Goal: Task Accomplishment & Management: Manage account settings

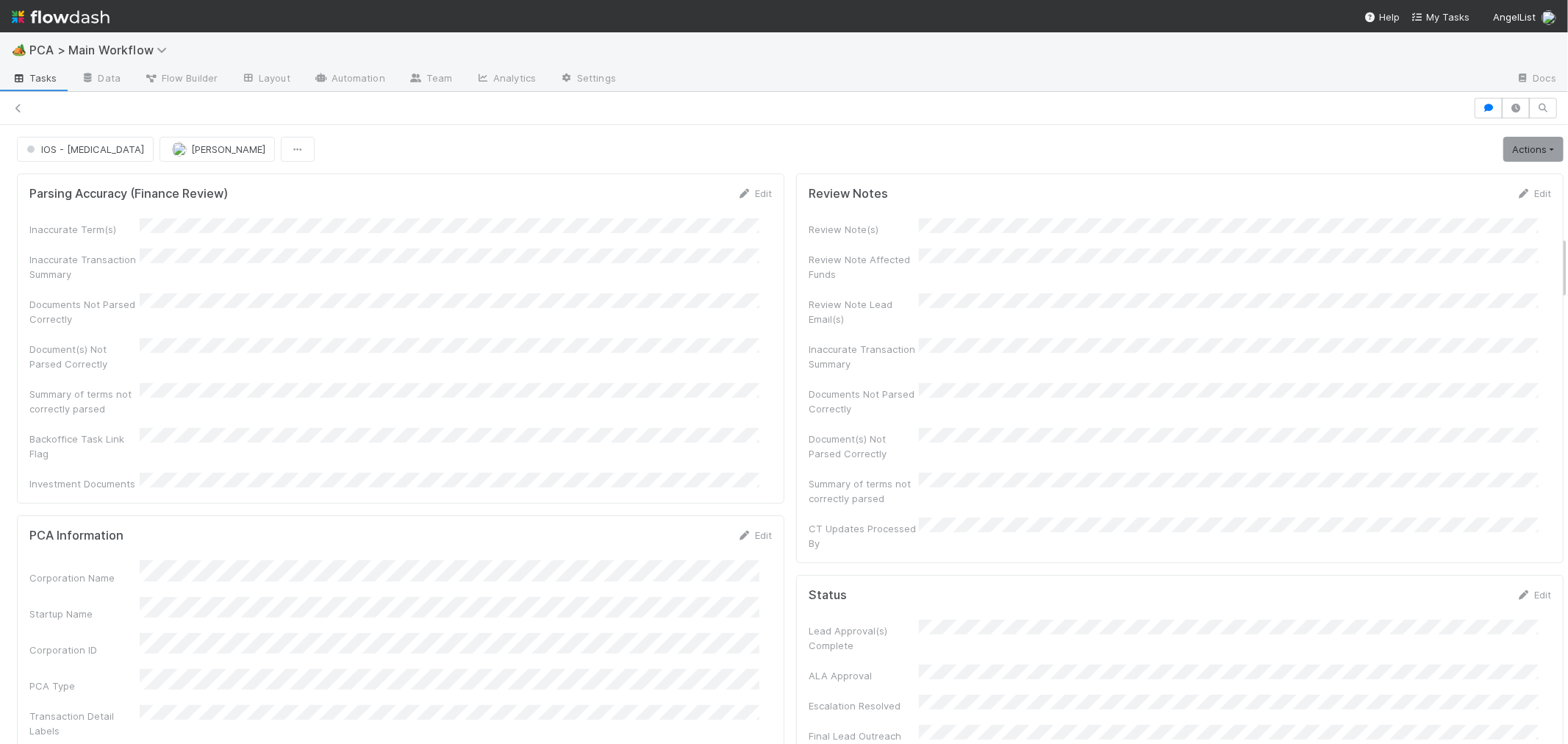
drag, startPoint x: 0, startPoint y: 0, endPoint x: 1512, endPoint y: 288, distance: 1539.2
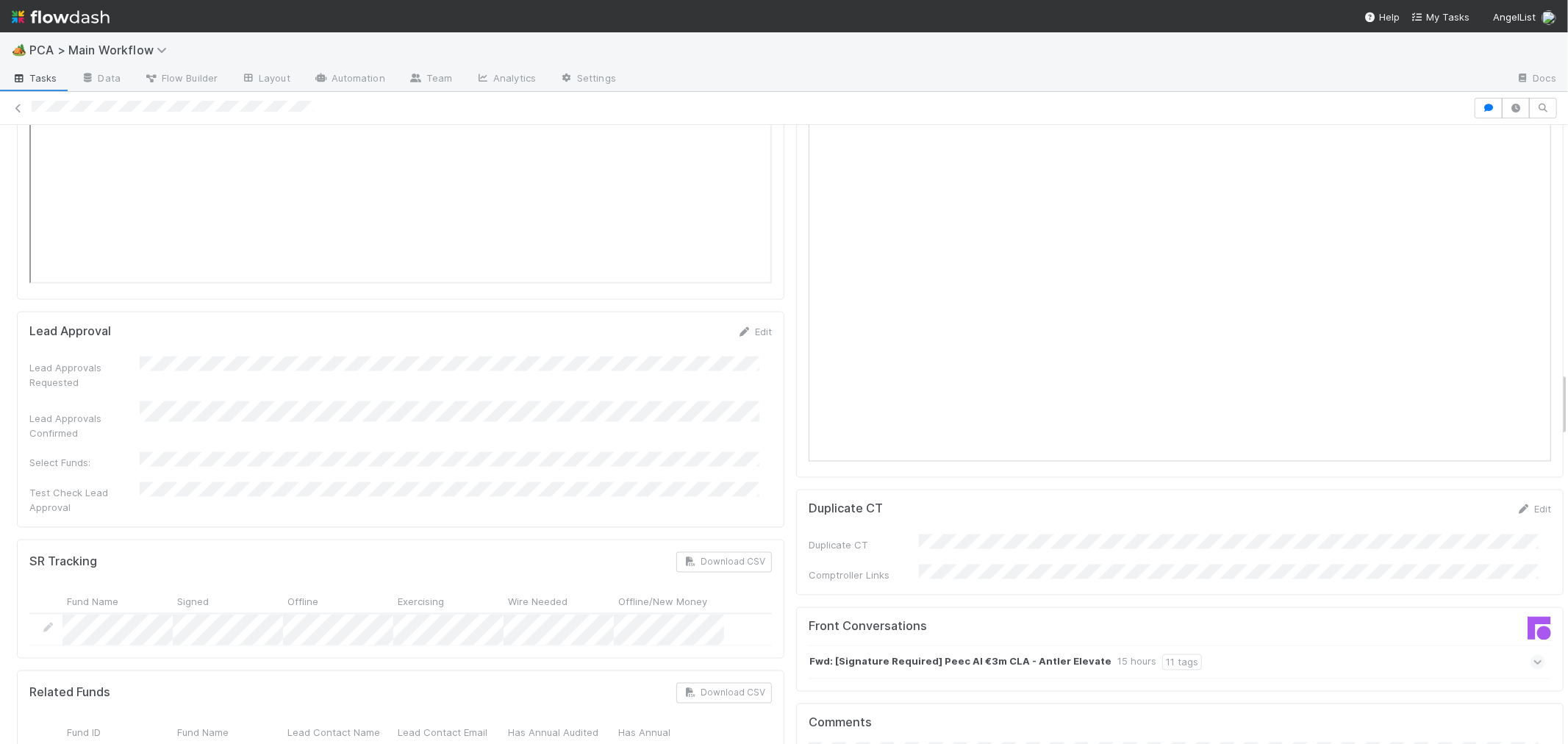
scroll to position [2369, 0]
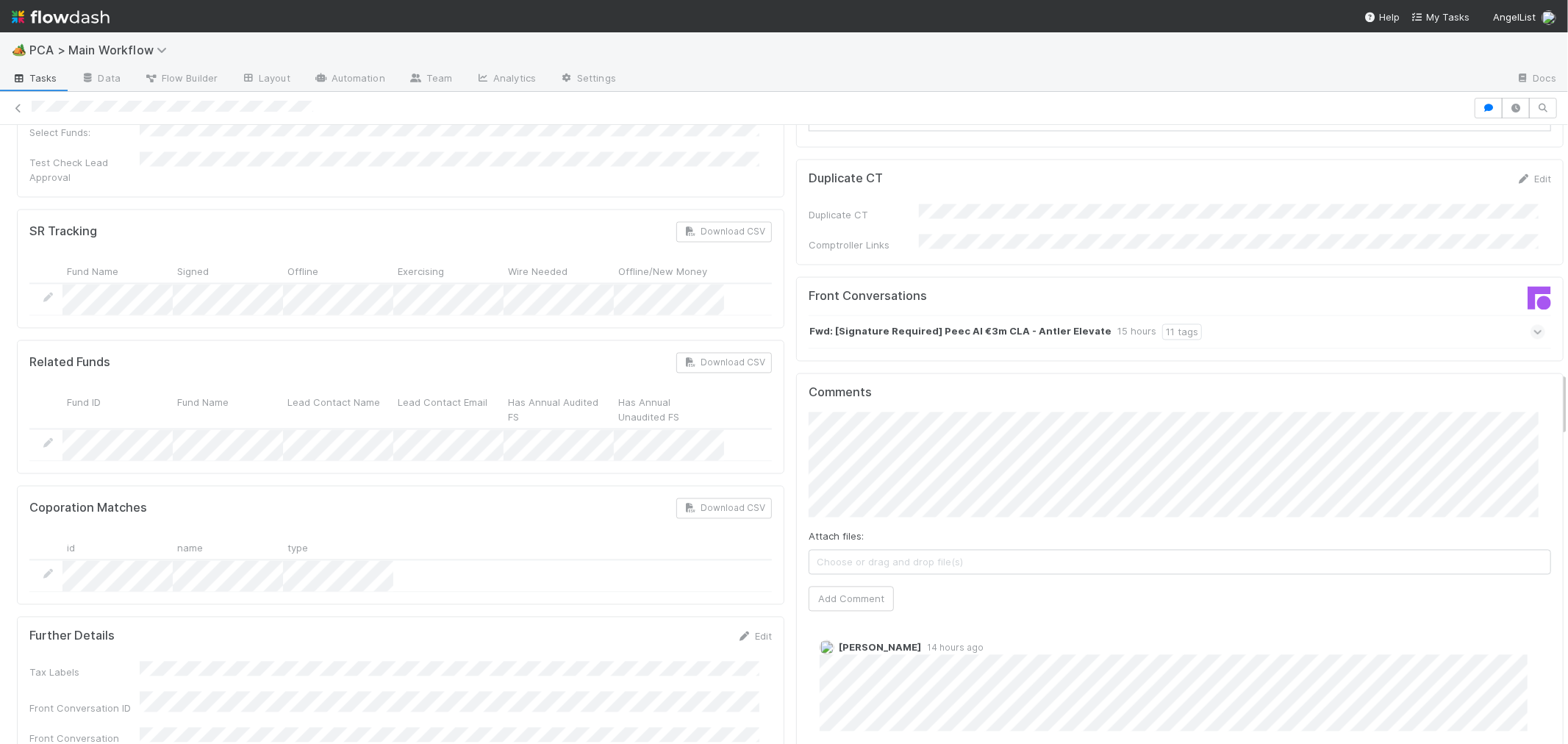
click at [1534, 325] on icon at bounding box center [1538, 332] width 10 height 15
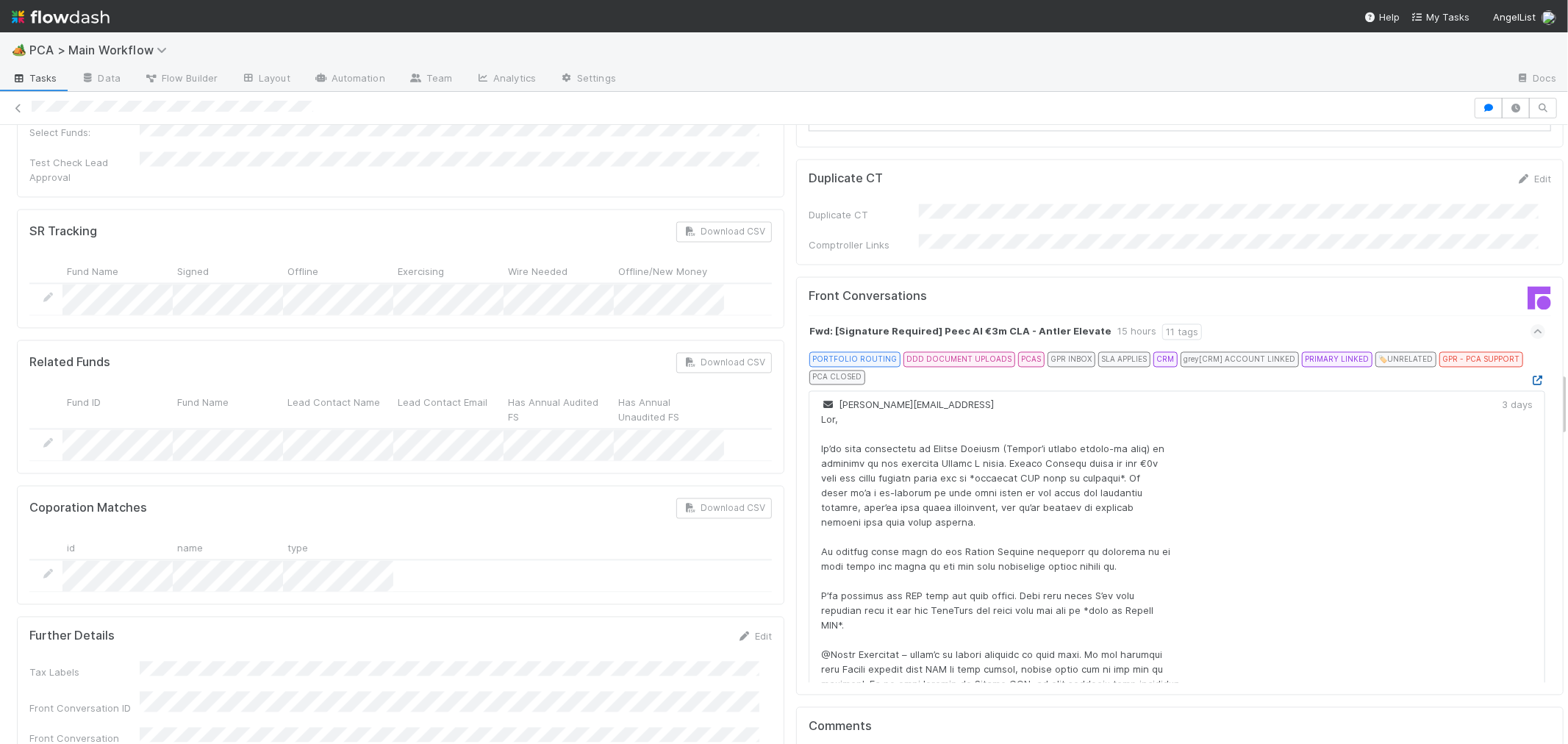
click at [1531, 376] on icon at bounding box center [1537, 380] width 15 height 10
click at [796, 497] on div "Front Conversations Fwd: [Signature Required] Peec AI €3m CLA - Antler Elevate …" at bounding box center [1179, 486] width 767 height 419
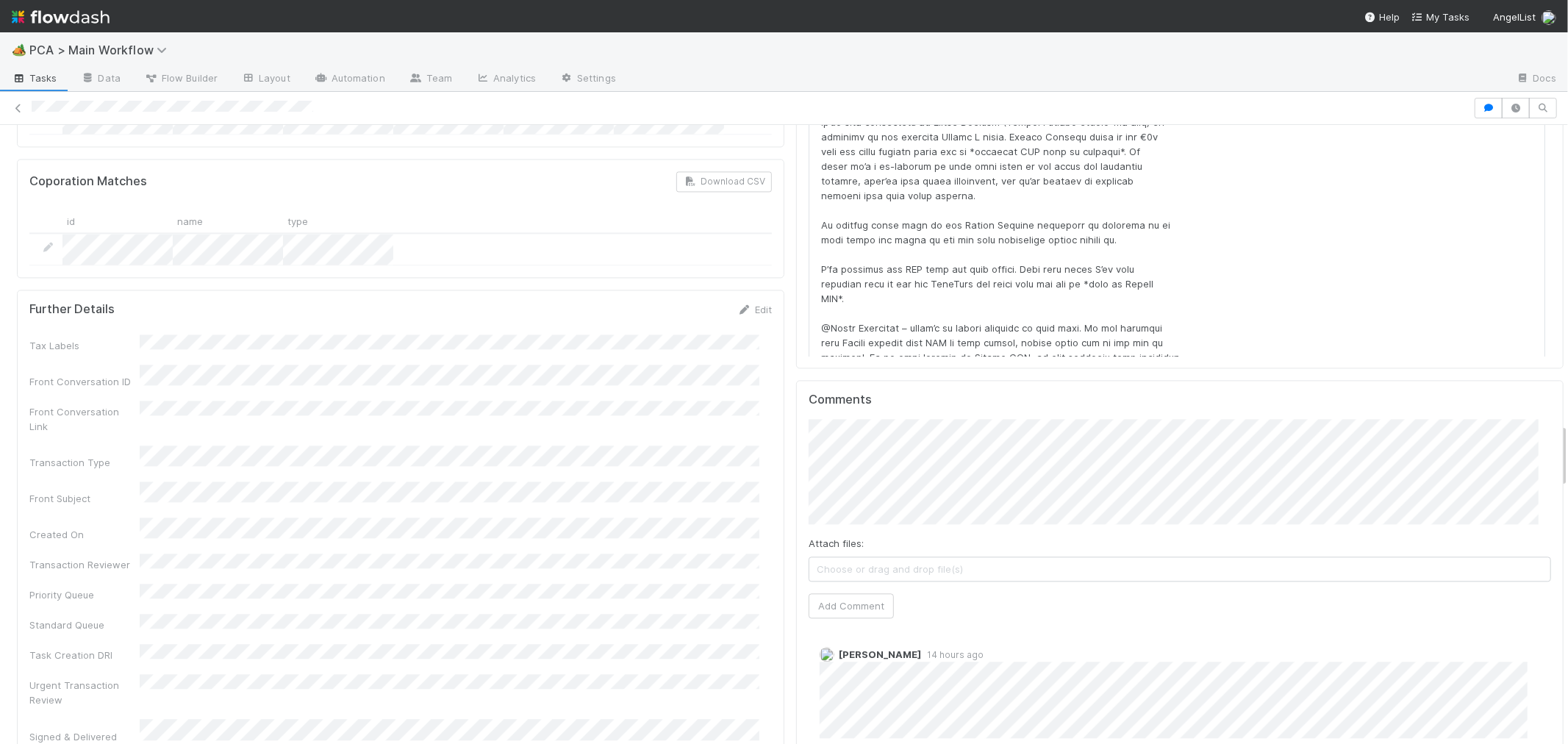
scroll to position [2860, 0]
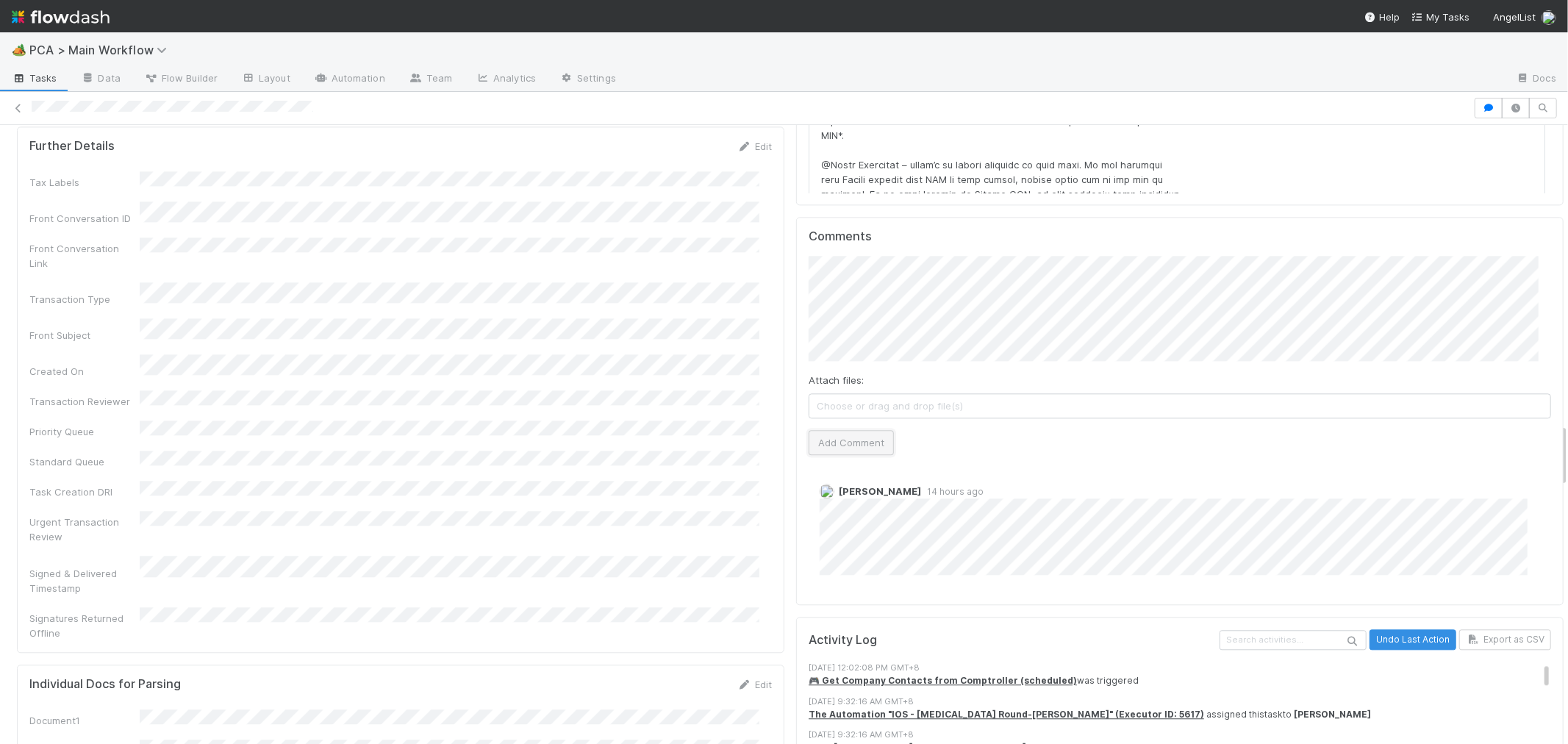
click at [846, 430] on button "Add Comment" at bounding box center [851, 442] width 85 height 25
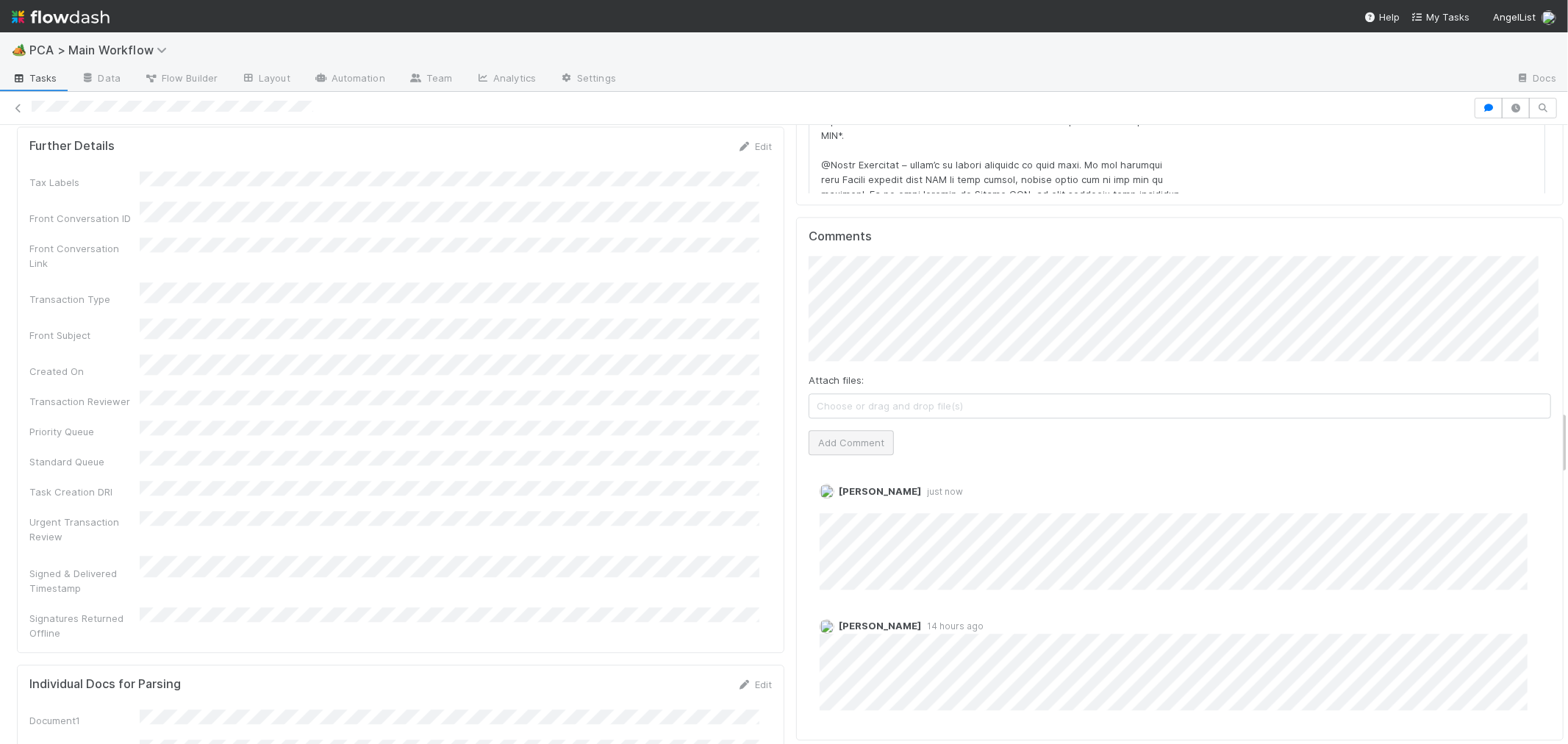
scroll to position [0, 0]
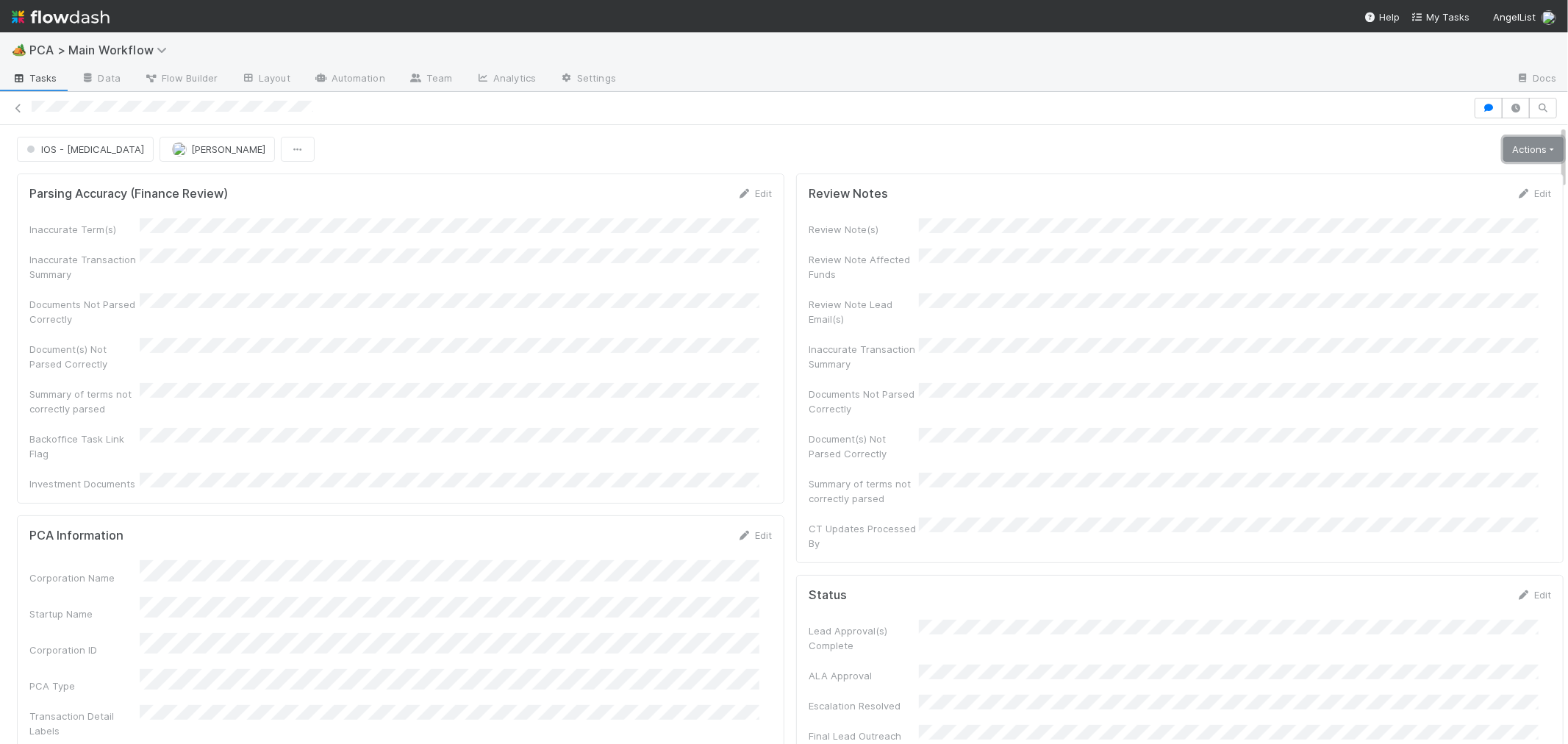
click at [1503, 153] on link "Actions" at bounding box center [1533, 149] width 60 height 25
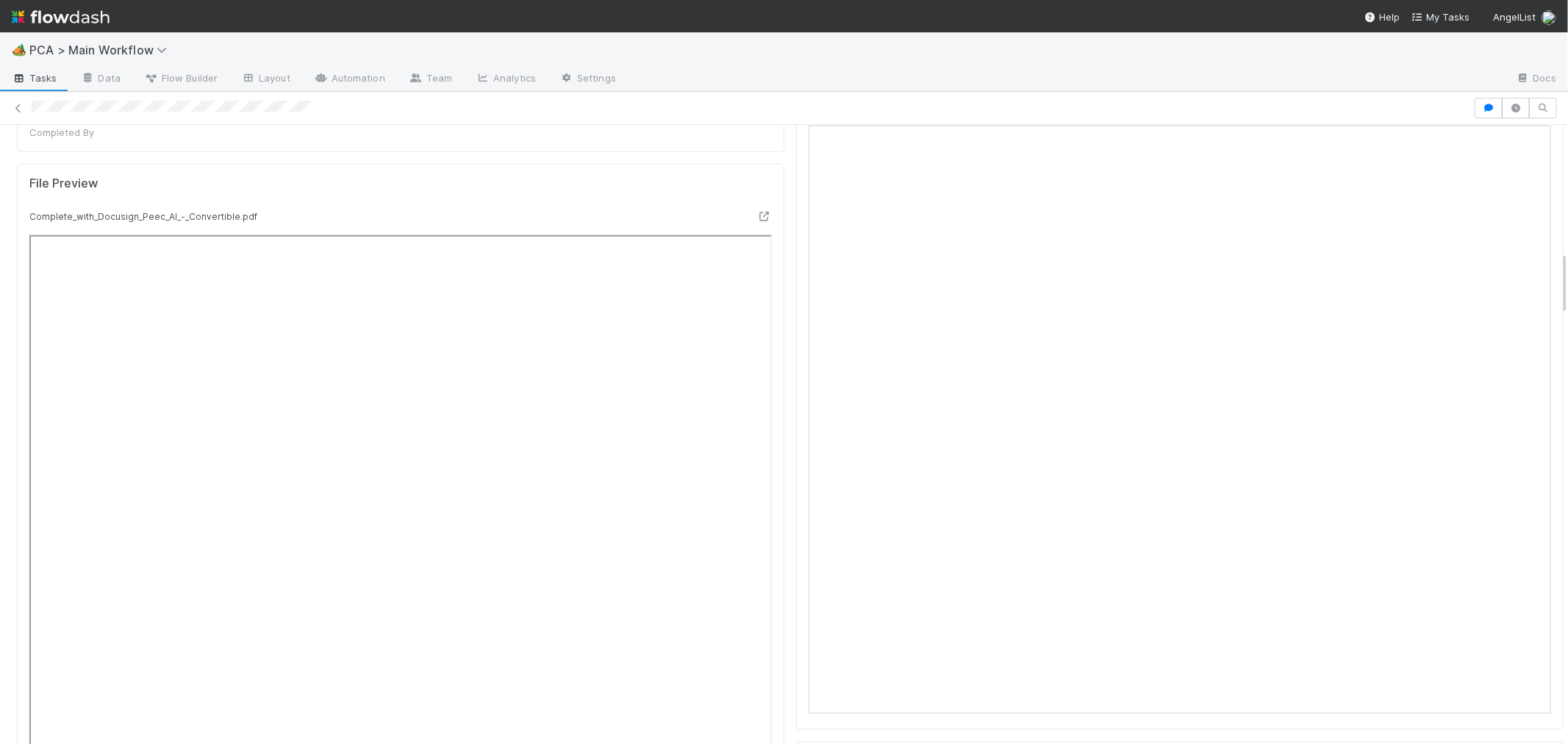
scroll to position [1471, 0]
click at [1510, 642] on icon at bounding box center [1517, 646] width 15 height 10
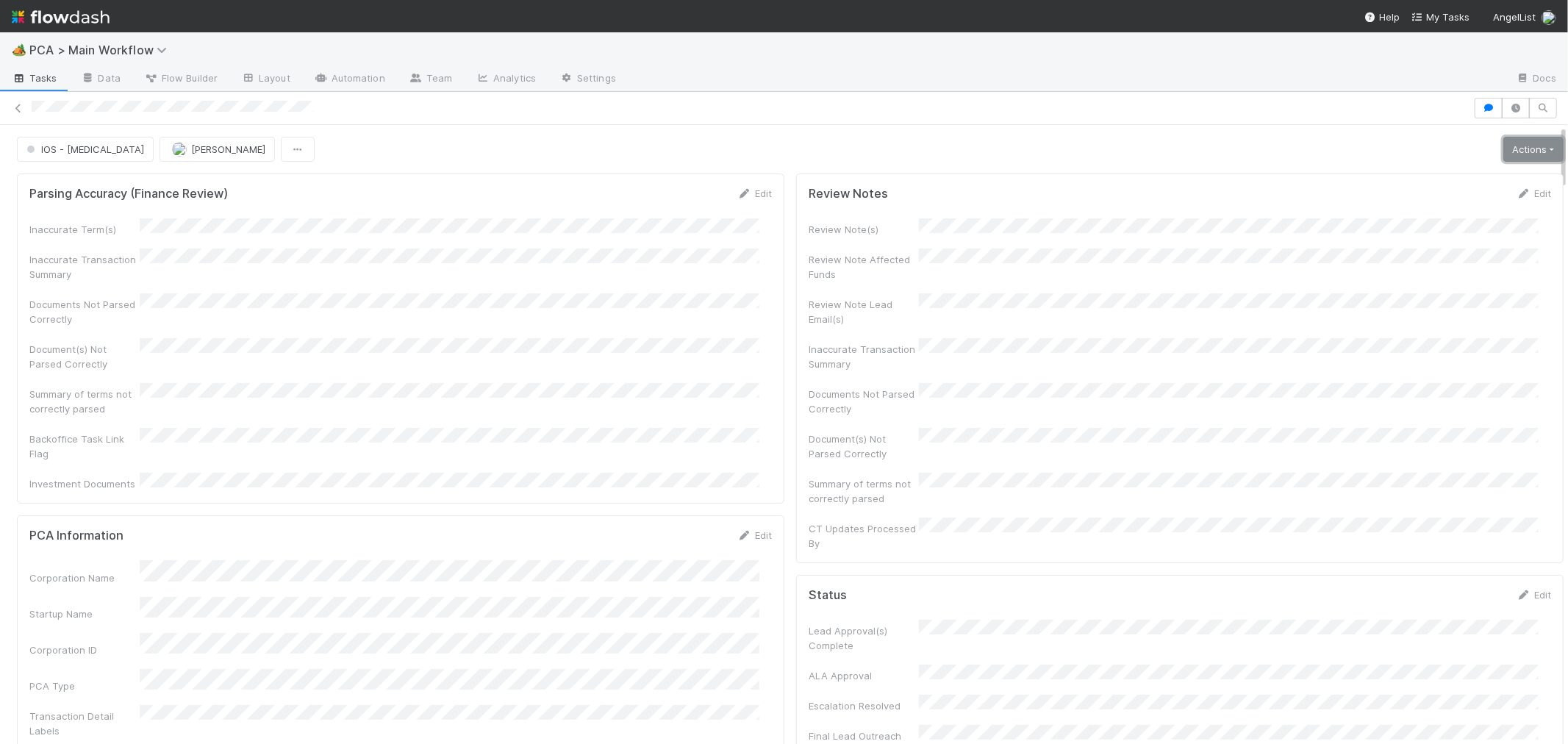
click at [1503, 153] on link "Actions" at bounding box center [1533, 149] width 60 height 25
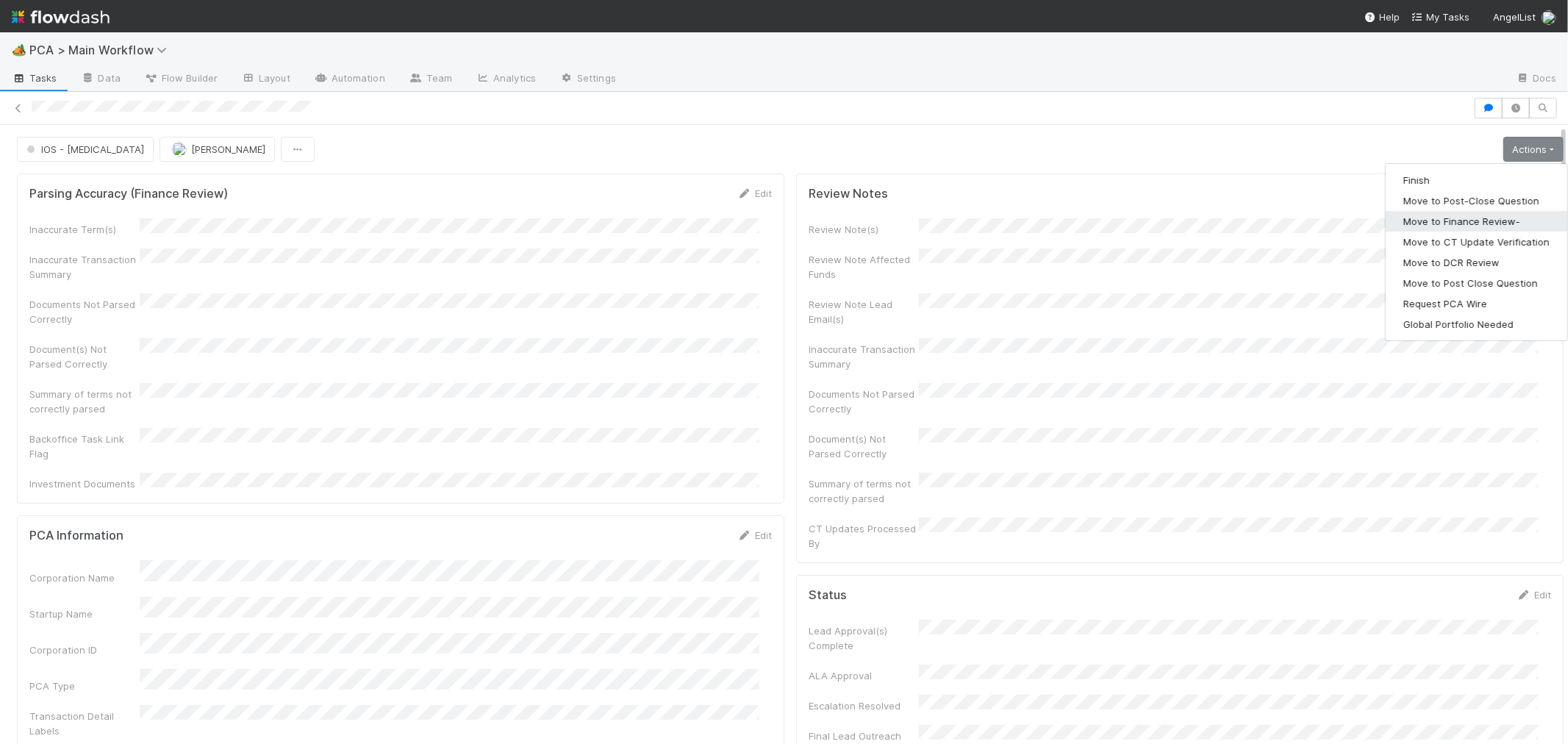
click at [1439, 226] on button "Move to Finance Review-" at bounding box center [1476, 221] width 182 height 21
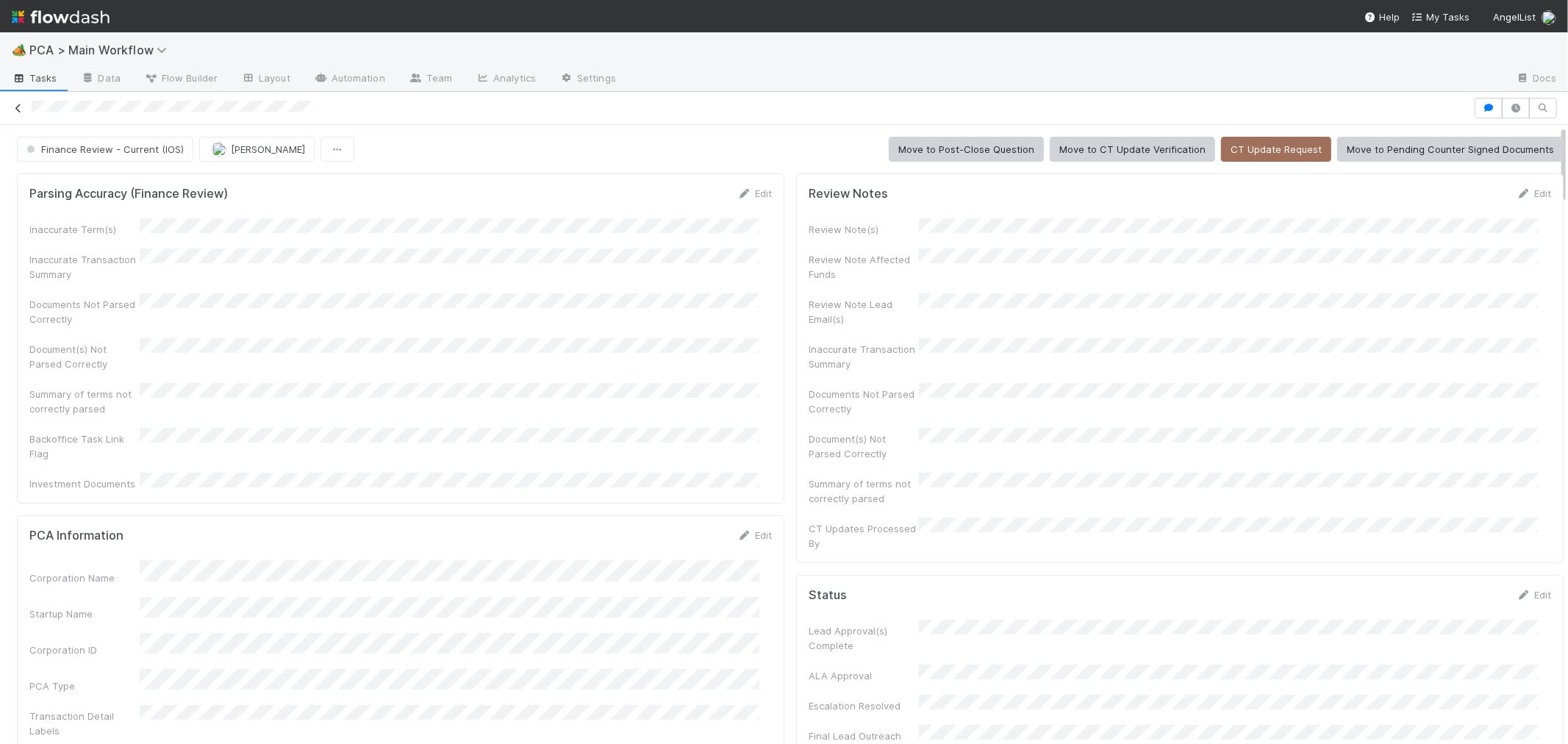
click at [20, 105] on icon at bounding box center [18, 108] width 15 height 10
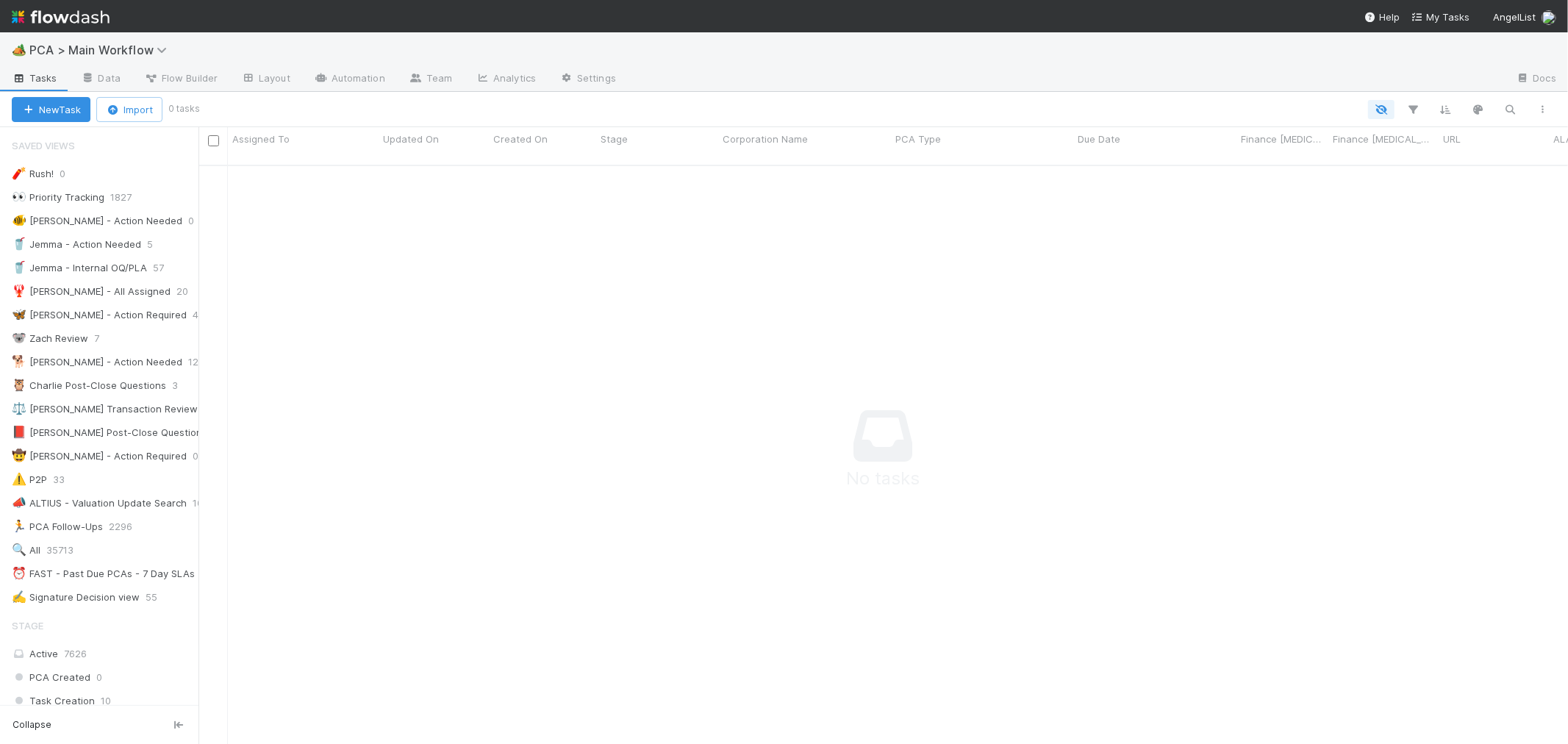
scroll to position [567, 1345]
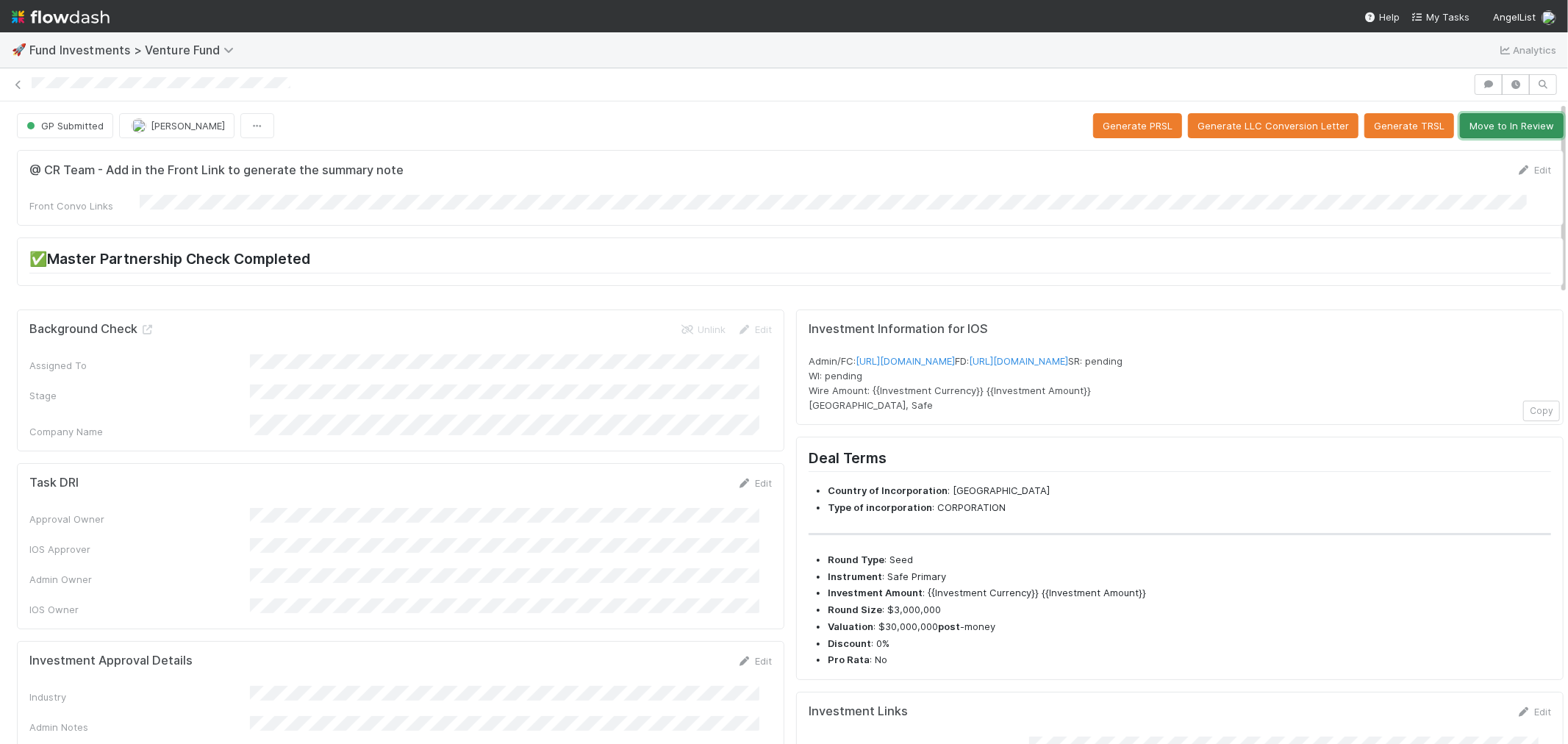
click at [1497, 128] on button "Move to In Review" at bounding box center [1512, 125] width 104 height 25
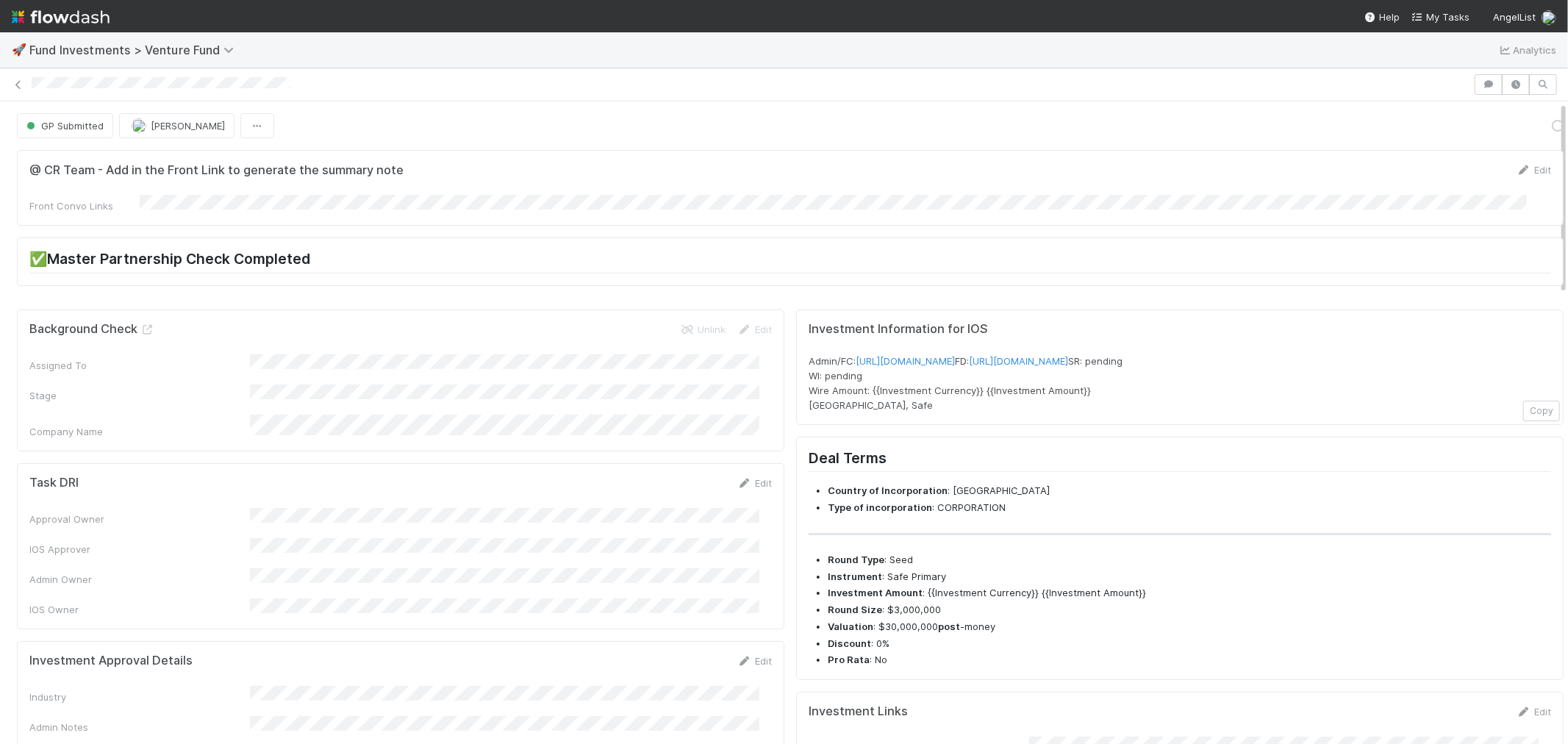
click at [769, 281] on div "✅Master Partnership Check Completed" at bounding box center [790, 261] width 1547 height 48
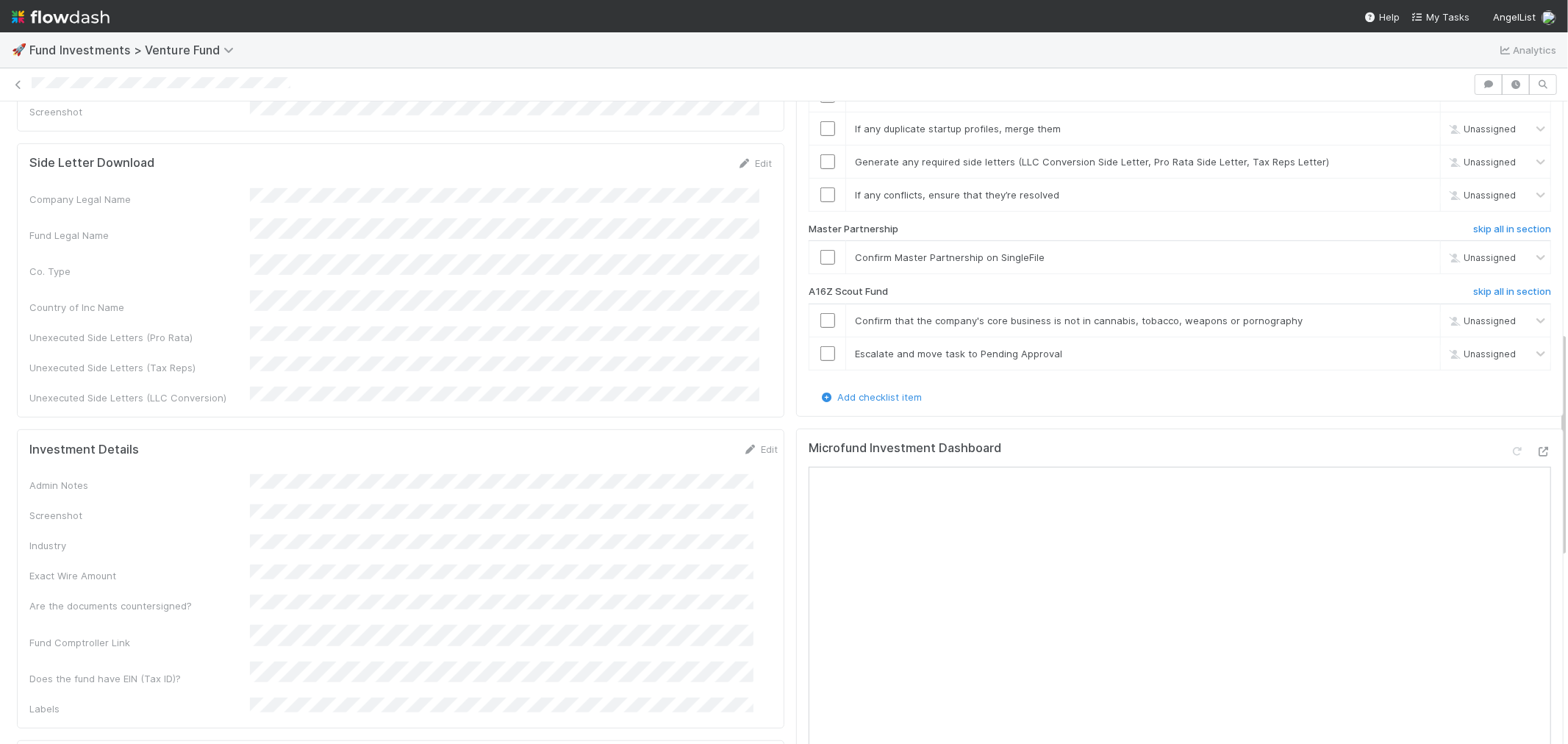
scroll to position [653, 0]
click at [1483, 279] on h6 "skip all in section" at bounding box center [1512, 284] width 78 height 11
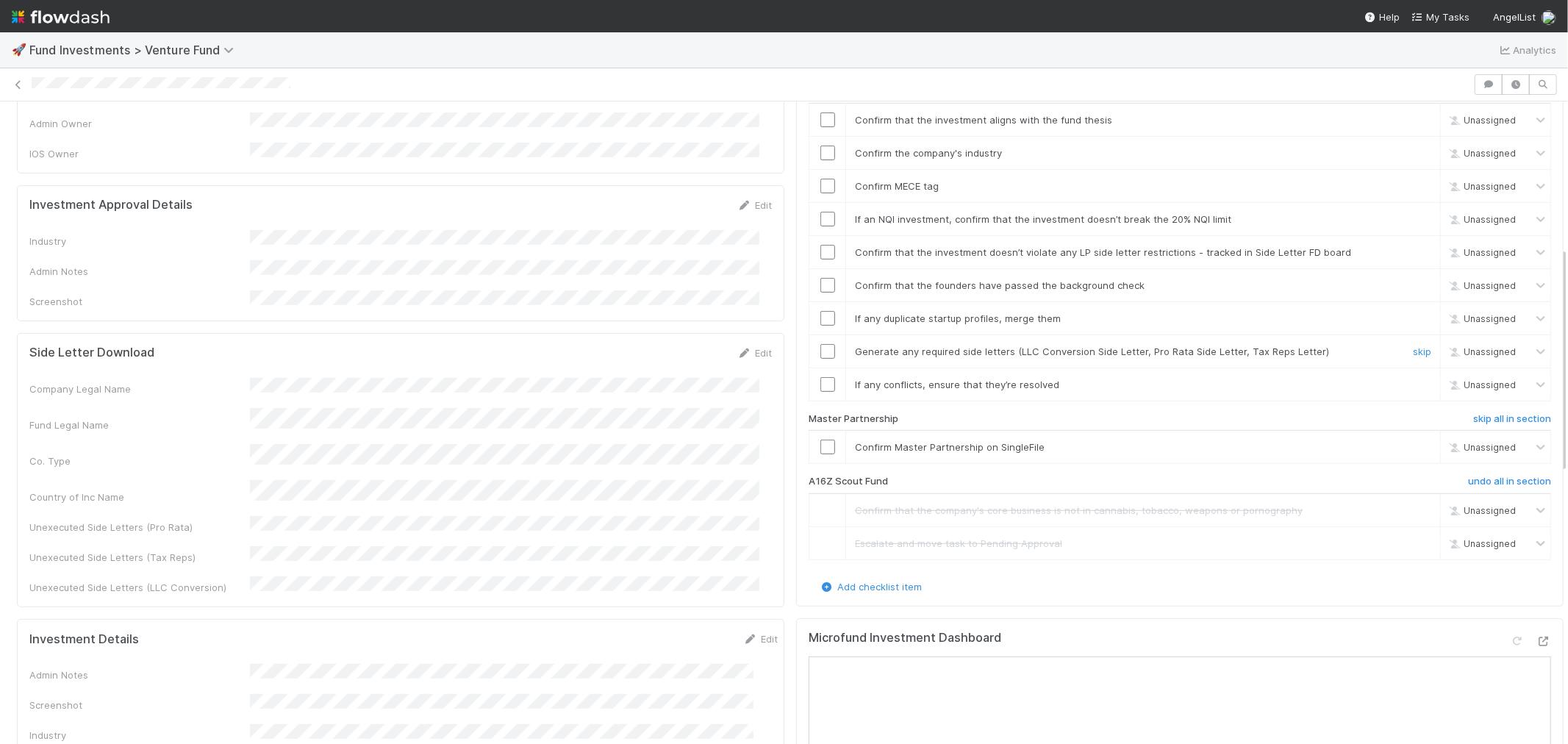
scroll to position [408, 0]
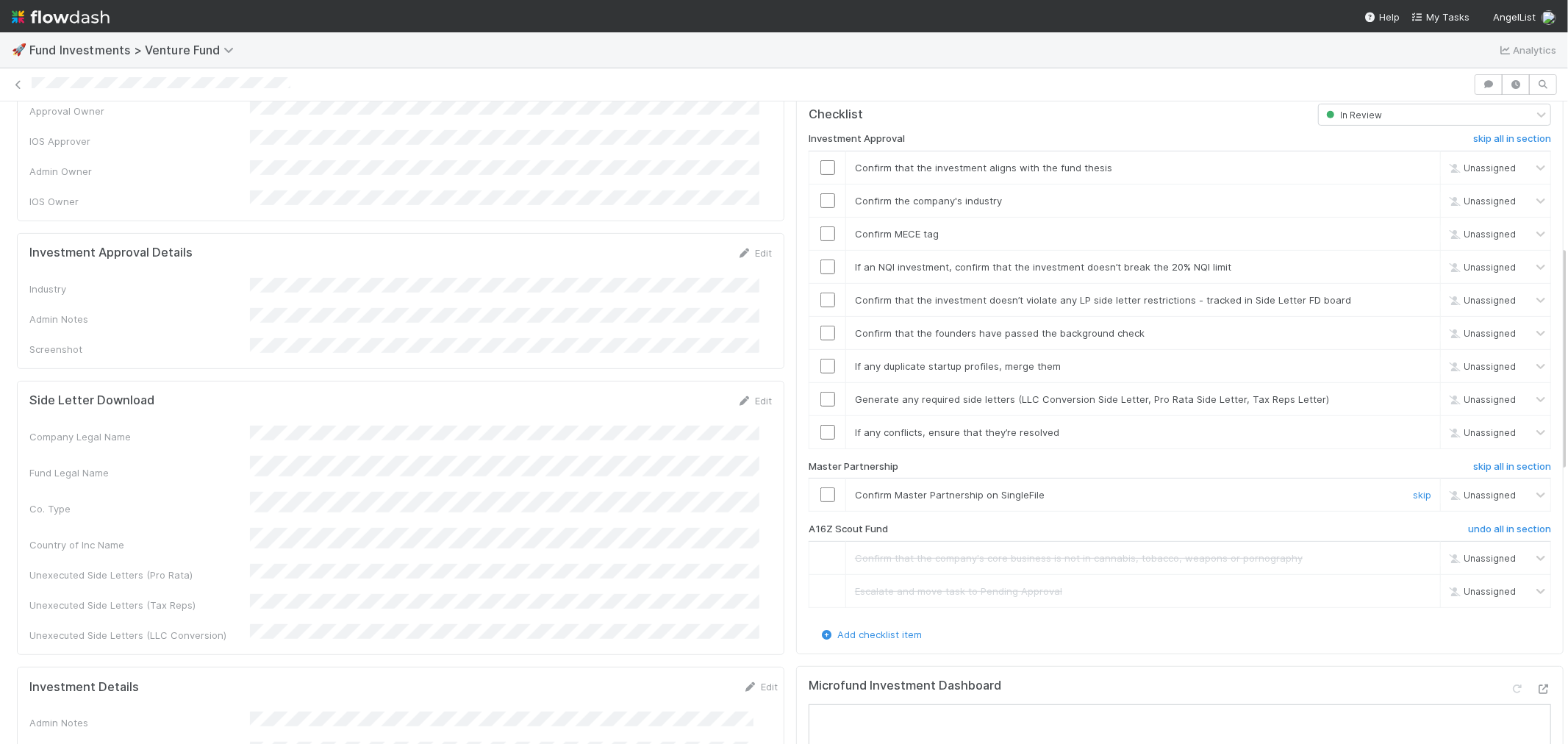
click at [821, 487] on input "checkbox" at bounding box center [828, 494] width 15 height 15
click at [821, 293] on input "checkbox" at bounding box center [828, 299] width 15 height 15
click at [1536, 684] on icon at bounding box center [1543, 689] width 15 height 10
click at [821, 160] on input "checkbox" at bounding box center [828, 167] width 15 height 15
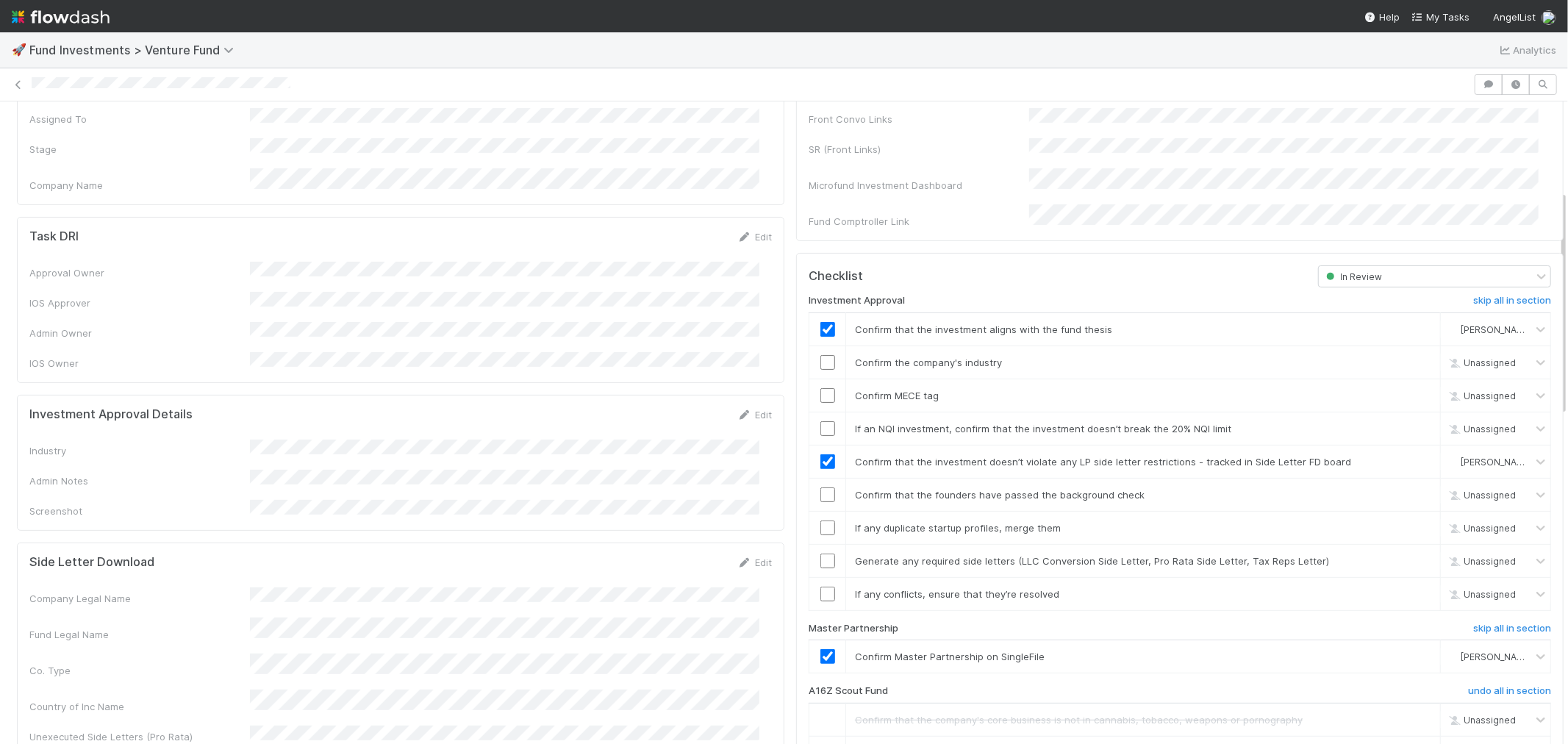
scroll to position [245, 0]
click at [737, 412] on icon at bounding box center [744, 416] width 15 height 10
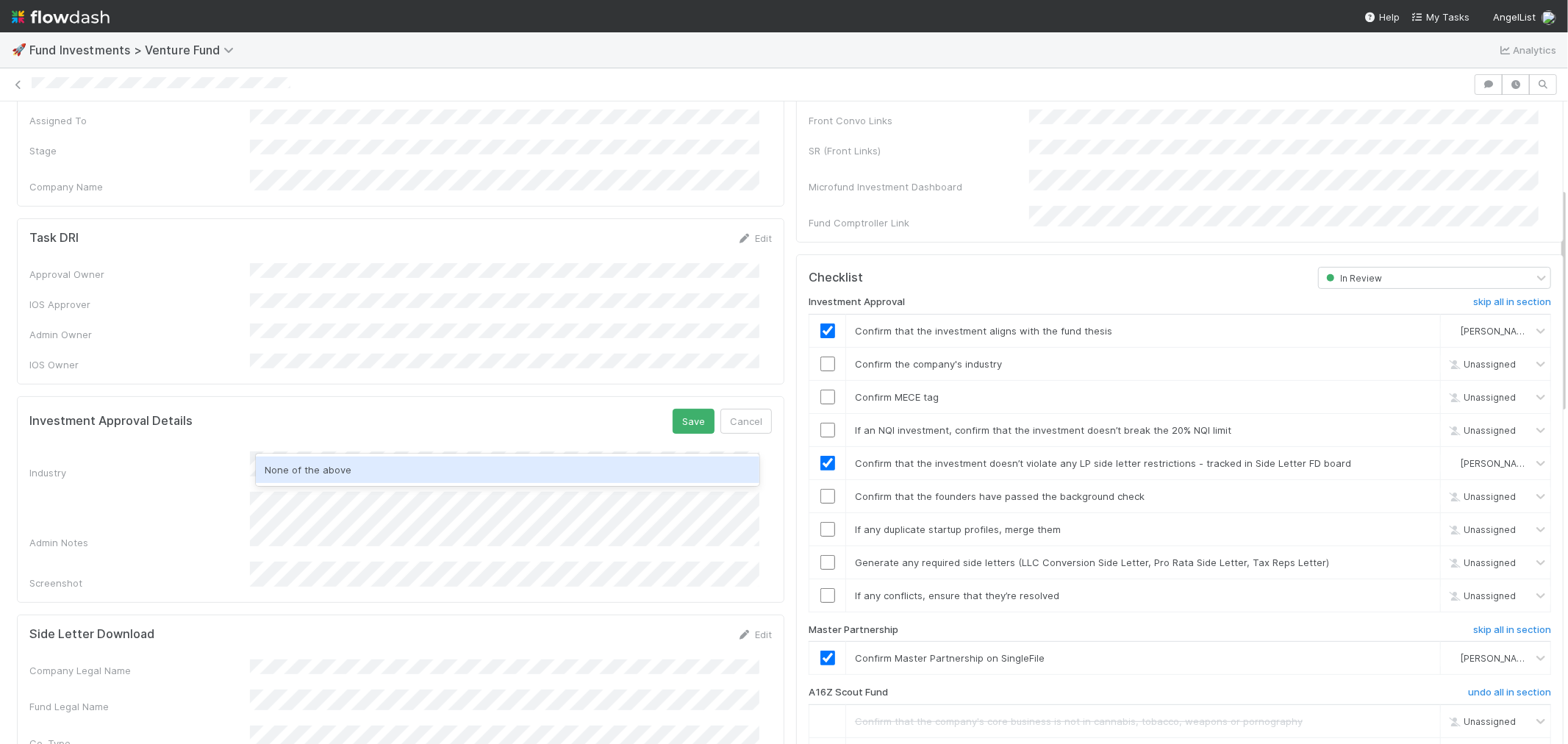
click at [336, 479] on div "None of the above" at bounding box center [508, 470] width 504 height 27
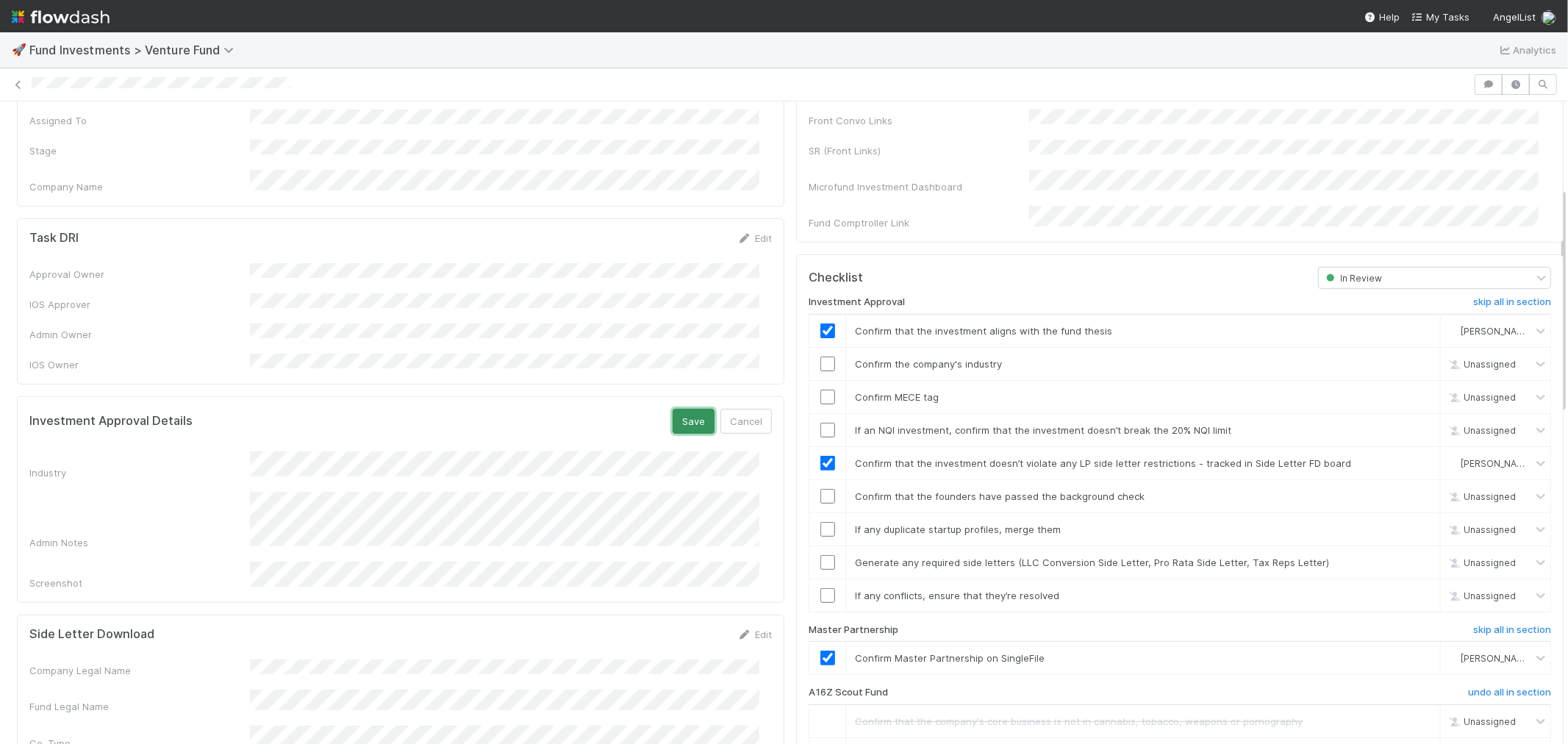
click at [673, 409] on button "Save" at bounding box center [693, 421] width 42 height 25
click at [821, 357] on input "checkbox" at bounding box center [828, 364] width 15 height 15
click at [821, 390] on input "checkbox" at bounding box center [828, 396] width 15 height 15
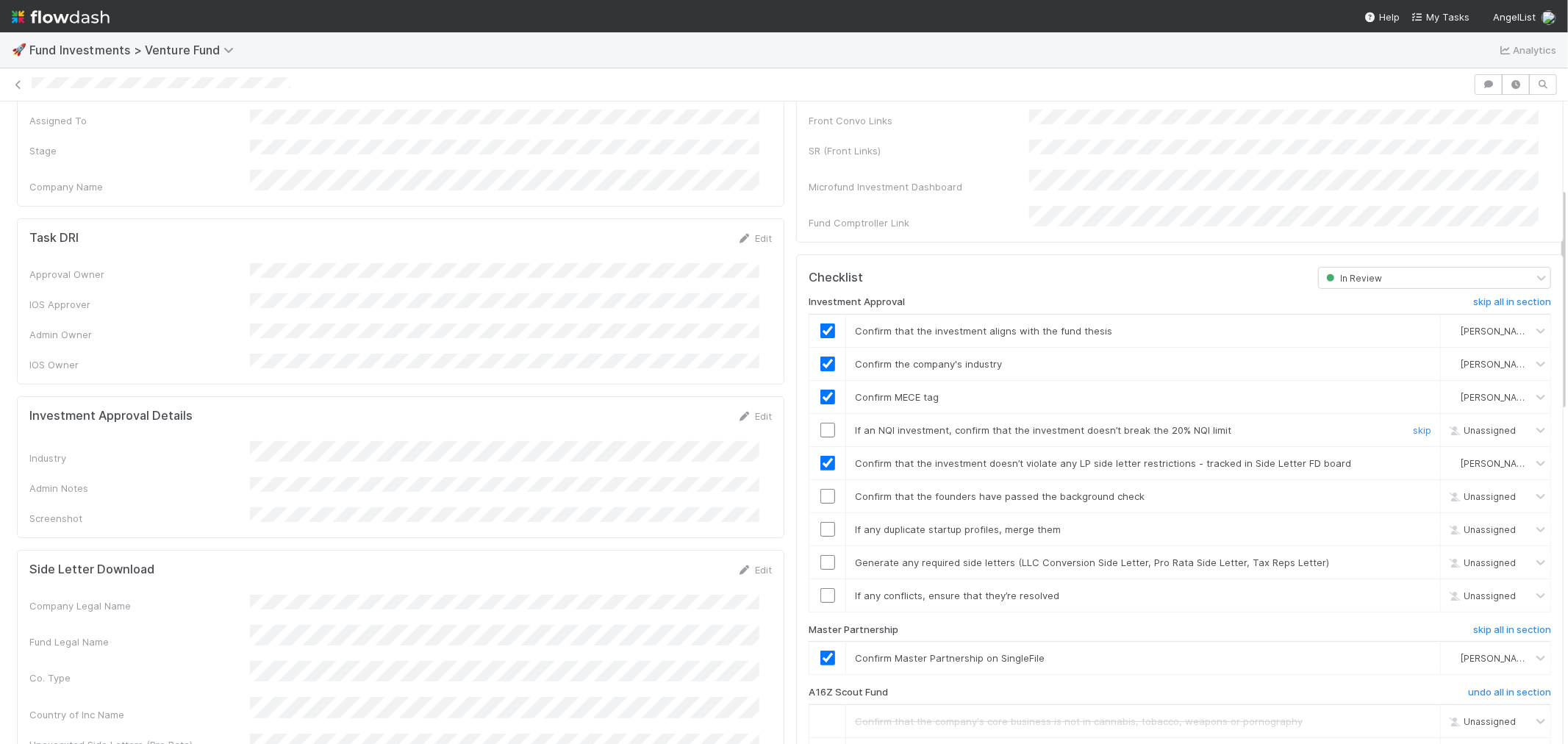
click at [821, 423] on input "checkbox" at bounding box center [828, 430] width 15 height 15
click at [821, 588] on input "checkbox" at bounding box center [828, 595] width 15 height 15
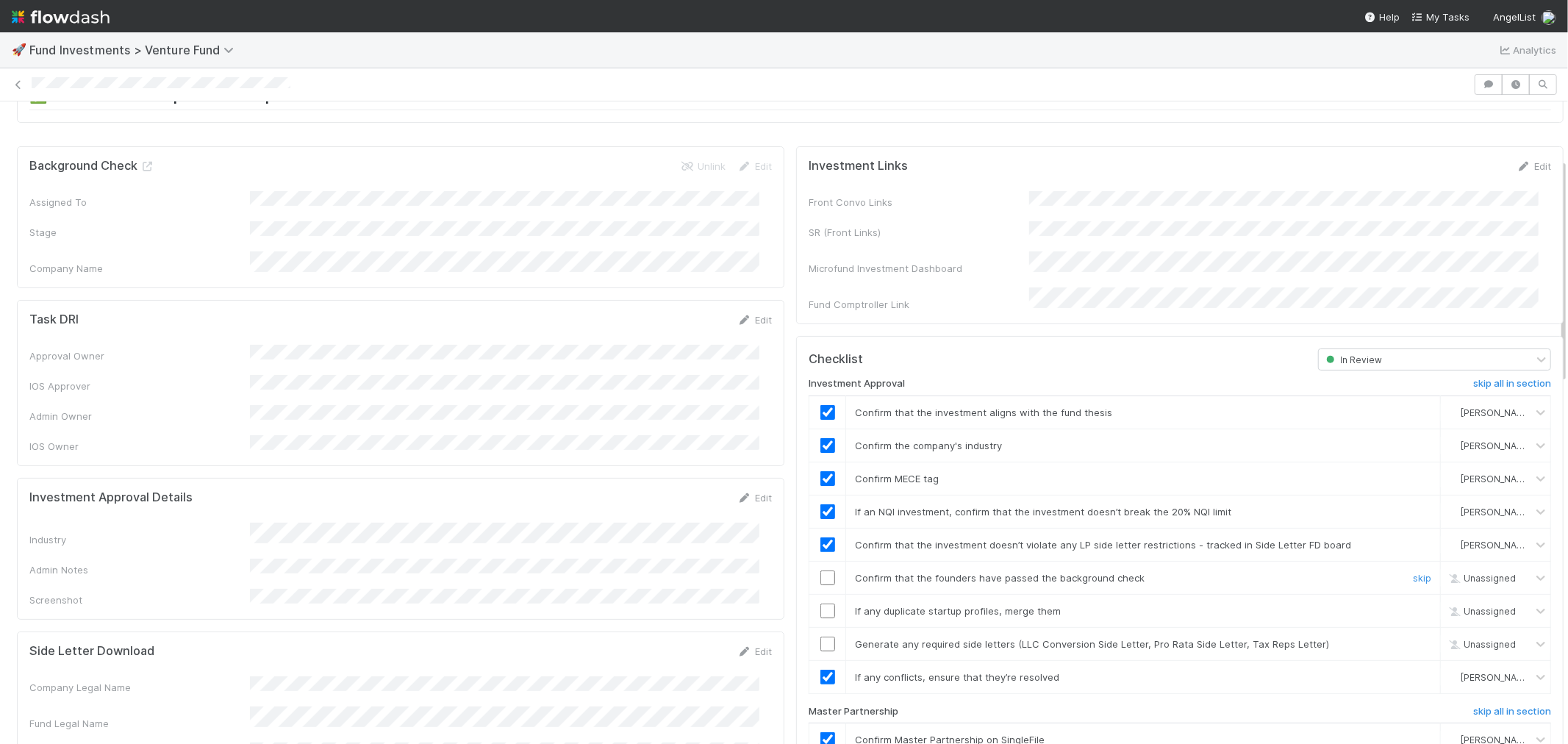
click at [821, 571] on input "checkbox" at bounding box center [828, 577] width 15 height 15
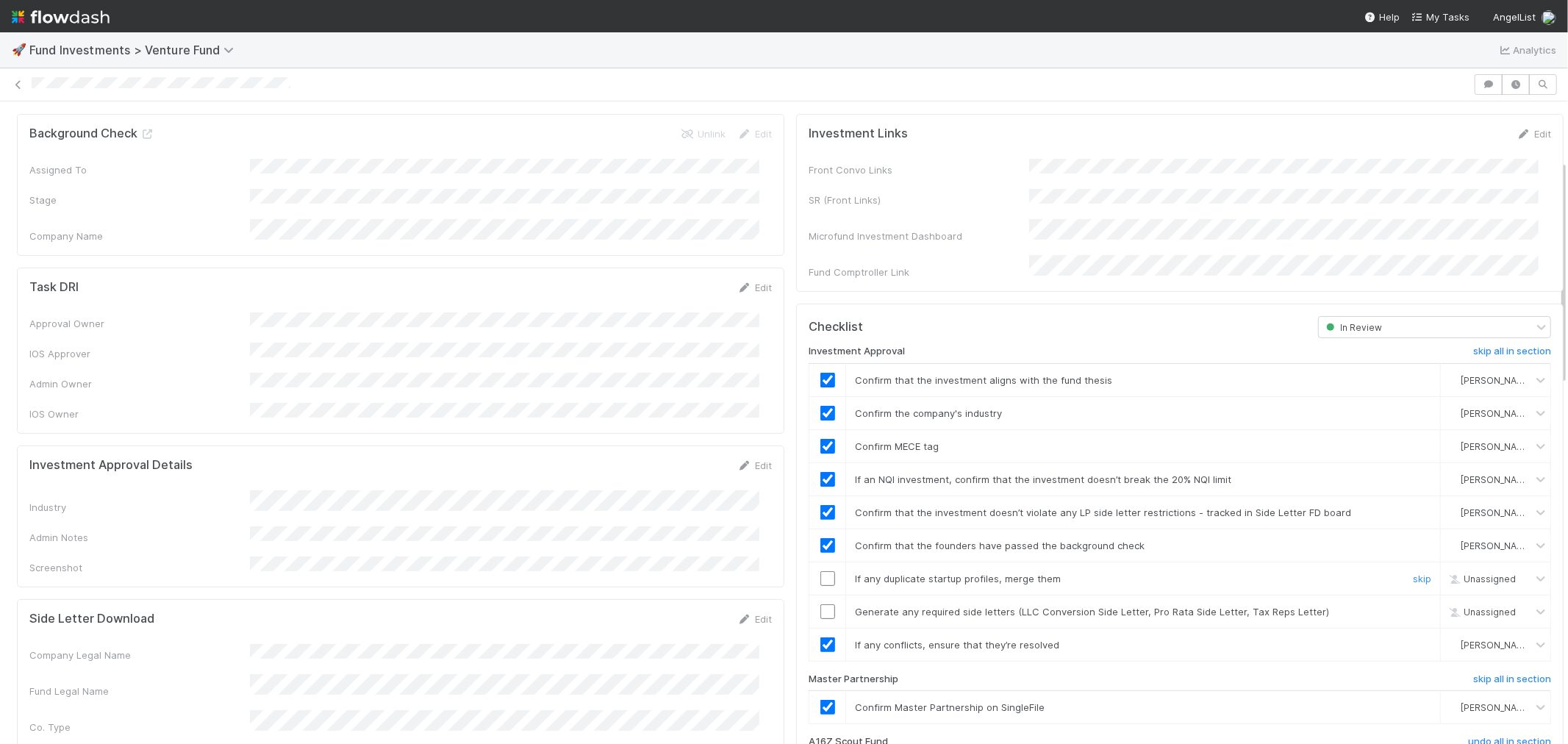
scroll to position [245, 0]
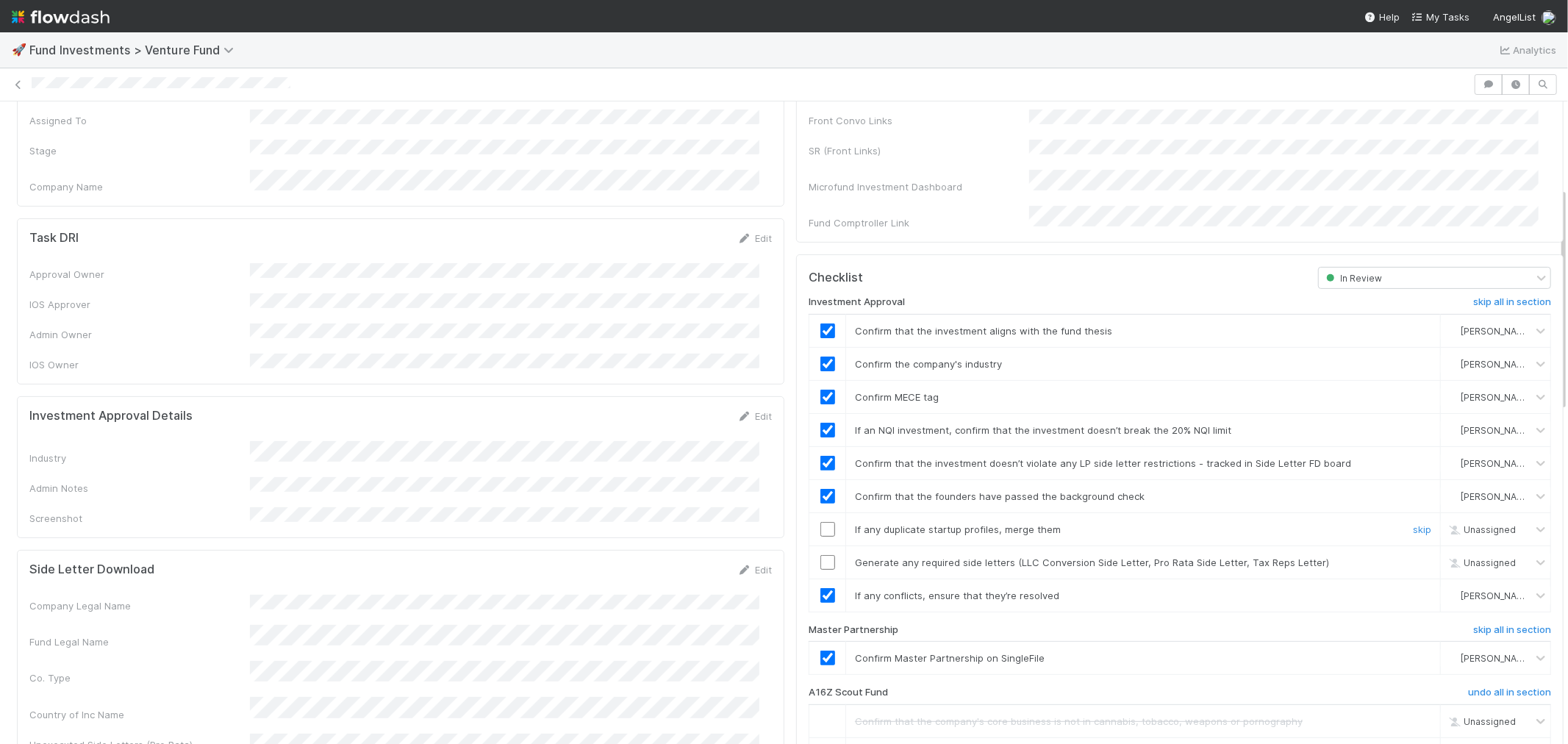
click at [821, 522] on input "checkbox" at bounding box center [828, 529] width 15 height 15
click at [821, 555] on input "checkbox" at bounding box center [828, 562] width 15 height 15
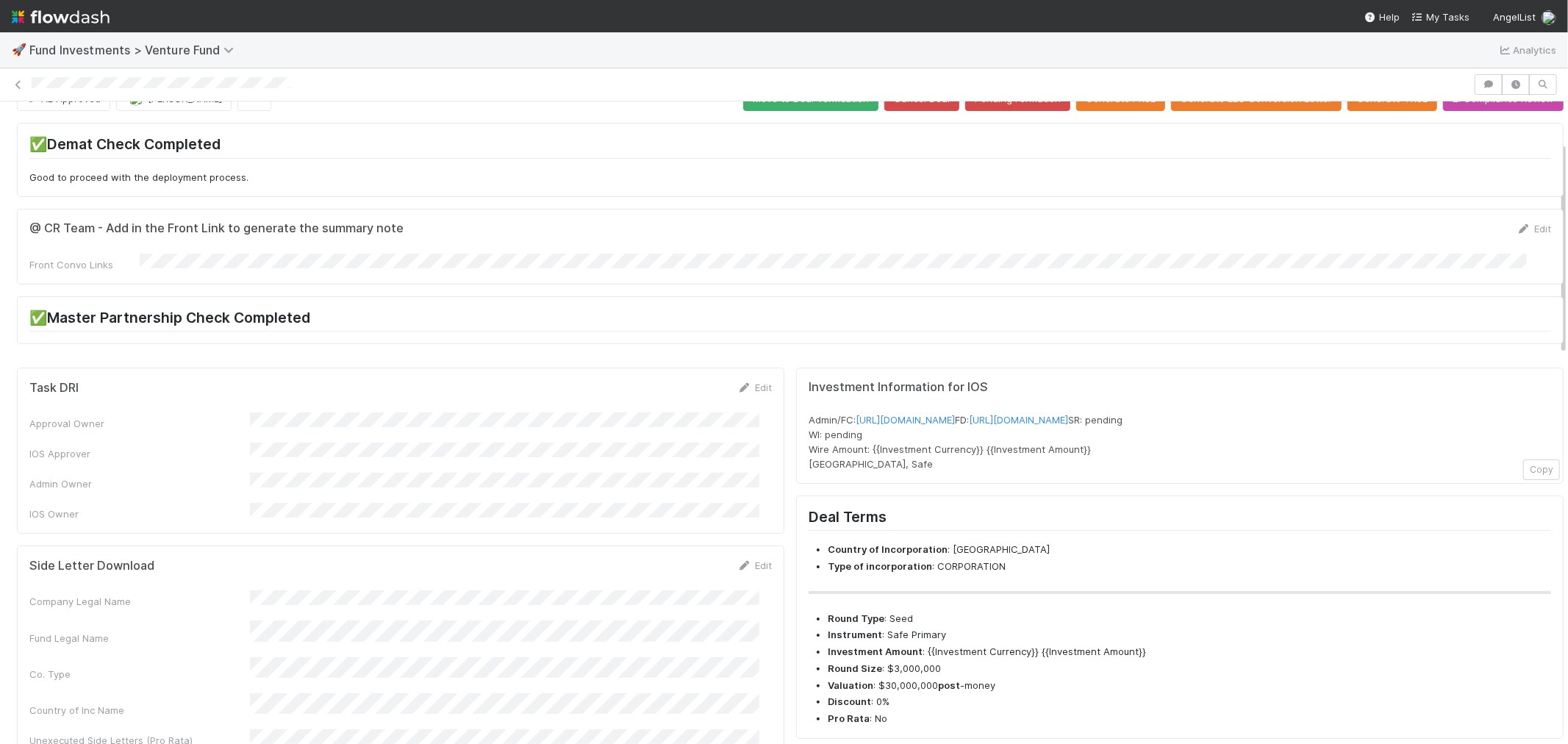
scroll to position [0, 0]
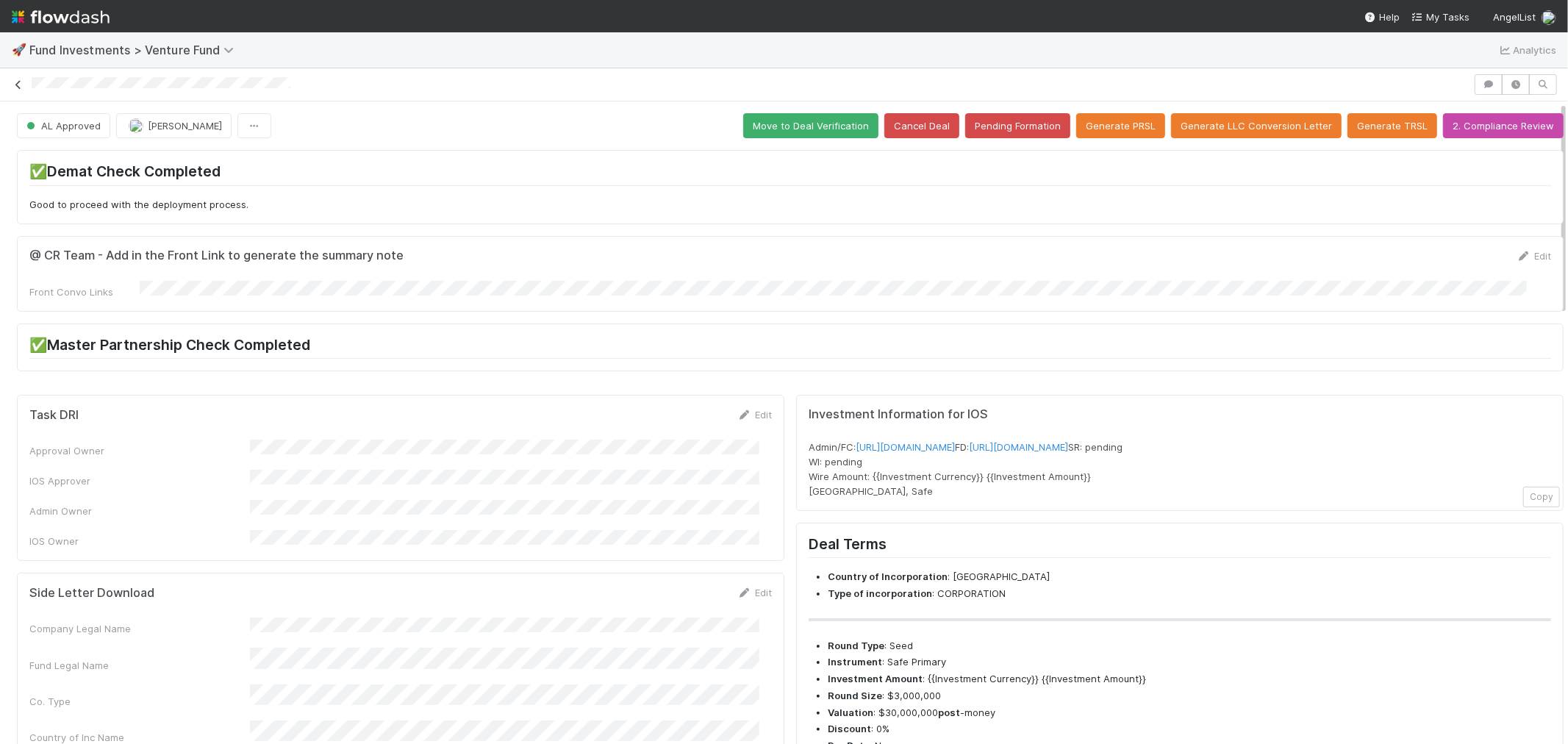
click at [16, 84] on icon at bounding box center [18, 85] width 15 height 10
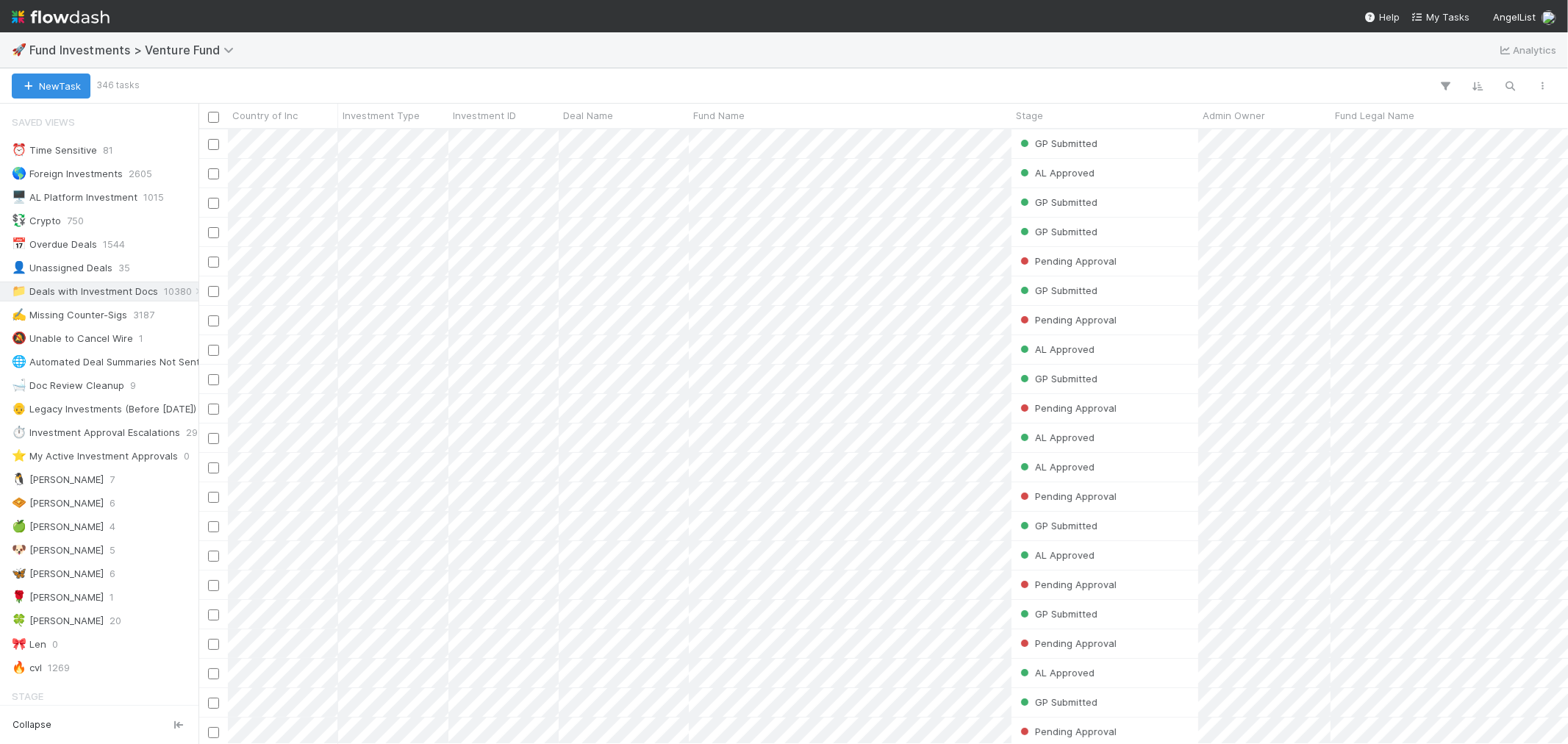
scroll to position [602, 1357]
click at [171, 52] on span "Fund Investments > Venture Fund" at bounding box center [135, 50] width 211 height 15
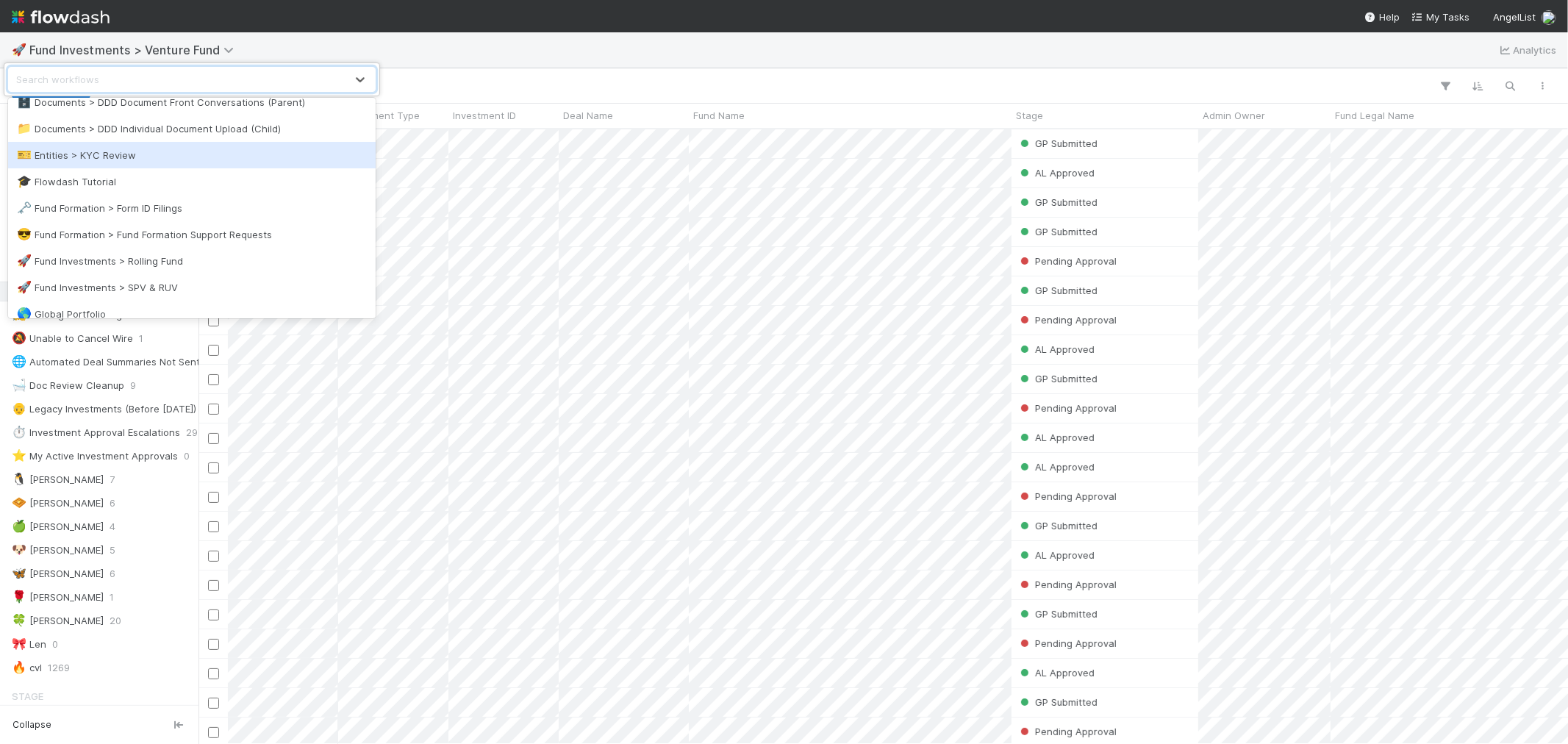
scroll to position [163, 0]
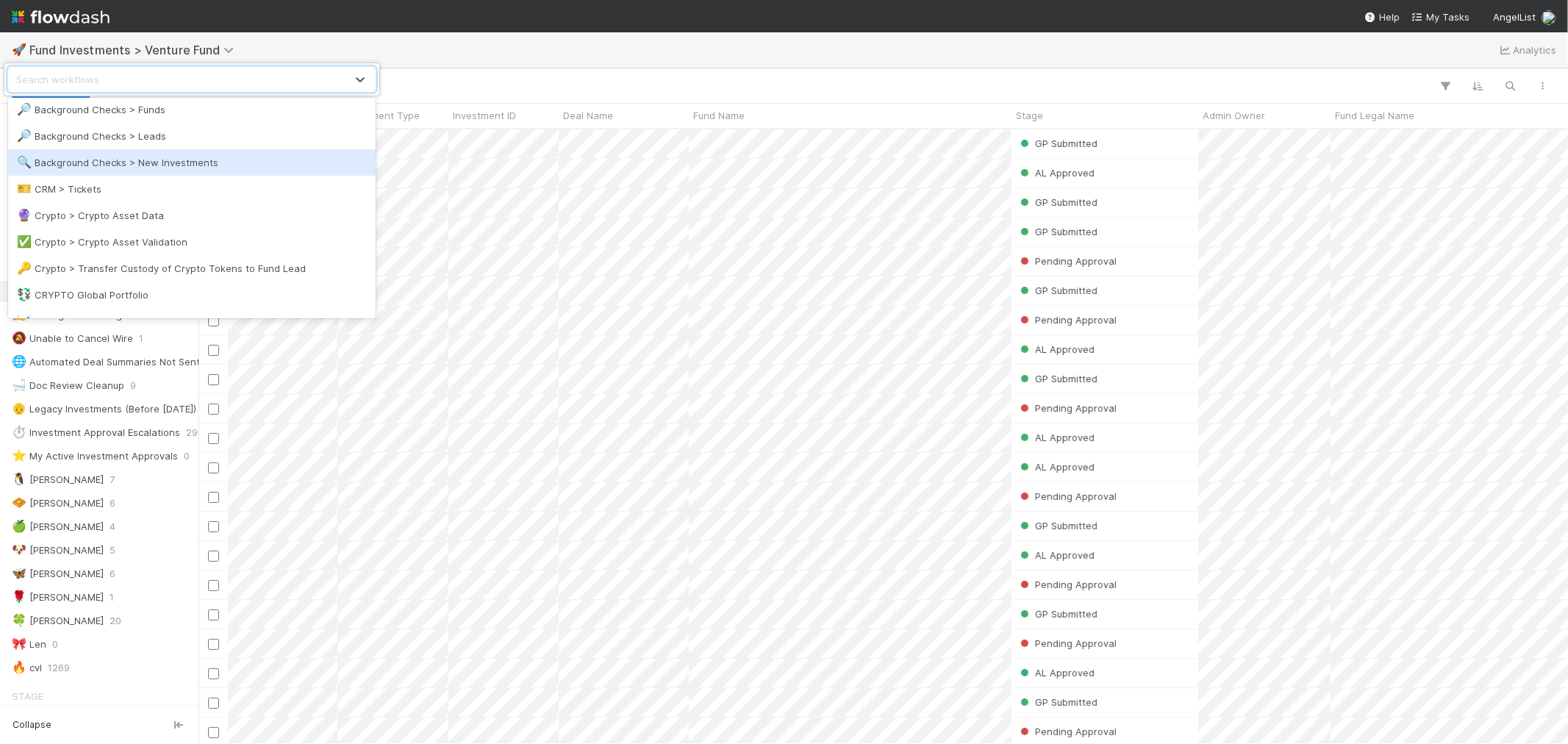
click at [215, 167] on div "🔍 Background Checks > New Investments" at bounding box center [192, 162] width 350 height 15
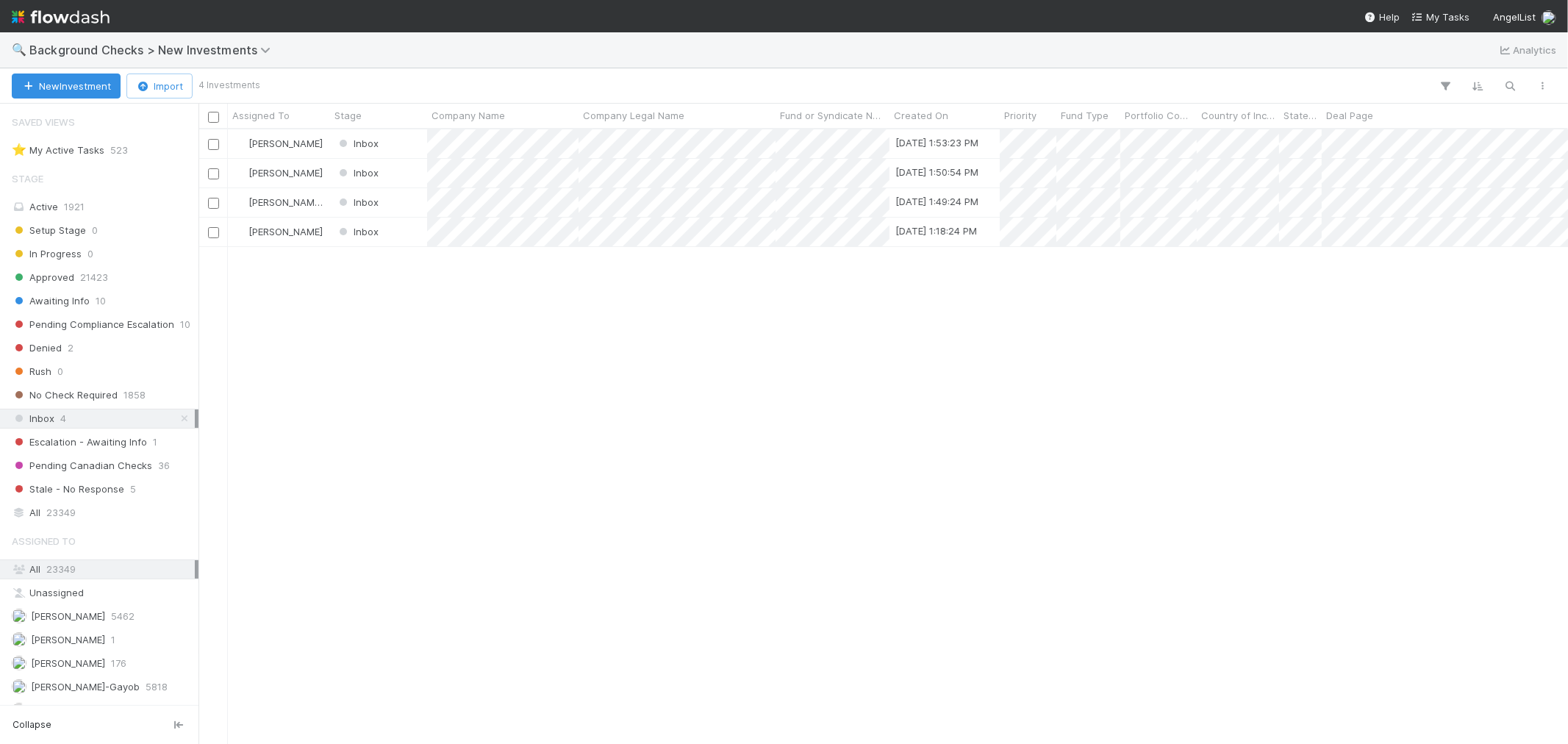
scroll to position [602, 1357]
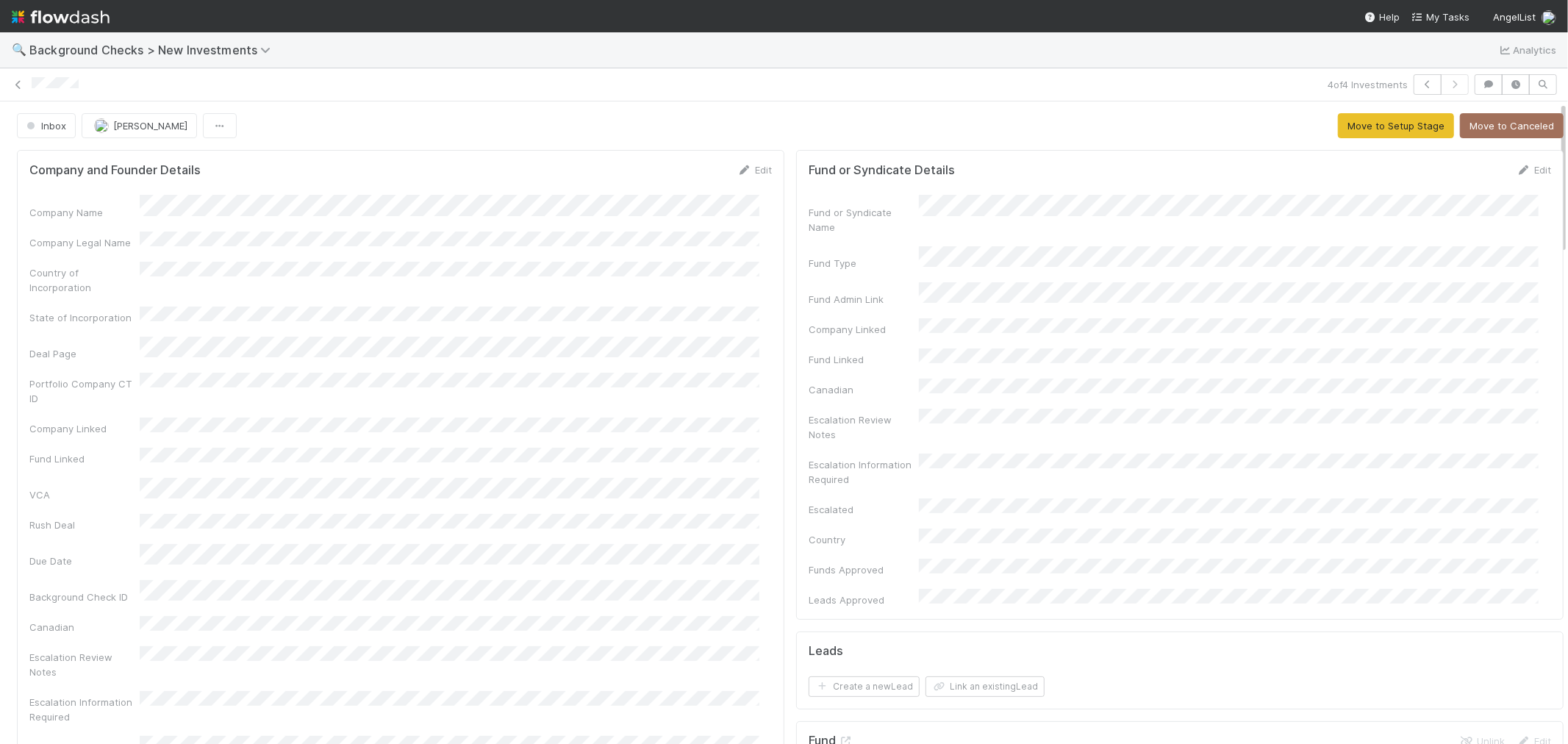
click at [635, 311] on div "Company Name Company Legal Name Country of Incorporation State of Incorporation…" at bounding box center [401, 519] width 742 height 650
click at [747, 173] on link "Edit" at bounding box center [754, 170] width 34 height 11
click at [673, 179] on button "Save" at bounding box center [693, 175] width 42 height 25
click at [1367, 121] on button "Move to Setup Stage" at bounding box center [1395, 125] width 116 height 25
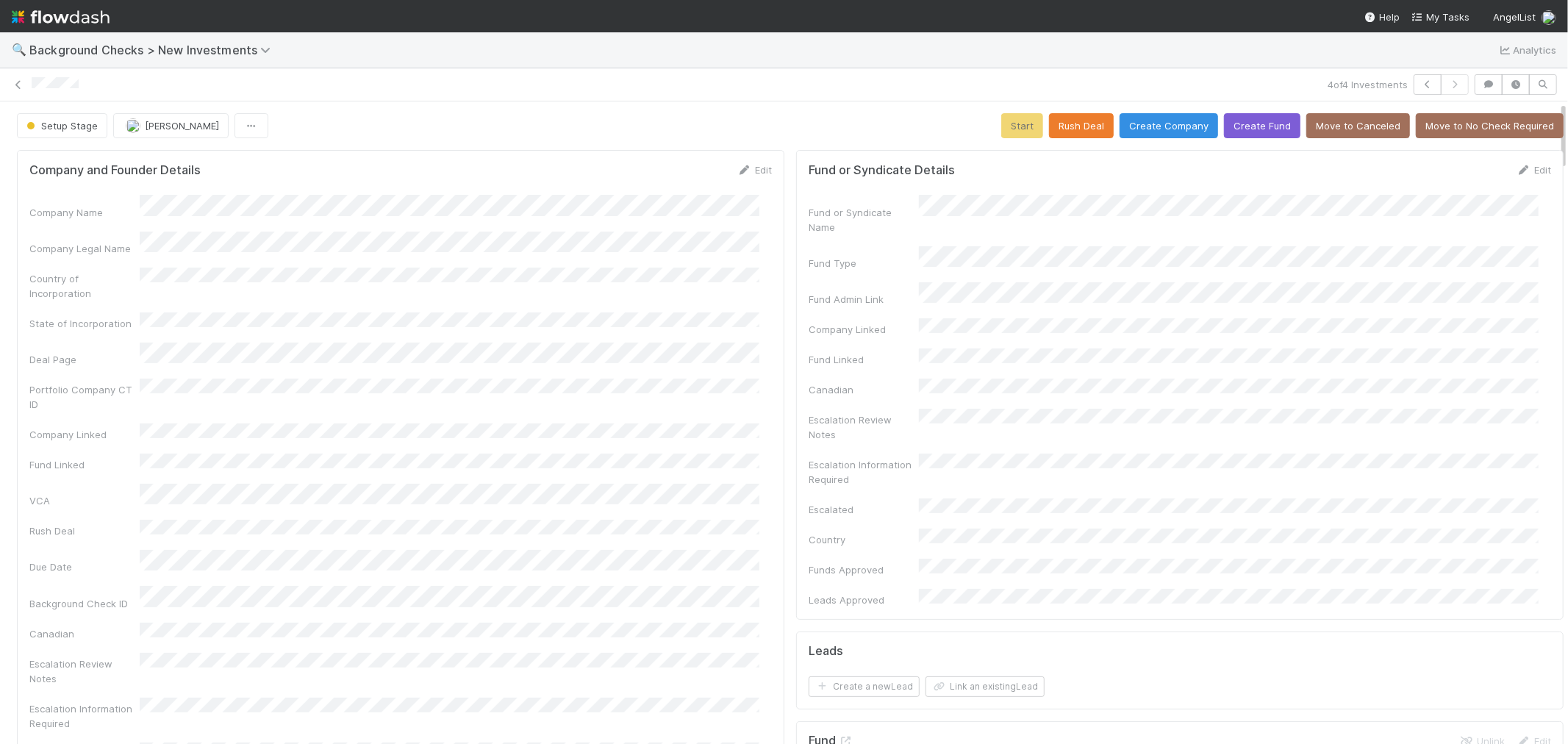
click at [734, 353] on div "Company Name Company Legal Name Country of Incorporation State of Incorporation…" at bounding box center [401, 522] width 742 height 656
click at [1161, 123] on button "Create Company" at bounding box center [1168, 125] width 98 height 25
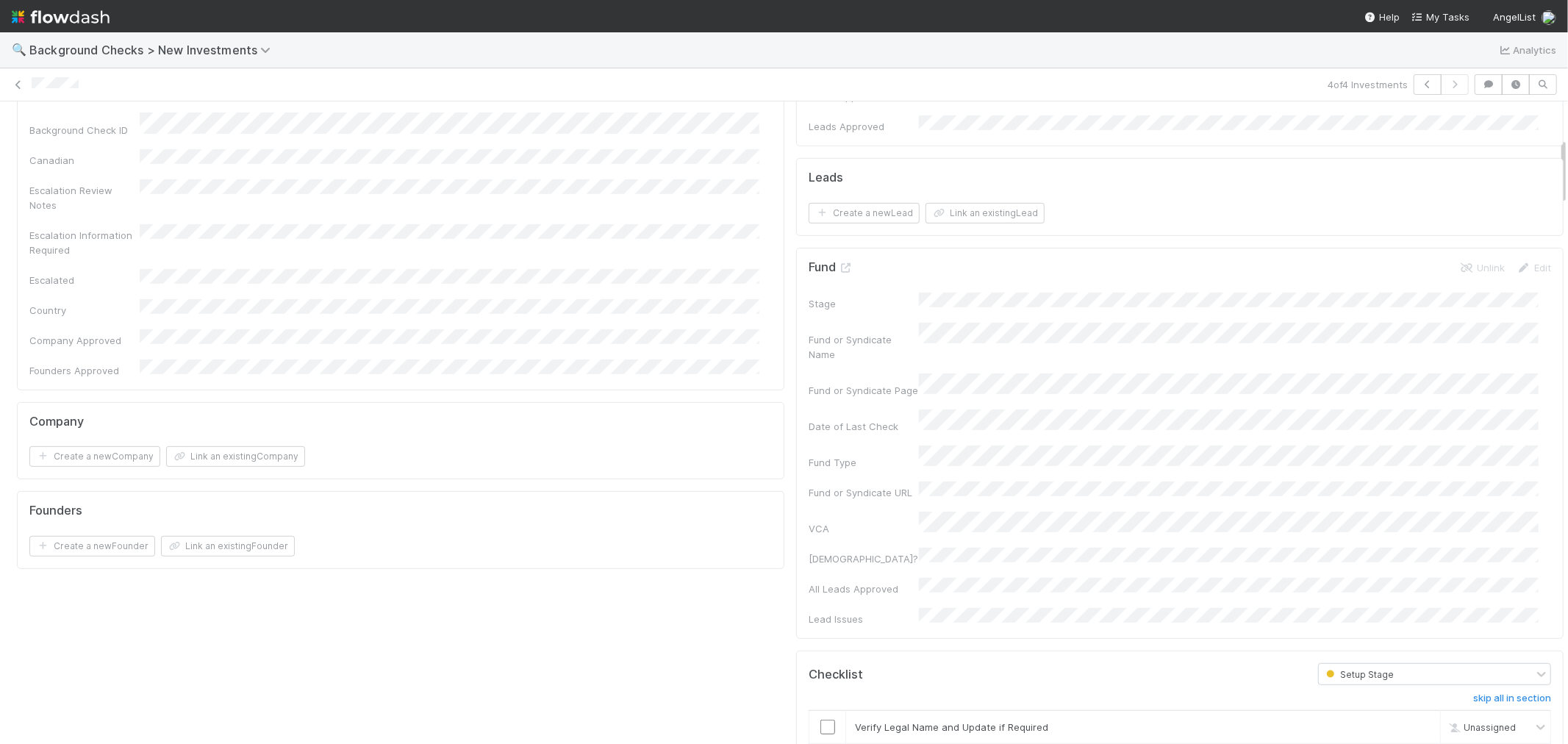
scroll to position [653, 0]
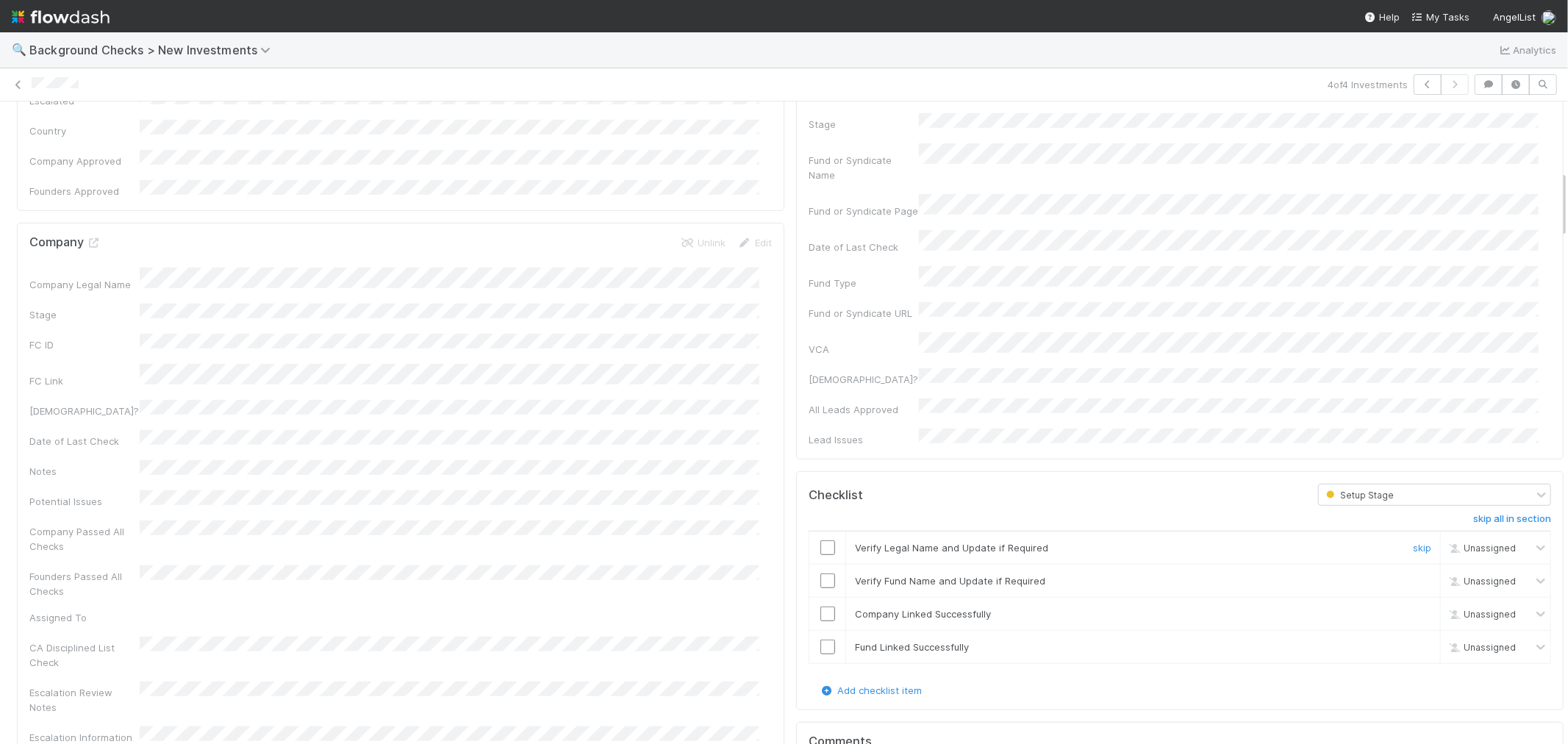
click at [821, 541] on input "checkbox" at bounding box center [828, 548] width 15 height 15
click at [821, 574] on input "checkbox" at bounding box center [828, 581] width 15 height 15
click at [821, 607] on input "checkbox" at bounding box center [828, 613] width 15 height 15
click at [821, 640] on input "checkbox" at bounding box center [828, 647] width 15 height 15
checkbox input "true"
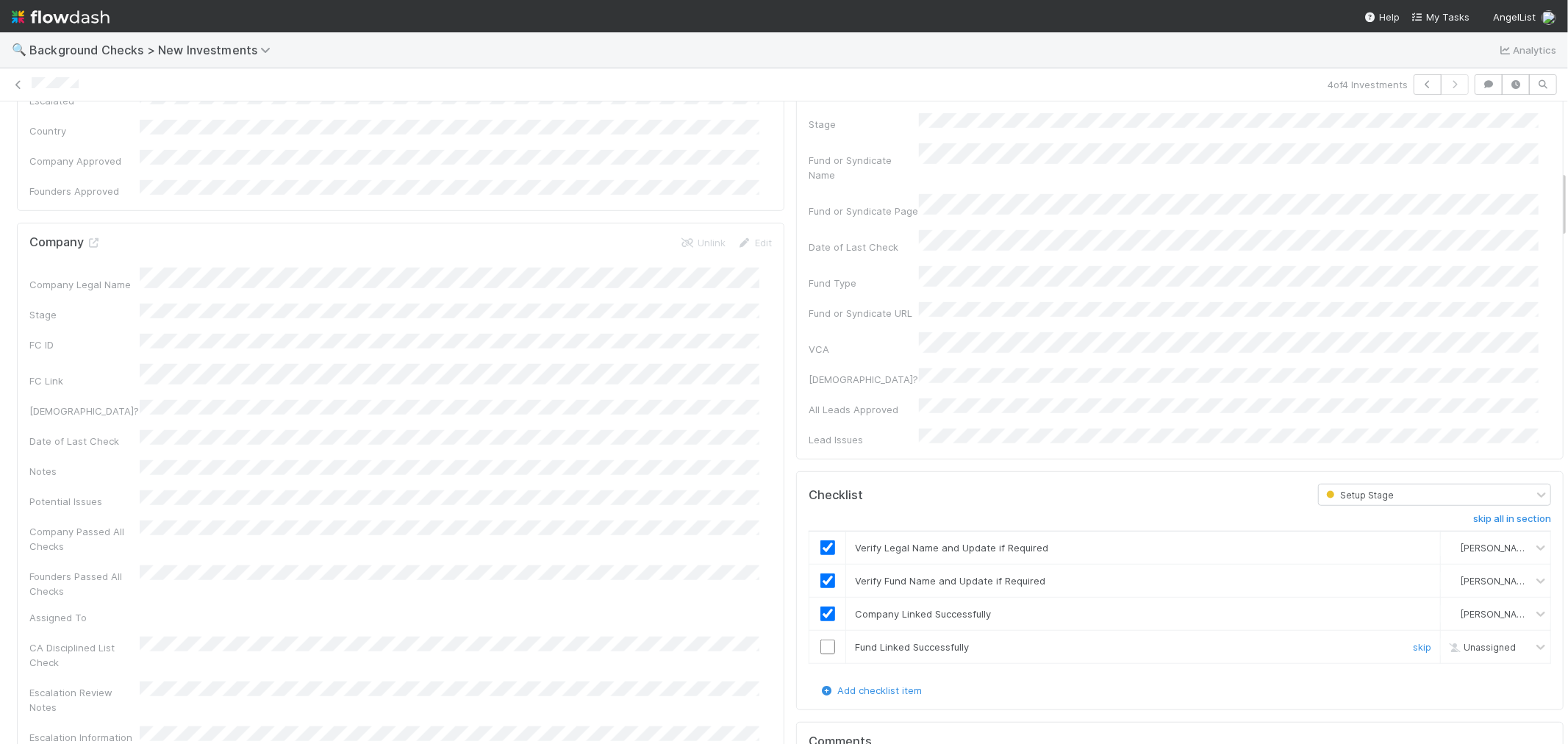
click at [821, 640] on input "checkbox" at bounding box center [828, 647] width 15 height 15
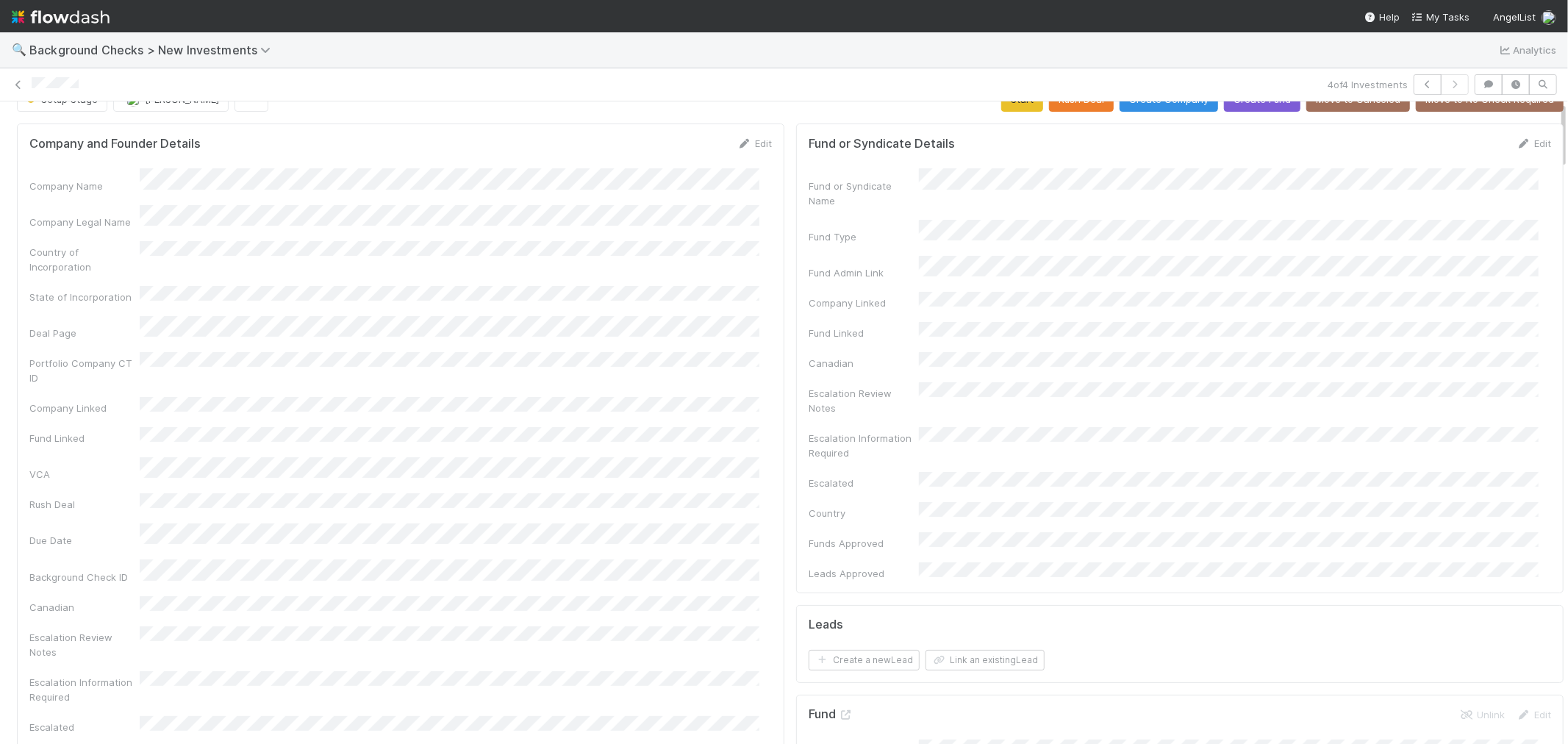
scroll to position [0, 0]
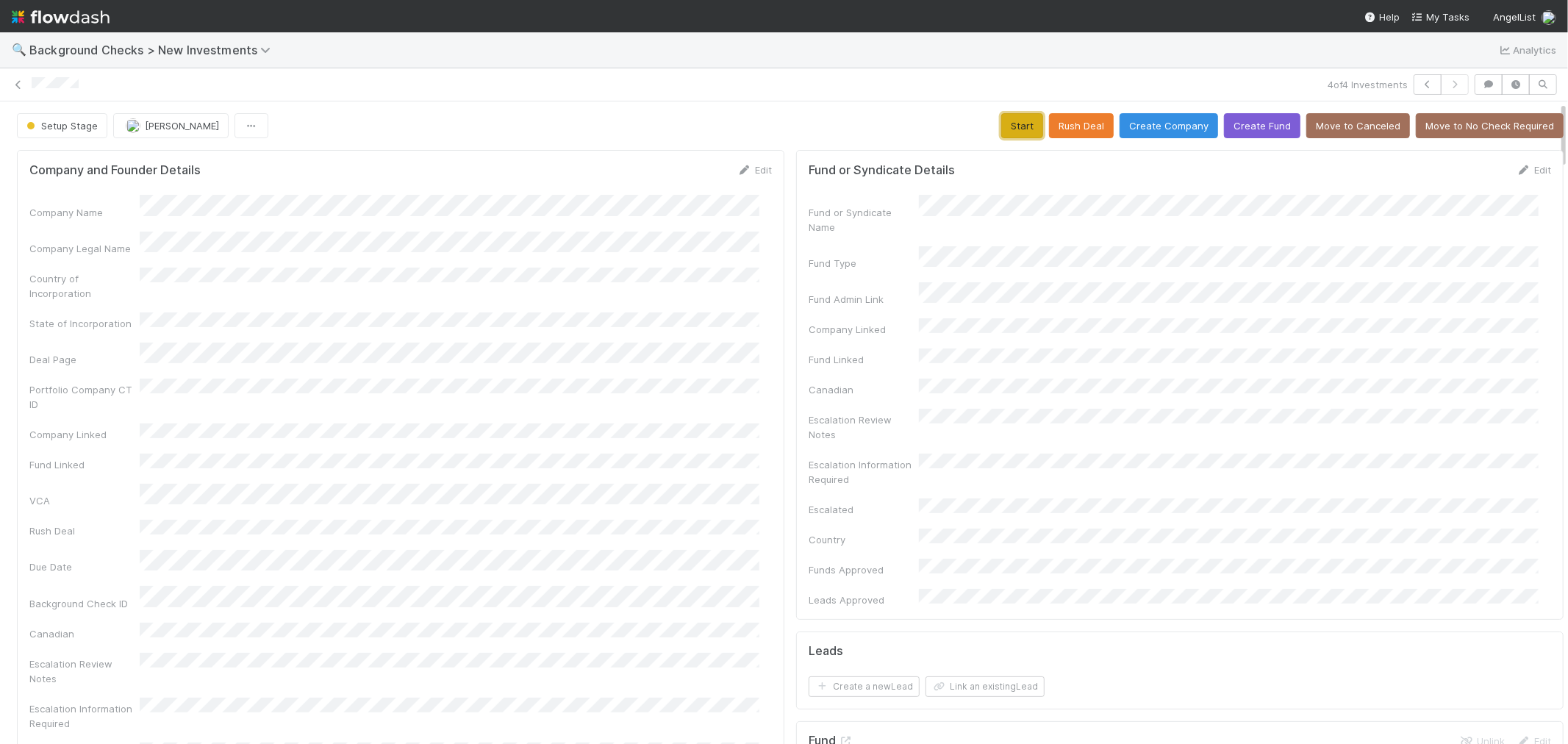
click at [1001, 124] on button "Start" at bounding box center [1021, 125] width 42 height 25
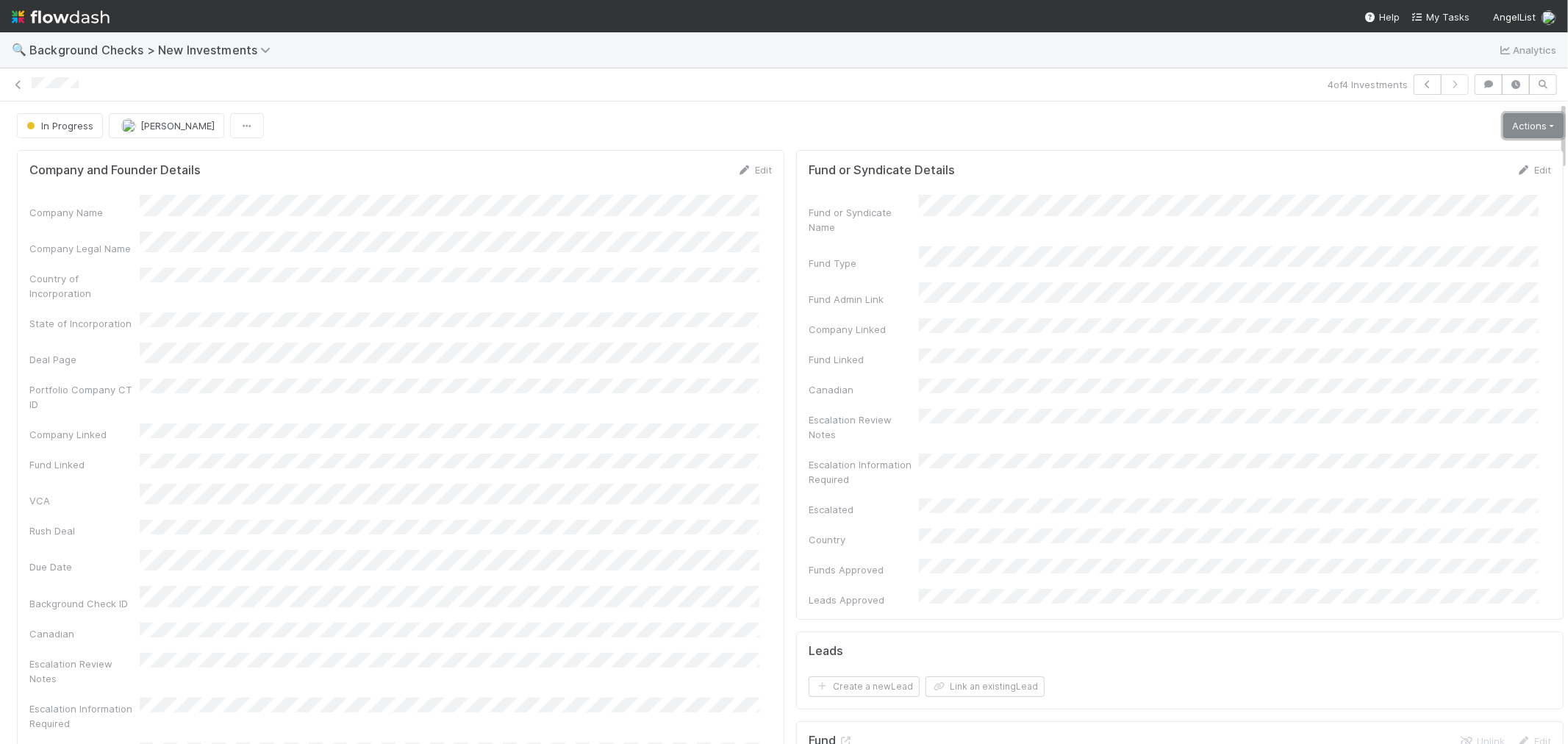
click at [1508, 135] on link "Actions" at bounding box center [1533, 125] width 60 height 25
click at [1419, 293] on button "Link Lead" at bounding box center [1483, 300] width 164 height 21
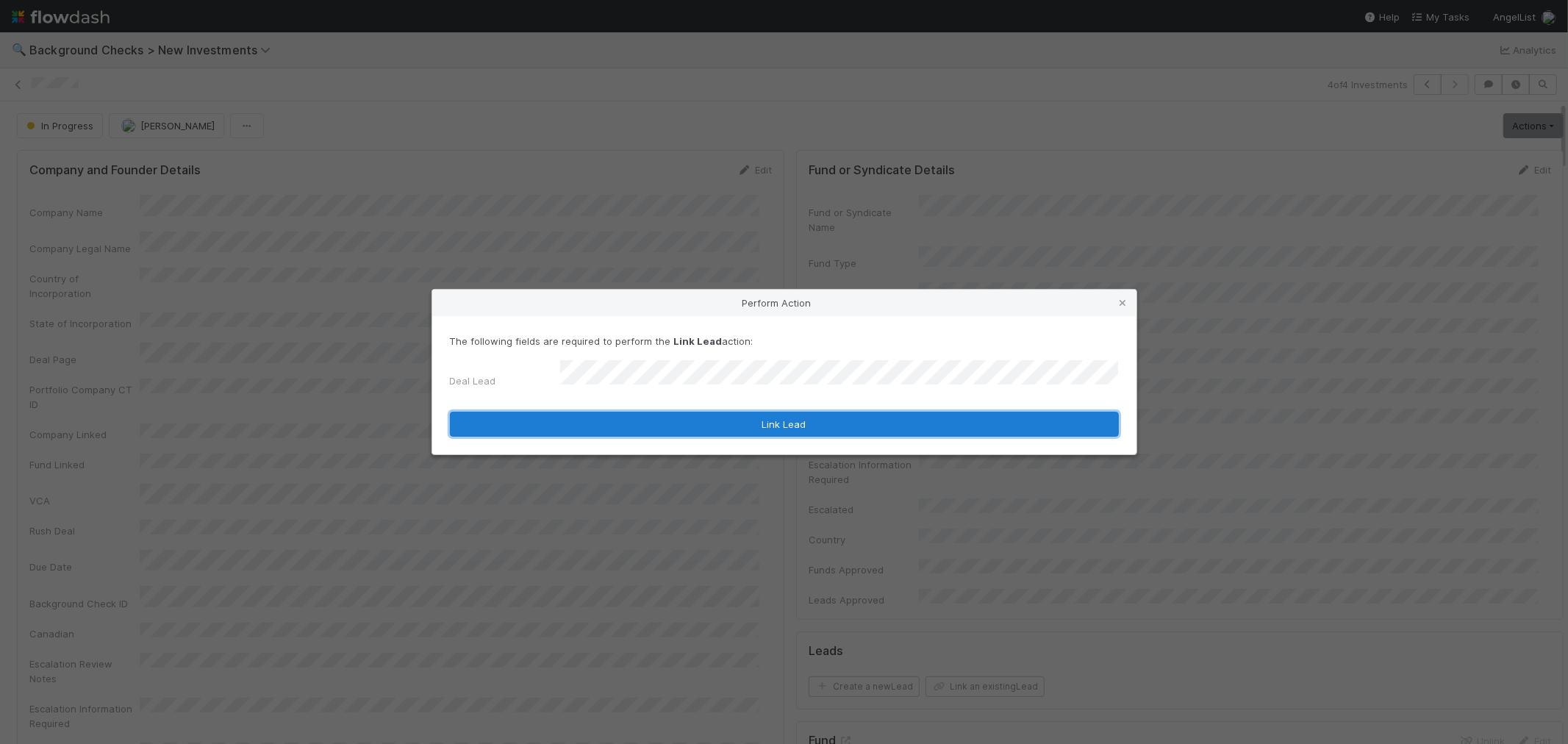
click at [867, 416] on button "Link Lead" at bounding box center [784, 424] width 669 height 25
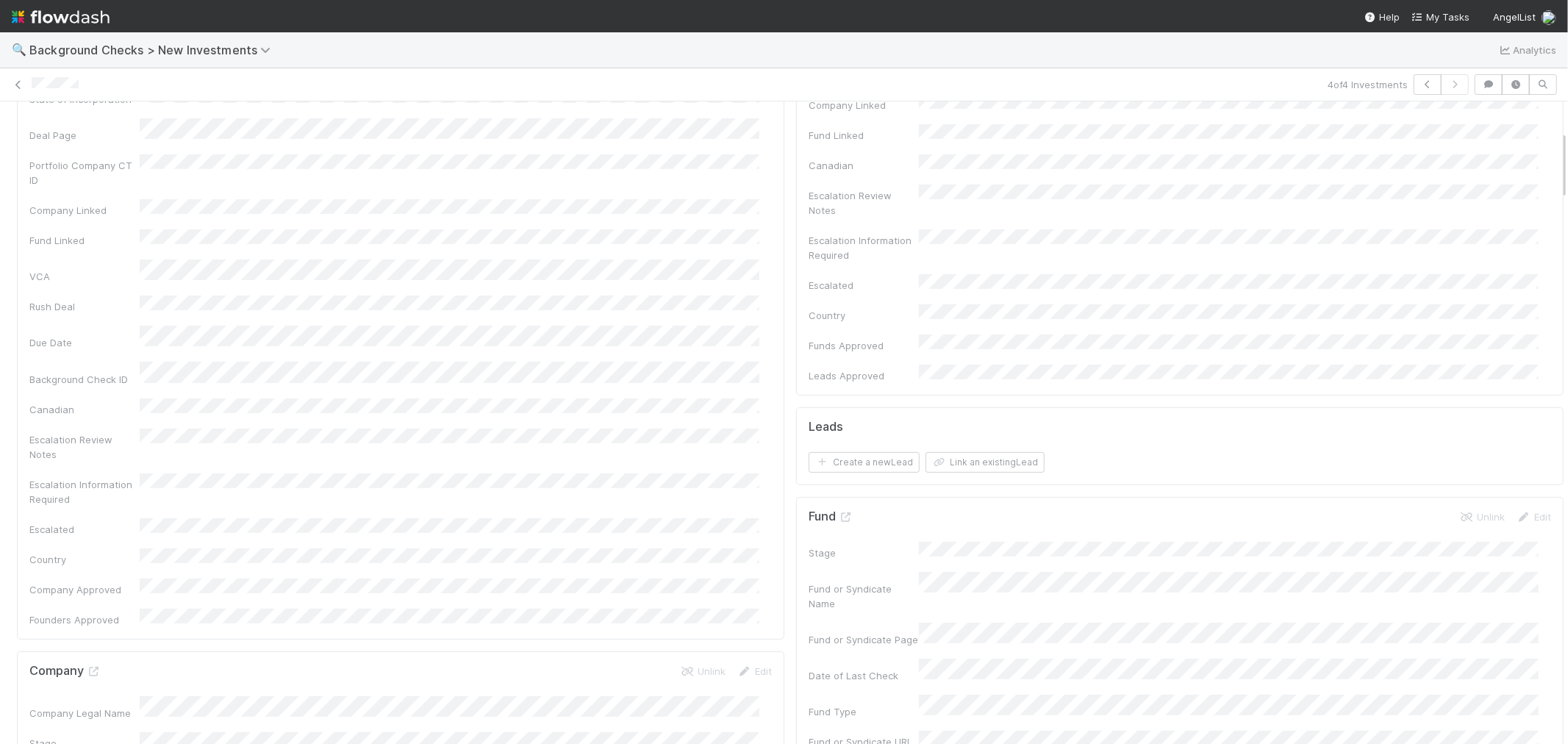
scroll to position [327, 0]
click at [908, 374] on div "Assign" at bounding box center [896, 390] width 110 height 31
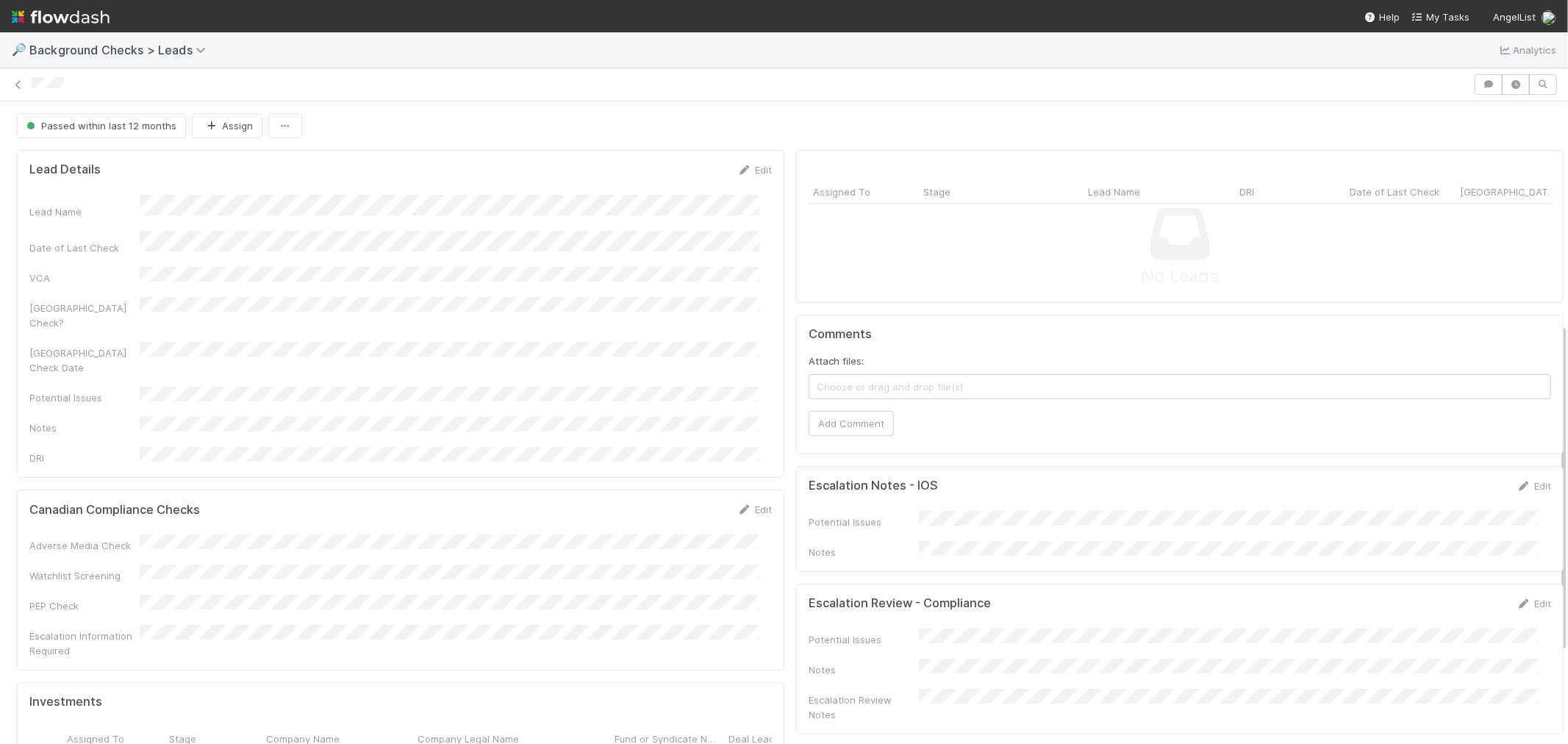
scroll to position [612, 0]
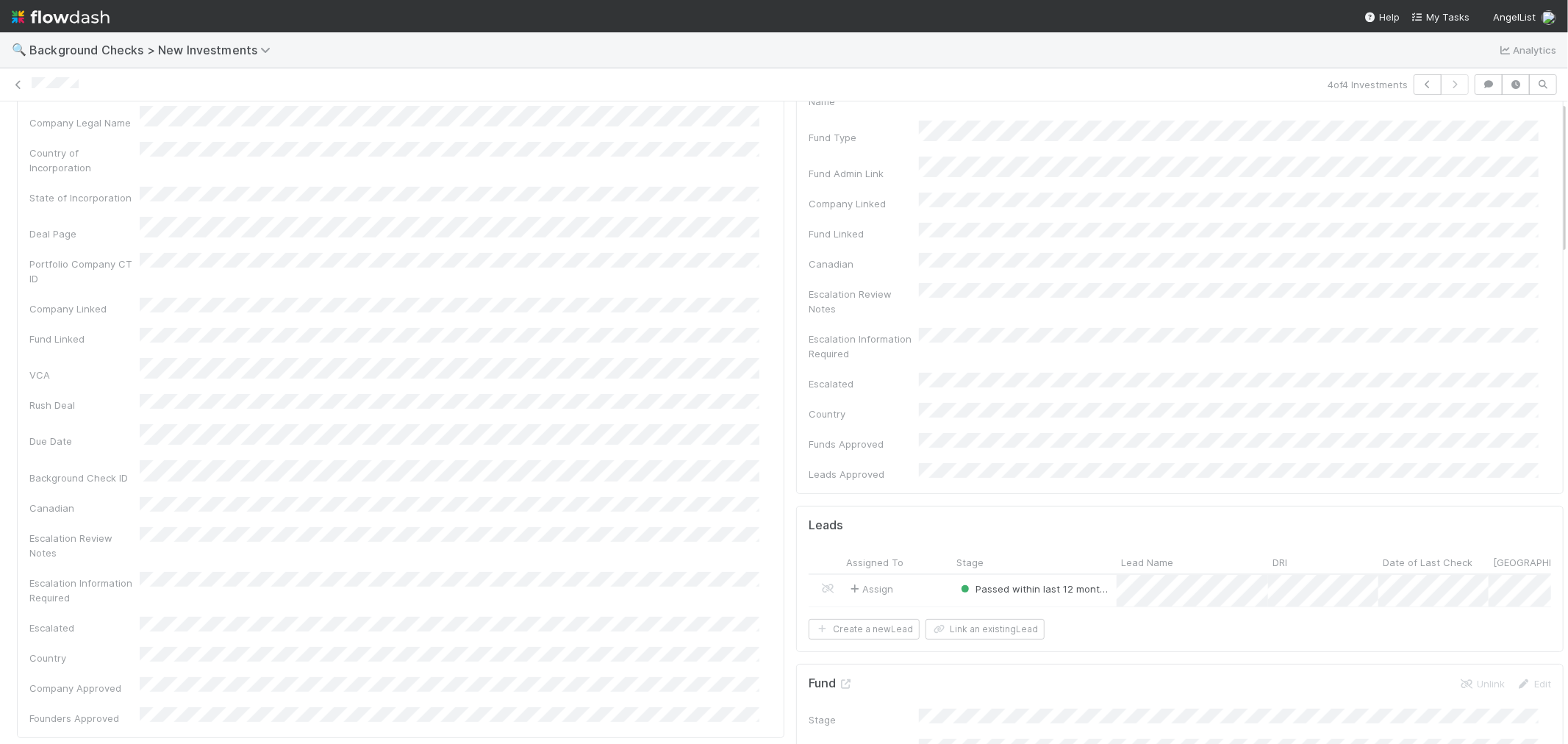
scroll to position [327, 0]
click at [839, 479] on icon at bounding box center [846, 484] width 15 height 10
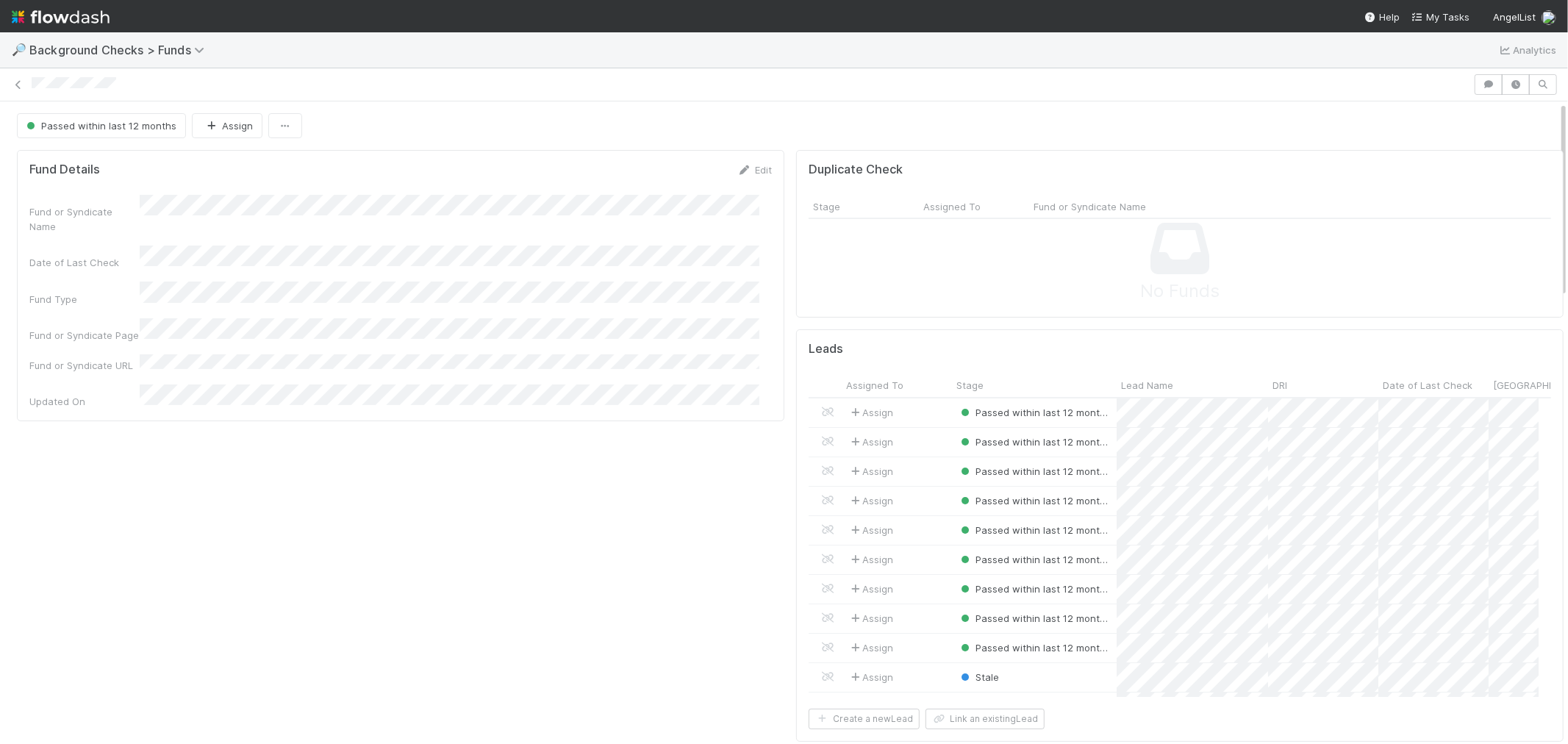
scroll to position [287, 718]
click at [976, 723] on button "Link an existing Lead" at bounding box center [985, 719] width 119 height 21
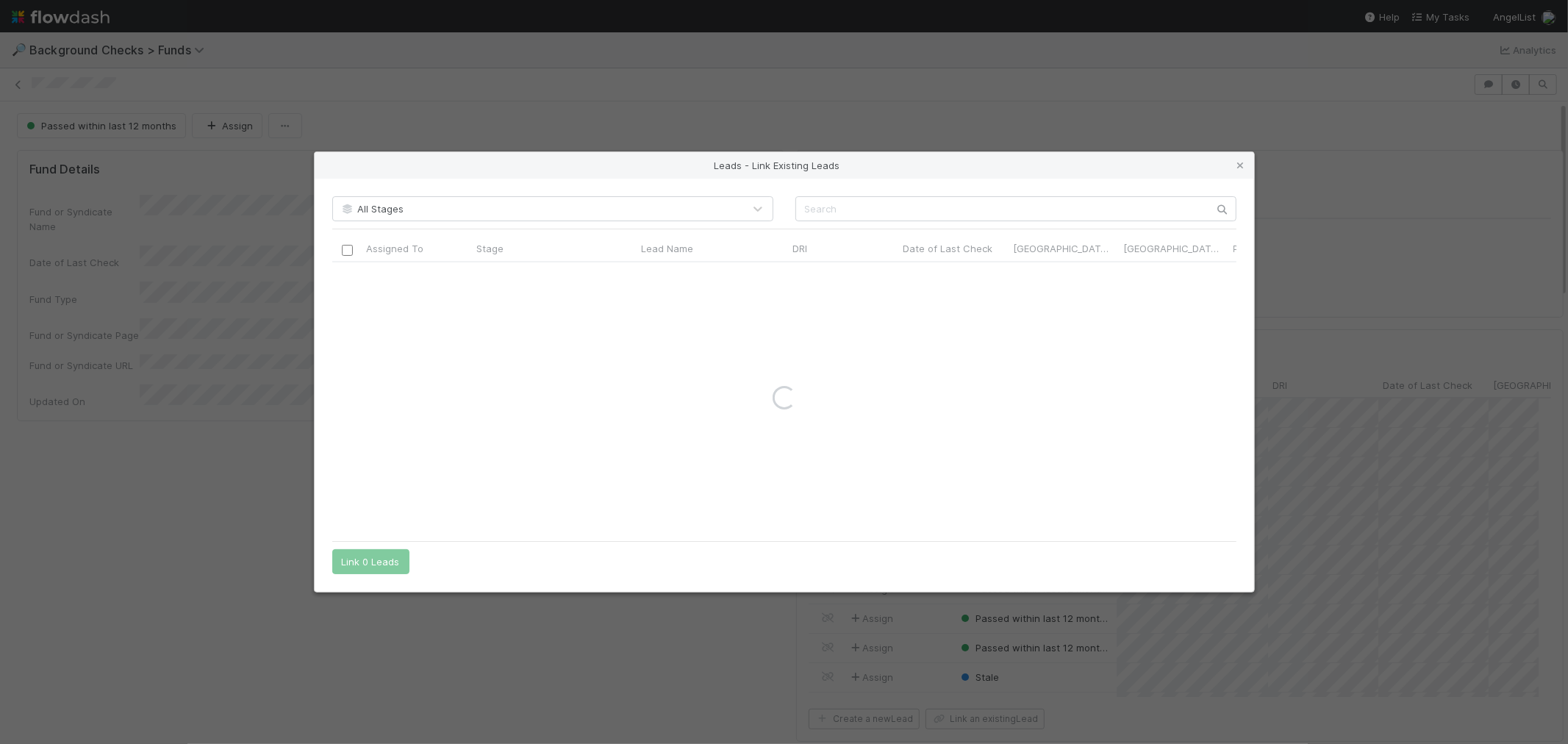
scroll to position [287, 1485]
click at [844, 210] on input "text" at bounding box center [1016, 209] width 441 height 25
paste input "Cory Li"
type input "Cory Li"
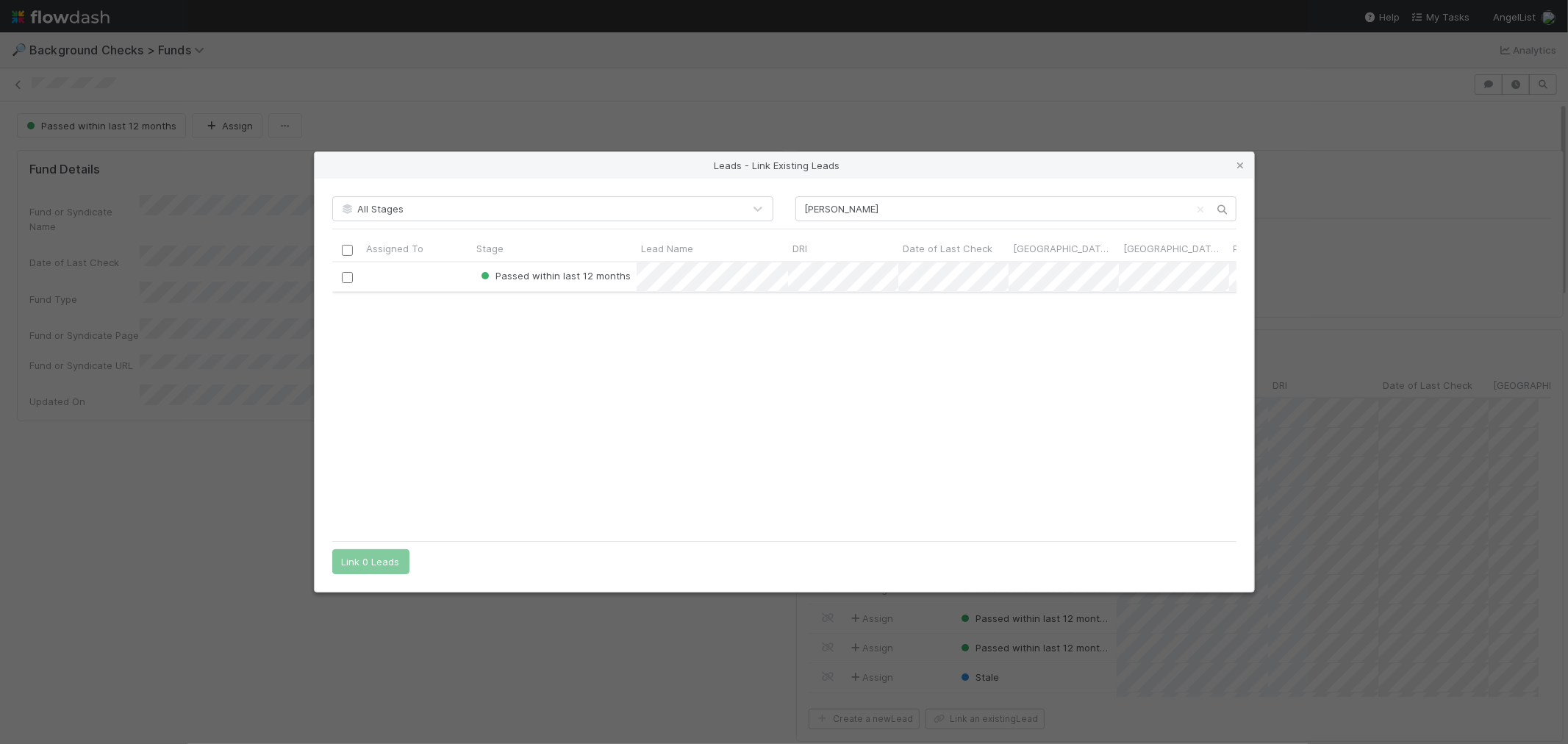
click at [348, 274] on input "checkbox" at bounding box center [347, 277] width 11 height 11
click at [376, 558] on button "Link 1 Lead" at bounding box center [367, 561] width 70 height 25
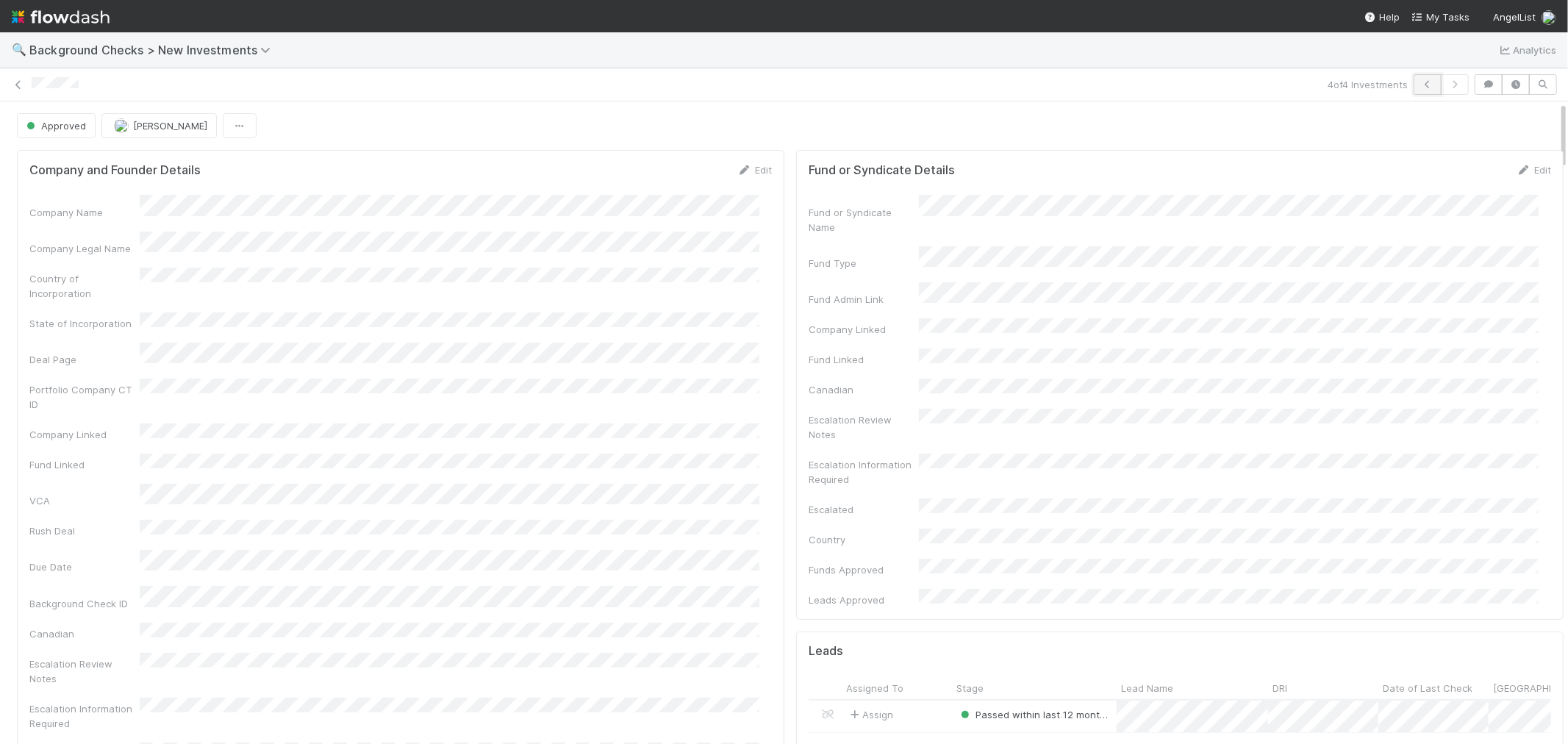
click at [1414, 89] on button "button" at bounding box center [1428, 84] width 28 height 21
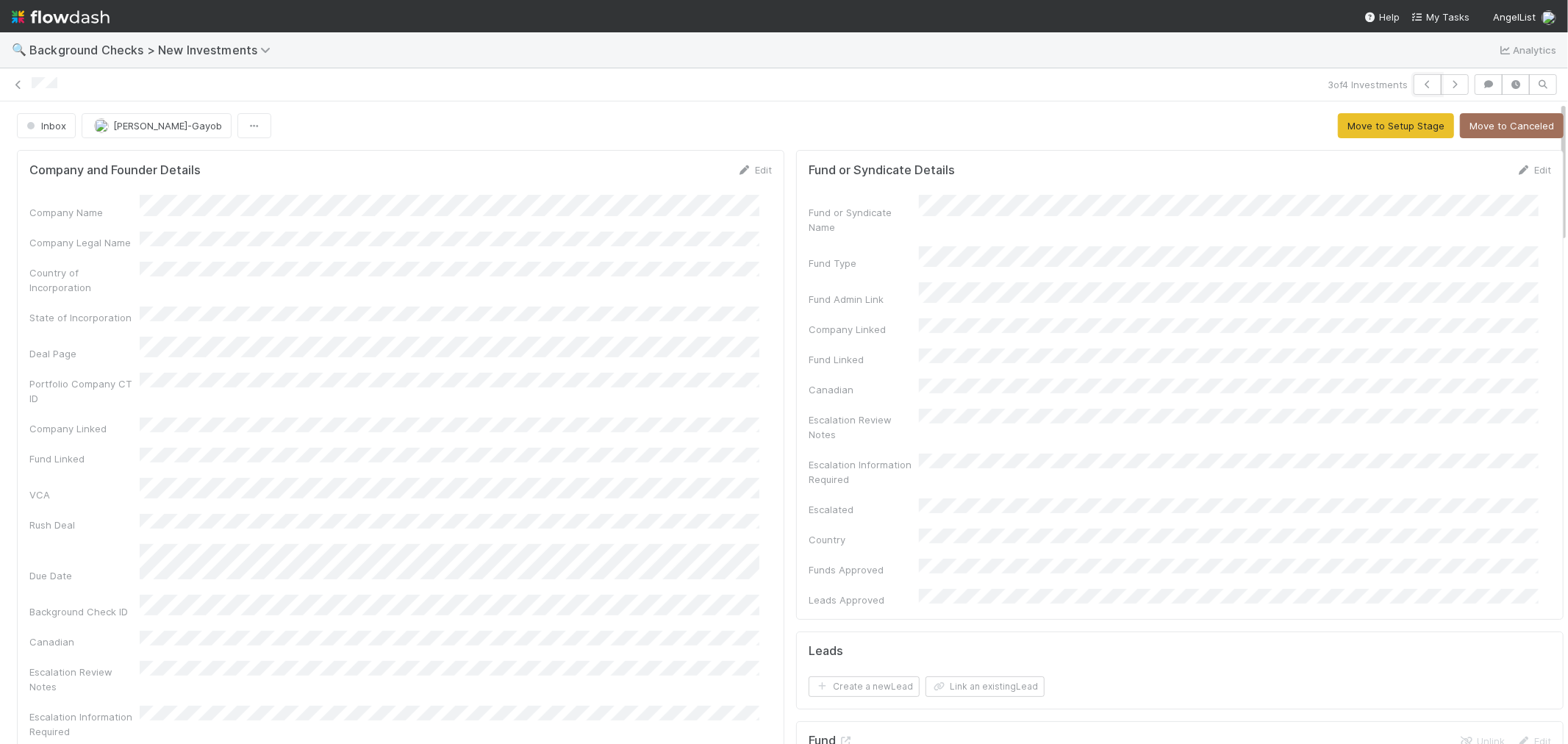
click at [1414, 89] on button "button" at bounding box center [1428, 84] width 28 height 21
click at [1414, 84] on button "button" at bounding box center [1428, 84] width 28 height 21
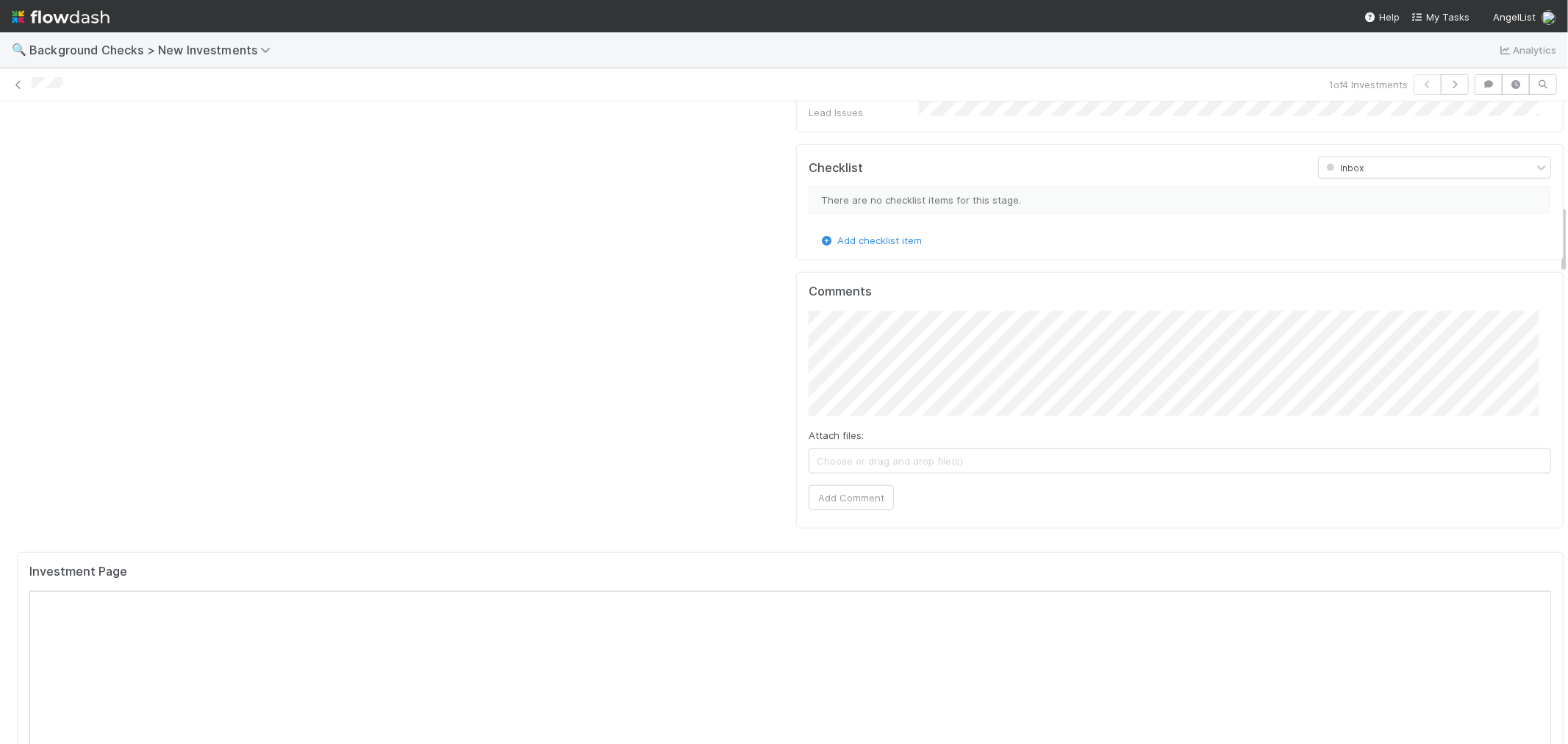
scroll to position [653, 0]
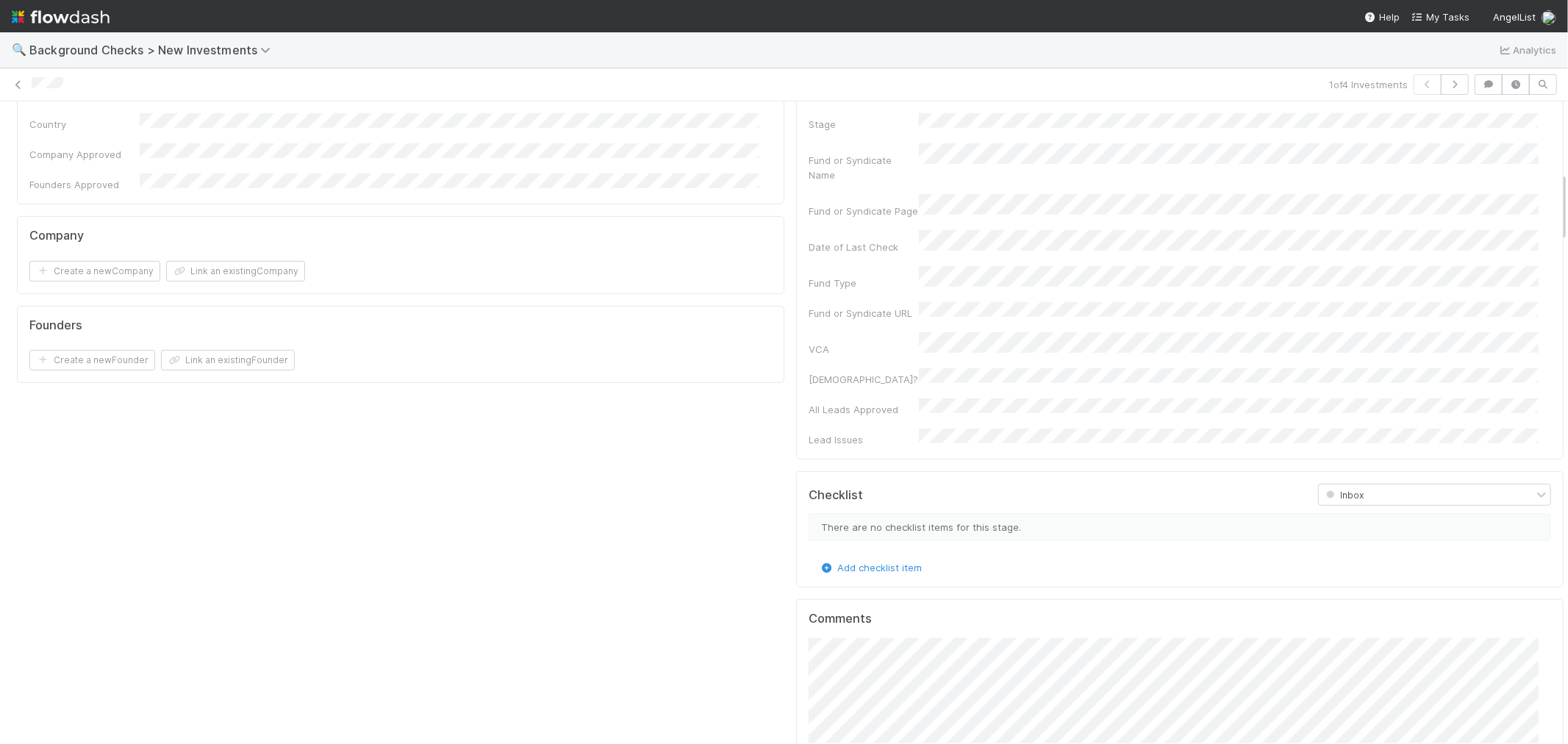
click at [772, 451] on div "Company and Founder Details Edit Company Name Company Legal Name Country of Inc…" at bounding box center [400, 183] width 779 height 1383
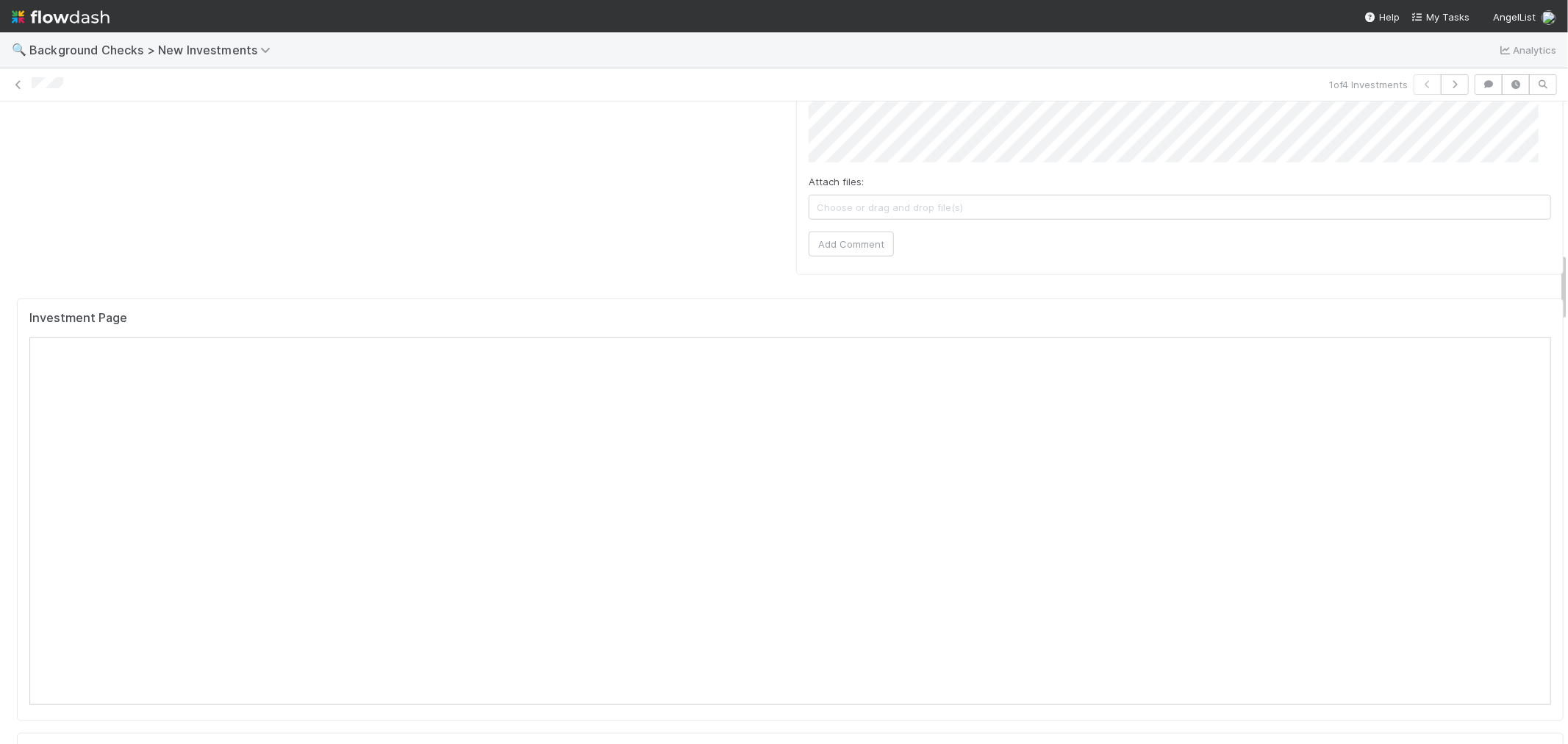
scroll to position [1389, 0]
click at [687, 591] on div "SPV Investment" at bounding box center [790, 598] width 1521 height 15
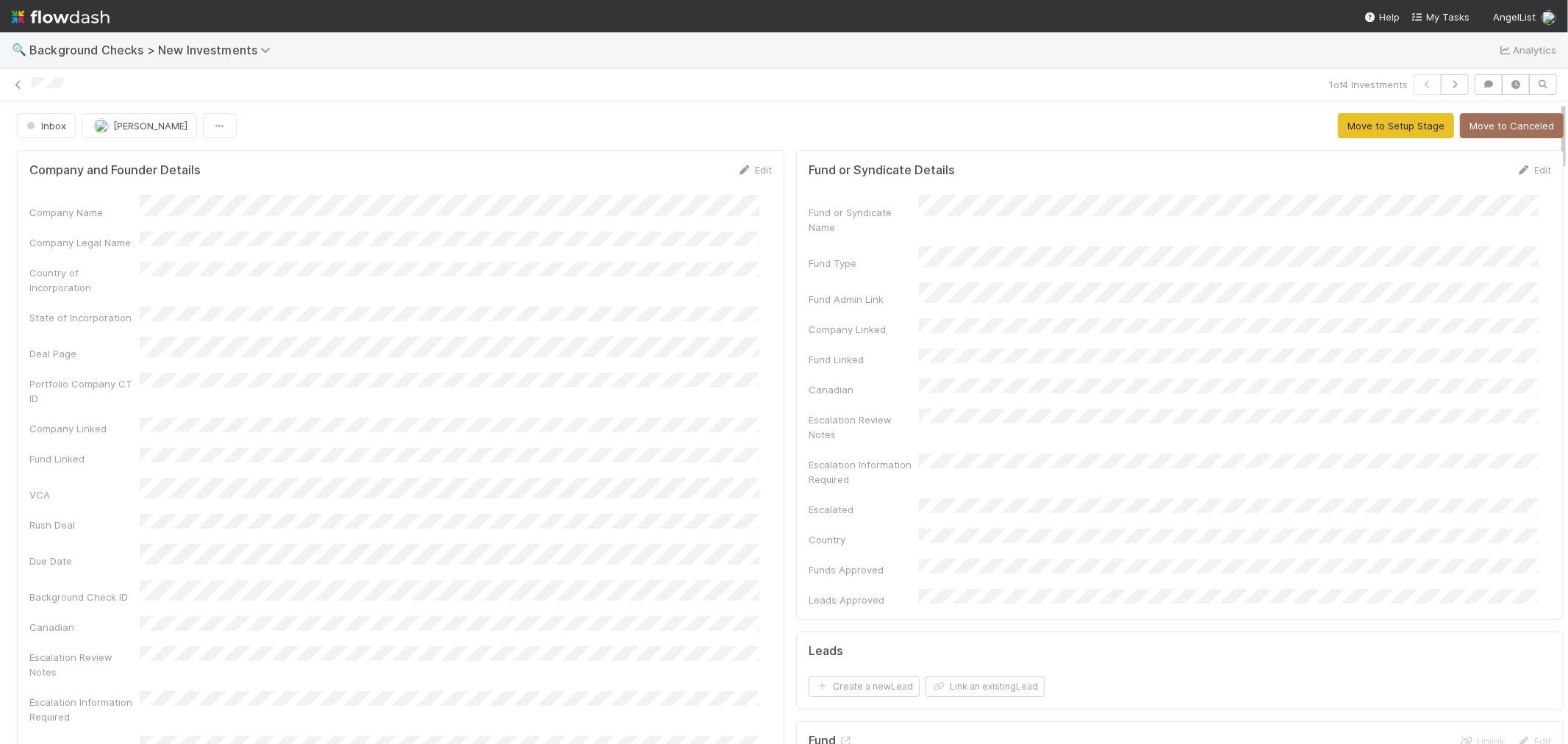
drag, startPoint x: 748, startPoint y: 170, endPoint x: 321, endPoint y: 239, distance: 432.5
click at [748, 170] on link "Edit" at bounding box center [754, 170] width 34 height 11
click at [679, 185] on button "Save" at bounding box center [693, 175] width 42 height 25
click at [1346, 132] on button "Move to Setup Stage" at bounding box center [1395, 125] width 116 height 25
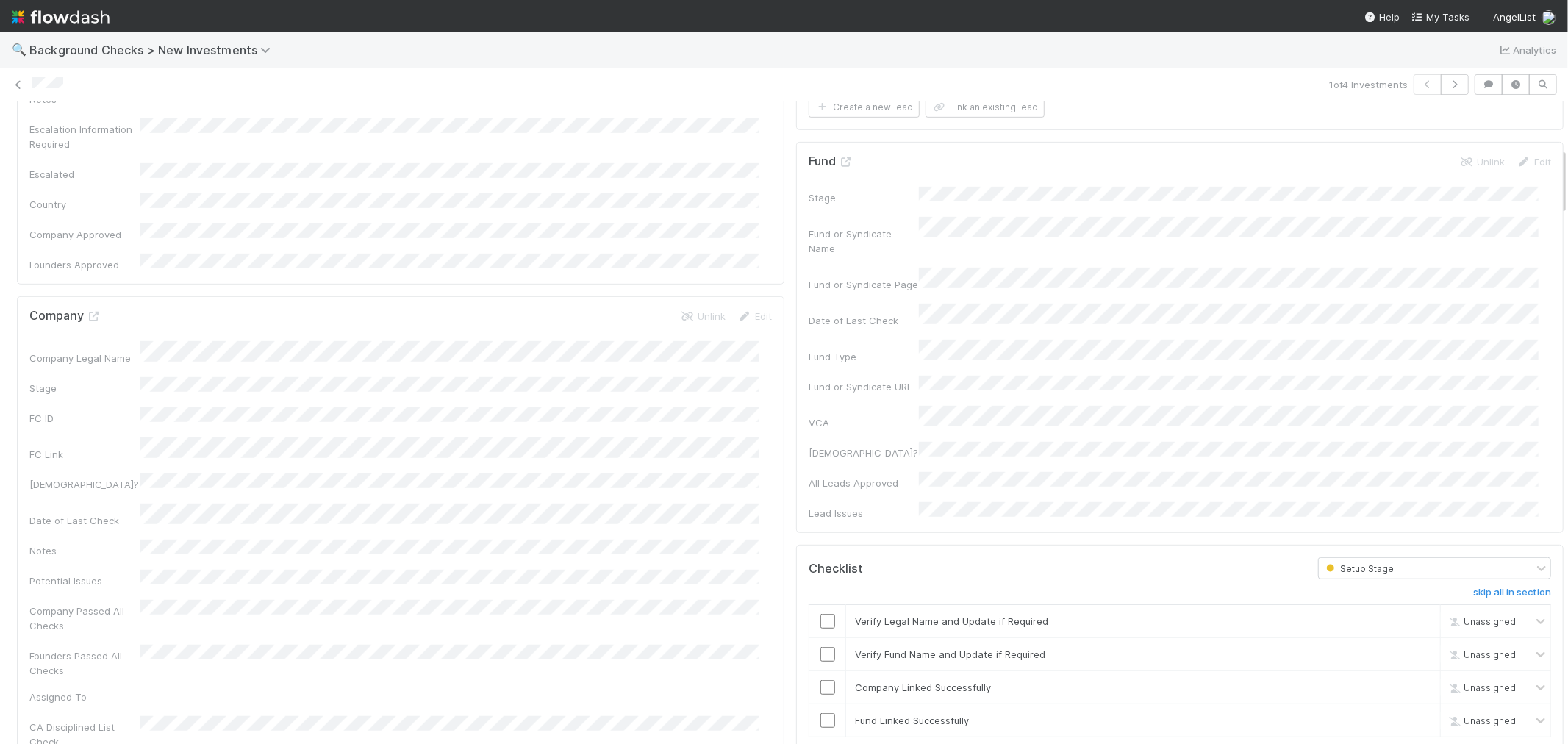
scroll to position [736, 0]
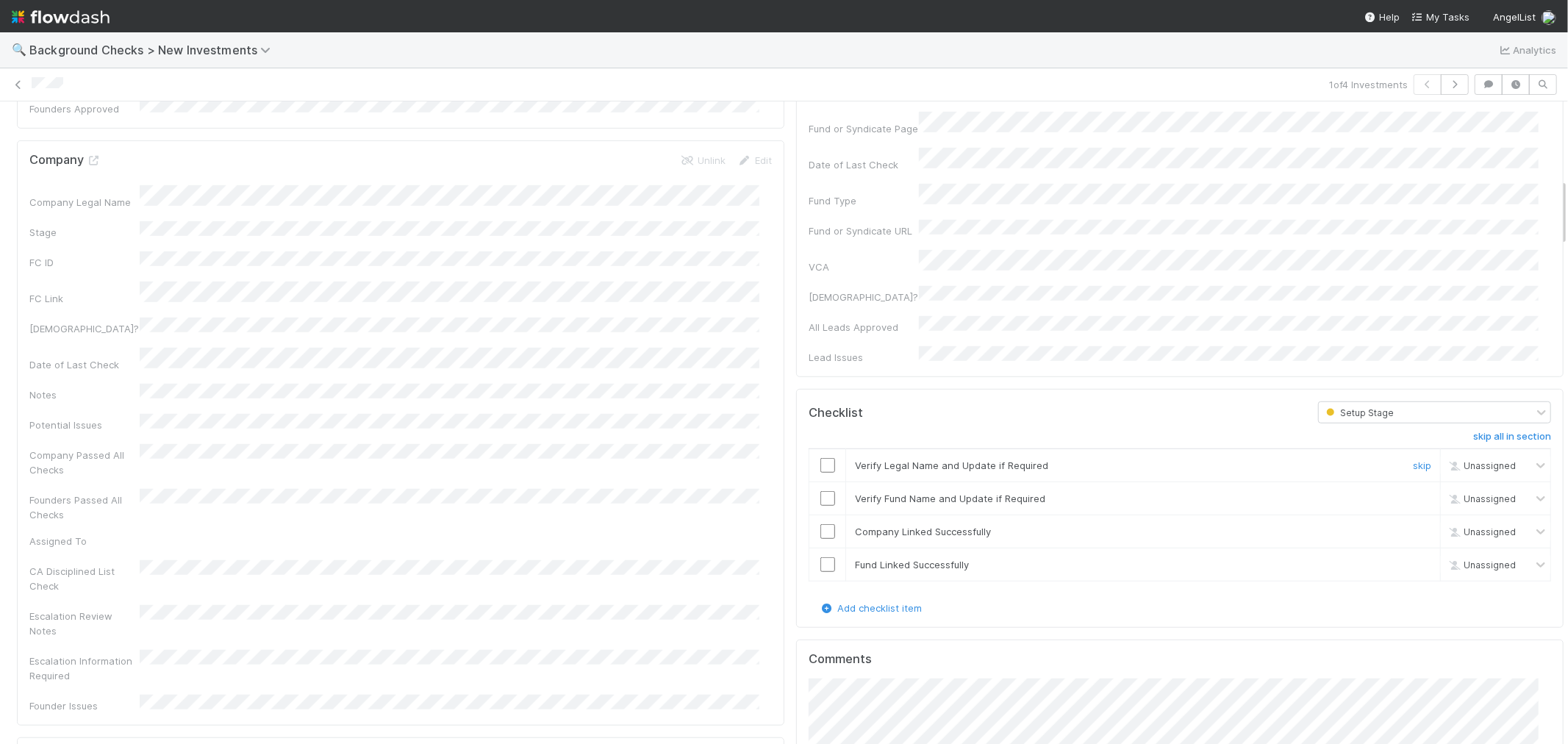
click at [821, 458] on input "checkbox" at bounding box center [828, 465] width 15 height 15
click at [821, 491] on input "checkbox" at bounding box center [828, 498] width 15 height 15
click at [821, 525] on input "checkbox" at bounding box center [828, 532] width 15 height 15
click at [821, 558] on input "checkbox" at bounding box center [828, 564] width 15 height 15
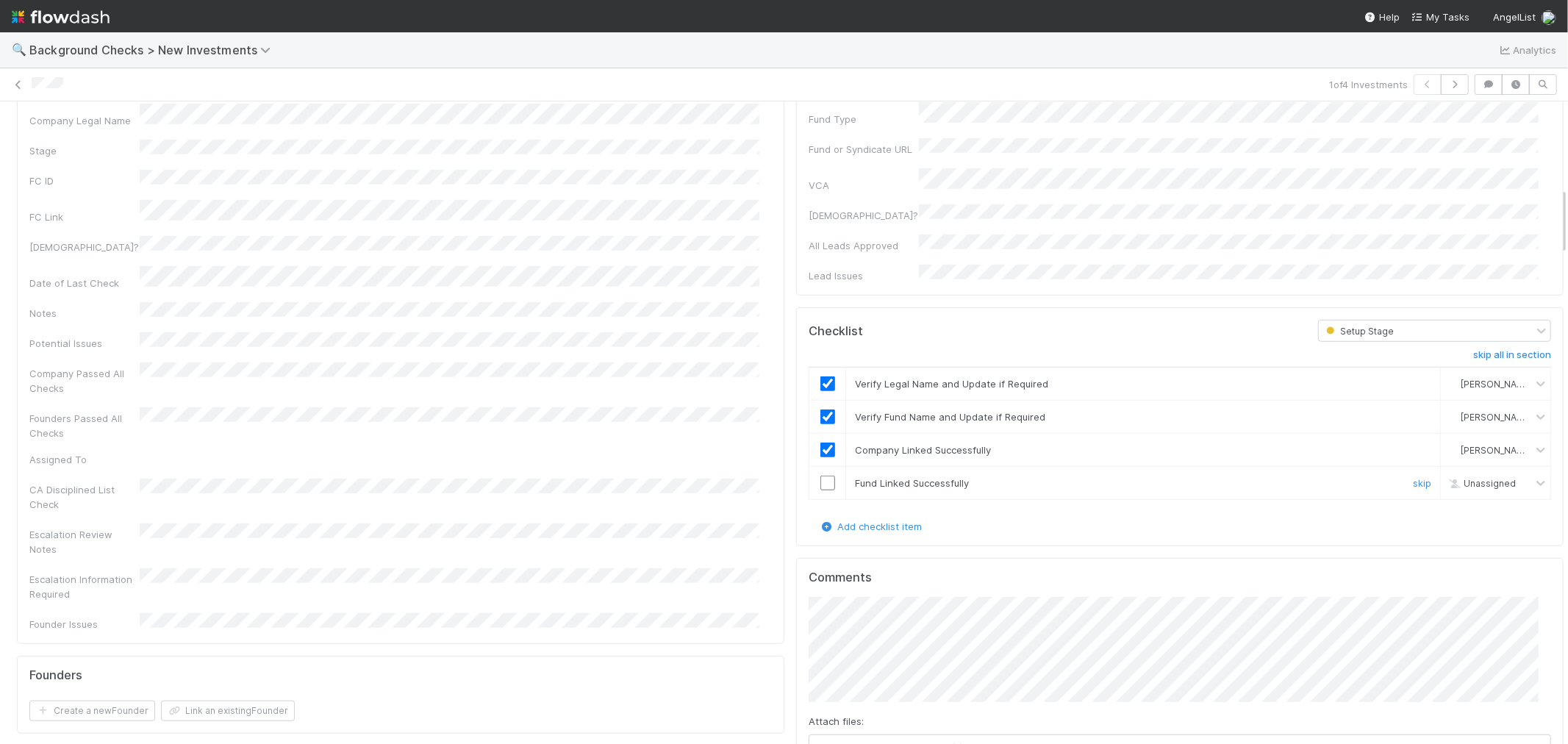
click at [821, 476] on input "checkbox" at bounding box center [828, 483] width 15 height 15
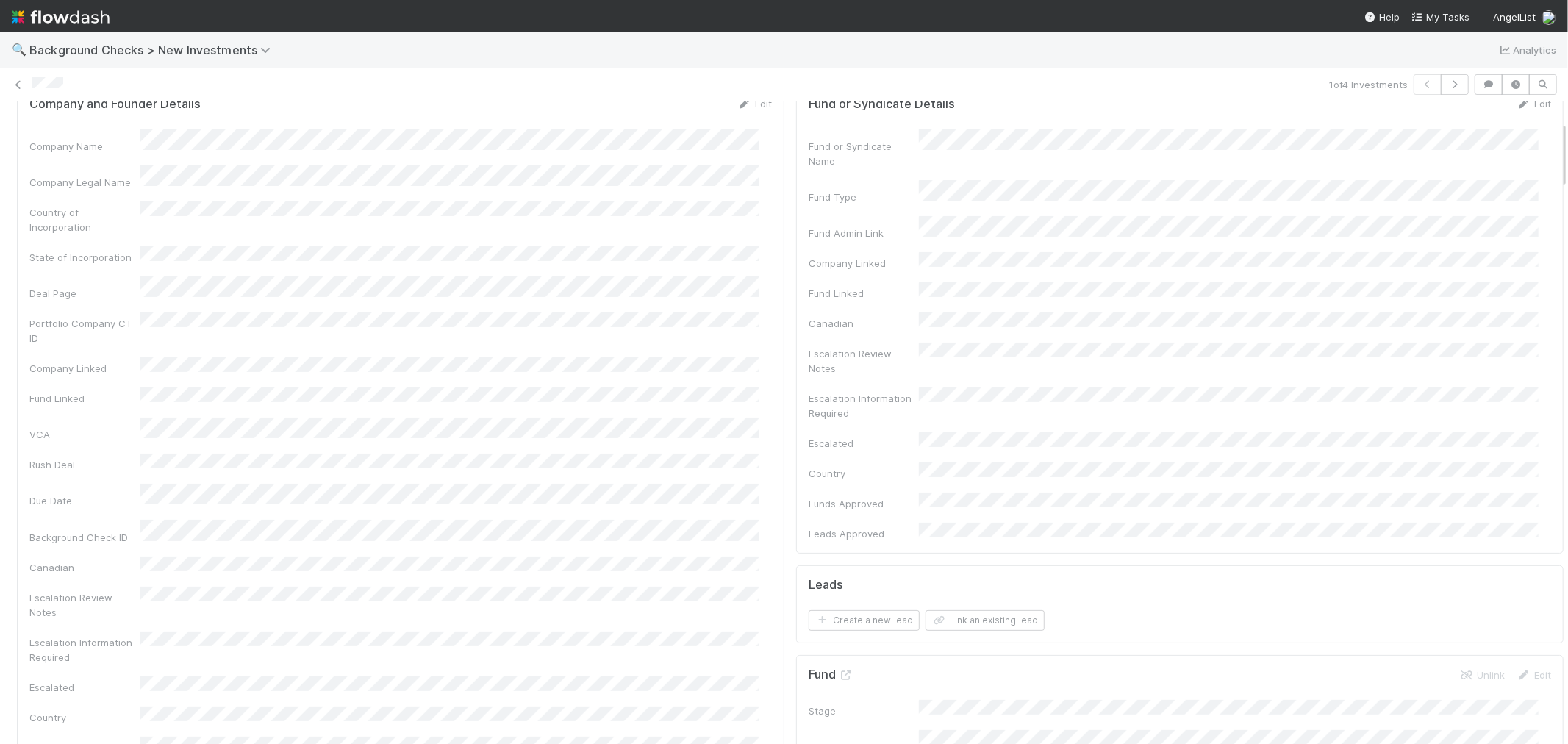
scroll to position [0, 0]
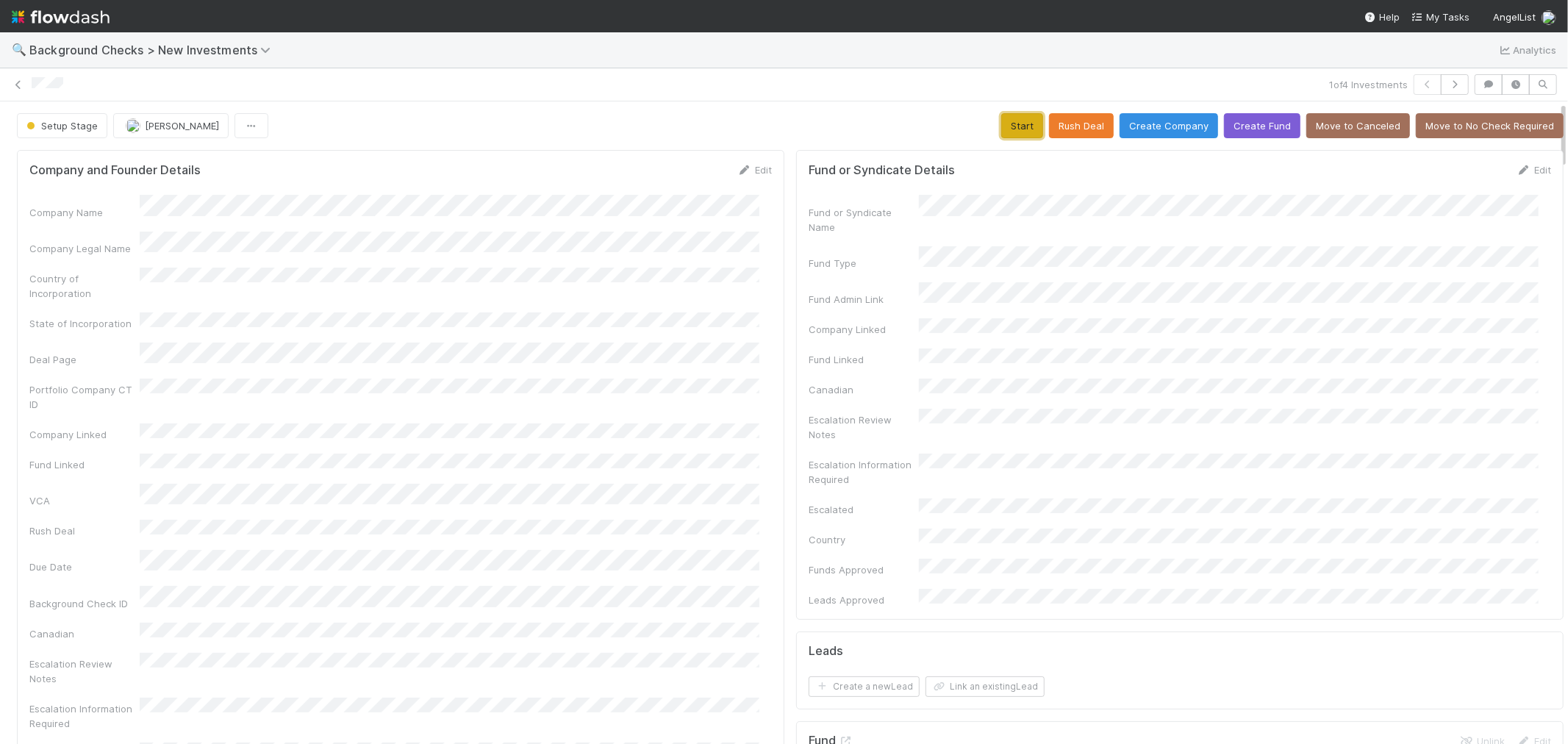
click at [1002, 129] on button "Start" at bounding box center [1021, 125] width 42 height 25
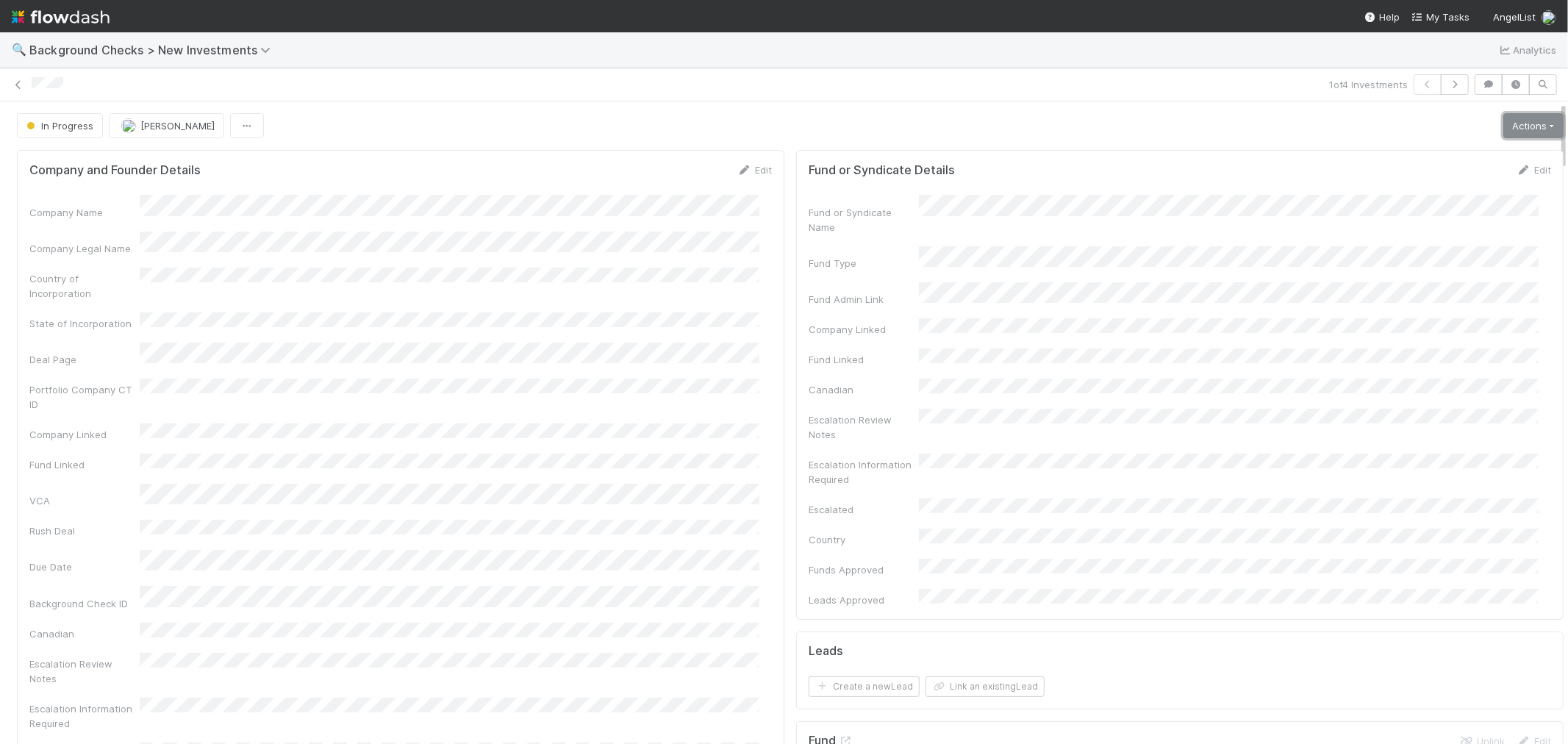
click at [1512, 134] on link "Actions" at bounding box center [1533, 125] width 60 height 25
click at [1432, 295] on button "Link Lead" at bounding box center [1483, 300] width 164 height 21
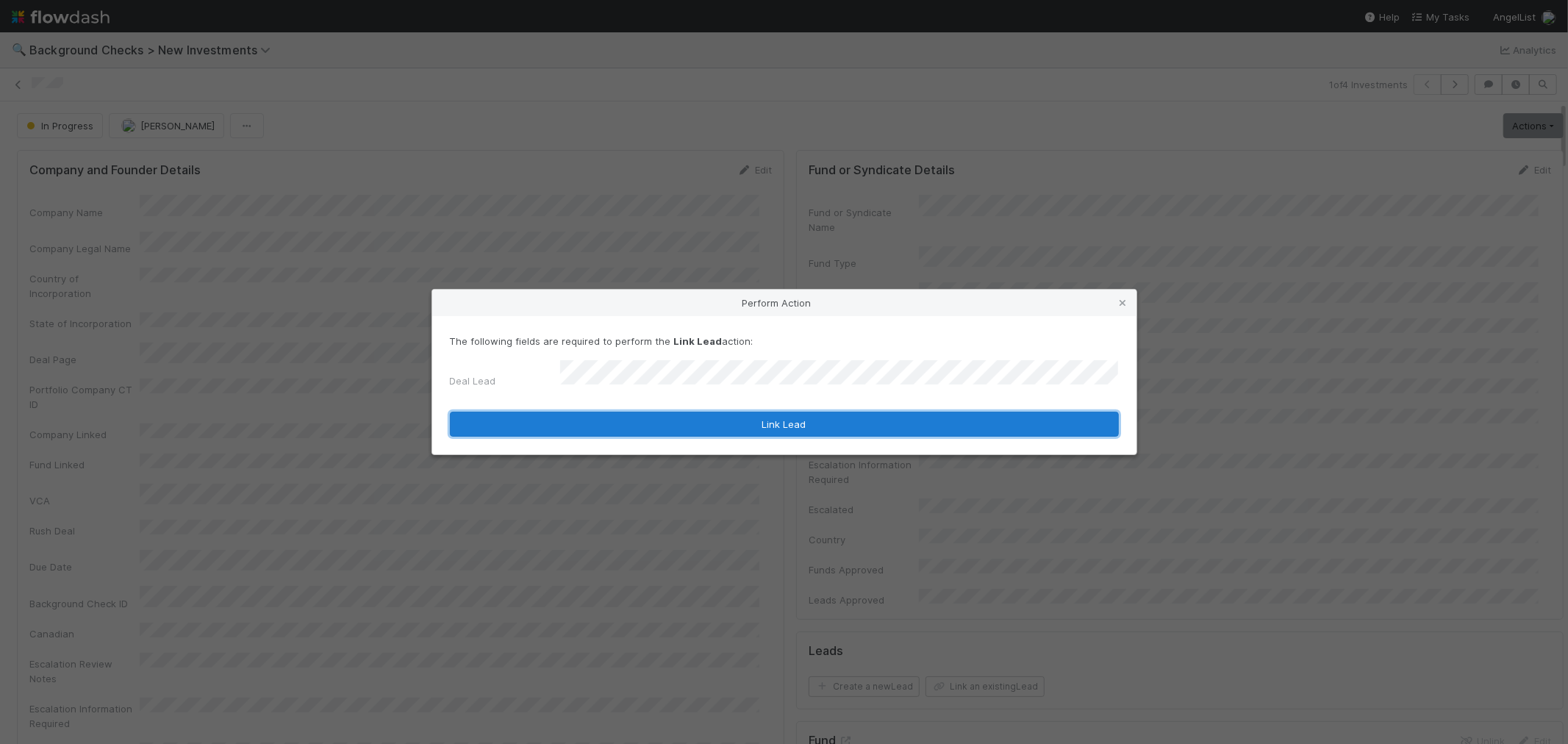
click at [858, 424] on button "Link Lead" at bounding box center [784, 424] width 669 height 25
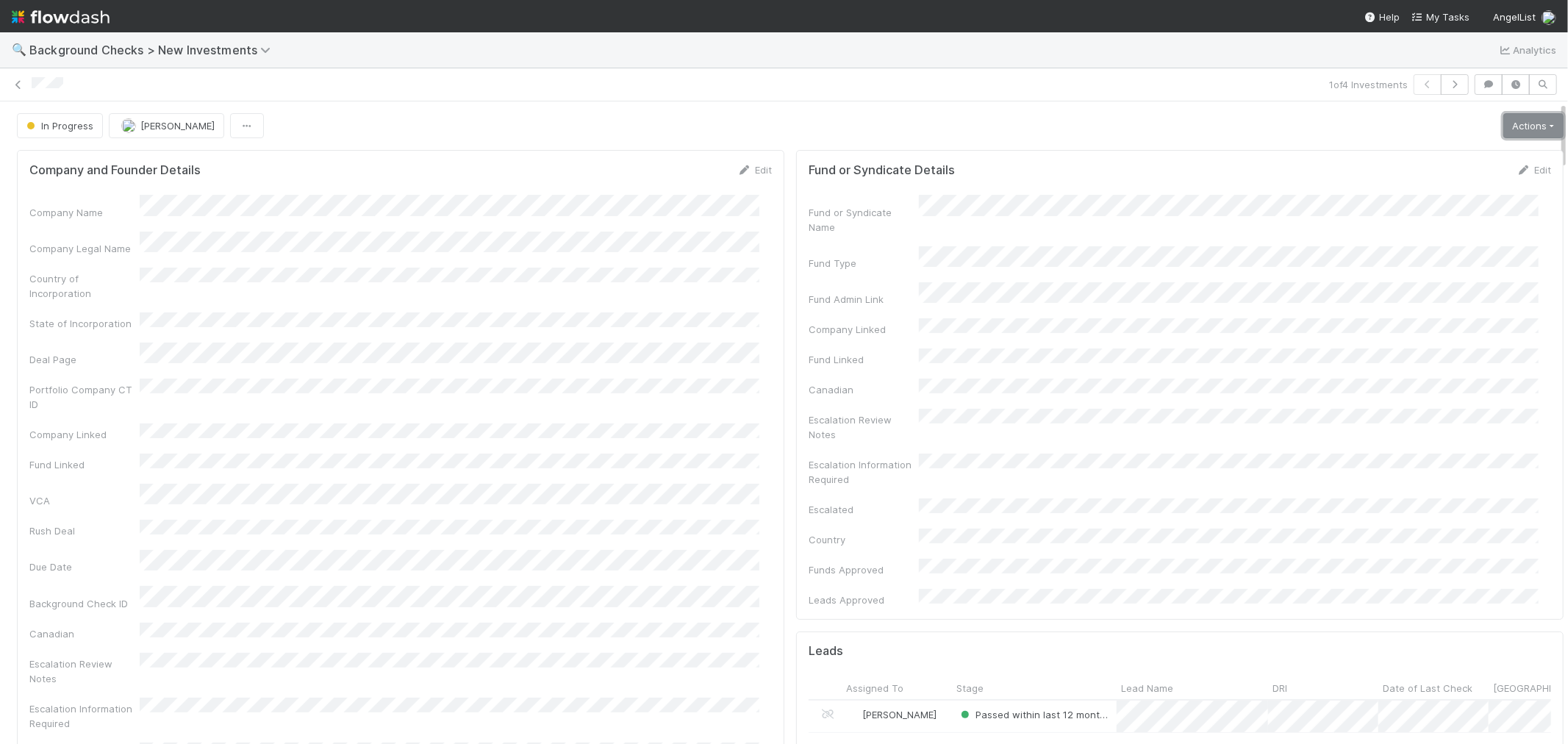
click at [1503, 134] on link "Actions" at bounding box center [1533, 125] width 60 height 25
click at [1415, 300] on button "Link Lead" at bounding box center [1483, 300] width 164 height 21
click at [1503, 125] on link "Actions" at bounding box center [1533, 125] width 60 height 25
click at [1453, 160] on button "Finish" at bounding box center [1483, 157] width 164 height 21
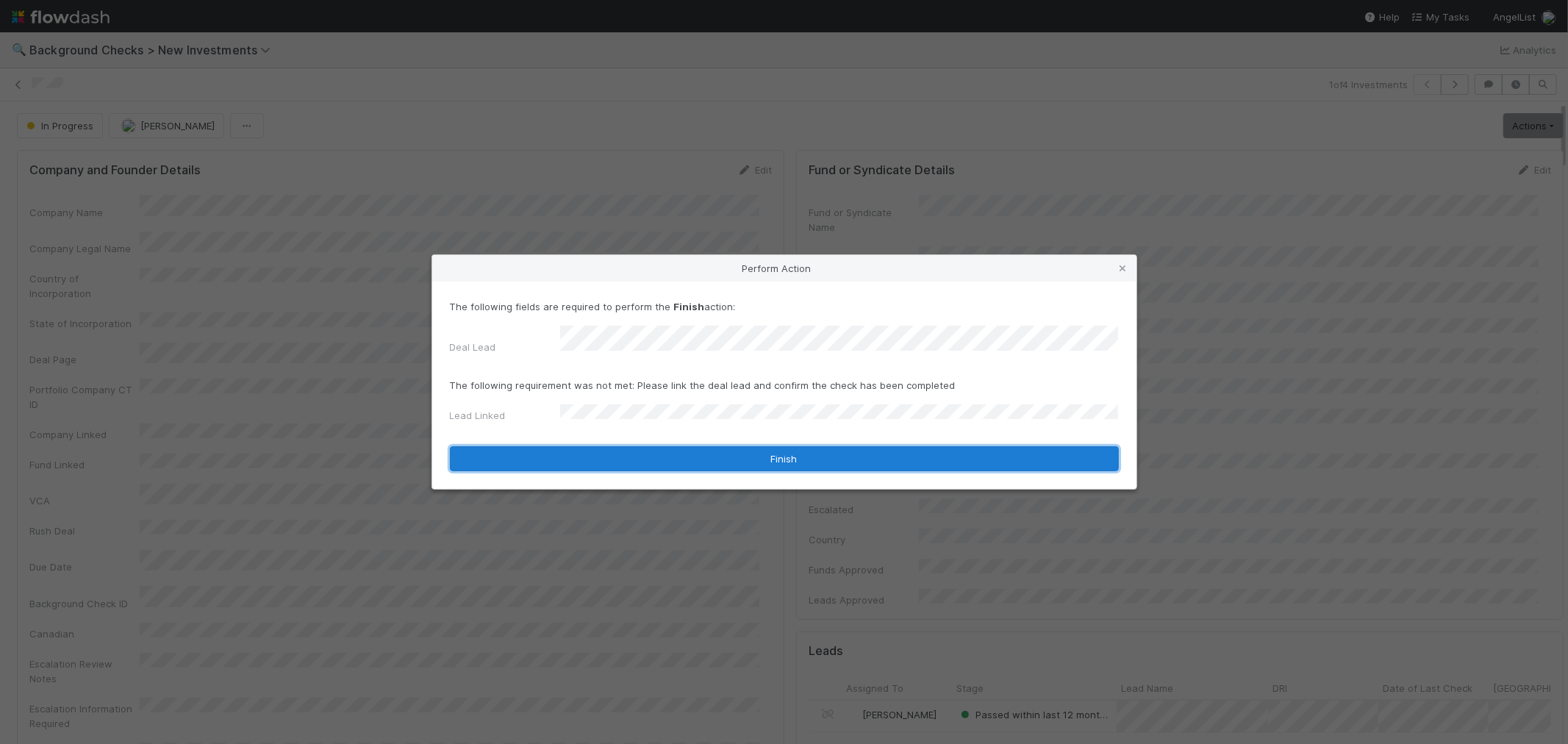
click at [575, 457] on button "Finish" at bounding box center [784, 458] width 669 height 25
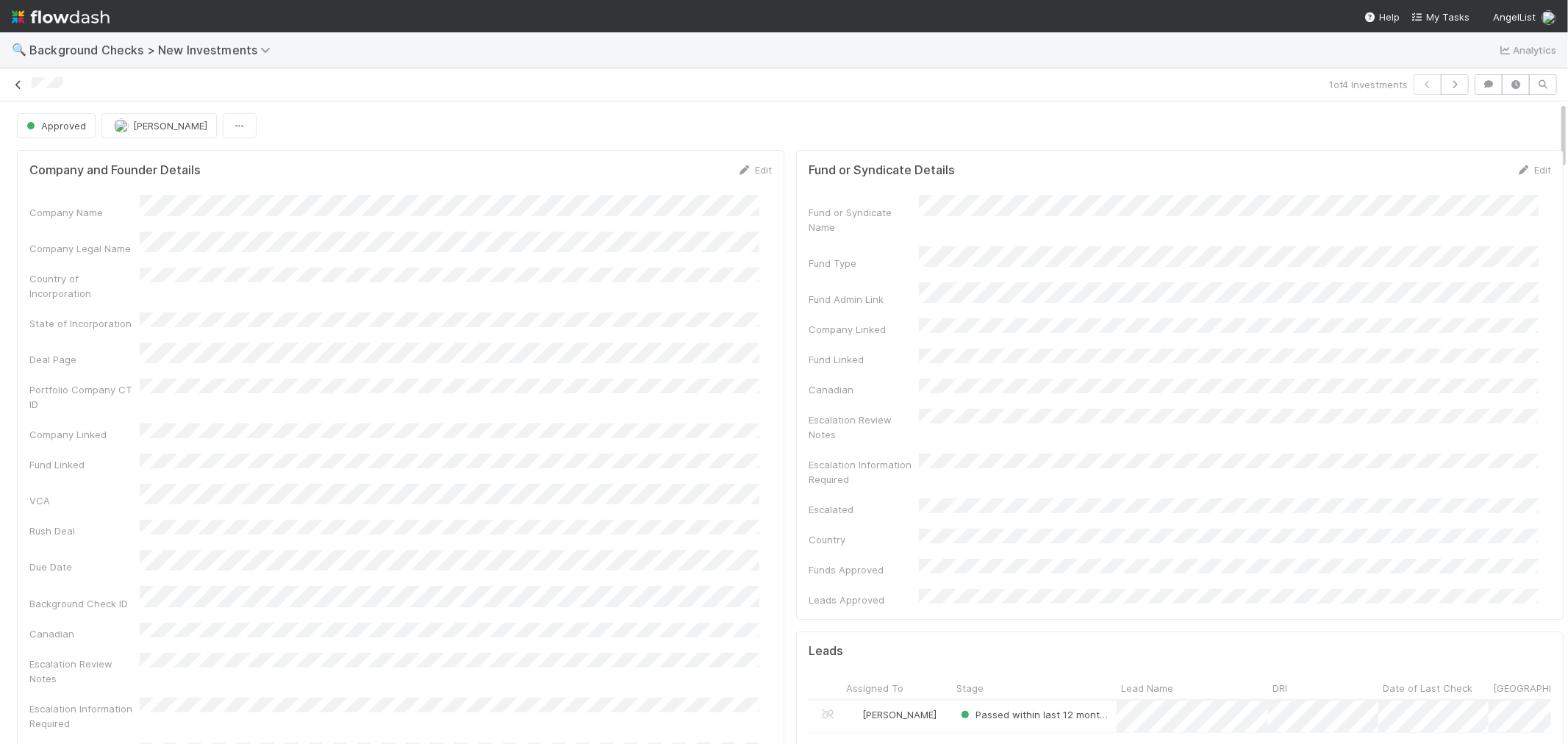
click at [18, 87] on icon at bounding box center [18, 85] width 15 height 10
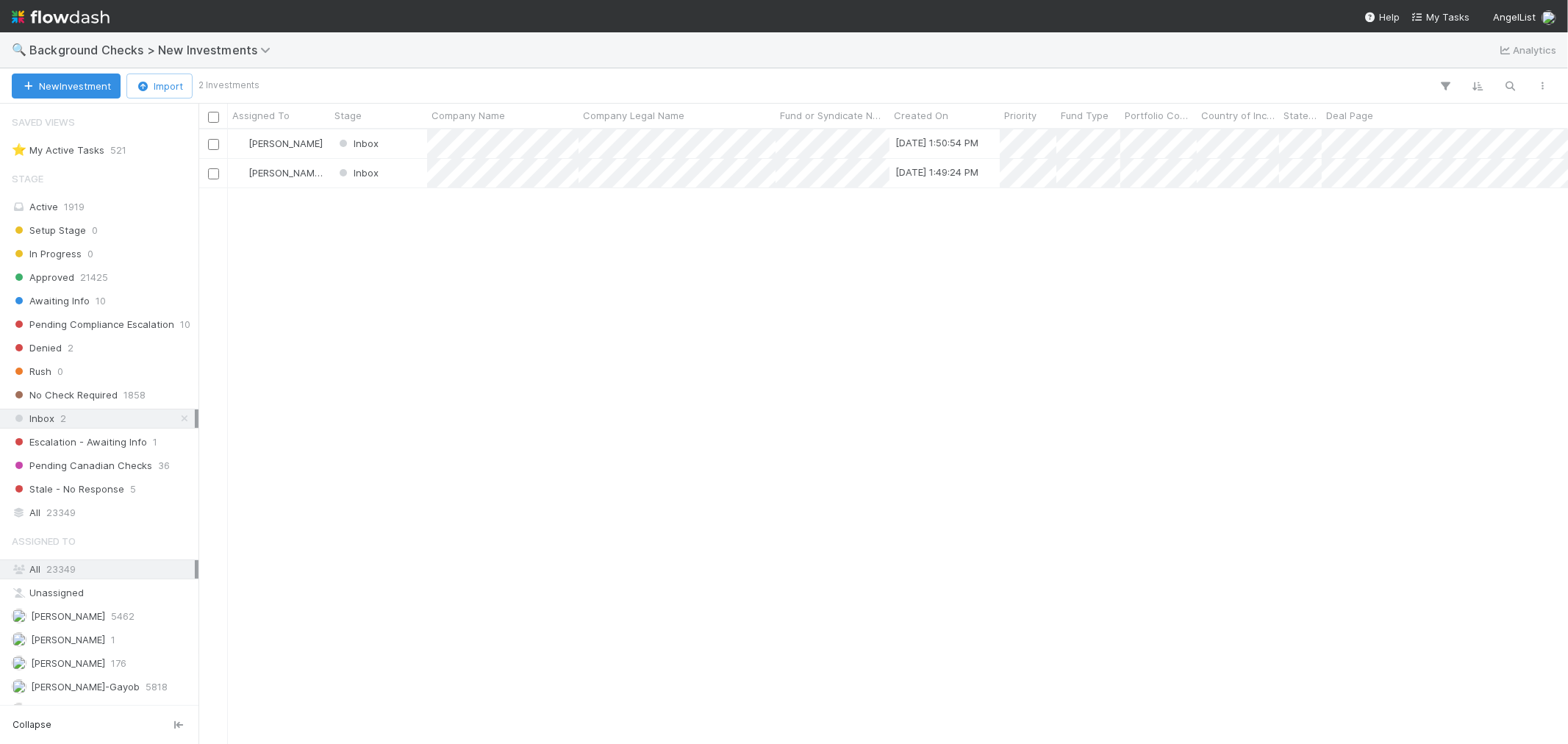
scroll to position [11, 12]
click at [73, 649] on span "Emily Richards" at bounding box center [58, 640] width 93 height 18
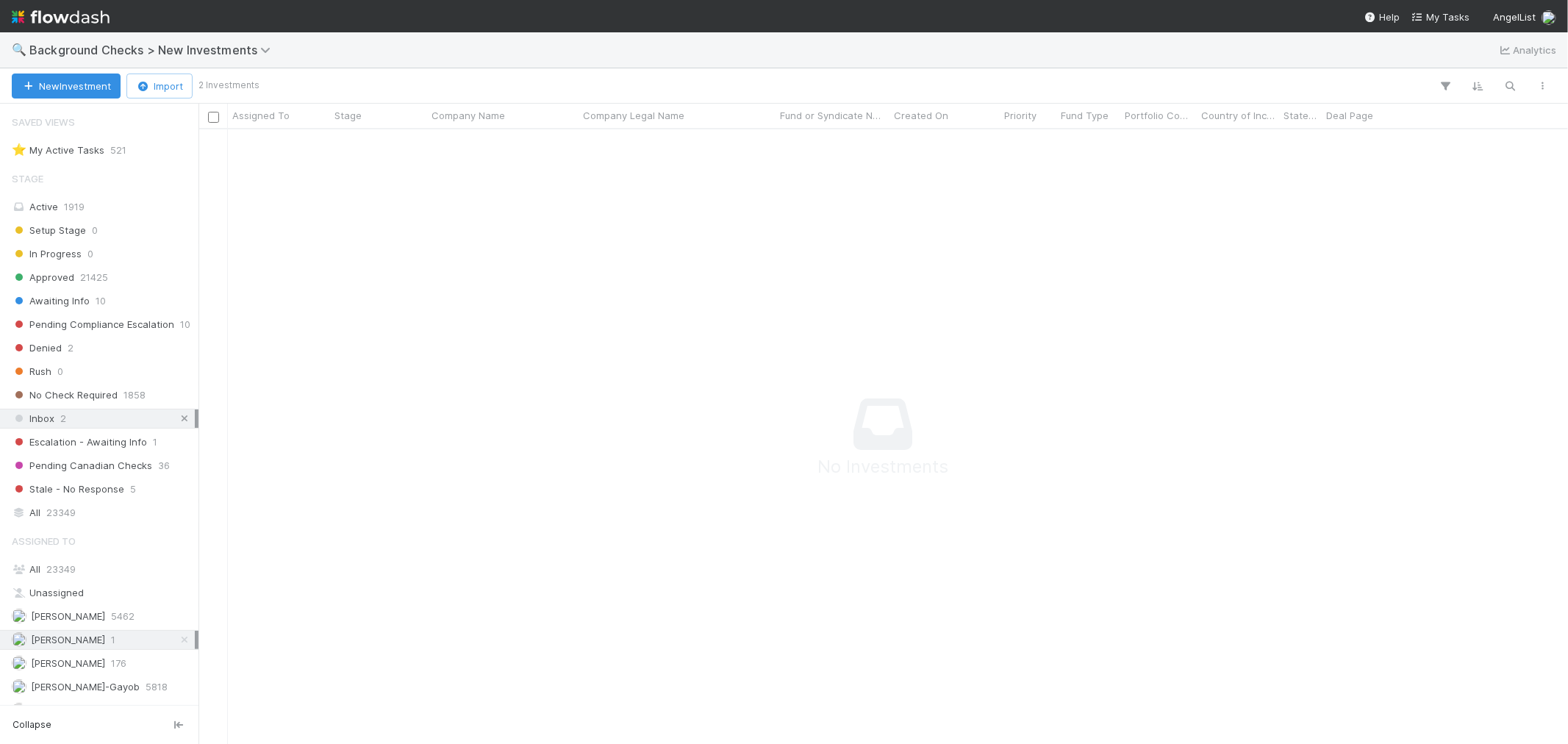
scroll to position [590, 1345]
click at [177, 419] on icon at bounding box center [184, 419] width 15 height 10
click at [189, 47] on span "Background Checks > New Investments" at bounding box center [153, 50] width 248 height 15
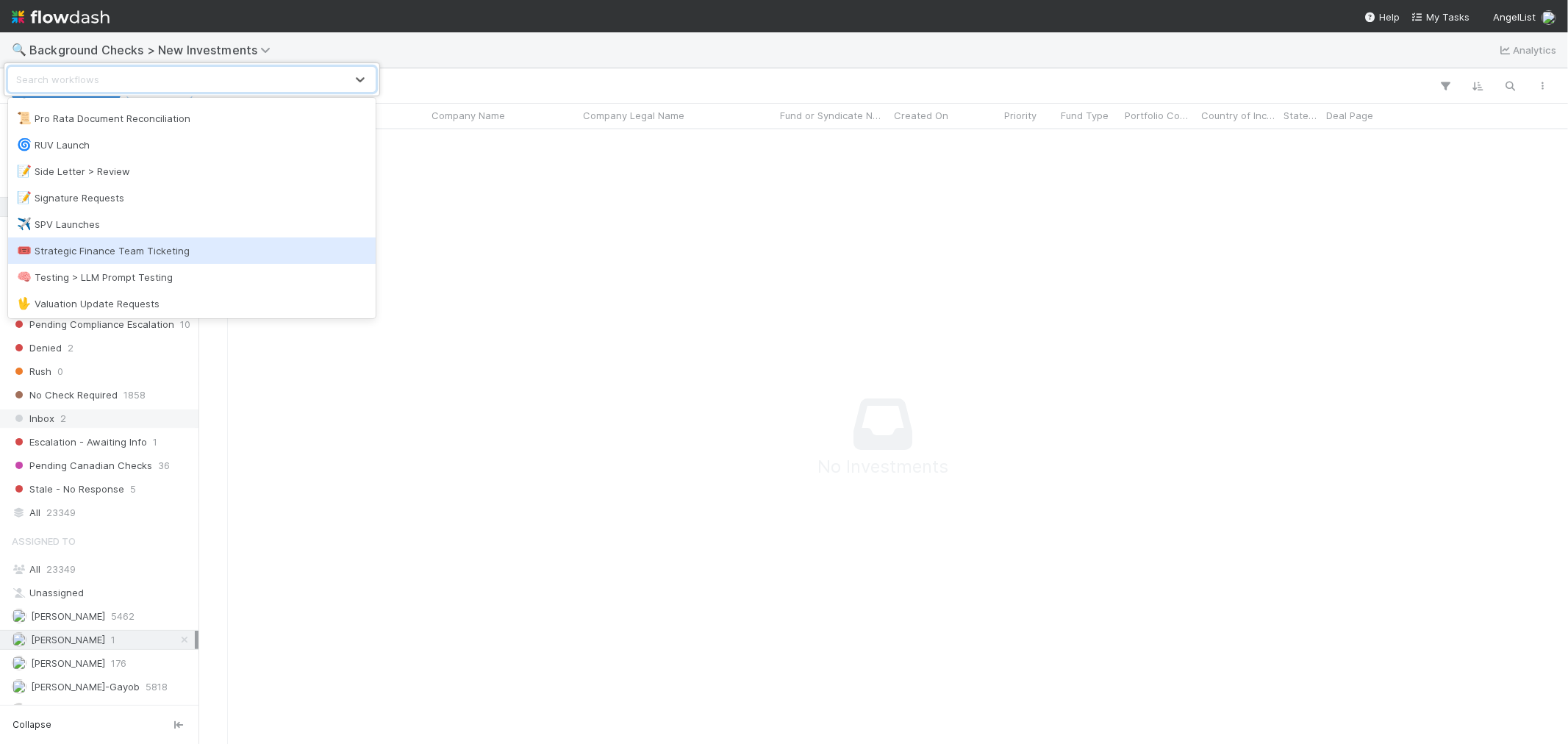
scroll to position [598, 0]
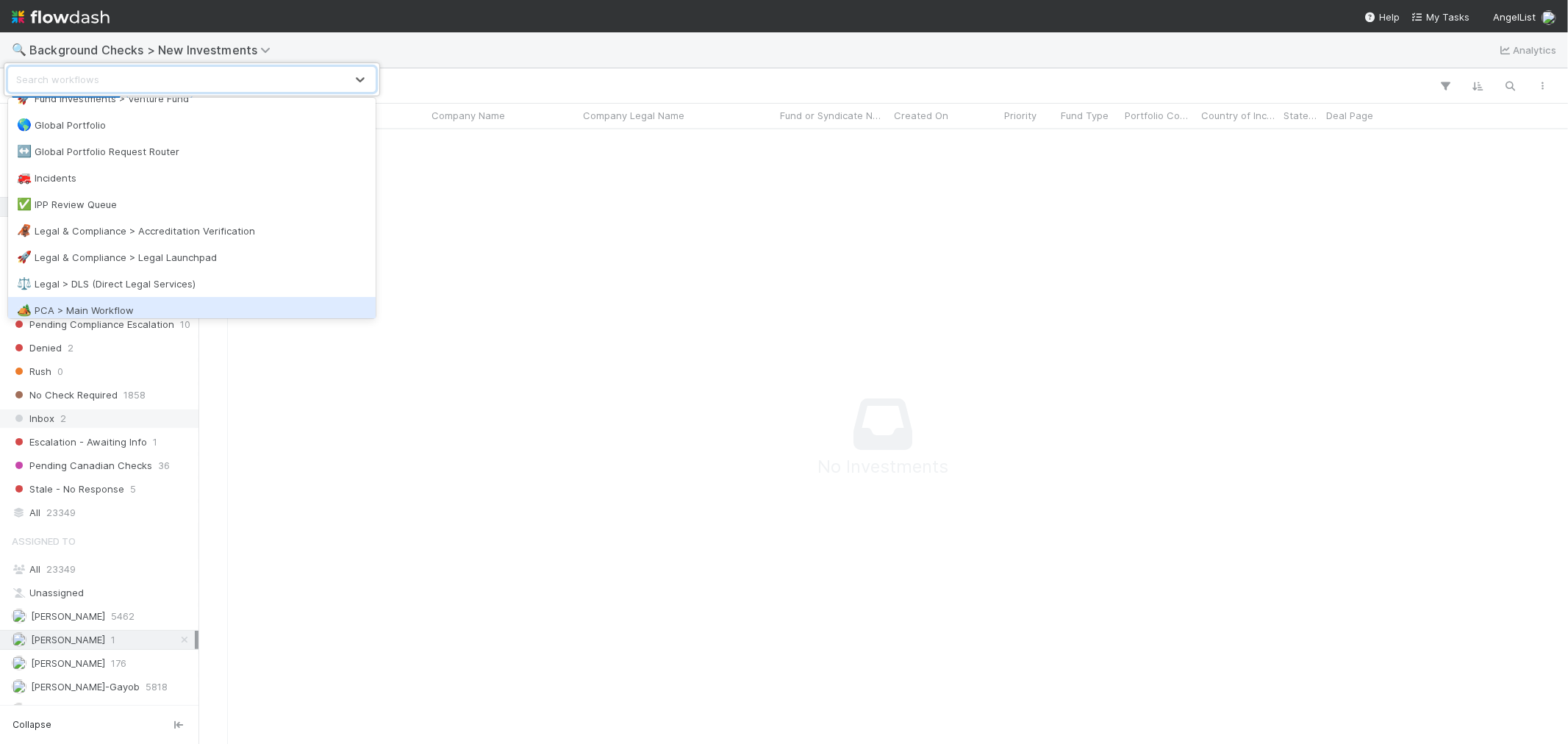
click at [127, 312] on div "🏕️ PCA > Main Workflow" at bounding box center [192, 310] width 350 height 15
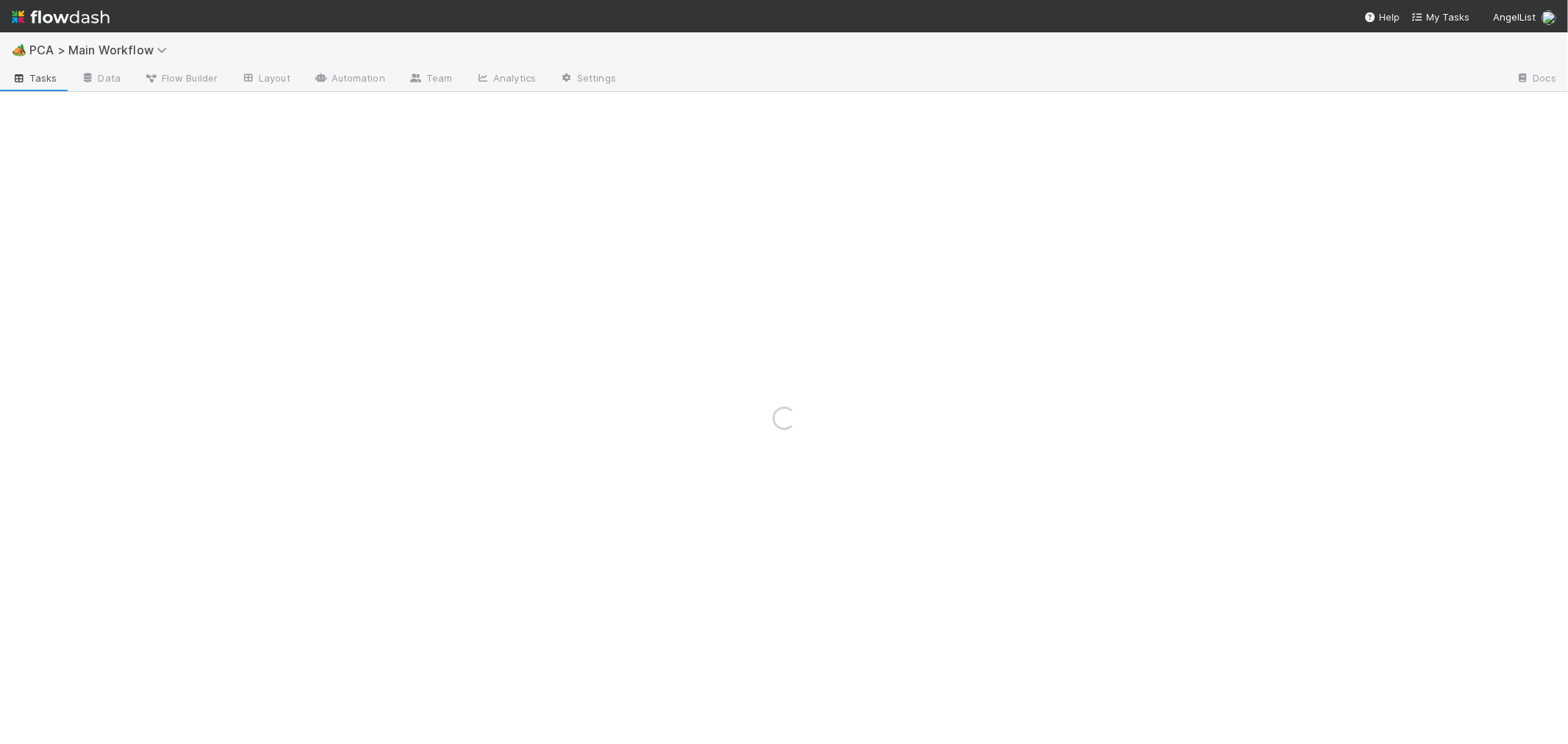
click at [878, 314] on div "Loading..." at bounding box center [784, 418] width 1568 height 652
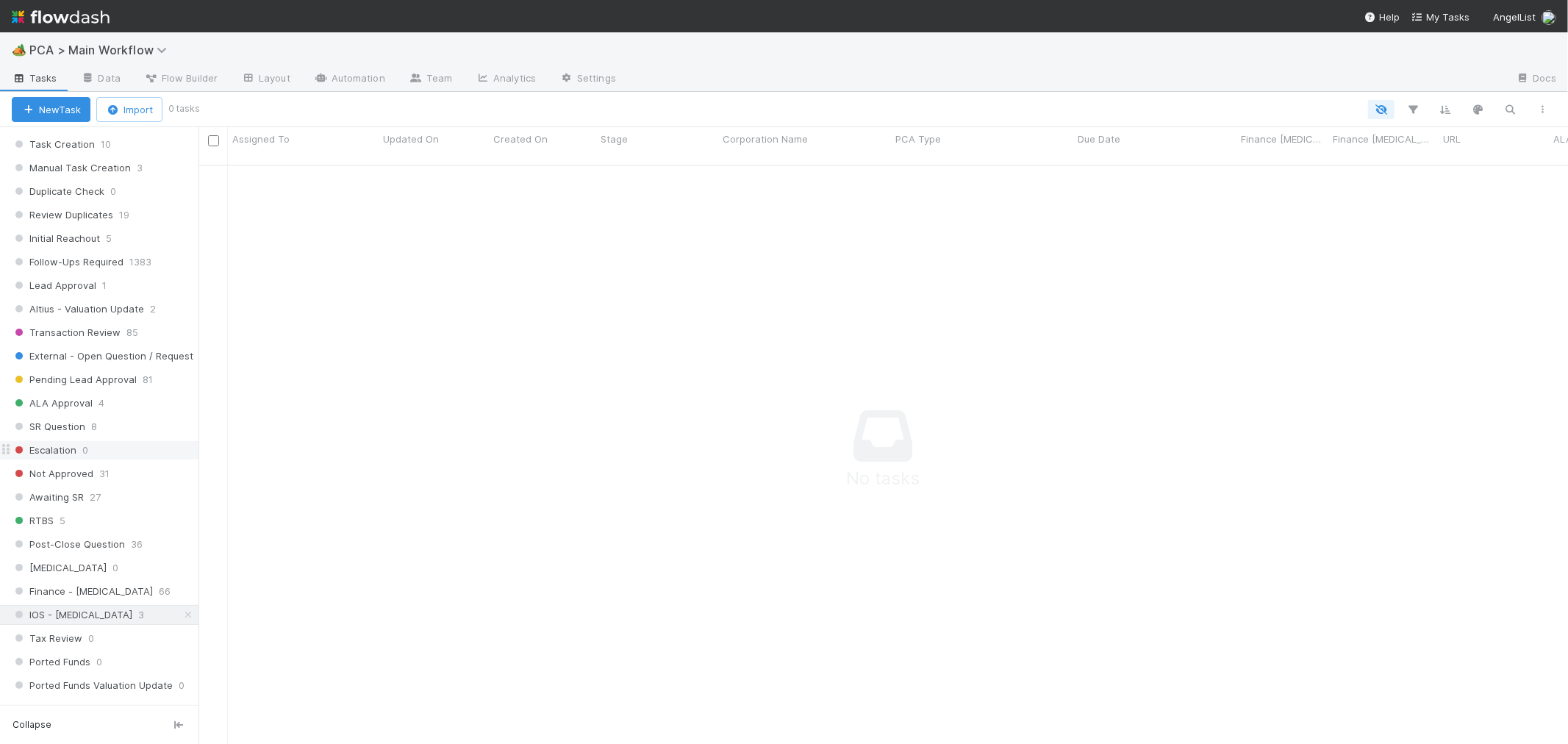
scroll to position [555, 0]
click at [129, 311] on span "Altius - Valuation Update" at bounding box center [77, 311] width 132 height 18
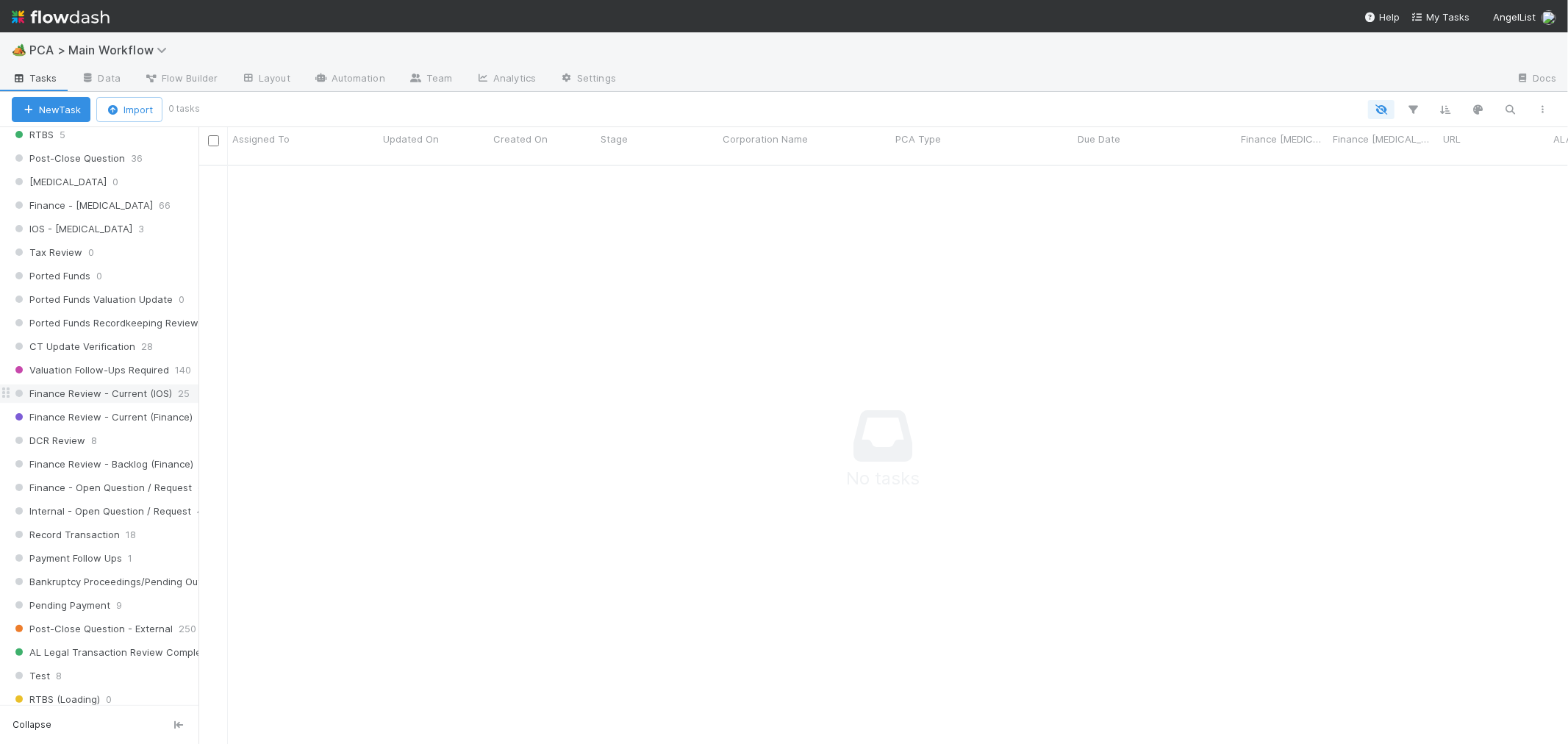
scroll to position [882, 0]
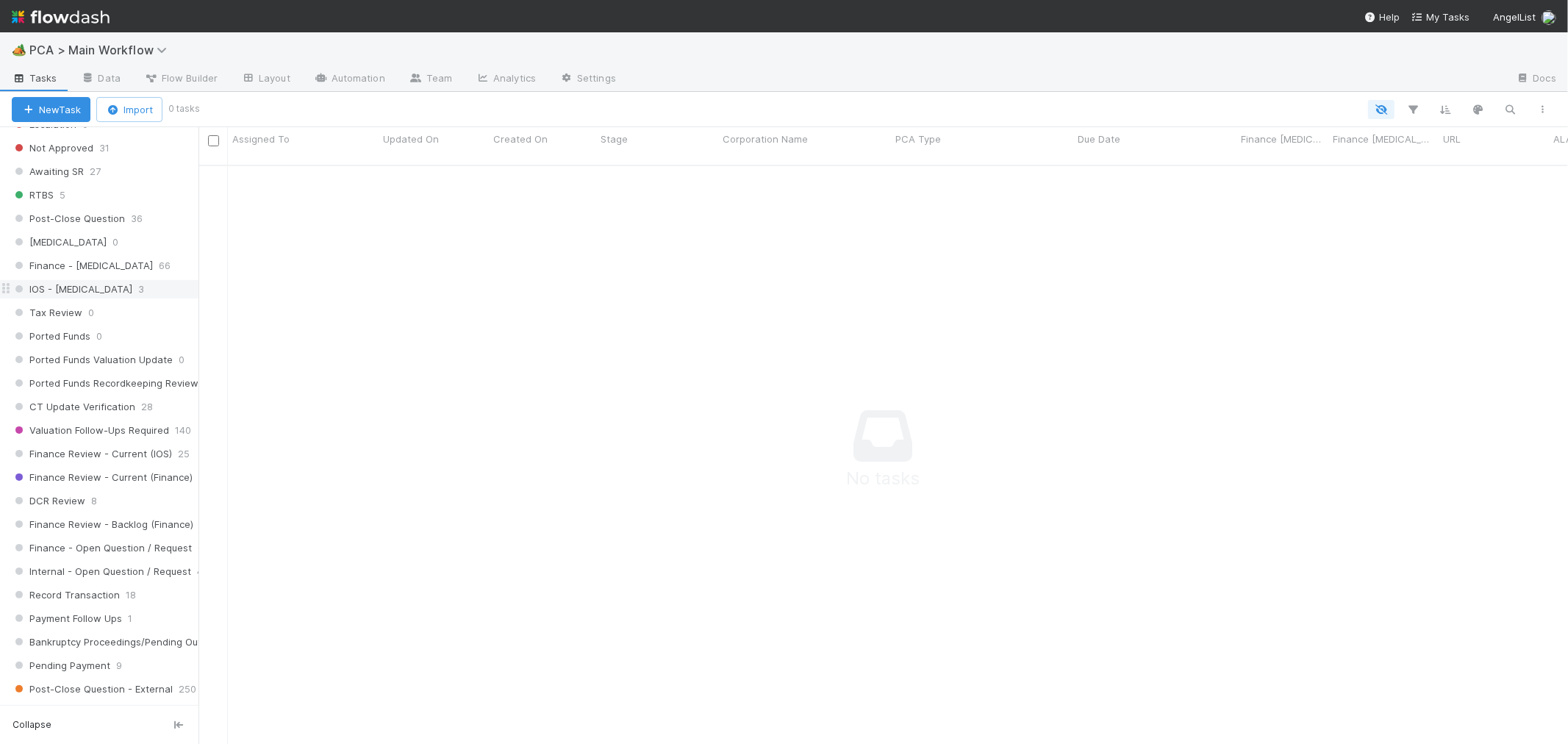
click at [63, 298] on span "IOS - ICU" at bounding box center [72, 290] width 121 height 18
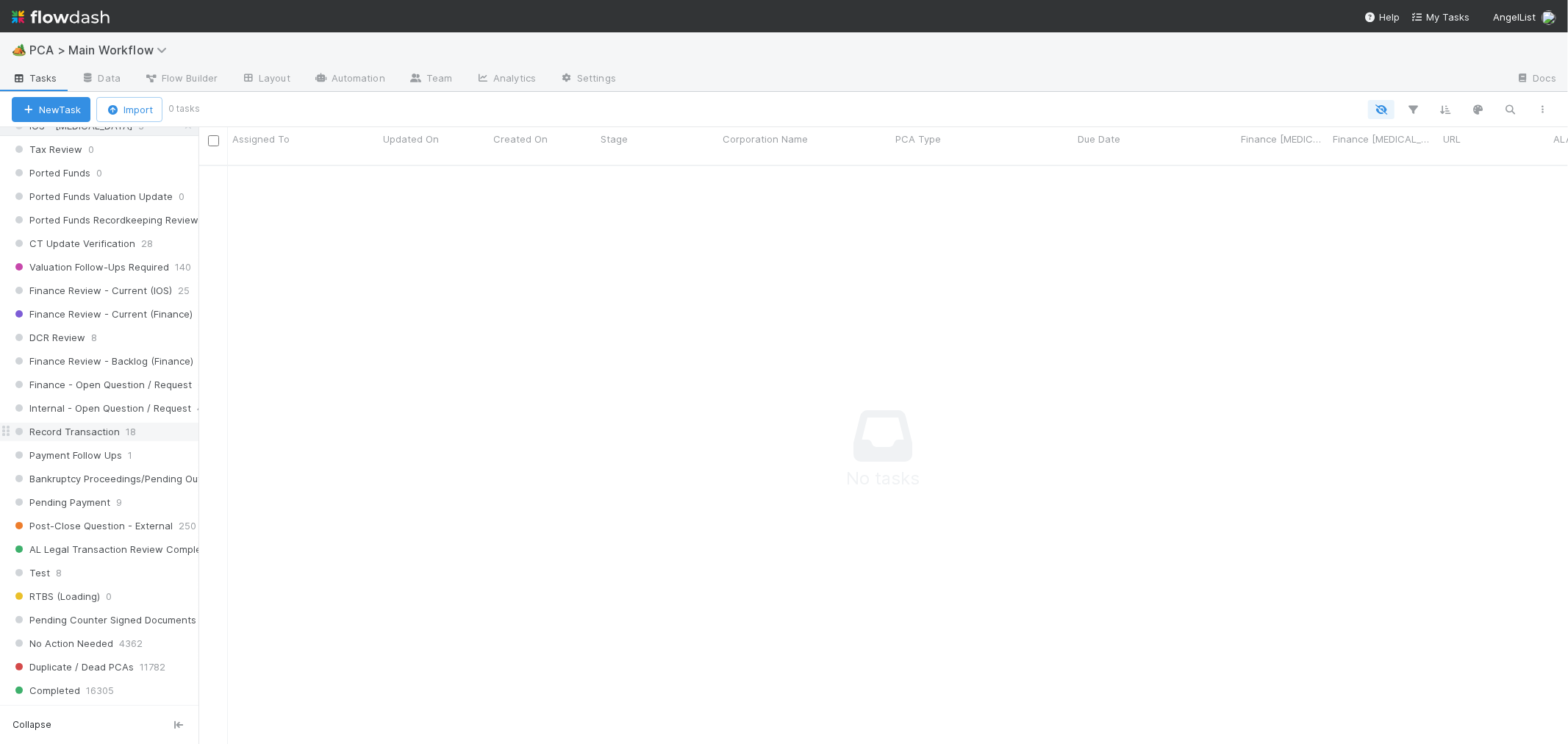
scroll to position [567, 1345]
click at [126, 442] on span "18" at bounding box center [131, 432] width 10 height 18
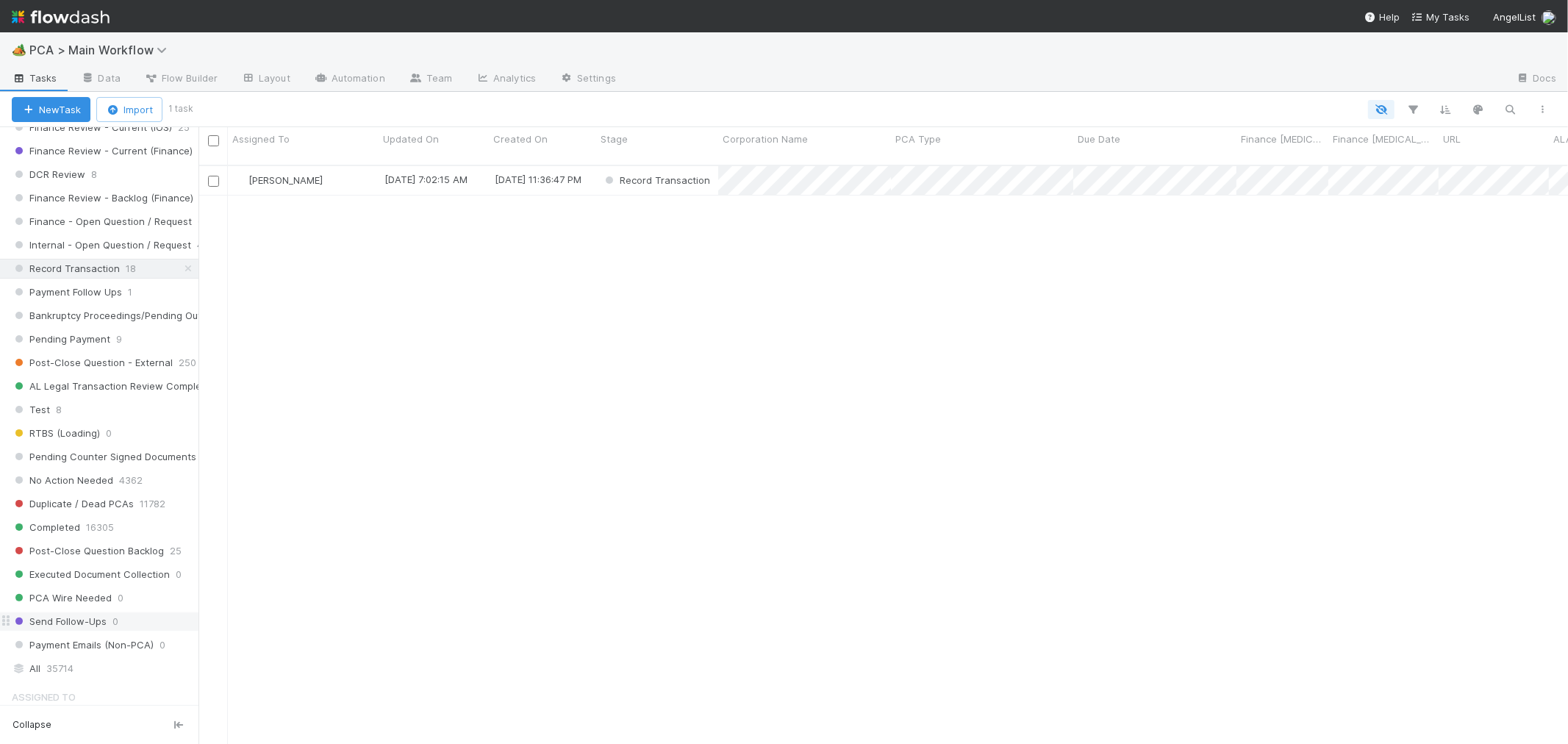
scroll to position [579, 1357]
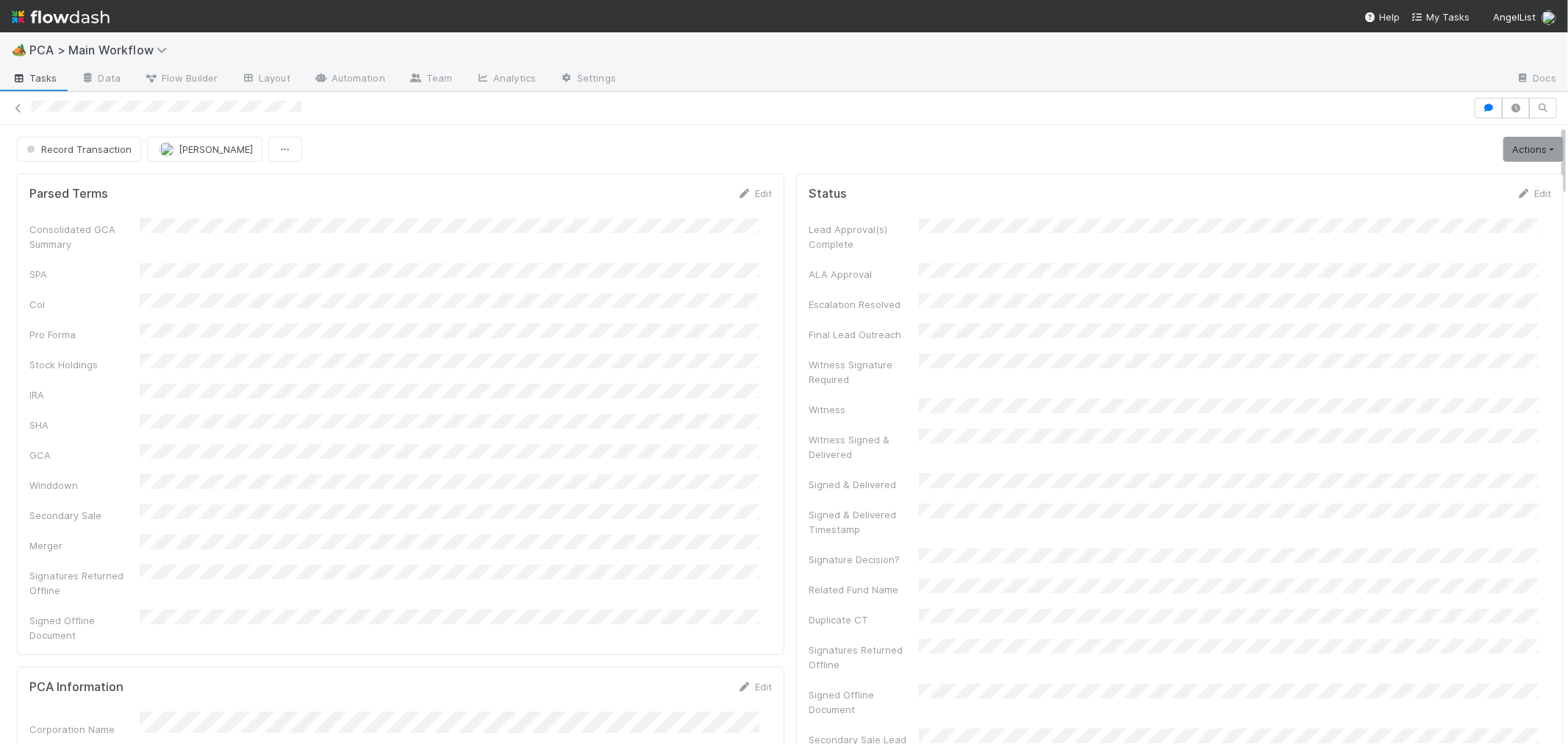
click at [618, 307] on div "Consolidated GCA Summary SPA CoI Pro Forma Stock Holdings IRA SHA GCA Winddown …" at bounding box center [401, 431] width 742 height 425
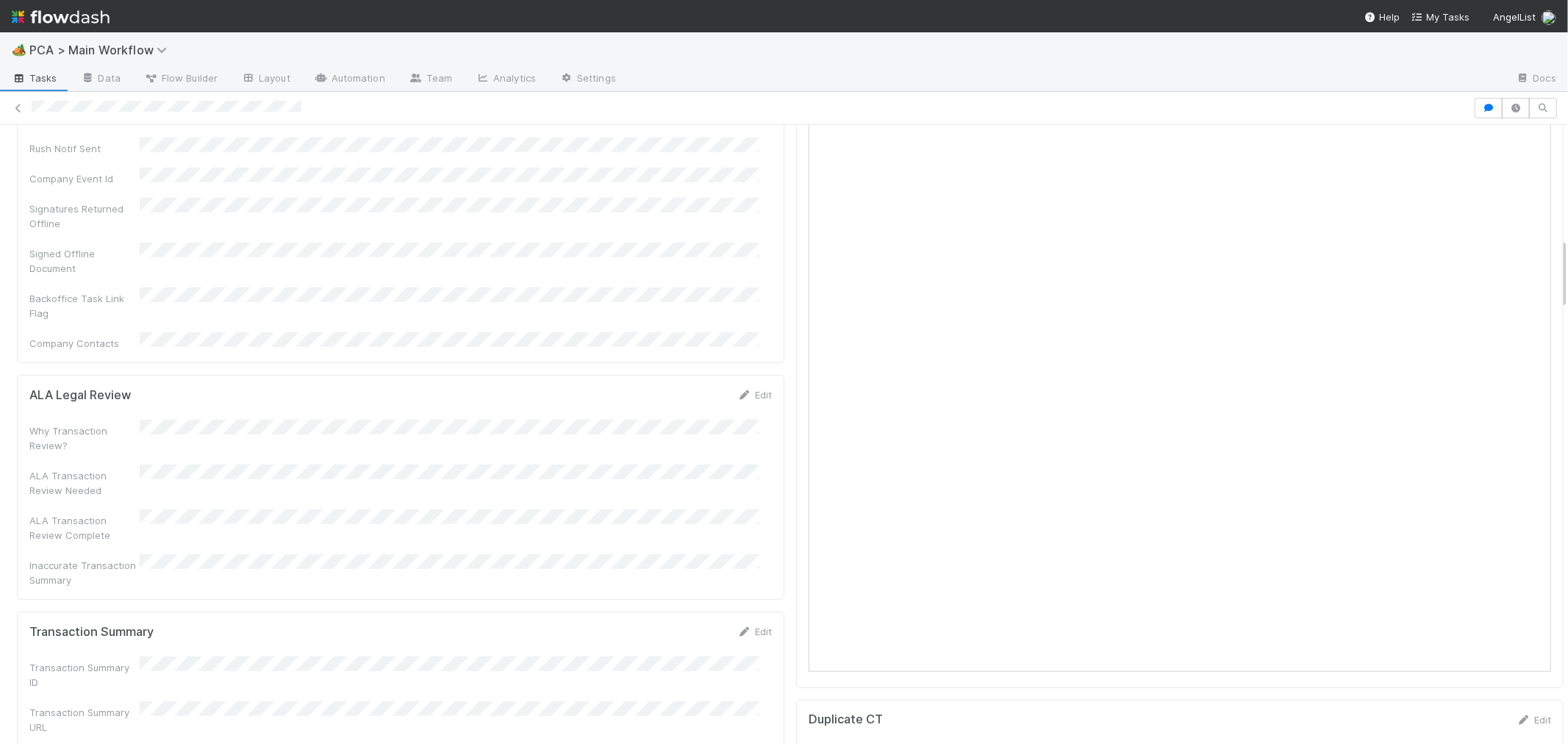
scroll to position [817, 0]
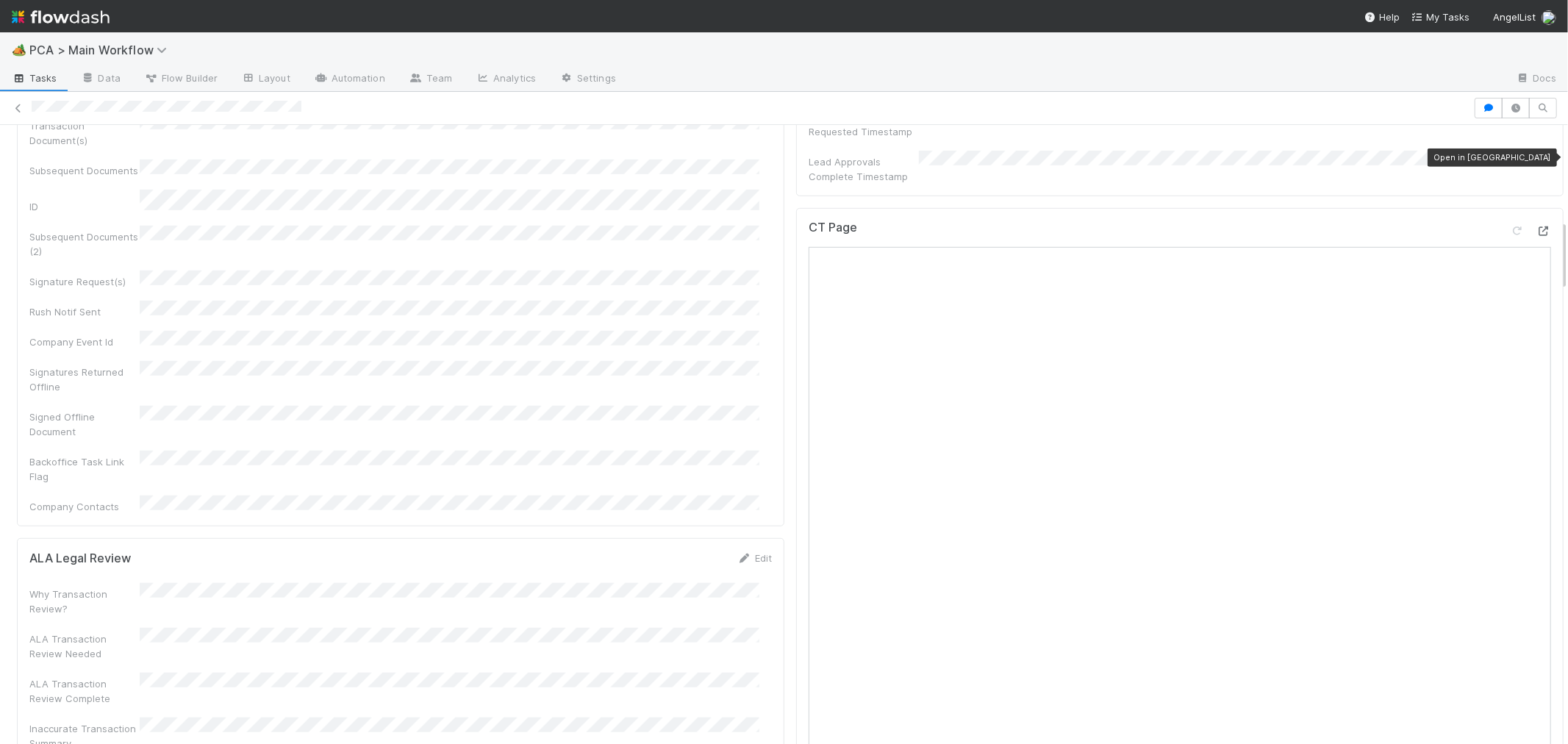
click at [1536, 227] on icon at bounding box center [1543, 231] width 15 height 10
click at [691, 451] on div "Backoffice Task Link Flag" at bounding box center [401, 467] width 742 height 33
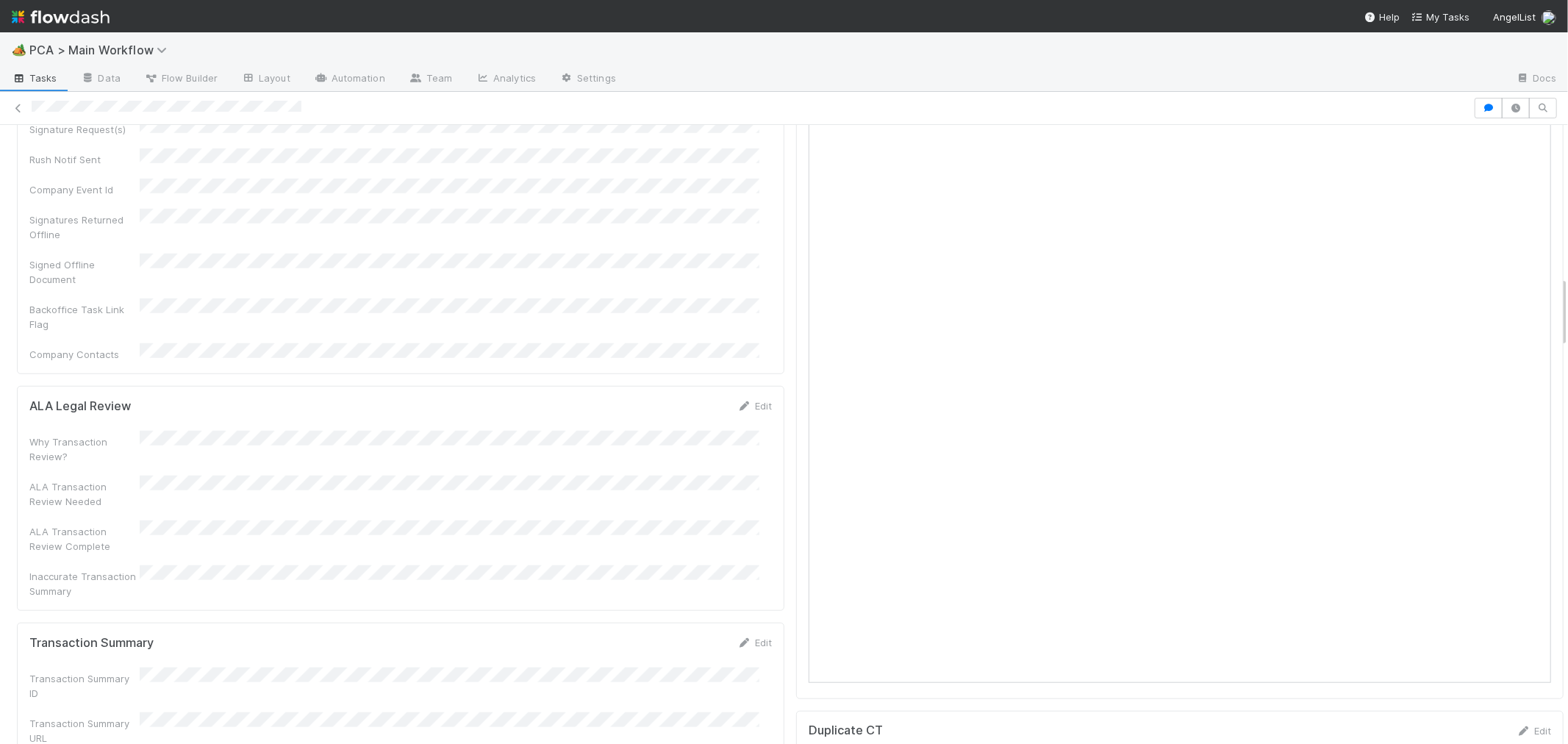
scroll to position [1307, 0]
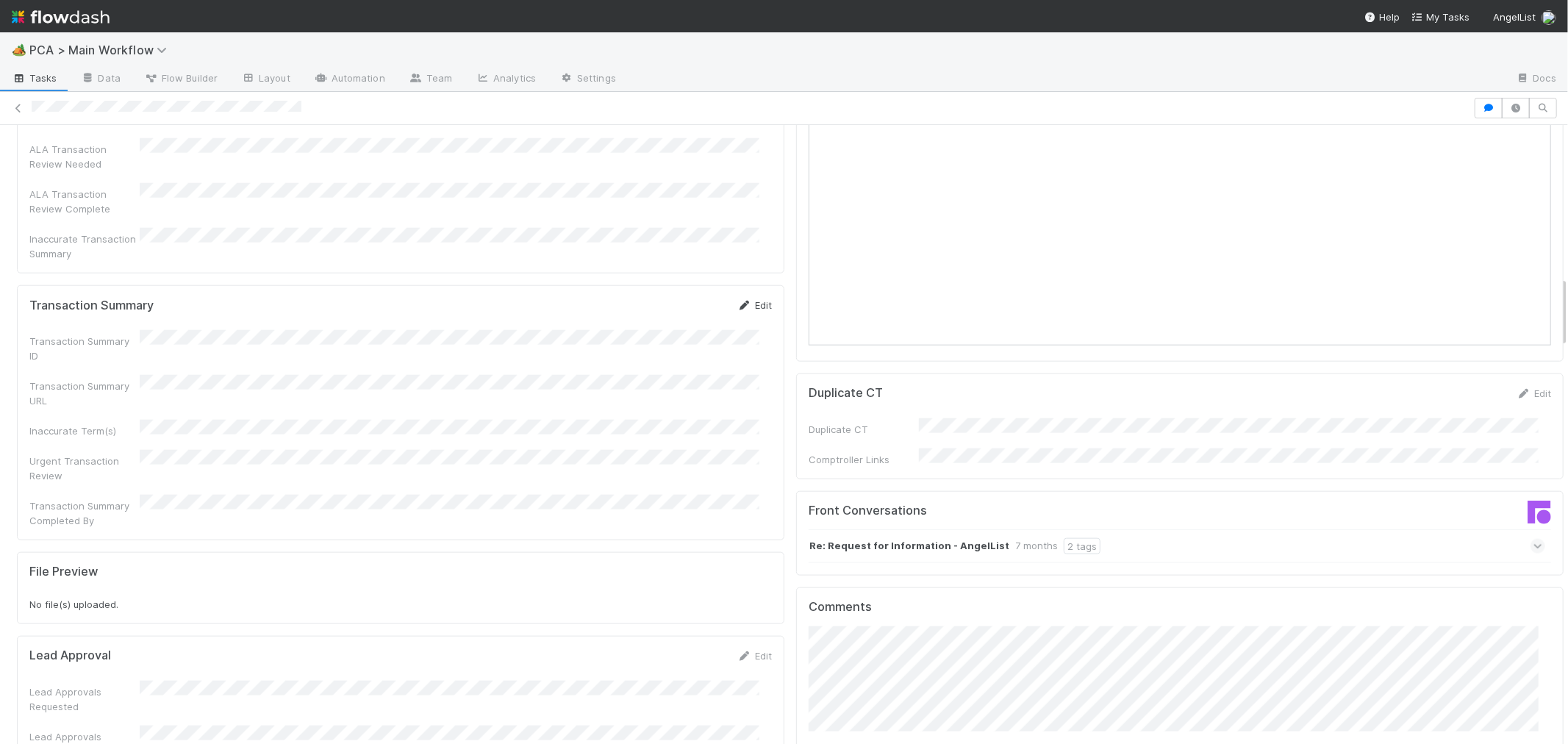
click at [741, 299] on link "Edit" at bounding box center [754, 305] width 34 height 11
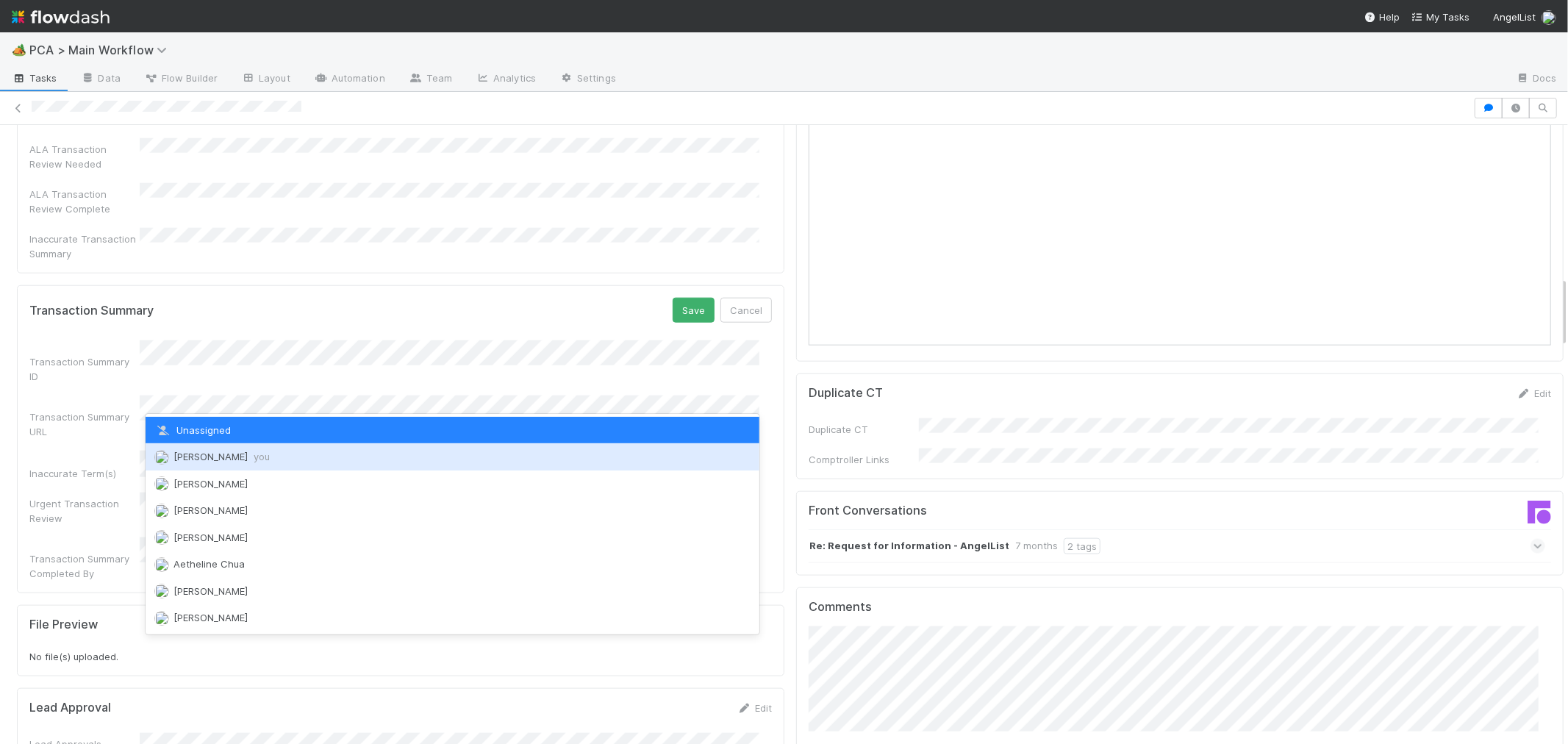
click at [211, 459] on span "Roselyn de Villa you" at bounding box center [221, 456] width 96 height 11
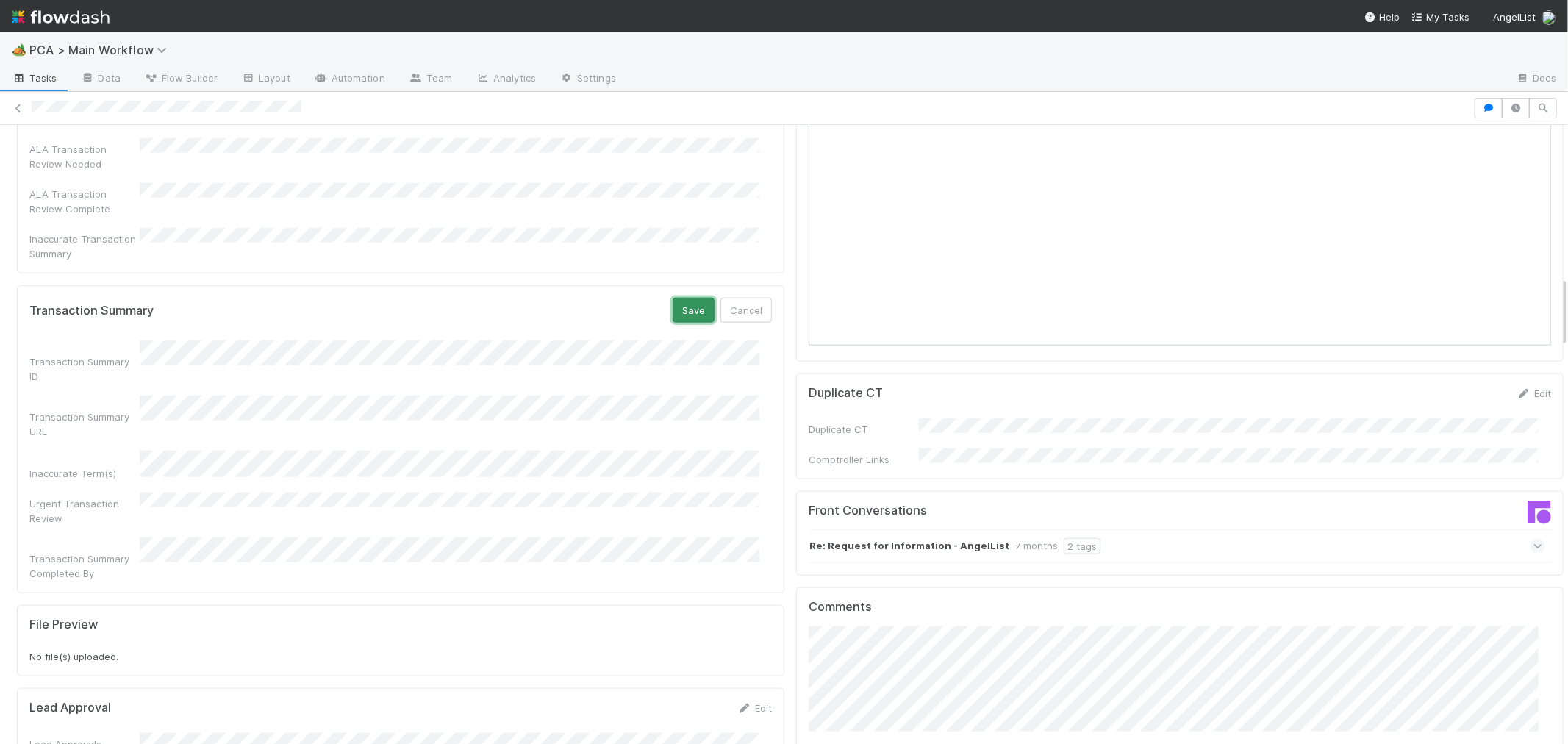
click at [674, 298] on button "Save" at bounding box center [693, 310] width 42 height 25
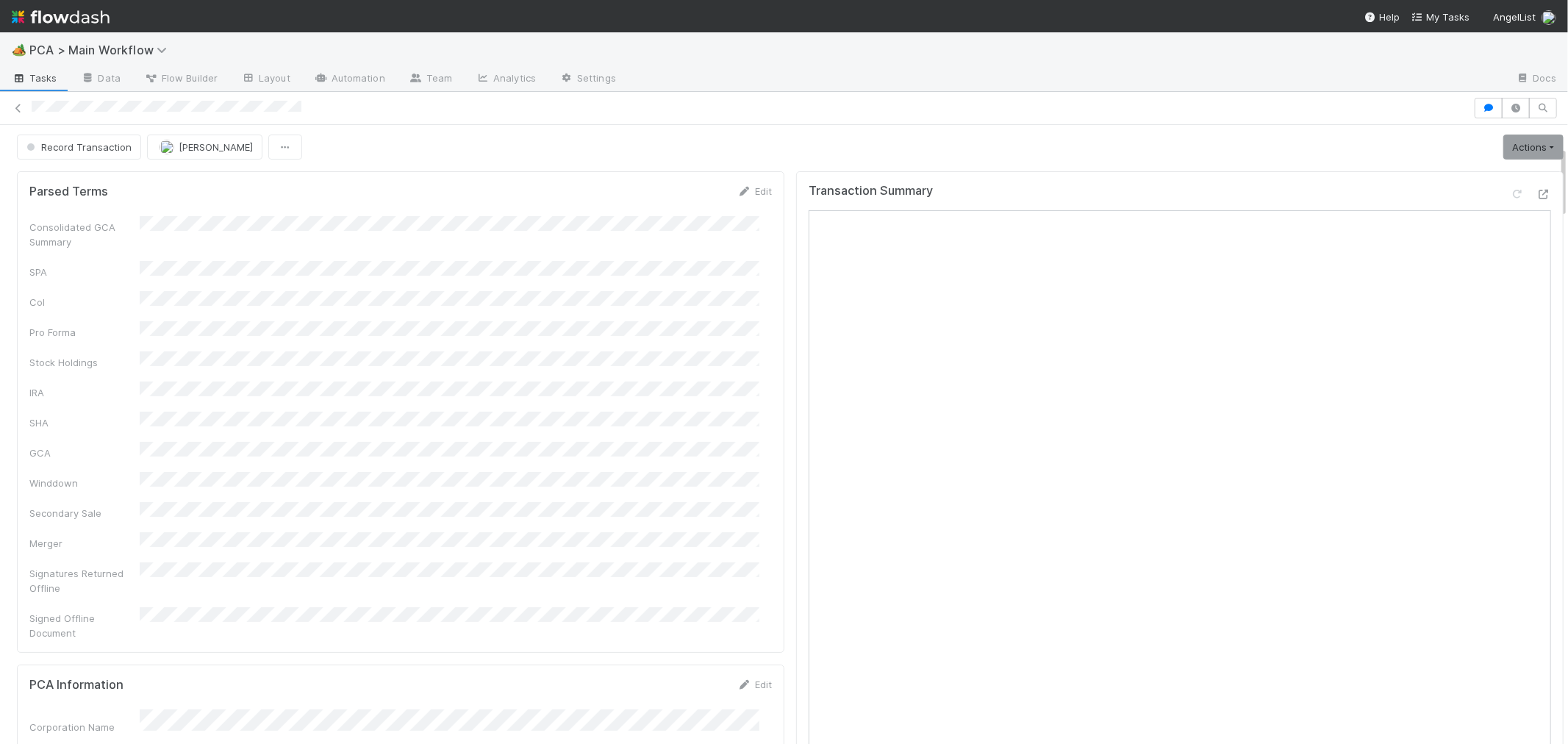
scroll to position [0, 0]
click at [1510, 201] on icon at bounding box center [1517, 196] width 15 height 10
click at [100, 156] on button "Record Transaction" at bounding box center [79, 149] width 124 height 25
click at [103, 181] on div "ICU" at bounding box center [115, 186] width 208 height 27
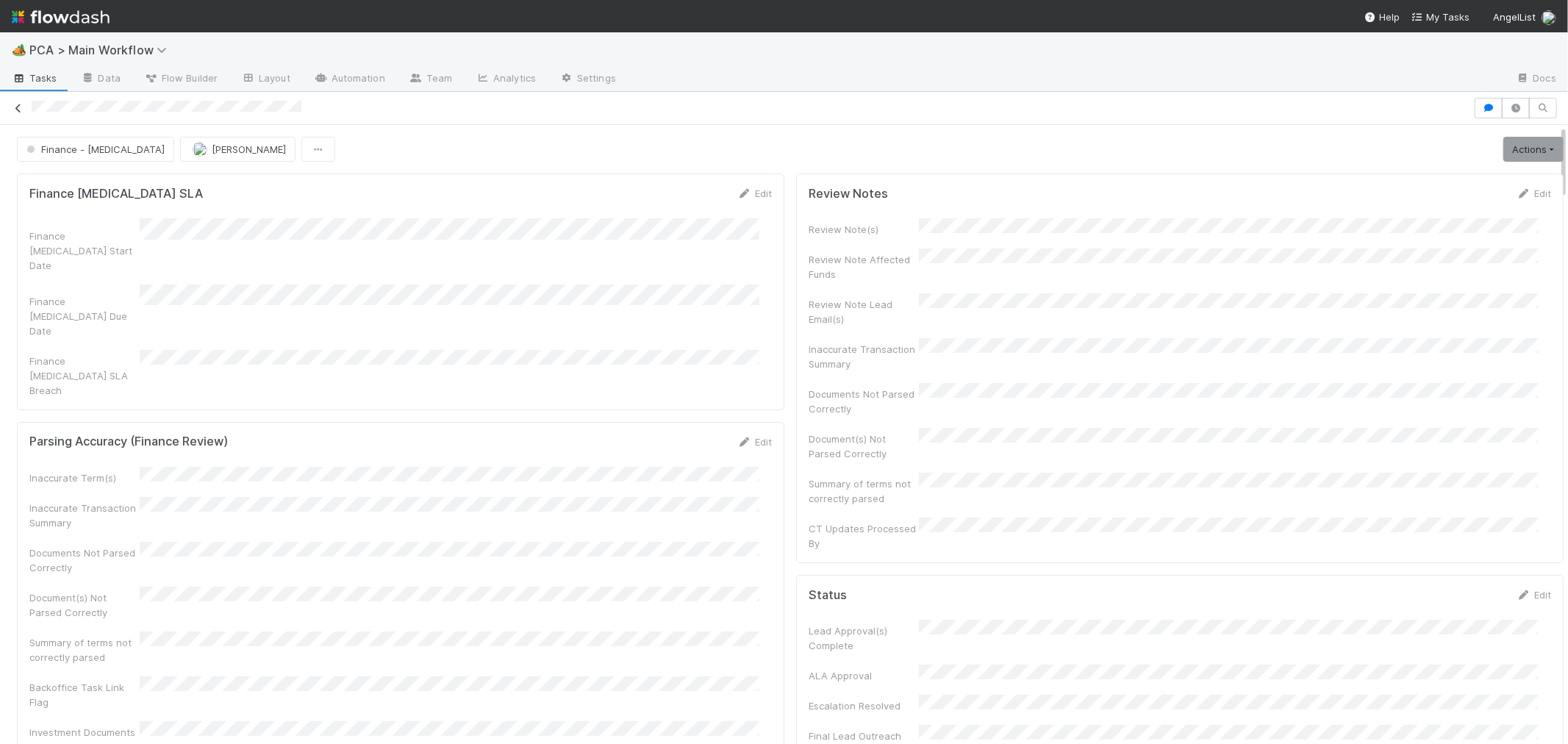
click at [15, 108] on icon at bounding box center [18, 108] width 15 height 10
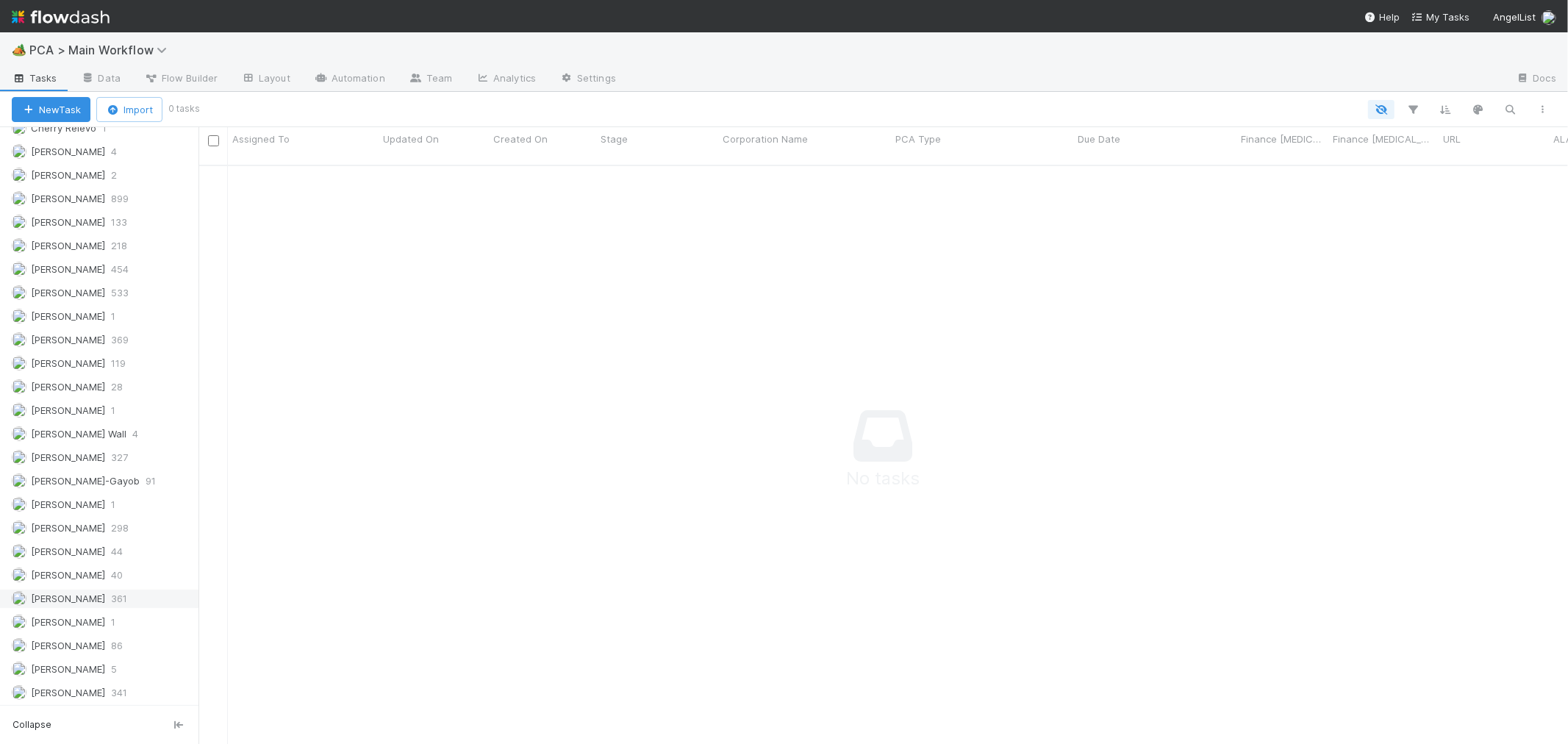
scroll to position [1781, 0]
click at [99, 394] on span "Febbie Cervantes" at bounding box center [67, 388] width 74 height 11
click at [53, 622] on span "[PERSON_NAME]" at bounding box center [67, 620] width 74 height 11
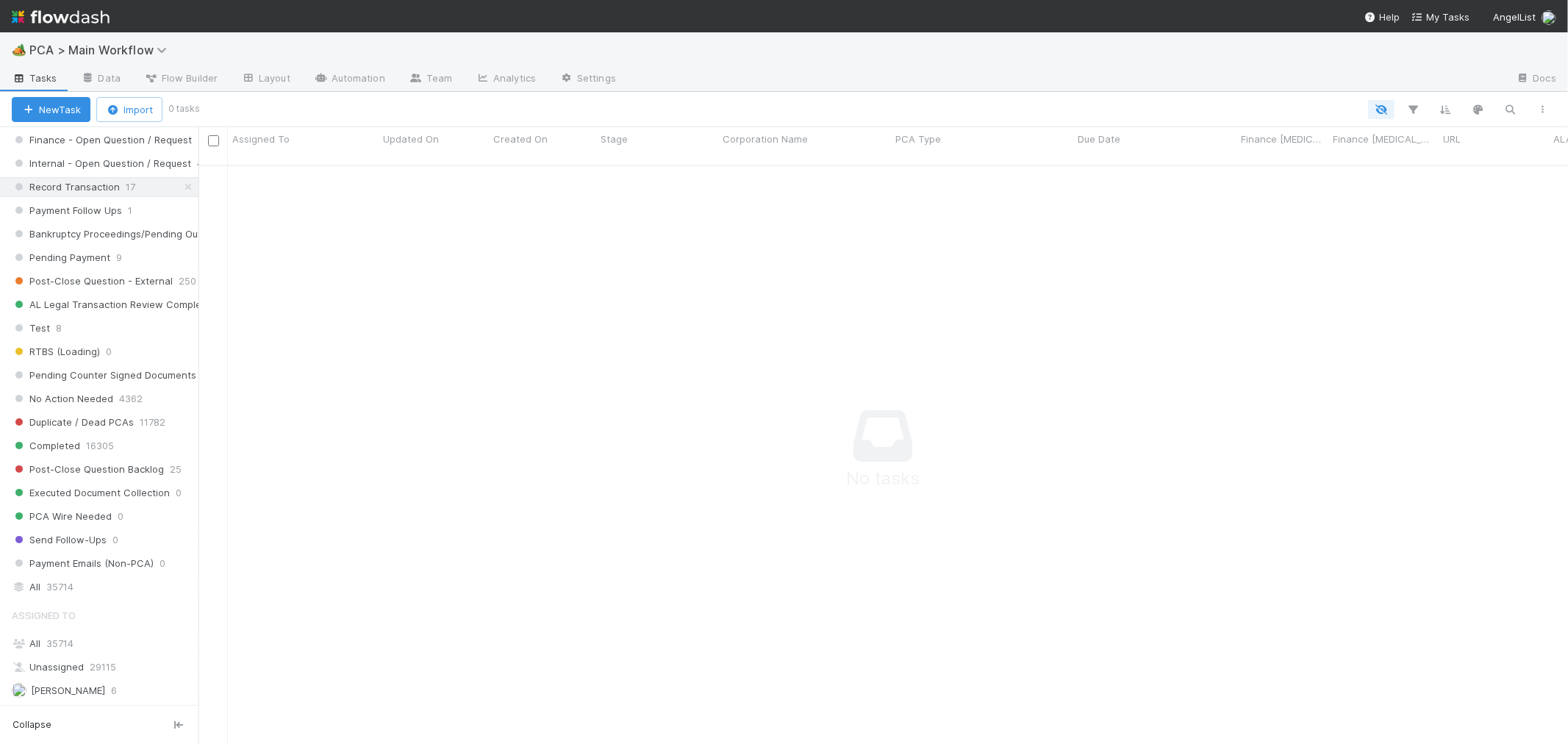
scroll to position [1454, 0]
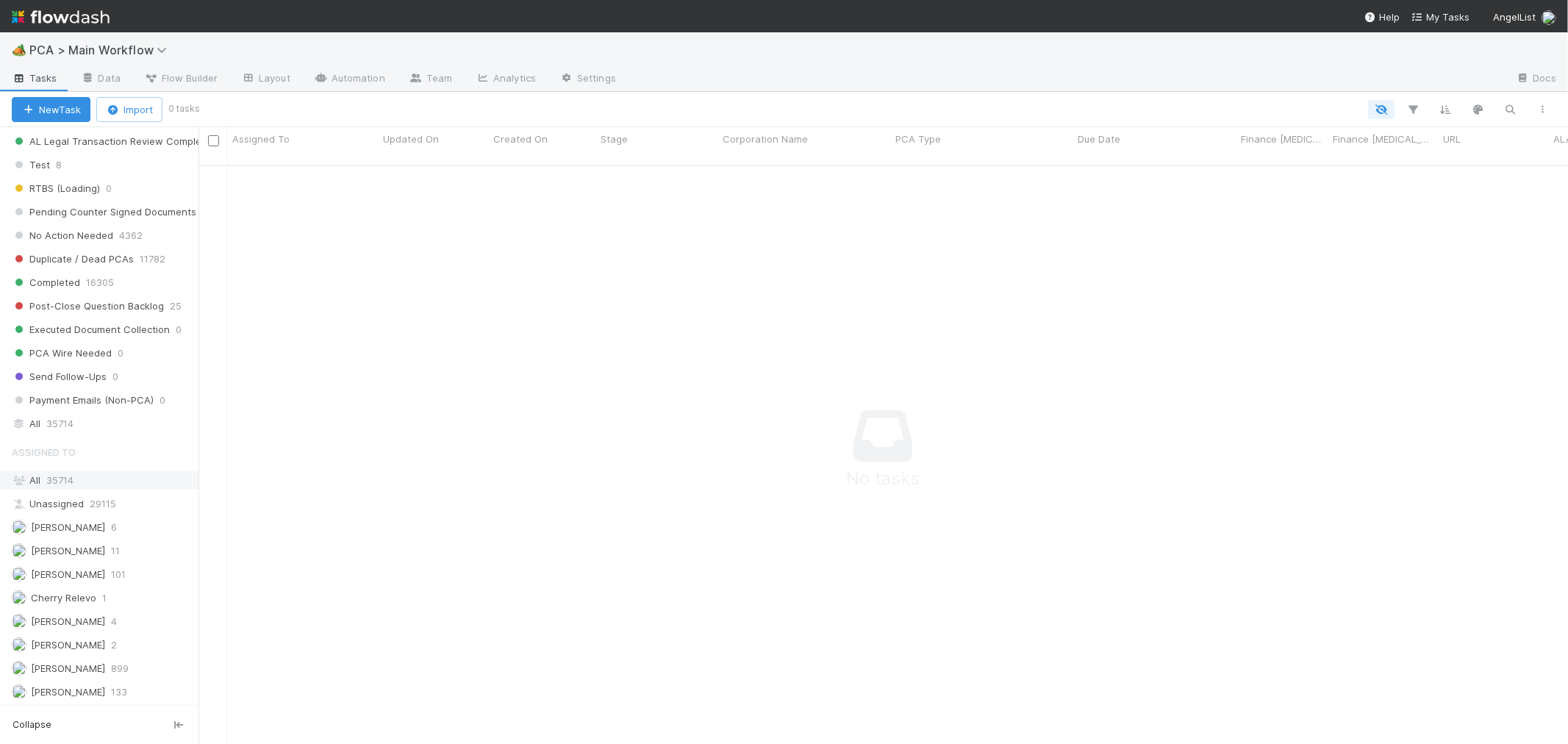
click at [56, 484] on div "All 35714" at bounding box center [103, 480] width 183 height 18
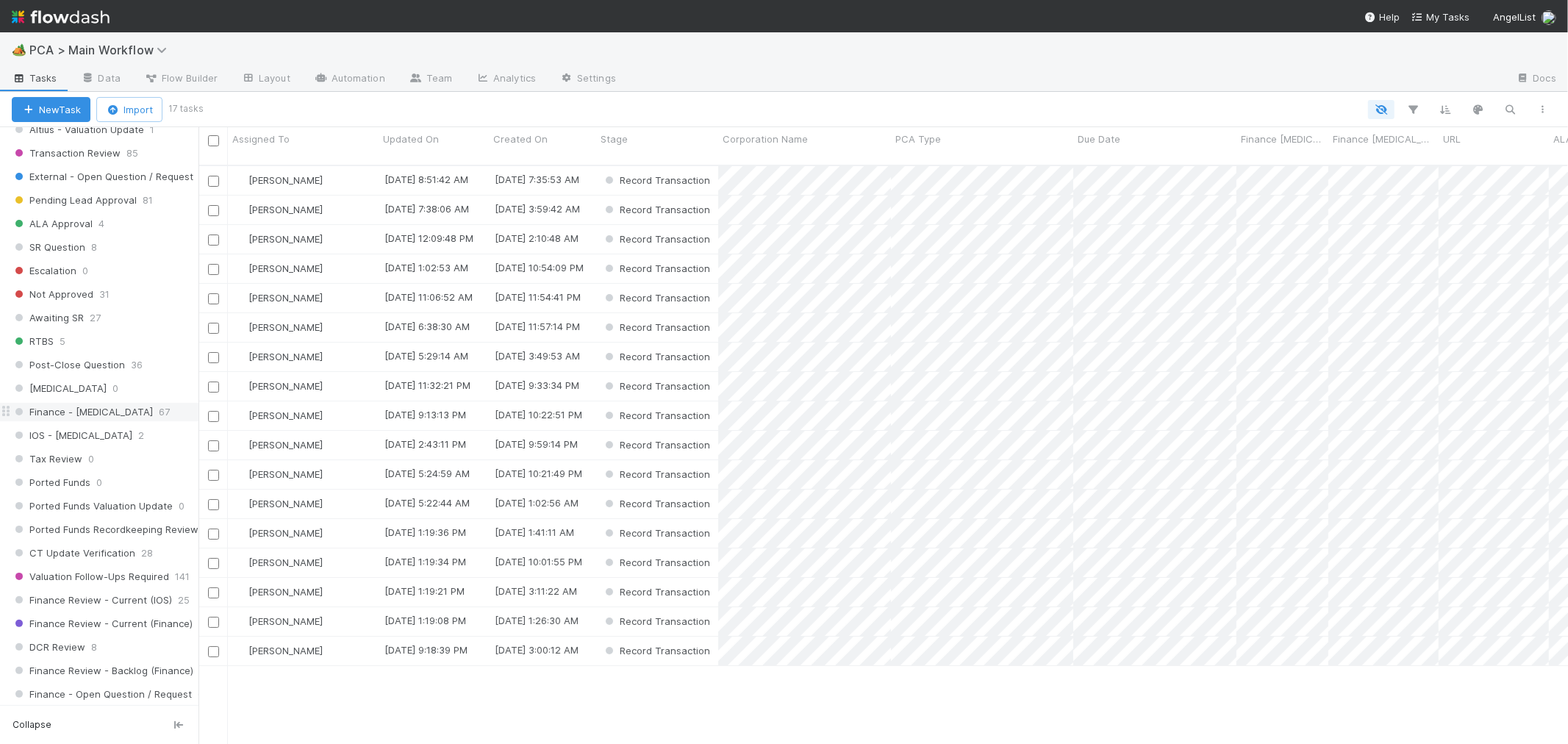
scroll to position [719, 0]
drag, startPoint x: 63, startPoint y: 338, endPoint x: 188, endPoint y: 314, distance: 127.3
click at [63, 338] on span "Awaiting SR" at bounding box center [47, 336] width 72 height 18
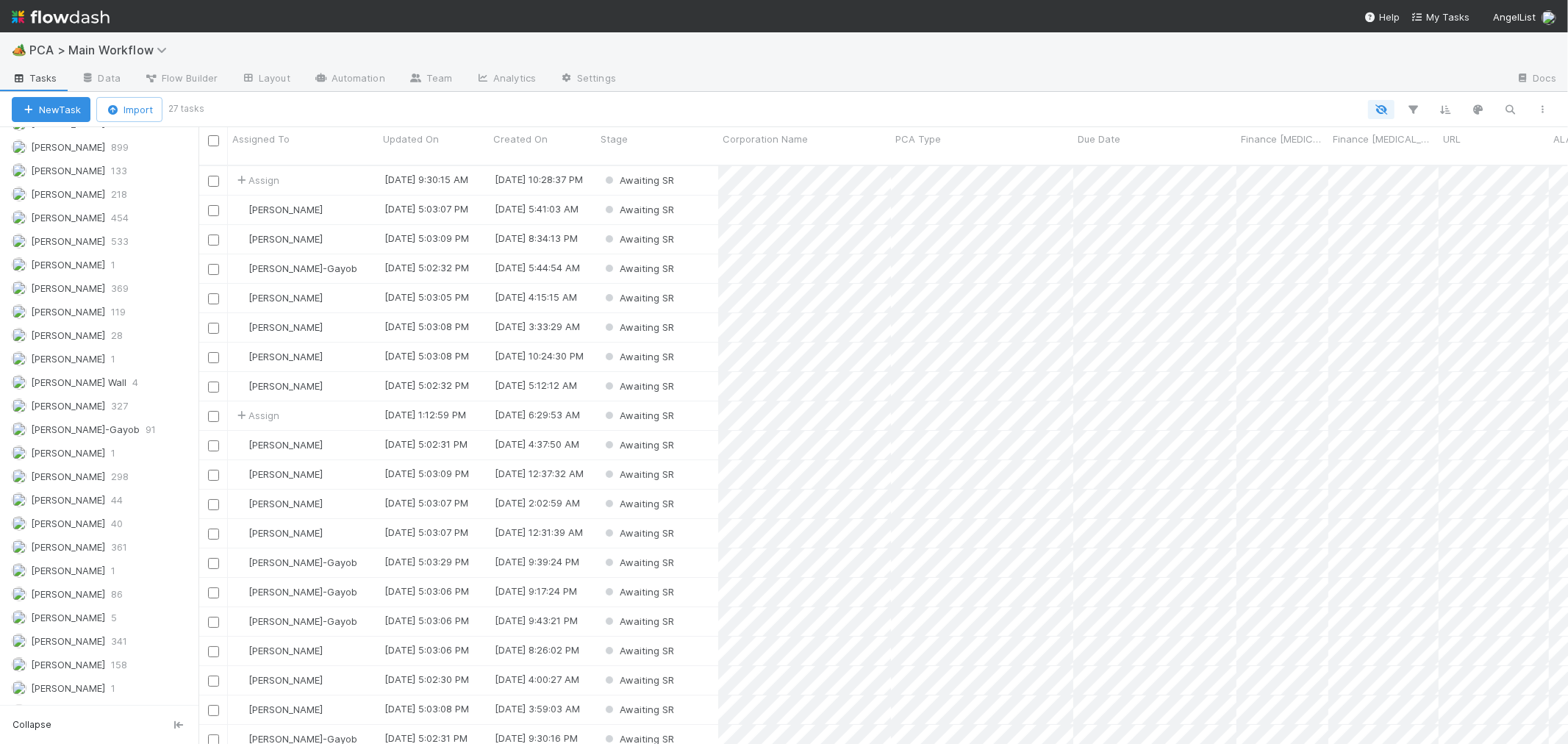
scroll to position [2108, 0]
click at [74, 619] on span "[PERSON_NAME]" at bounding box center [67, 620] width 74 height 11
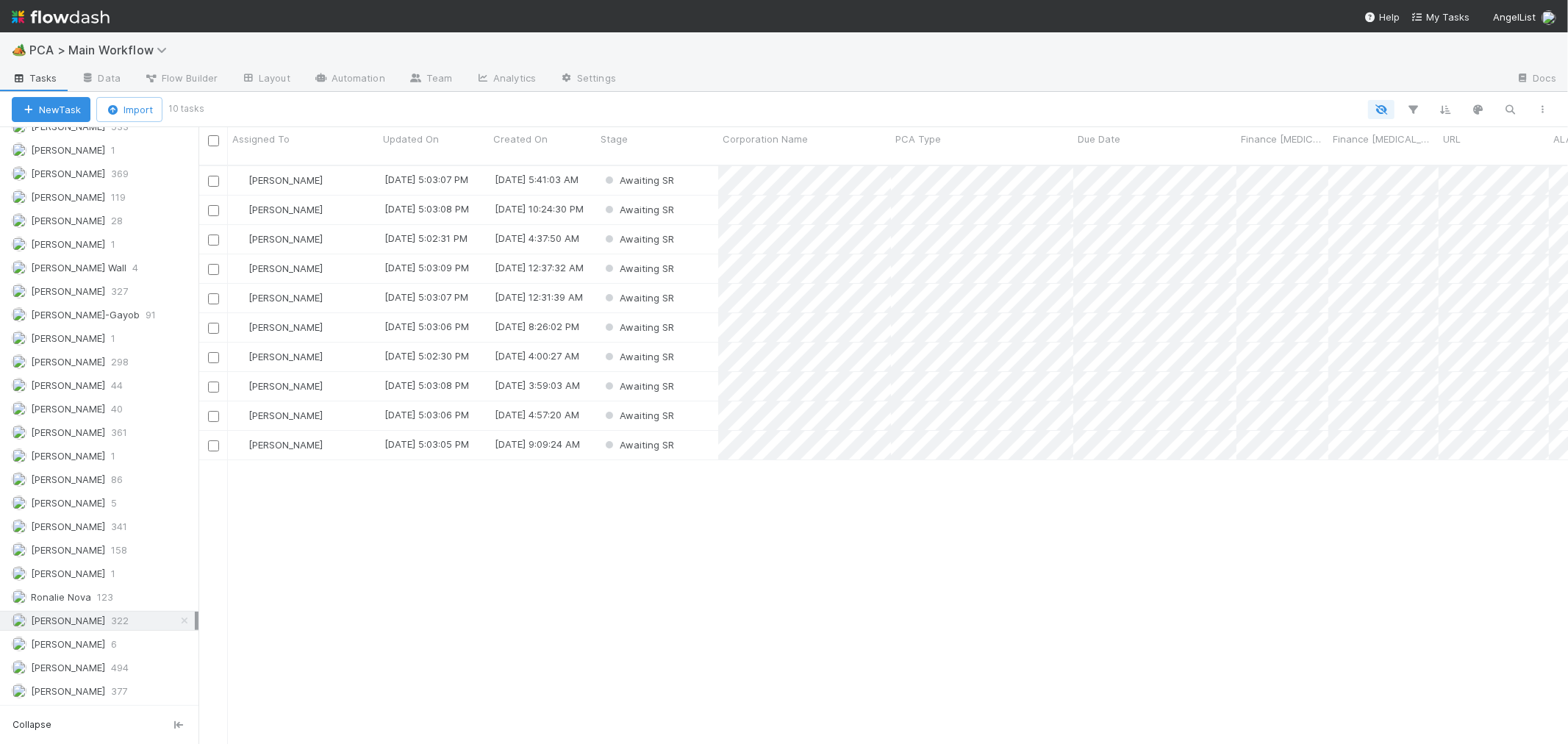
scroll to position [579, 1357]
click at [544, 141] on span "Created On" at bounding box center [520, 138] width 54 height 15
click at [437, 134] on div "Sort Oldest → Newest Sort Newest → Oldest Hide" at bounding box center [784, 372] width 1568 height 744
click at [437, 134] on span "Updated On" at bounding box center [411, 138] width 56 height 15
click at [445, 167] on div "Sort Oldest → Newest" at bounding box center [468, 167] width 168 height 22
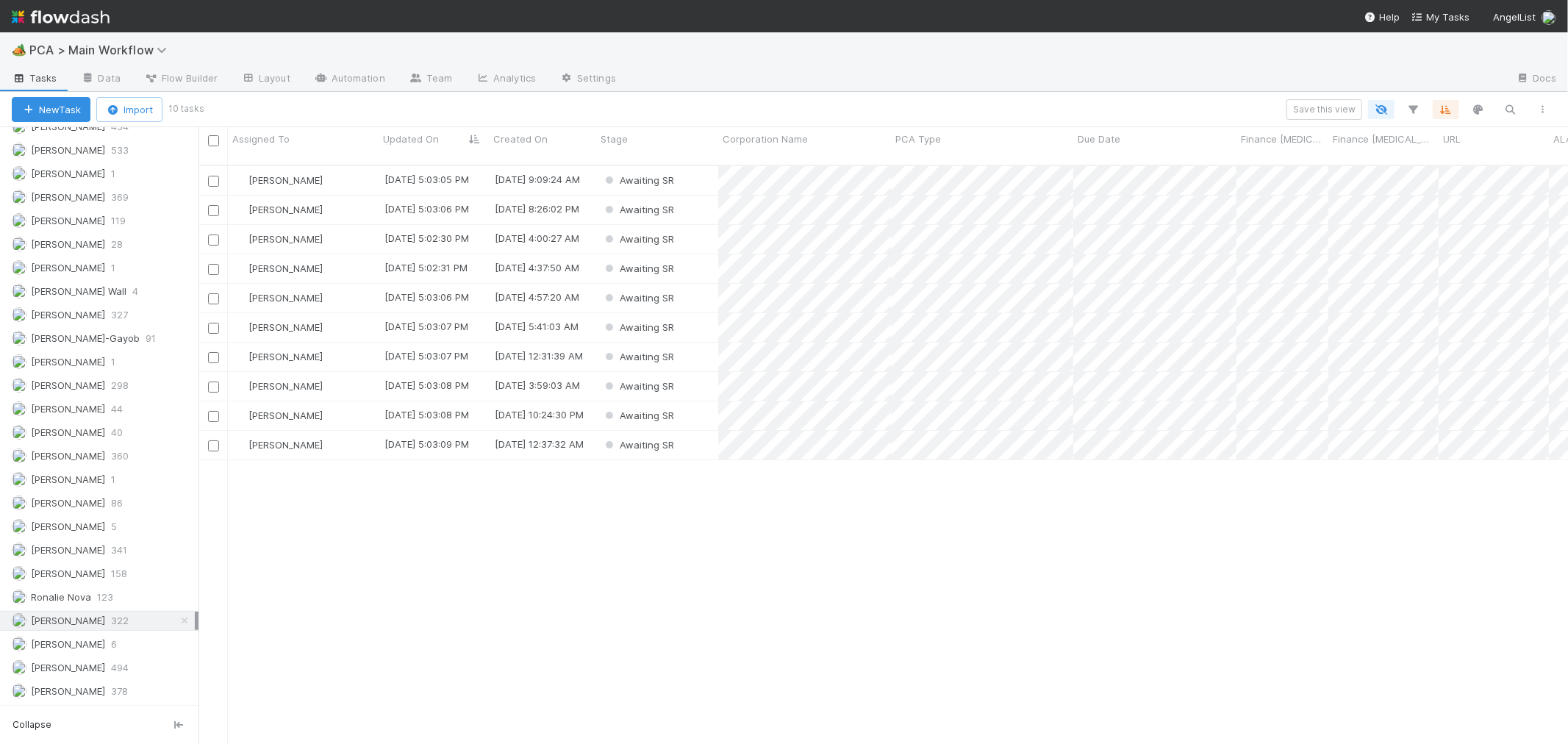
scroll to position [2085, 0]
click at [708, 168] on div "Awaiting SR" at bounding box center [657, 181] width 122 height 29
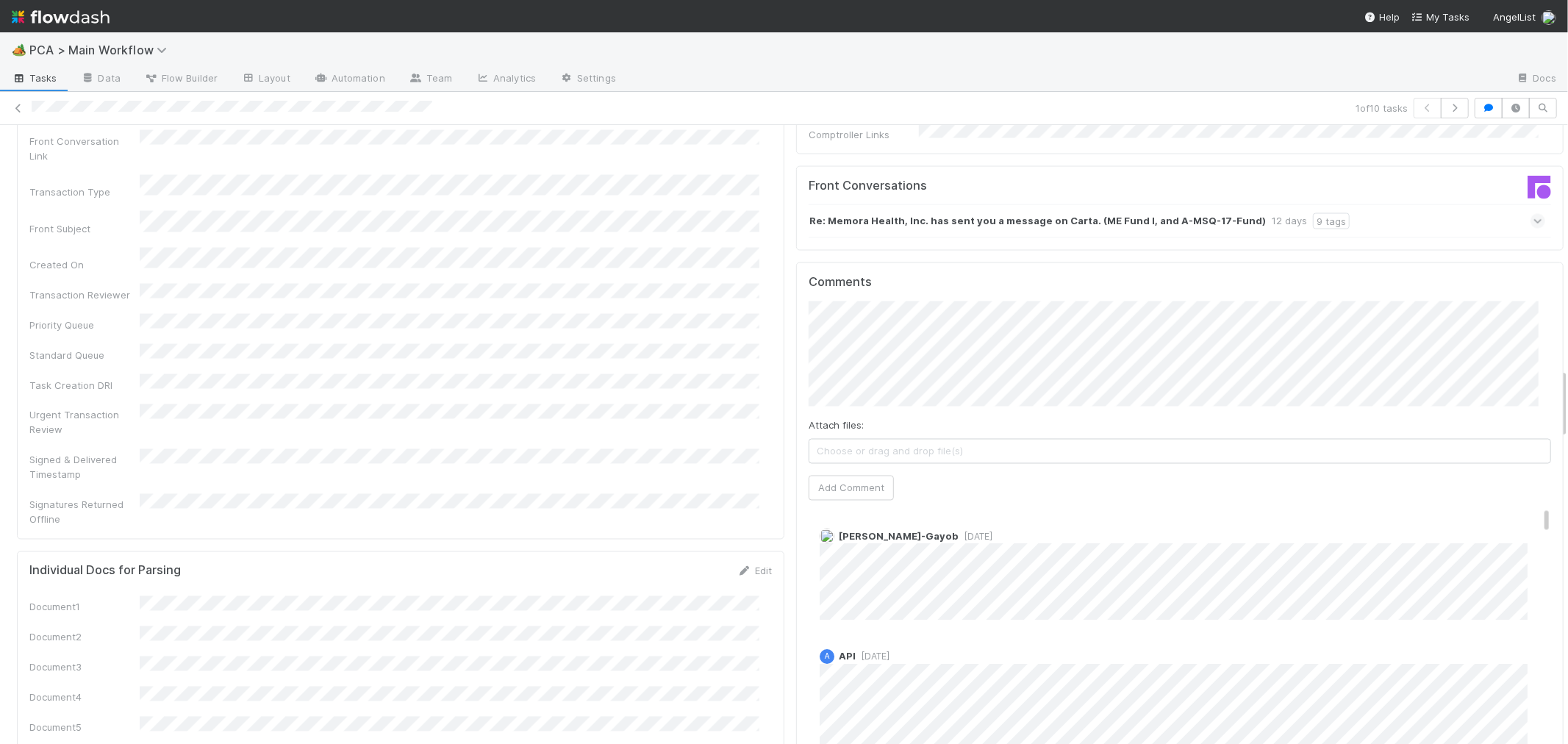
scroll to position [2124, 0]
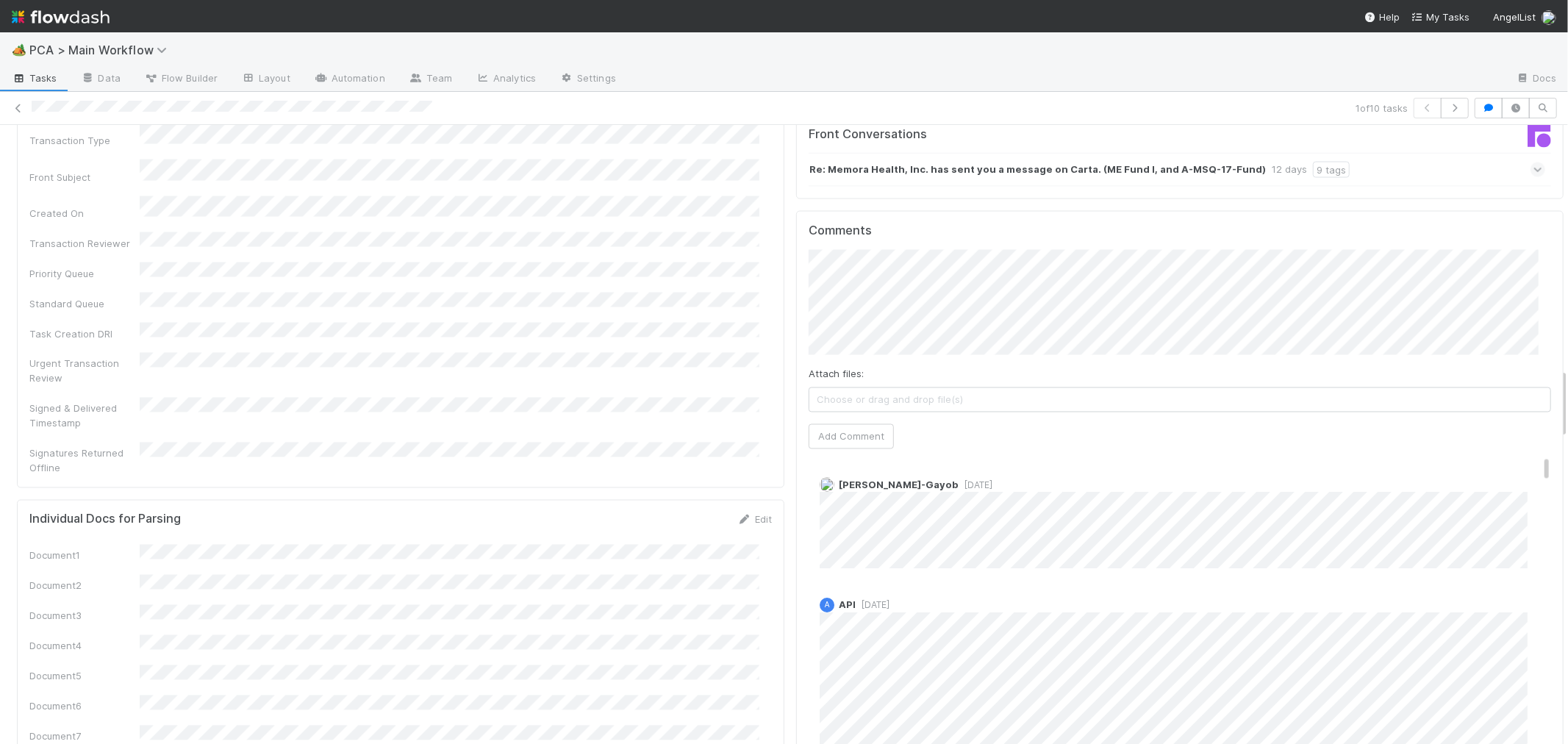
drag, startPoint x: 206, startPoint y: 281, endPoint x: 31, endPoint y: 115, distance: 241.2
click at [31, 115] on div at bounding box center [690, 108] width 1318 height 15
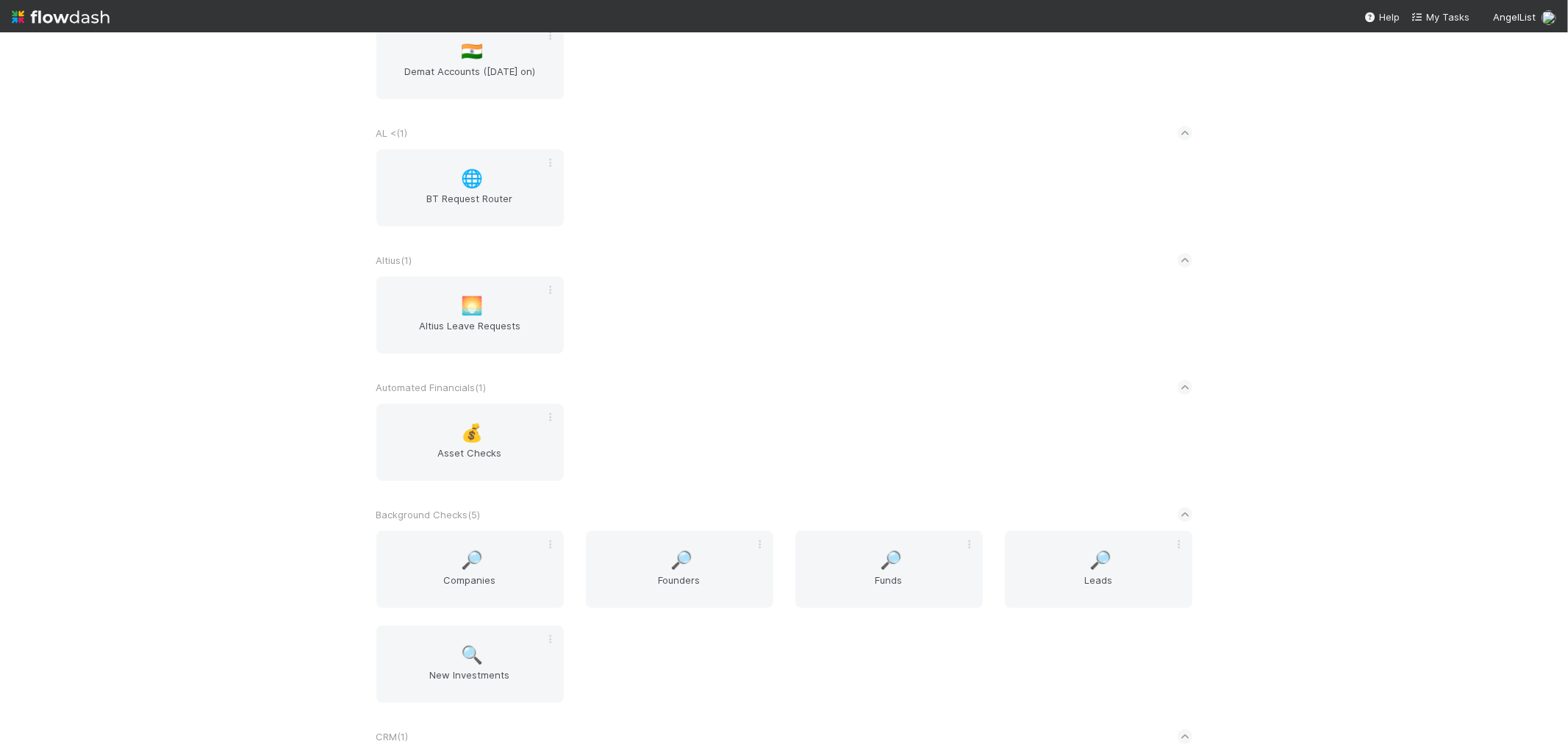
scroll to position [327, 0]
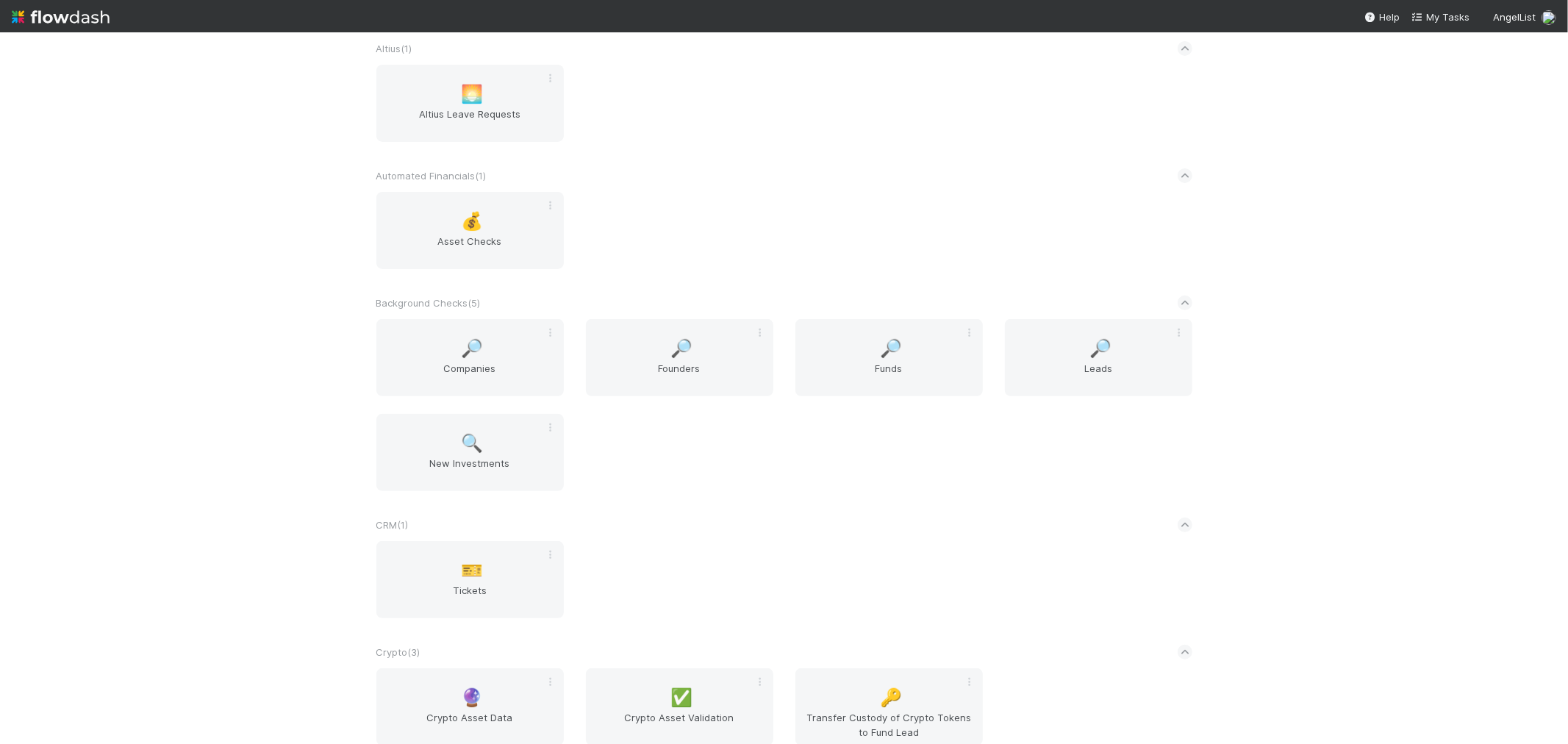
click at [659, 517] on div "CRM ( 1 )" at bounding box center [784, 525] width 816 height 32
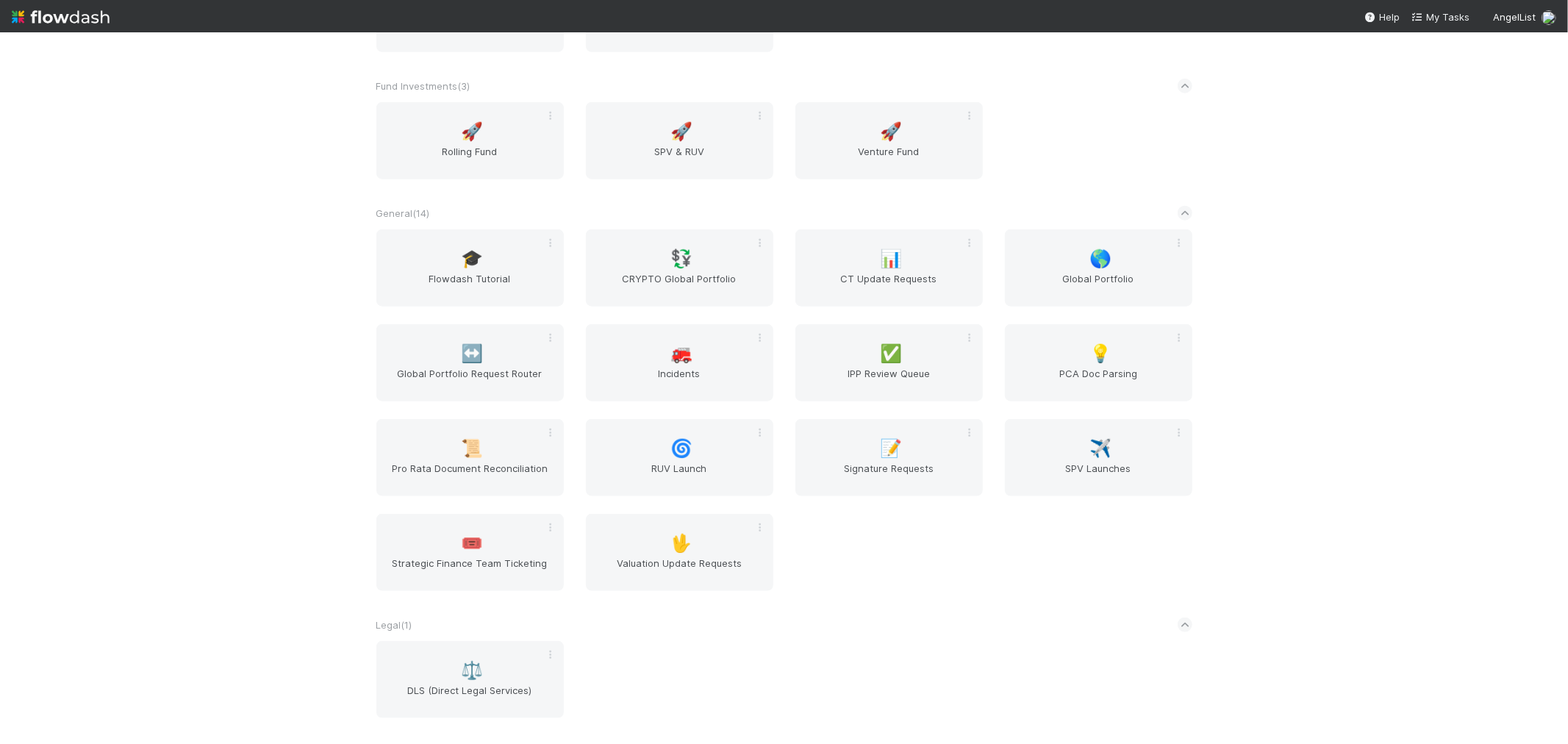
scroll to position [1797, 0]
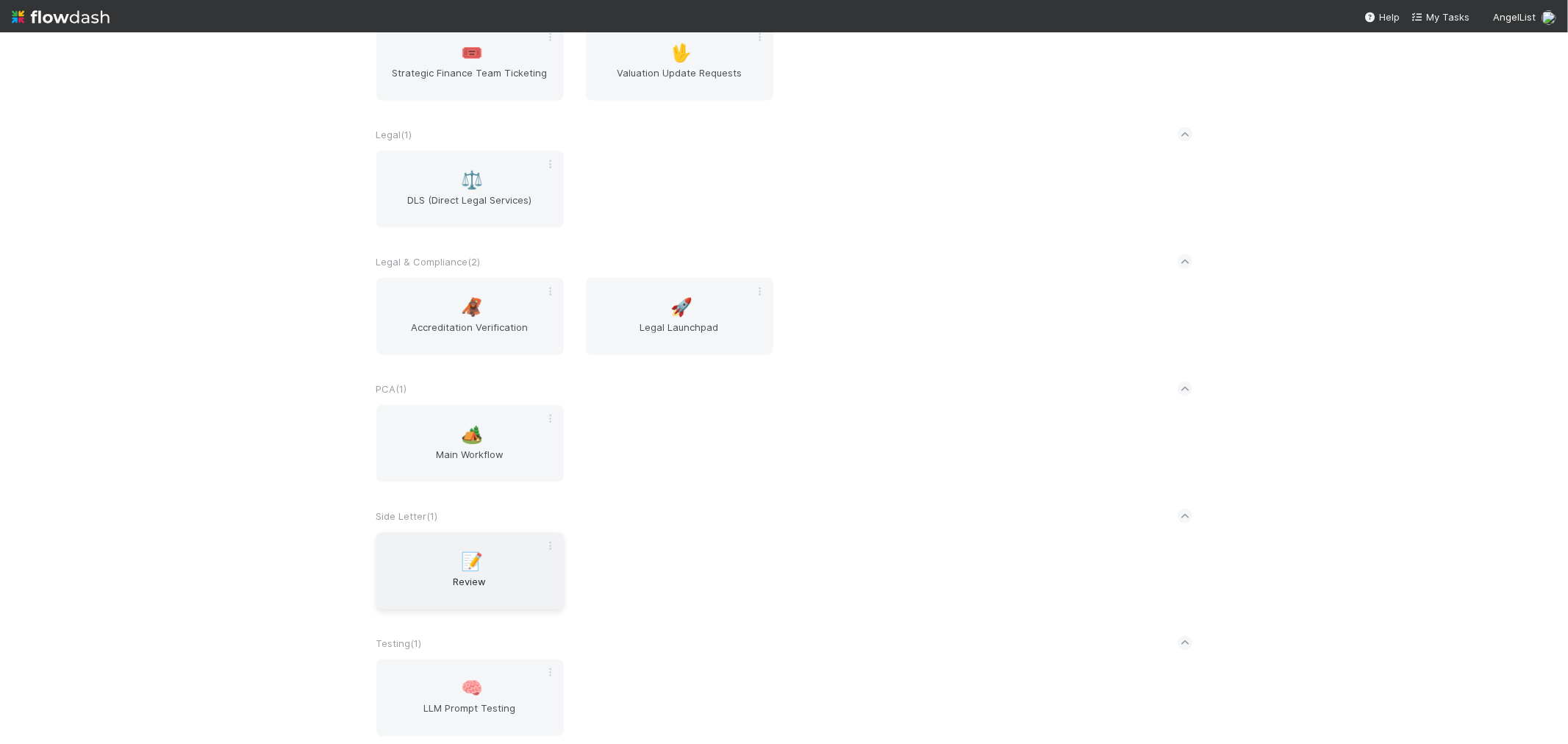
click at [466, 574] on span "Review" at bounding box center [470, 589] width 176 height 30
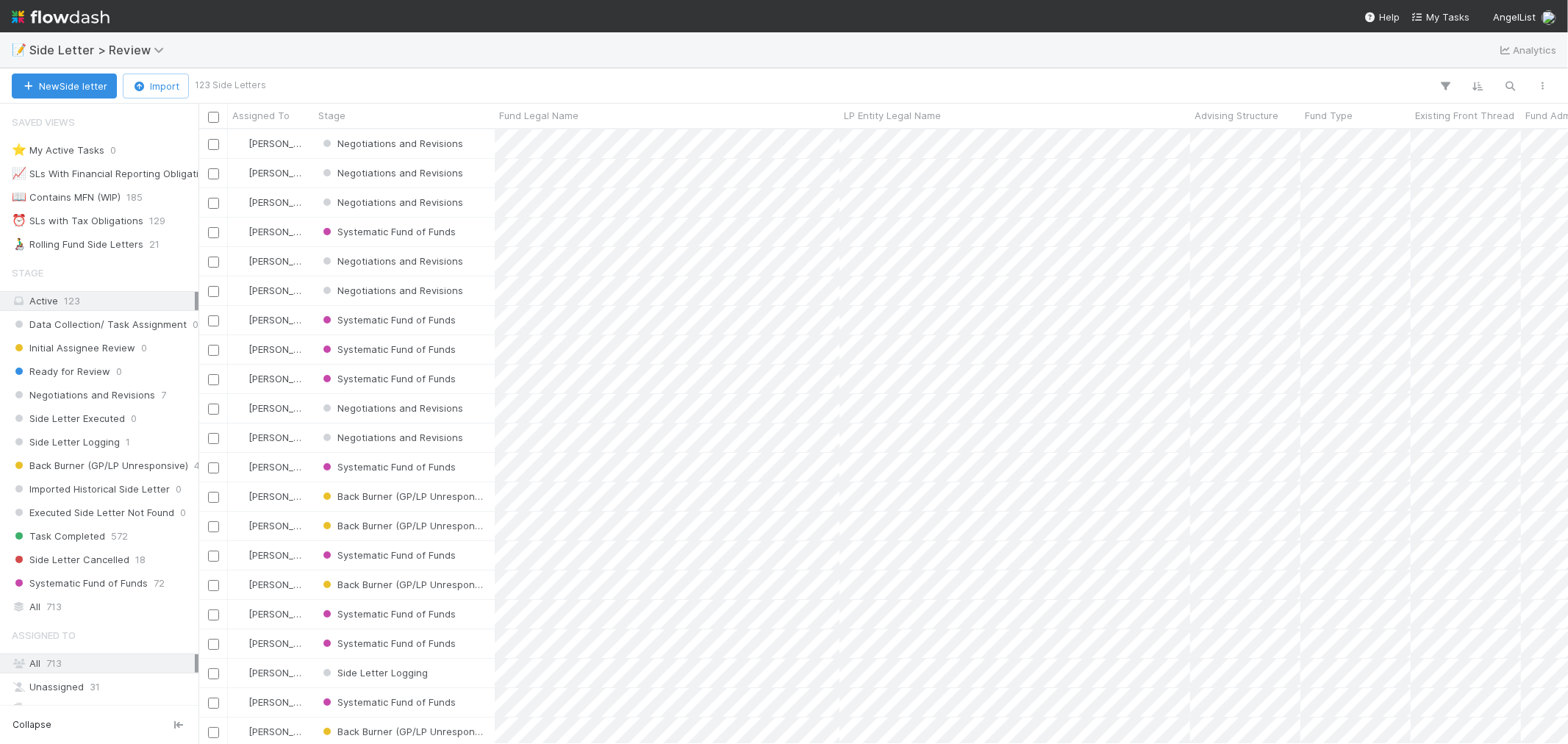
scroll to position [11, 12]
click at [1508, 83] on icon "button" at bounding box center [1510, 86] width 15 height 13
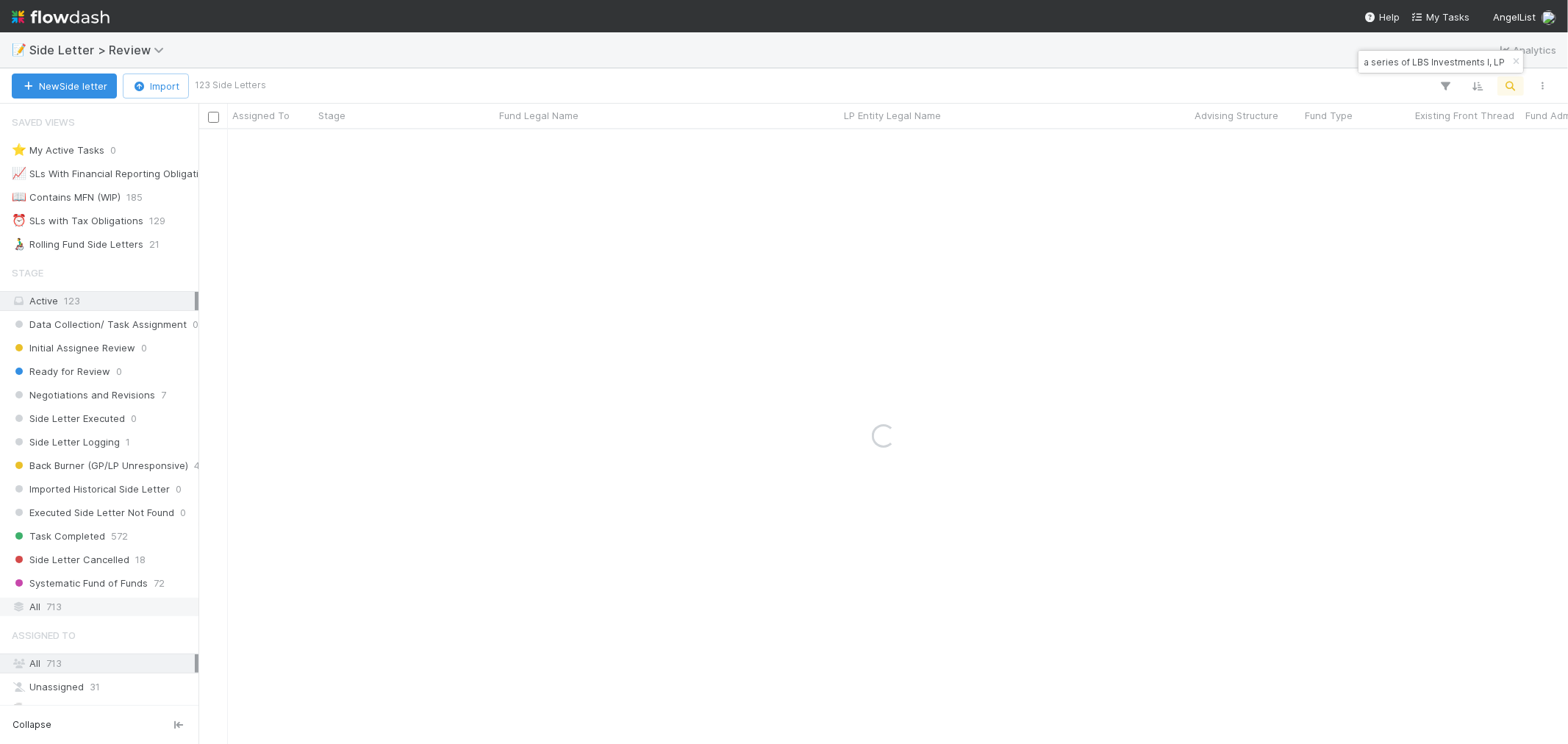
click at [47, 616] on span "713" at bounding box center [54, 607] width 15 height 18
click at [1443, 68] on input "S25, a series of LBS Investments I, LP" at bounding box center [1434, 61] width 147 height 18
type input "S25, a series of LBS Investments"
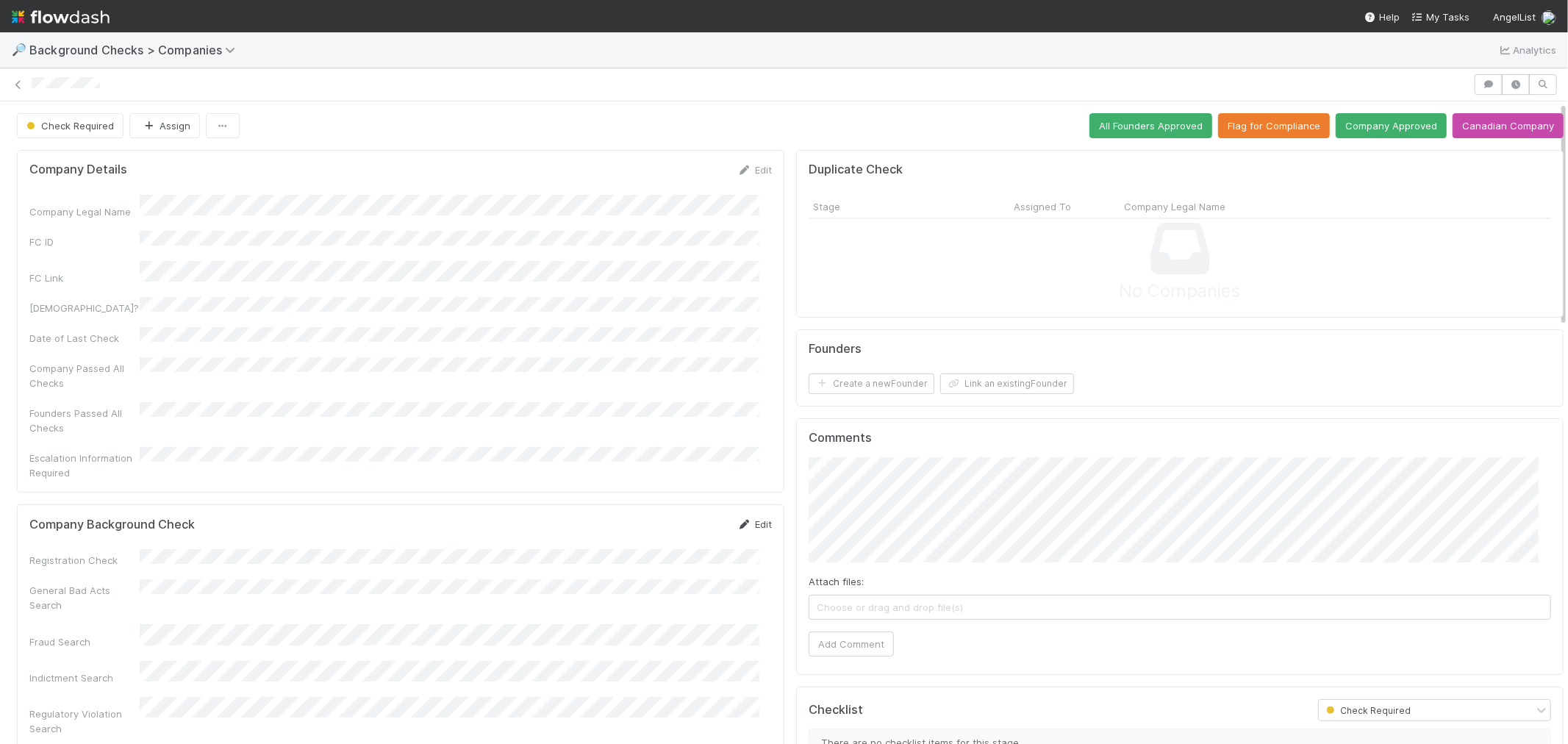
click at [741, 519] on link "Edit" at bounding box center [754, 524] width 34 height 11
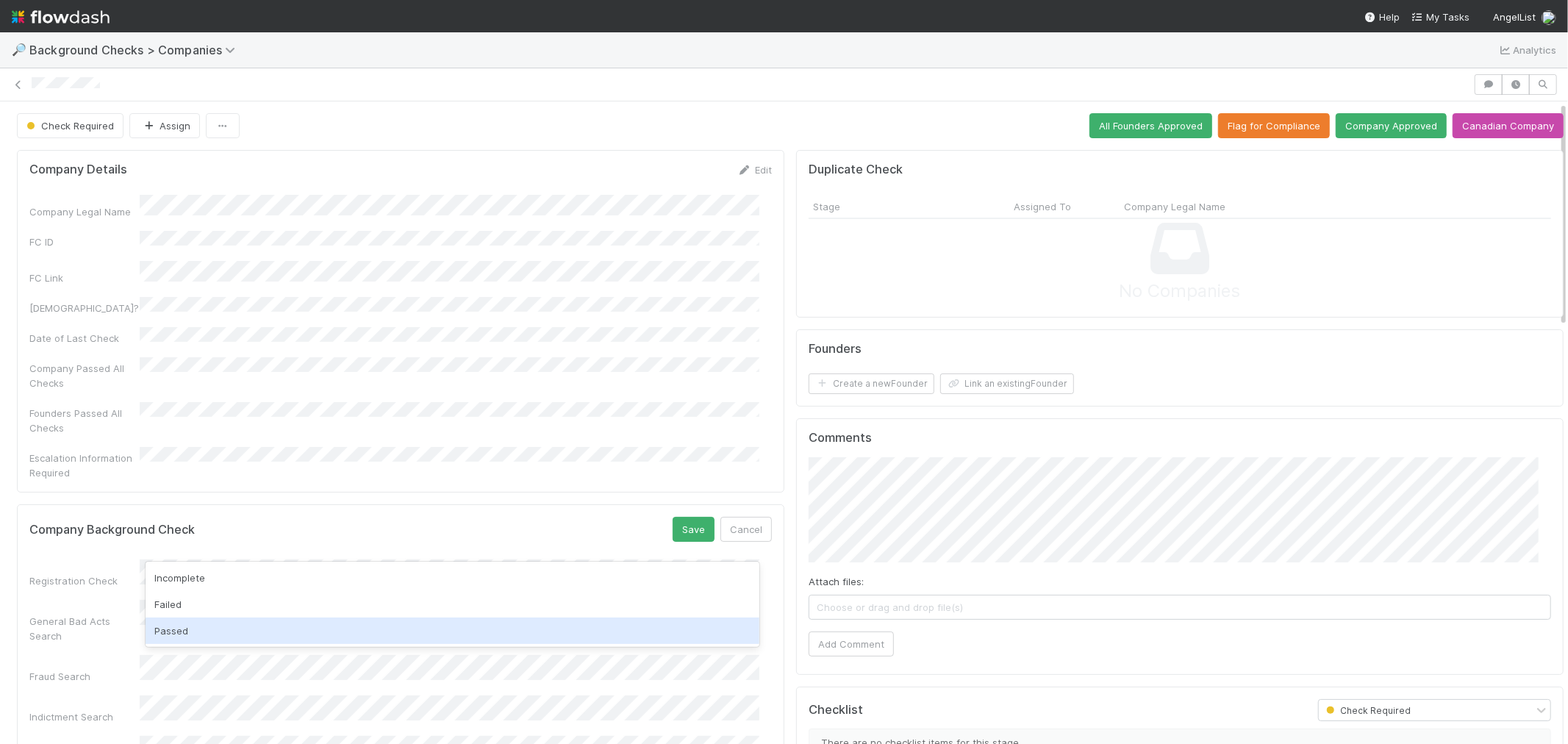
click at [159, 635] on div "Passed" at bounding box center [453, 631] width 614 height 27
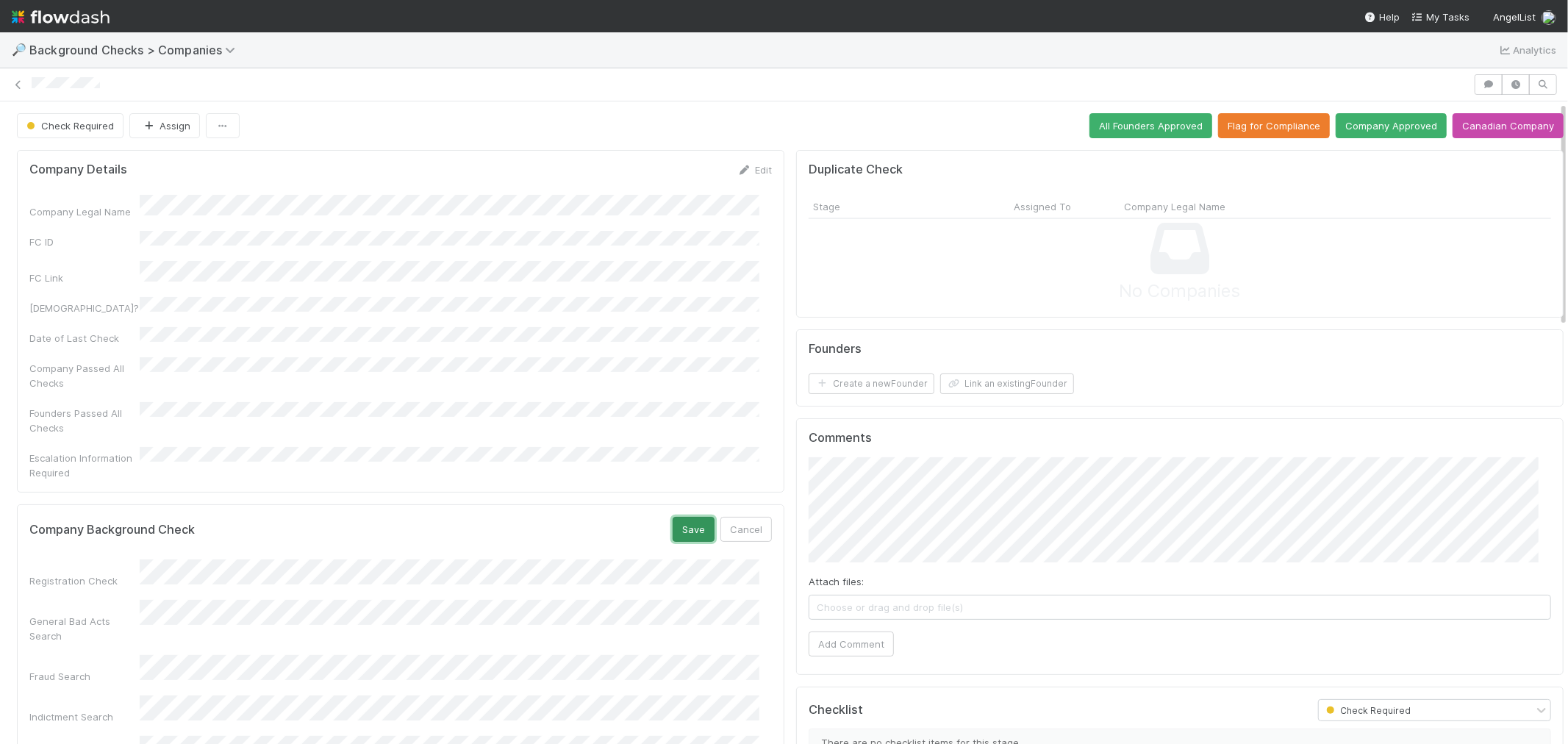
click at [673, 517] on button "Save" at bounding box center [693, 529] width 42 height 25
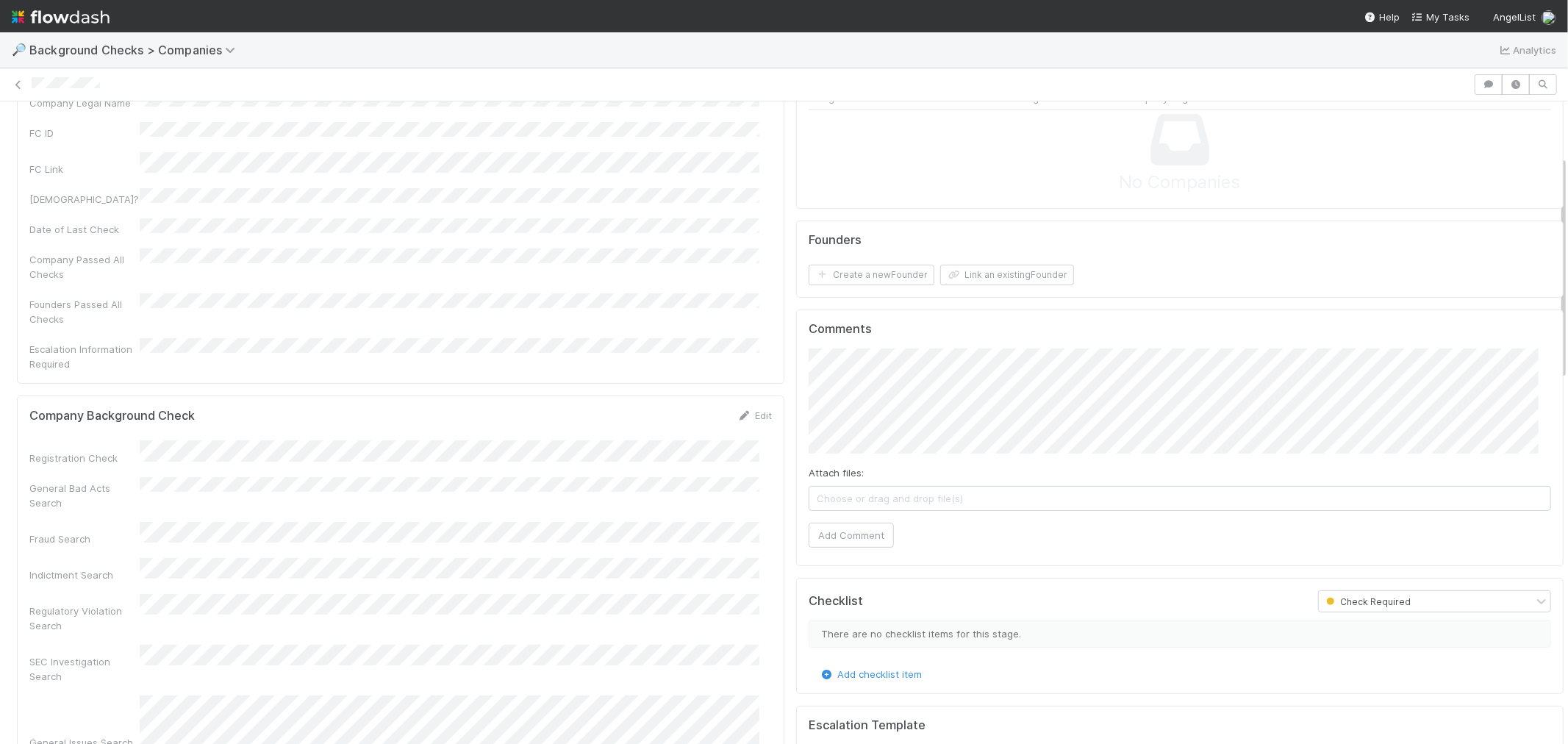
scroll to position [163, 0]
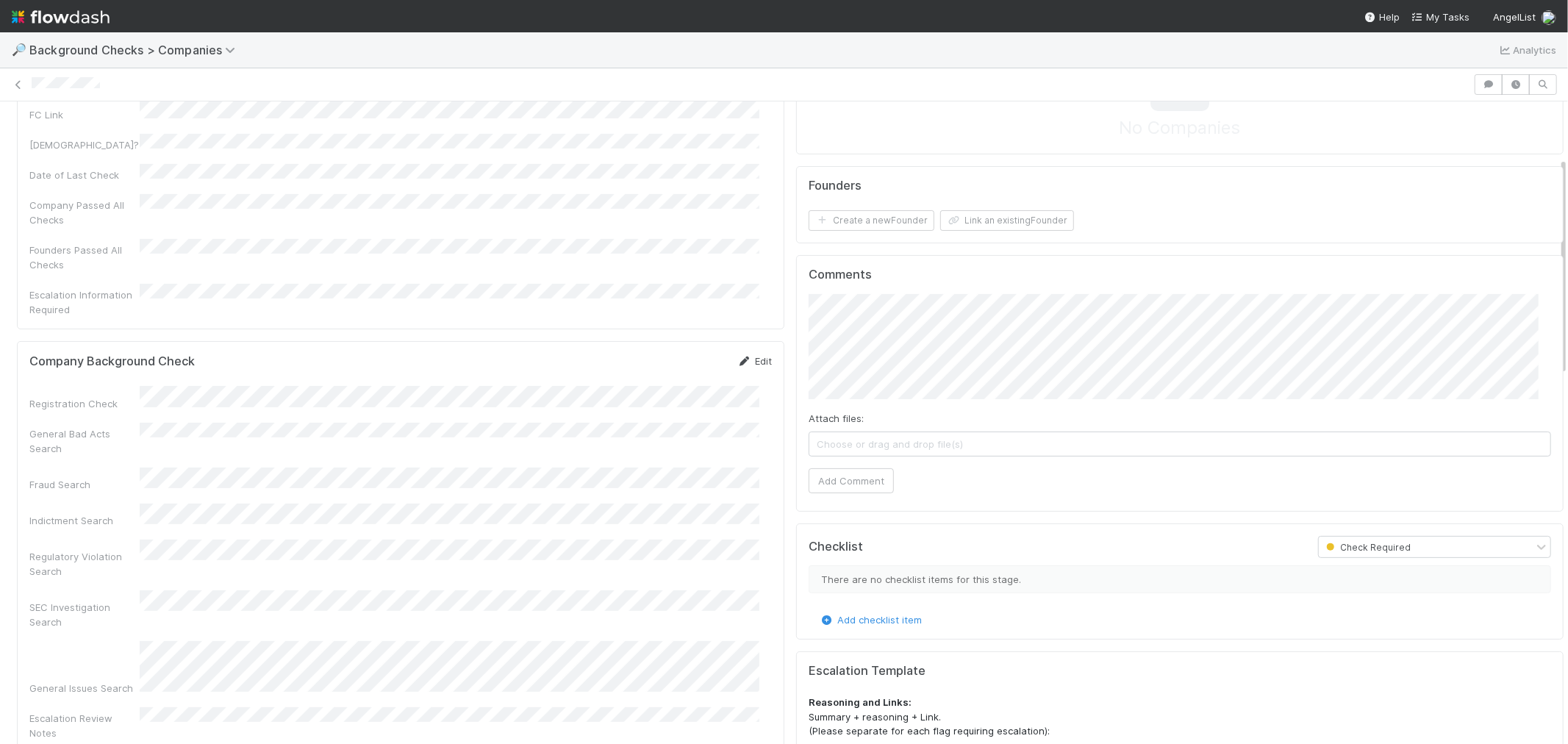
click at [754, 355] on link "Edit" at bounding box center [754, 361] width 34 height 11
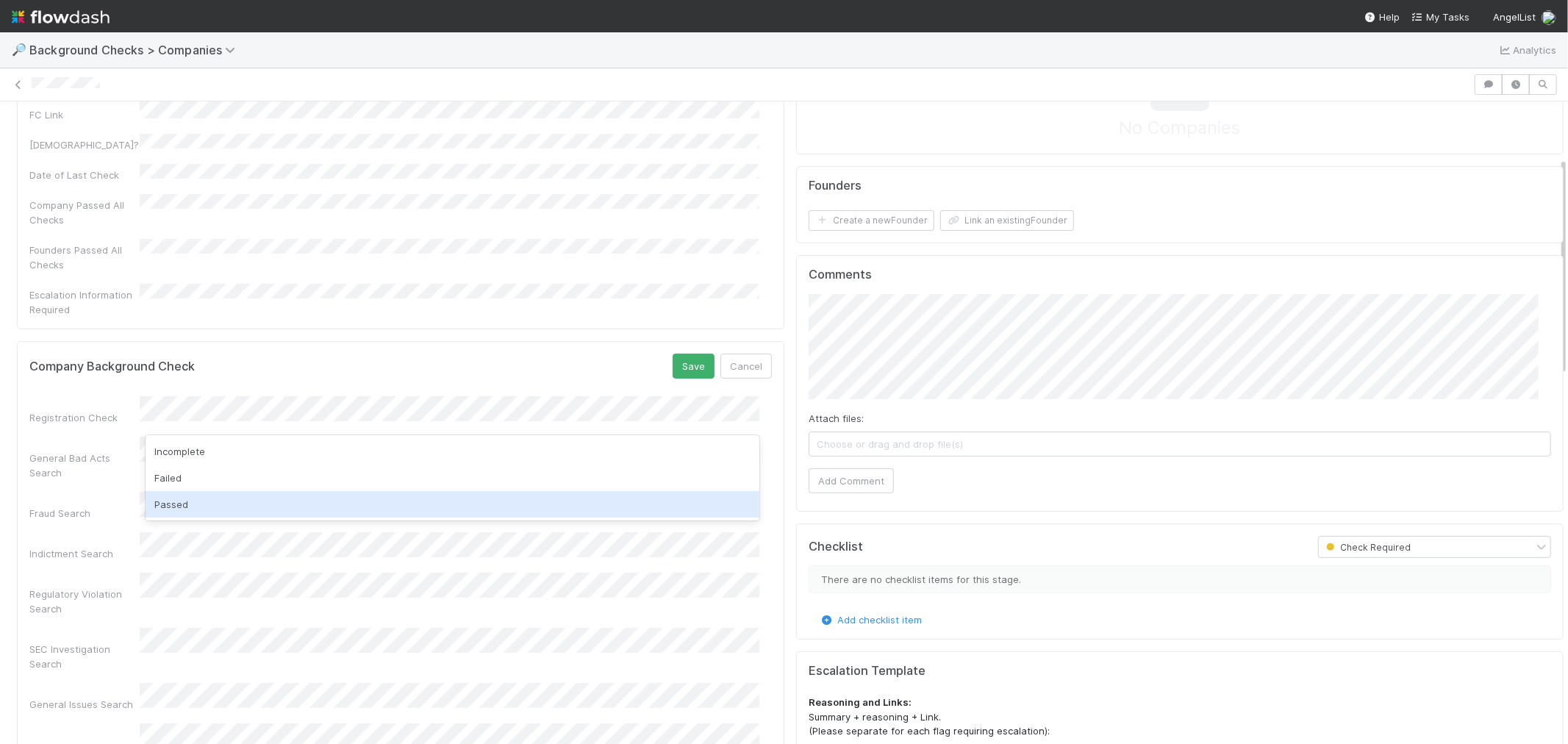
click at [180, 501] on div "Passed" at bounding box center [453, 504] width 614 height 27
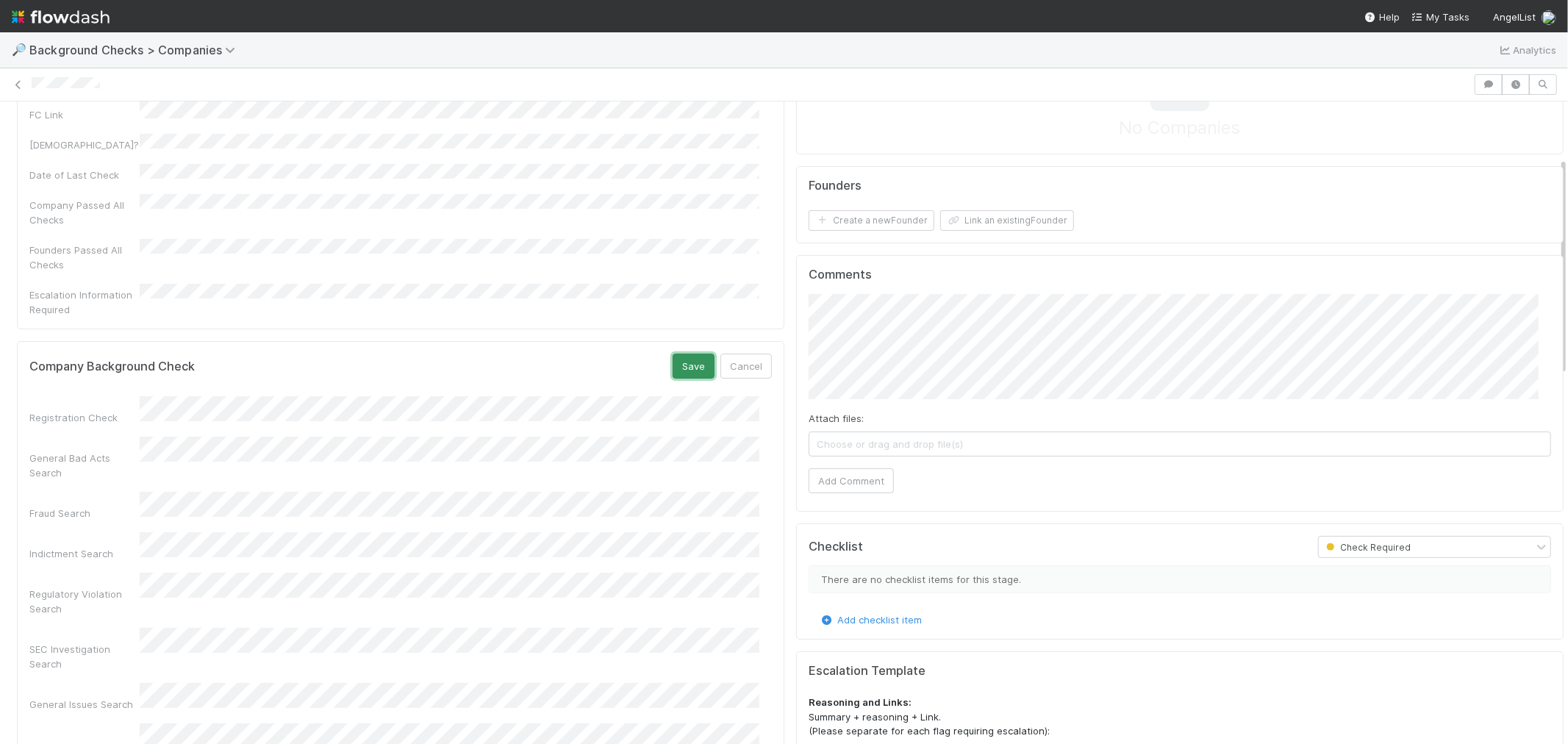
click at [682, 354] on button "Save" at bounding box center [693, 366] width 42 height 25
click at [760, 505] on div "Company Background Check Edit Registration Check General Bad Acts Search Fraud …" at bounding box center [400, 572] width 767 height 462
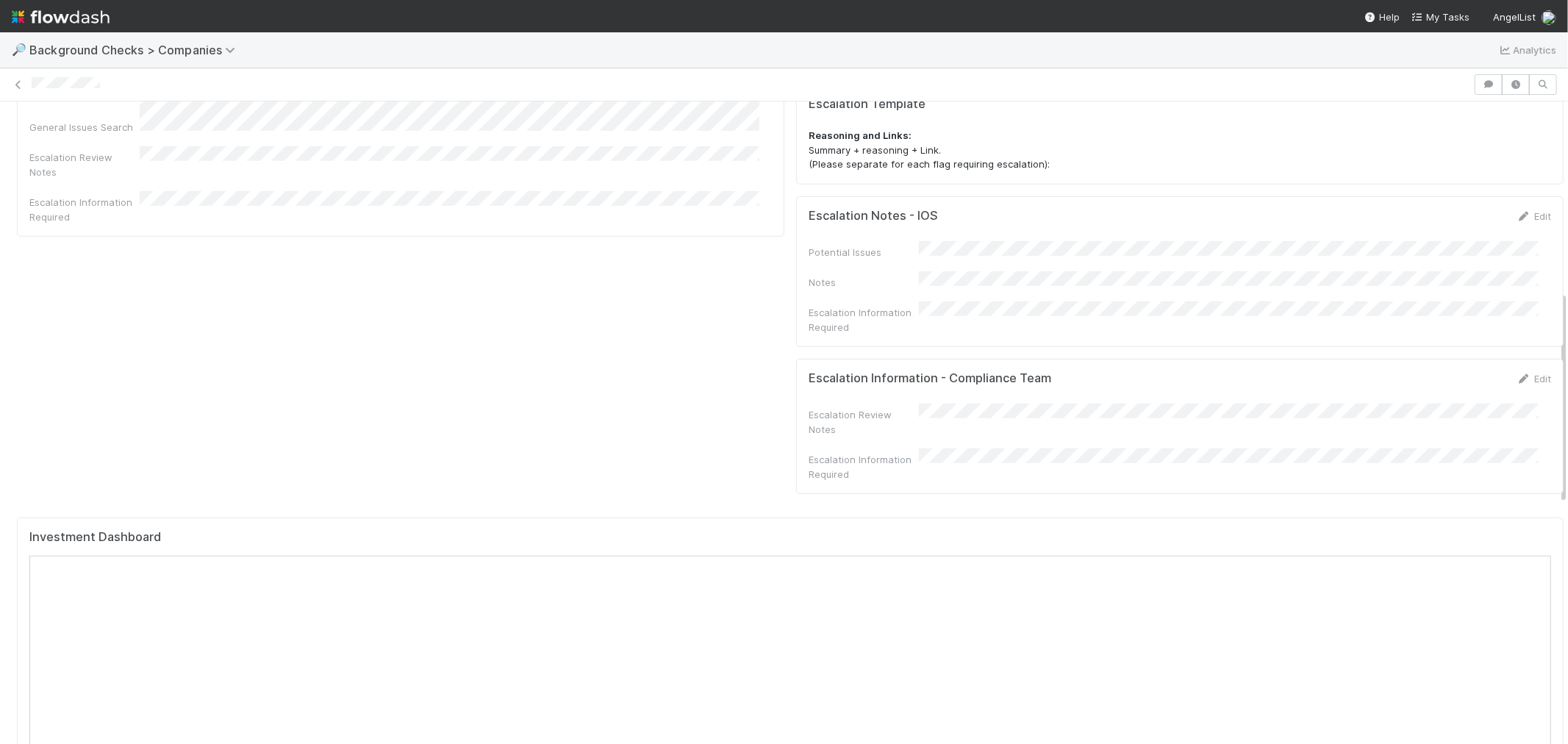
scroll to position [980, 0]
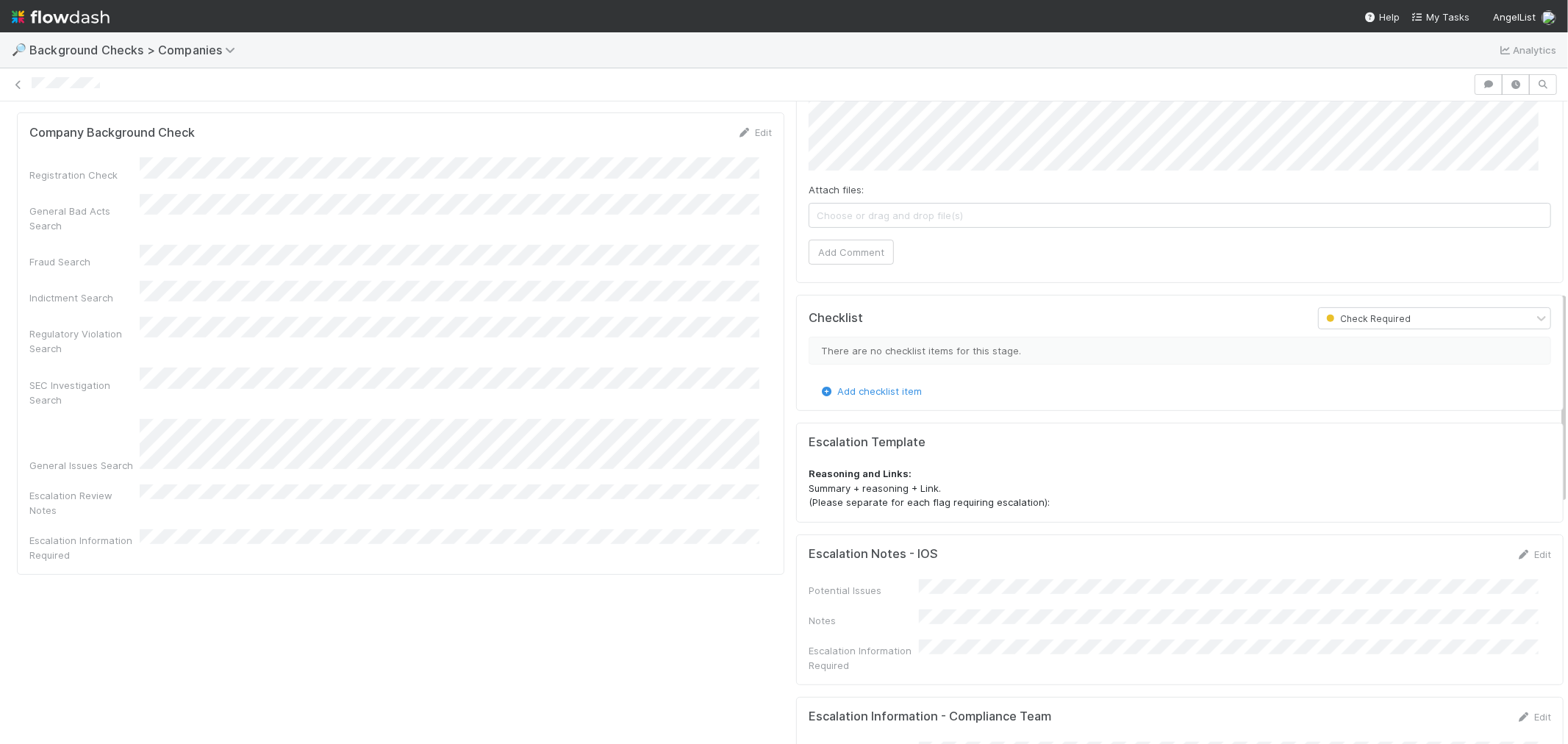
scroll to position [327, 0]
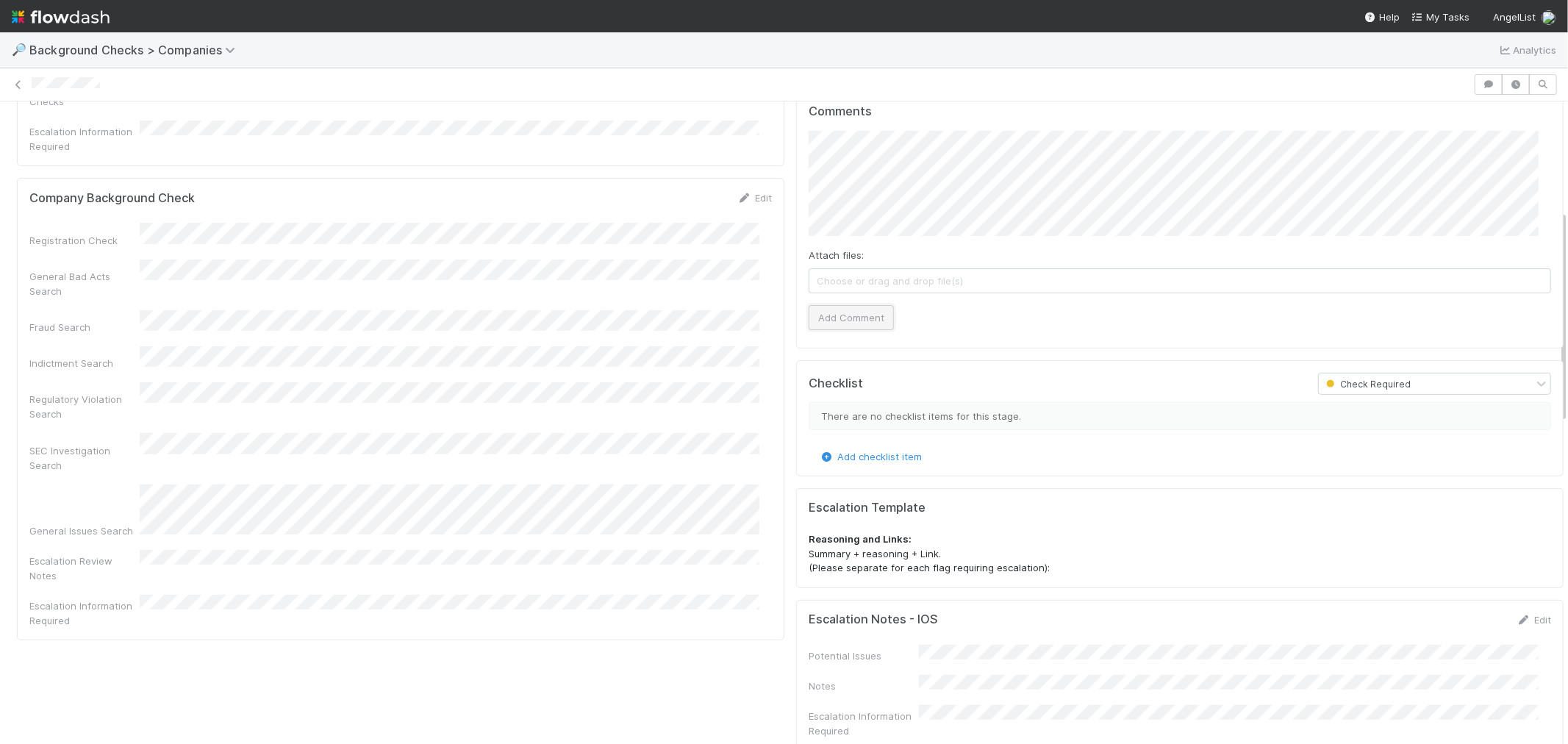
click at [828, 310] on button "Add Comment" at bounding box center [851, 318] width 85 height 25
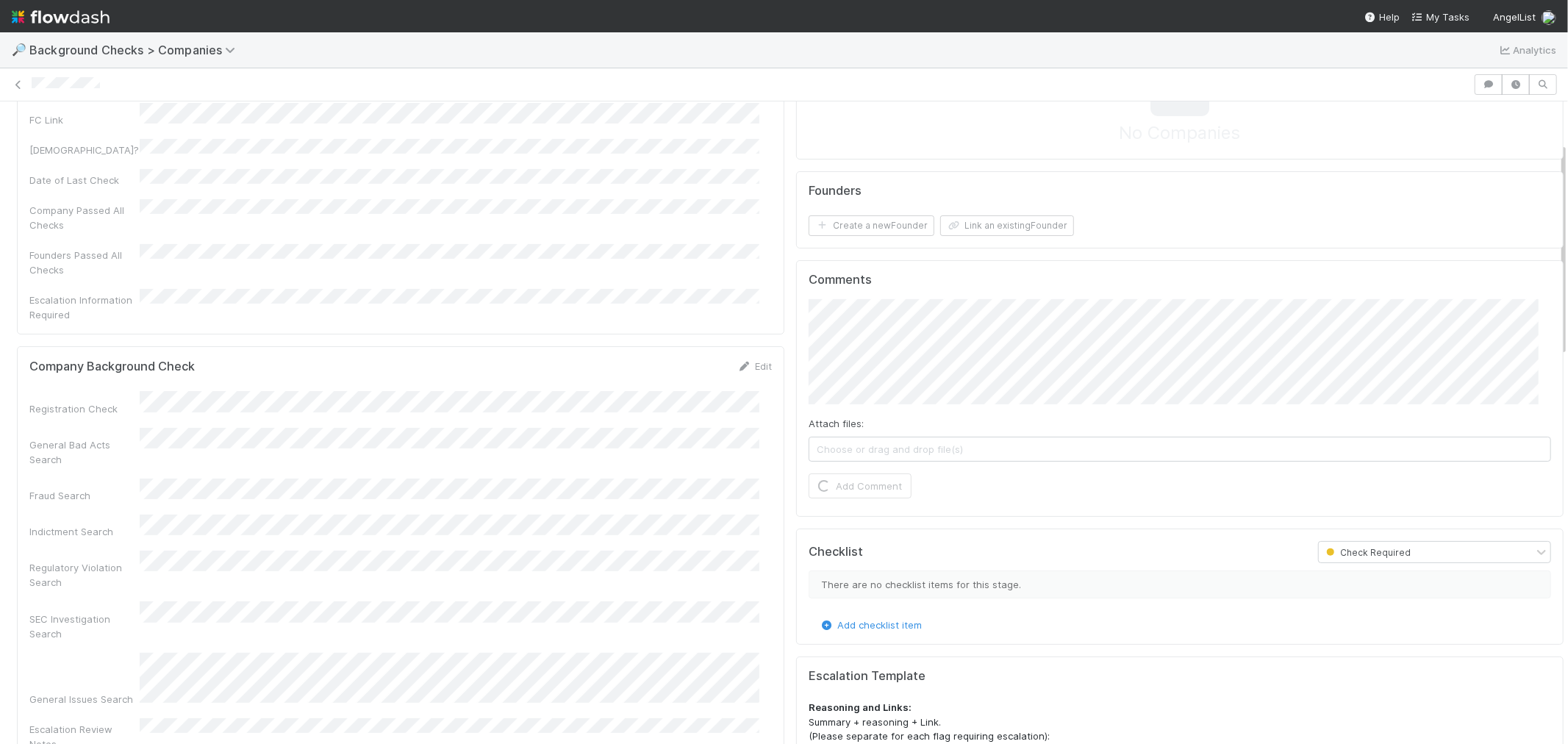
scroll to position [82, 0]
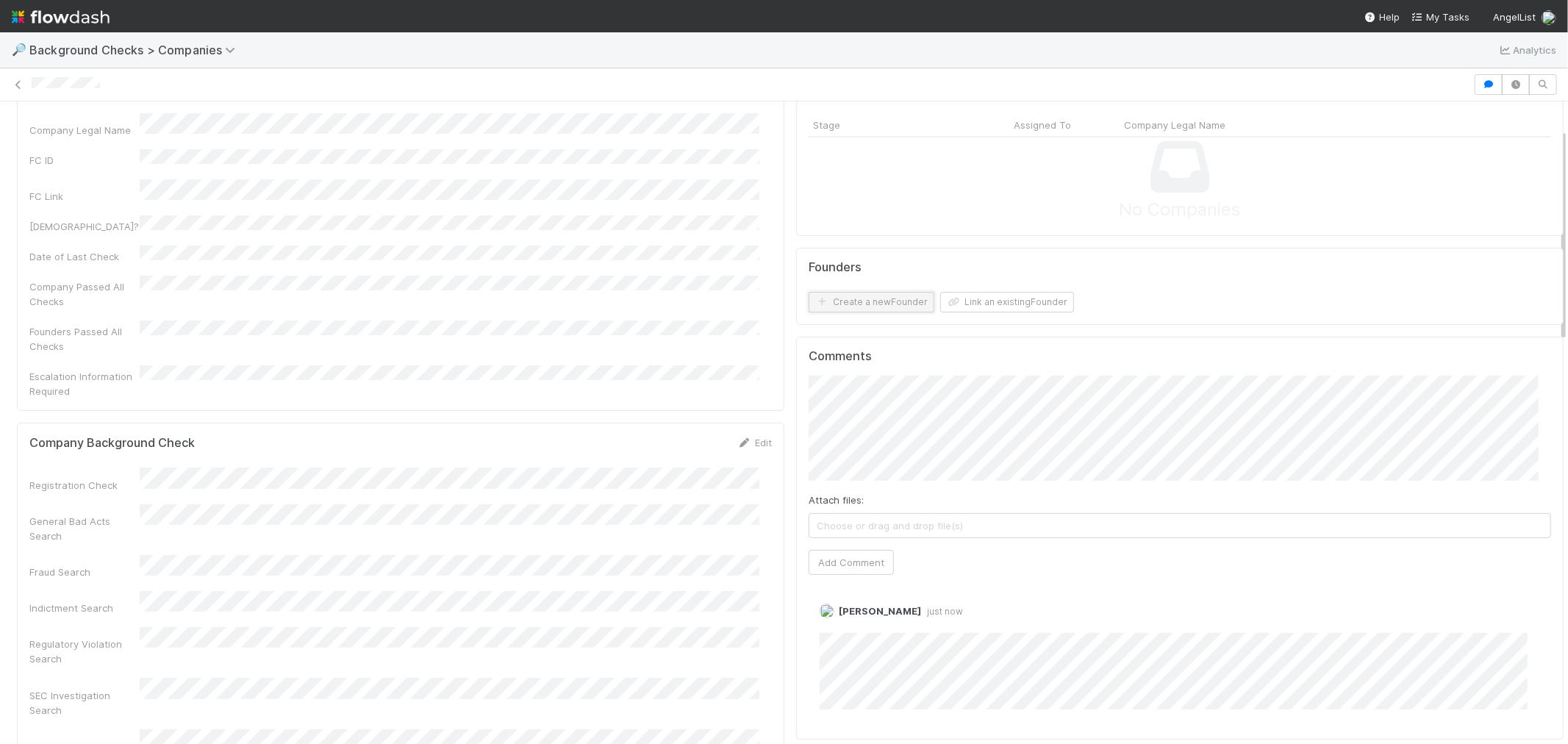
click at [859, 306] on button "Create a new Founder" at bounding box center [871, 302] width 126 height 21
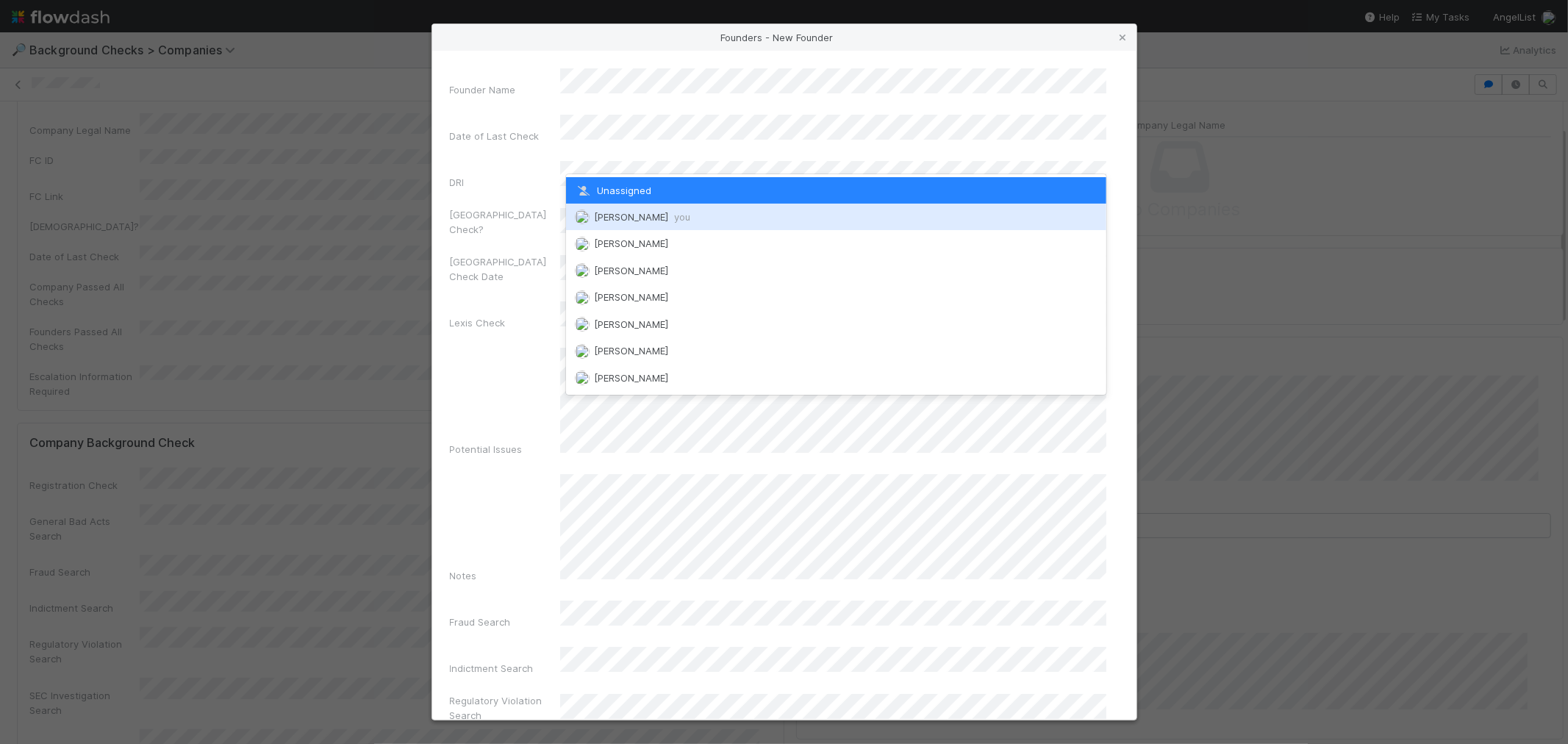
click at [619, 216] on span "Roselyn de Villa you" at bounding box center [642, 216] width 96 height 11
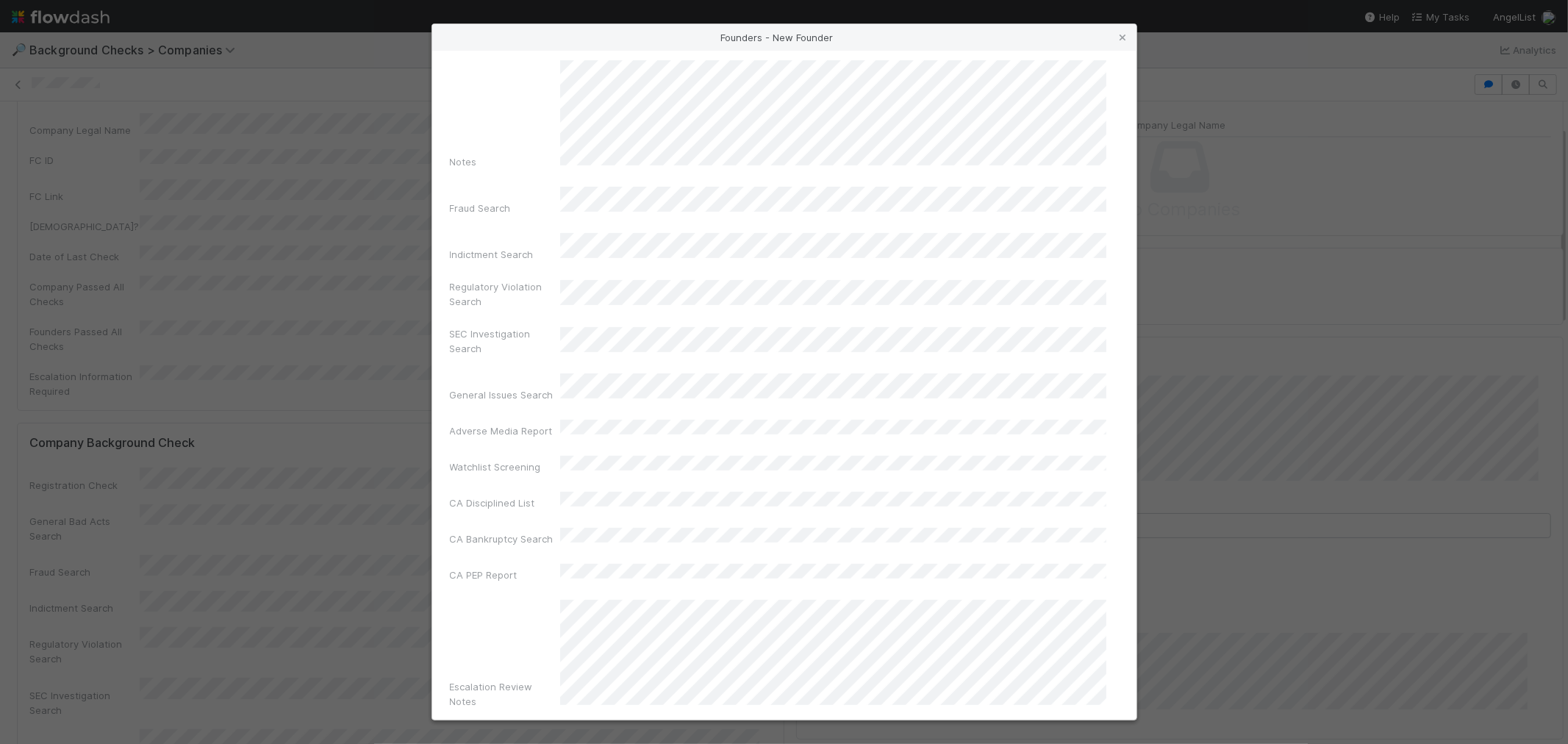
scroll to position [520, 0]
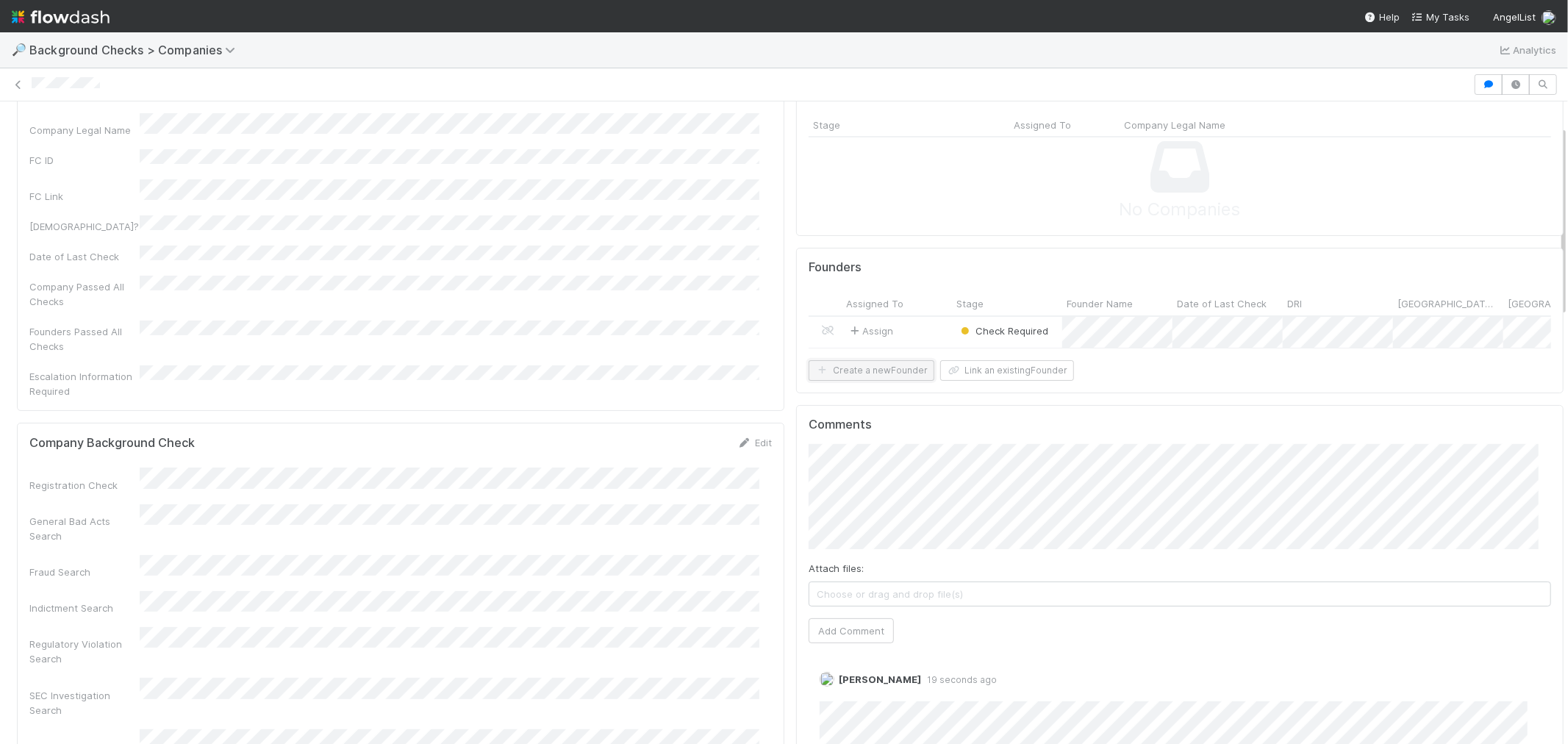
click at [865, 381] on button "Create a new Founder" at bounding box center [871, 370] width 126 height 21
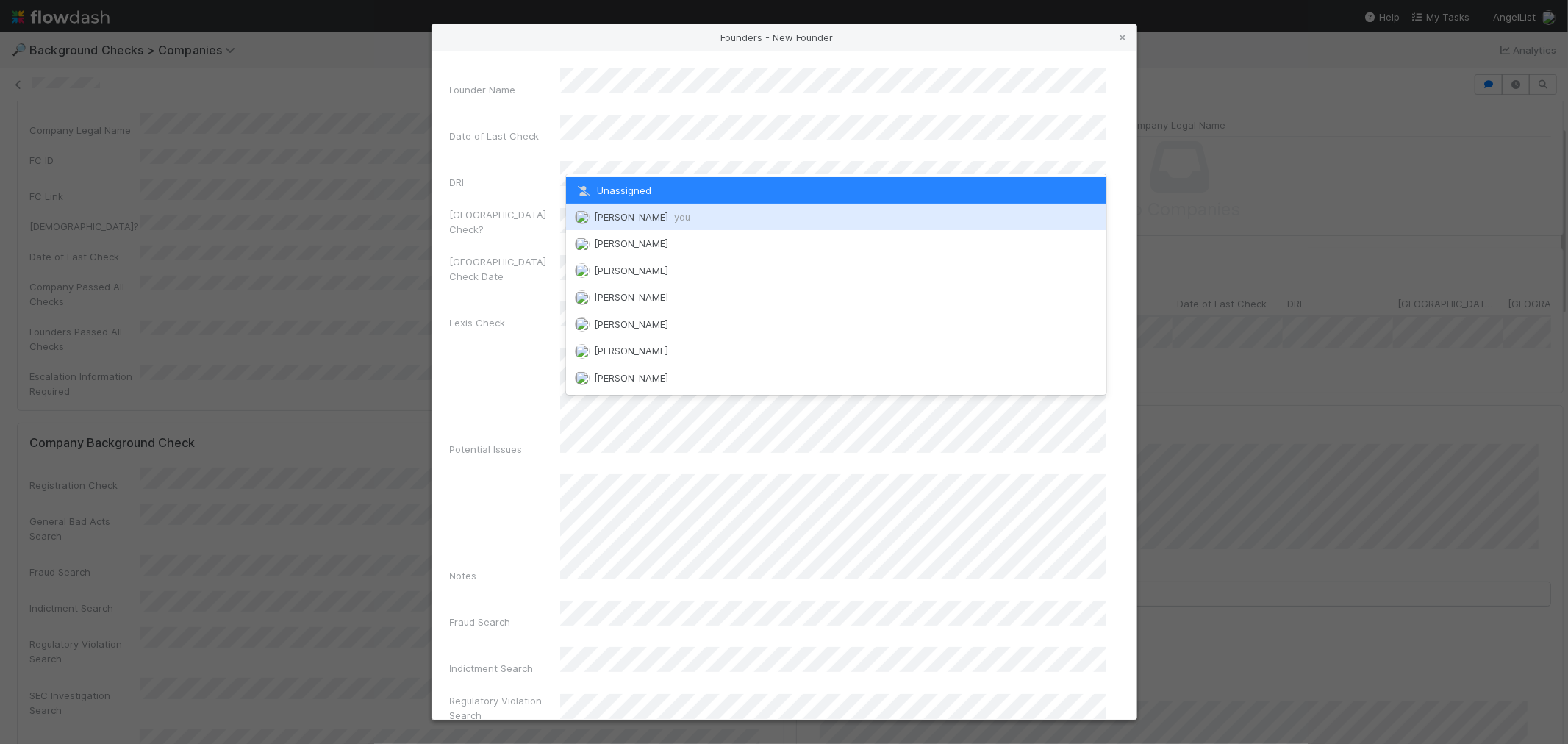
click at [654, 217] on span "Roselyn de Villa you" at bounding box center [642, 216] width 96 height 11
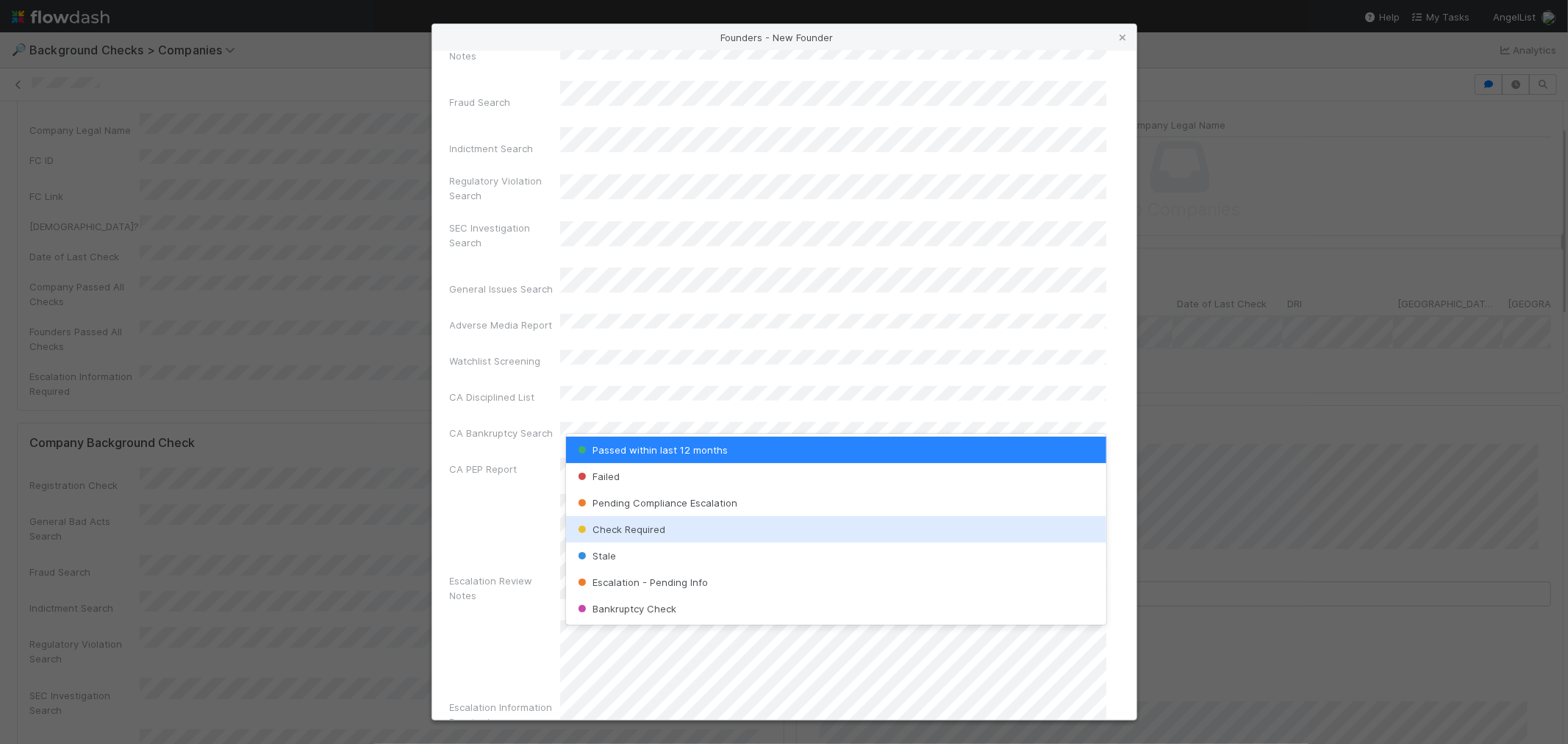
click at [647, 526] on span "Check Required" at bounding box center [620, 529] width 90 height 11
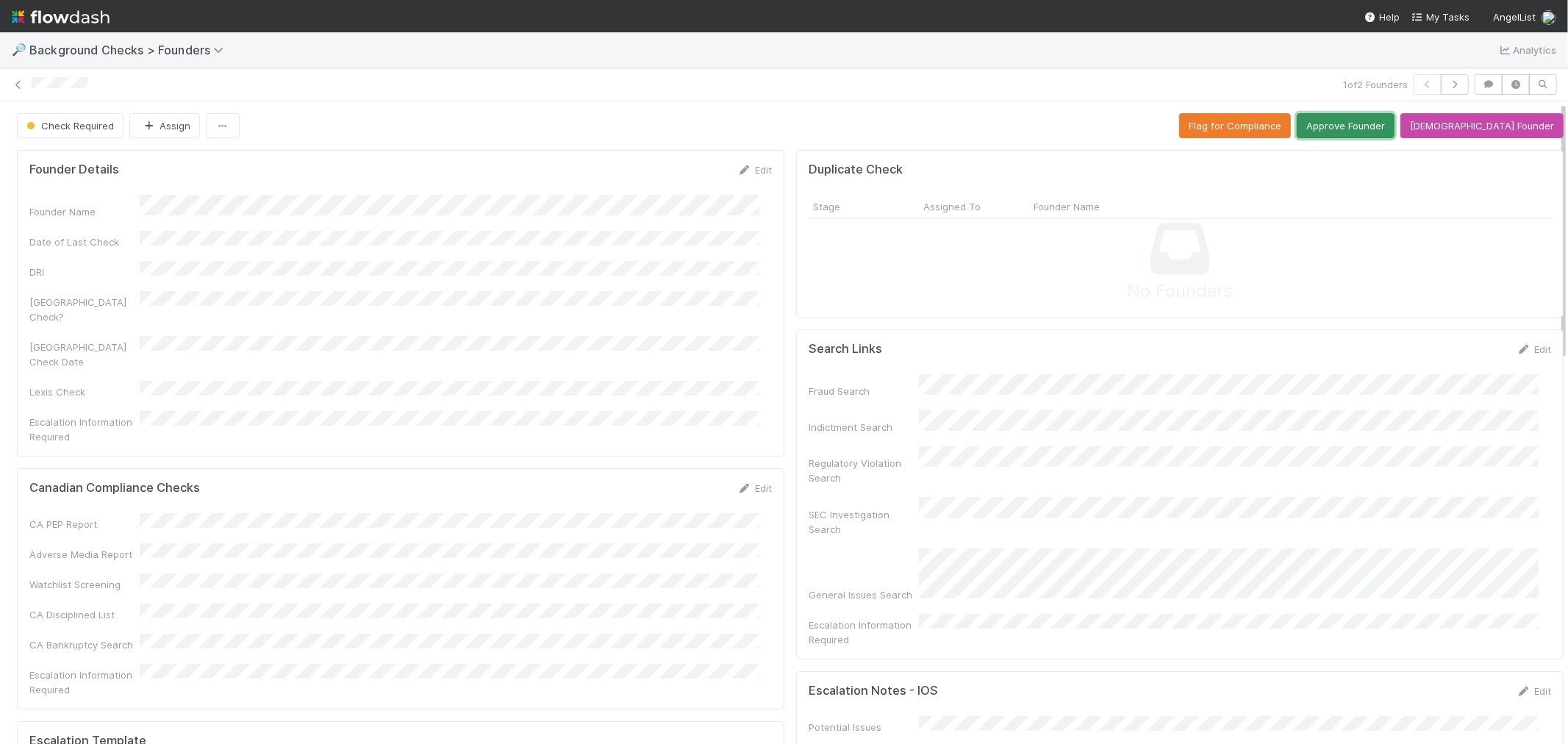
click at [1377, 128] on button "Approve Founder" at bounding box center [1345, 125] width 98 height 25
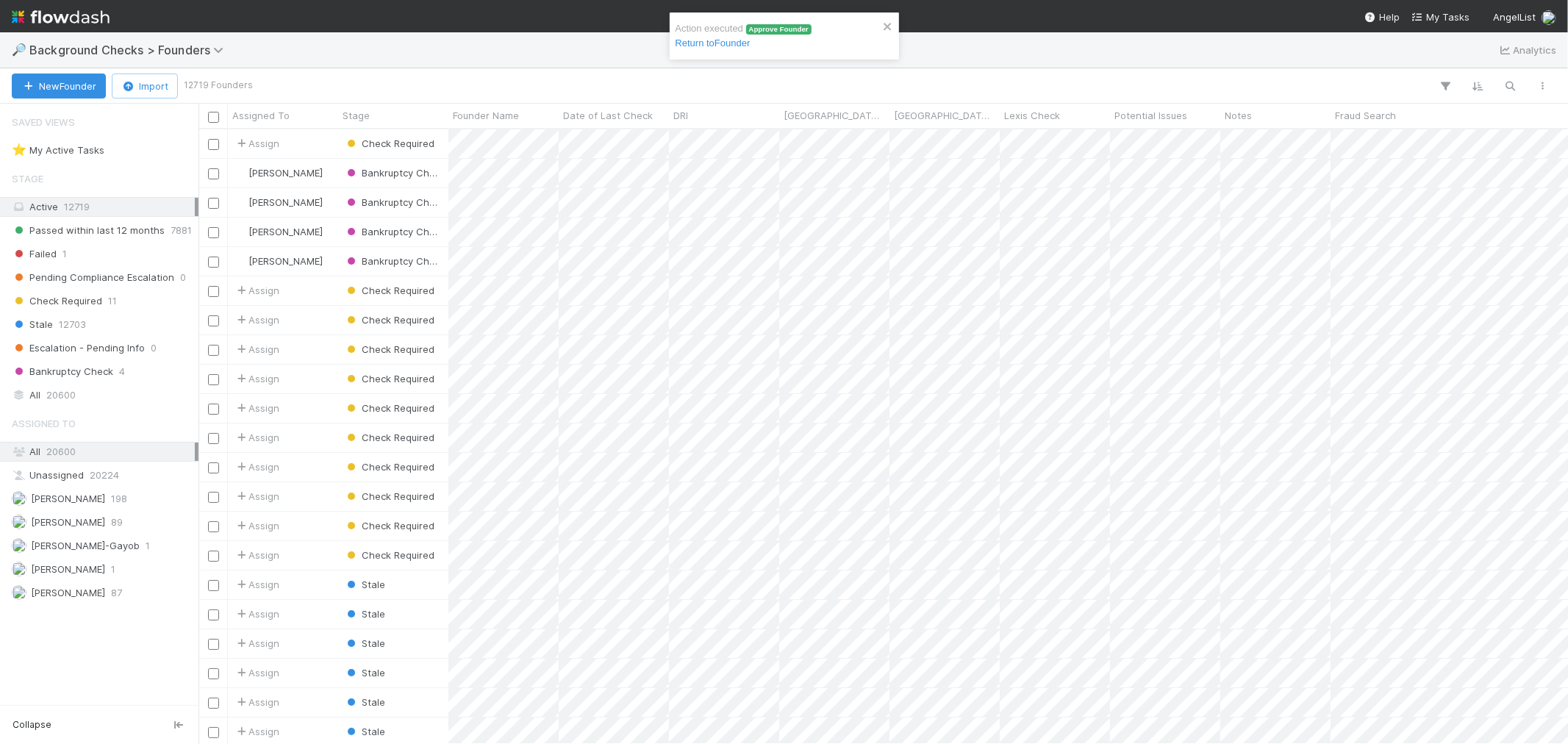
scroll to position [602, 1357]
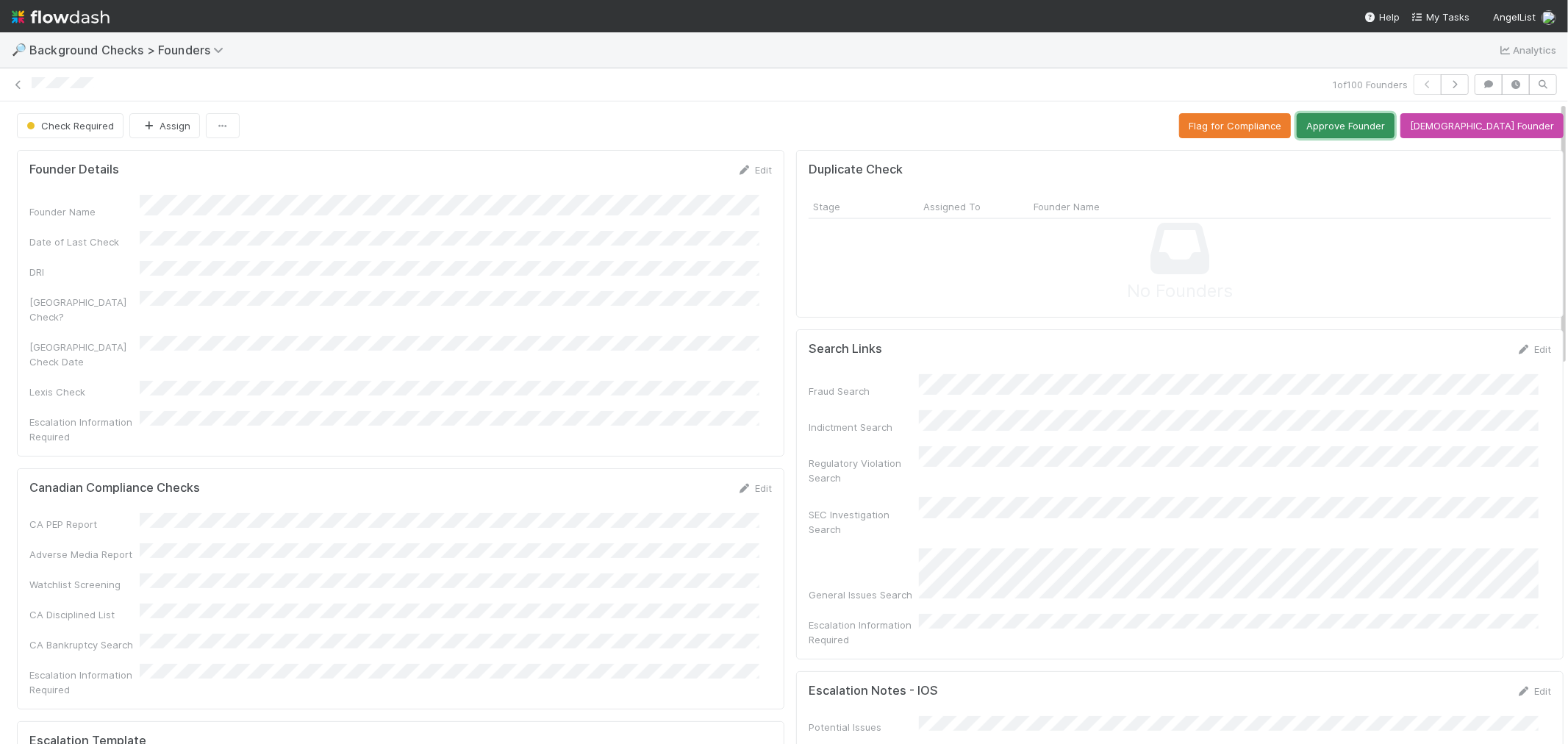
click at [1371, 124] on button "Approve Founder" at bounding box center [1345, 125] width 98 height 25
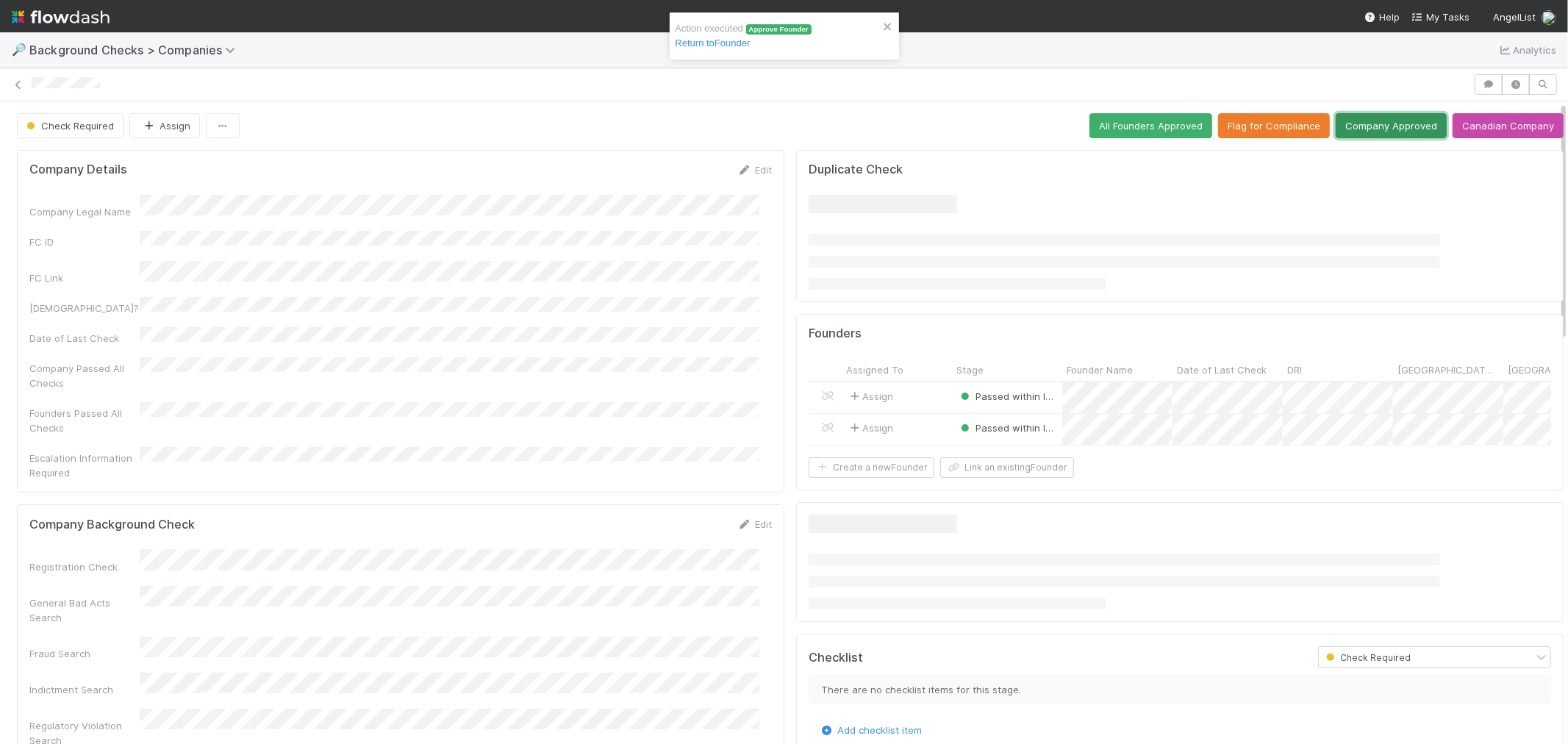
click at [1363, 122] on button "Company Approved" at bounding box center [1391, 125] width 111 height 25
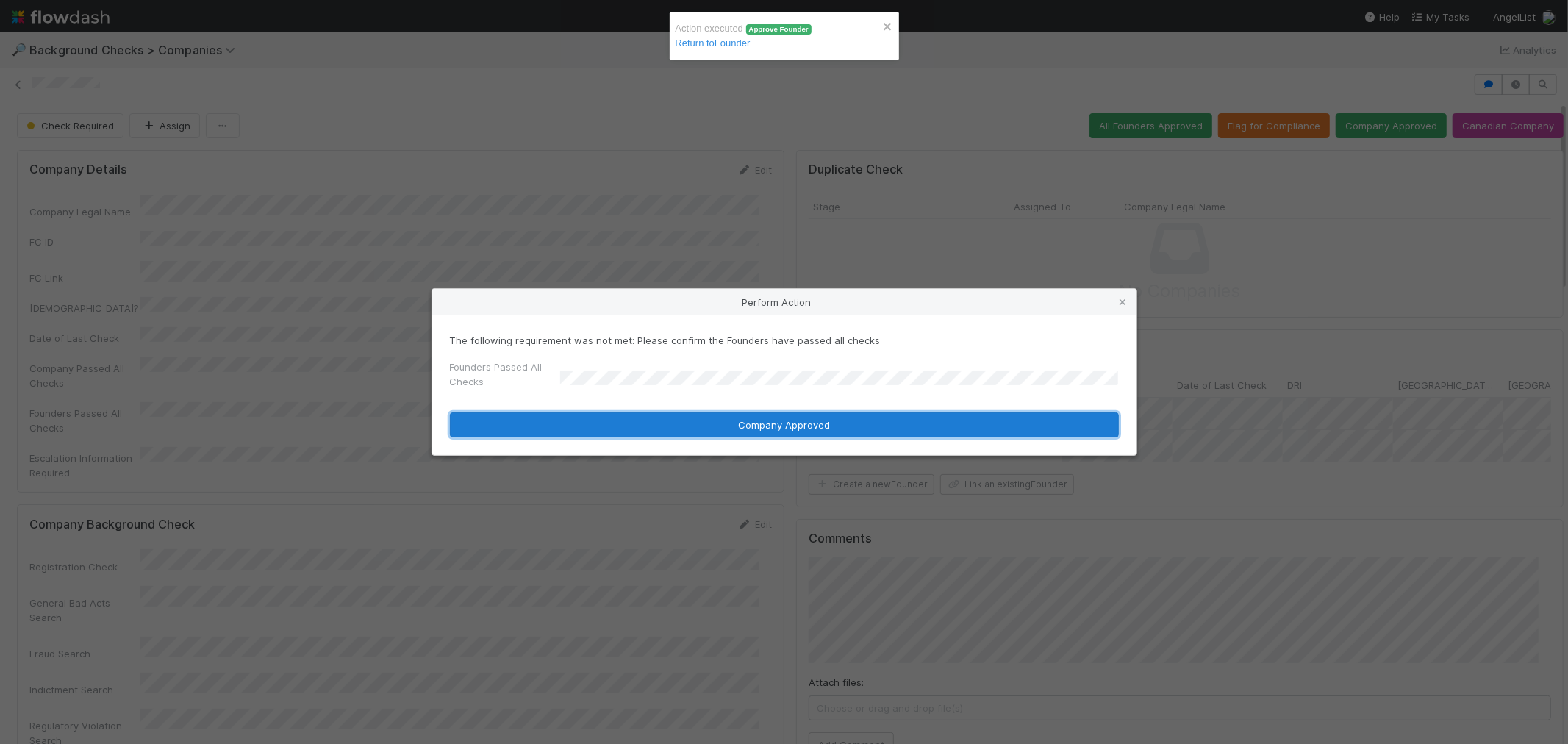
click at [574, 428] on button "Company Approved" at bounding box center [784, 425] width 669 height 25
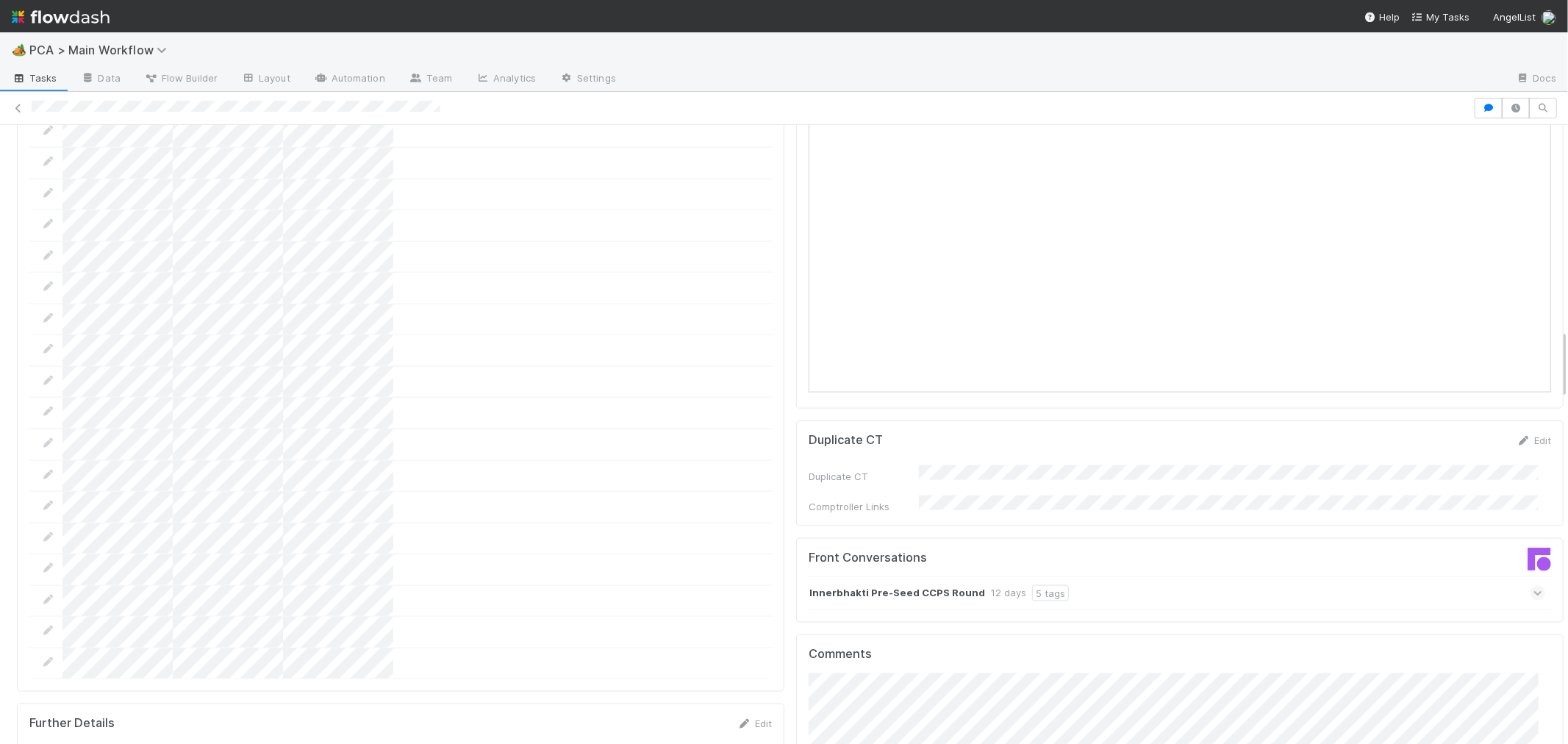
scroll to position [1879, 0]
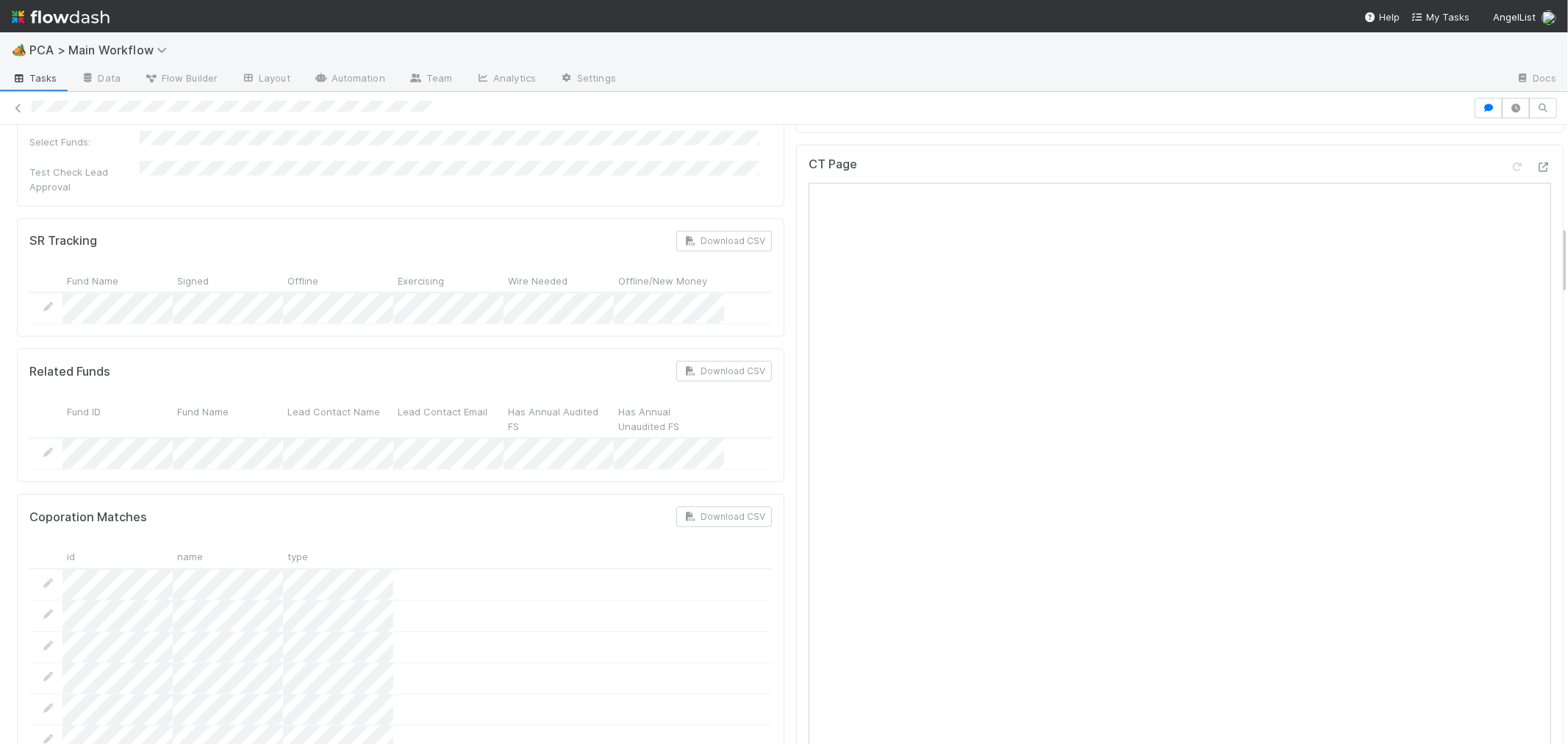
scroll to position [1389, 0]
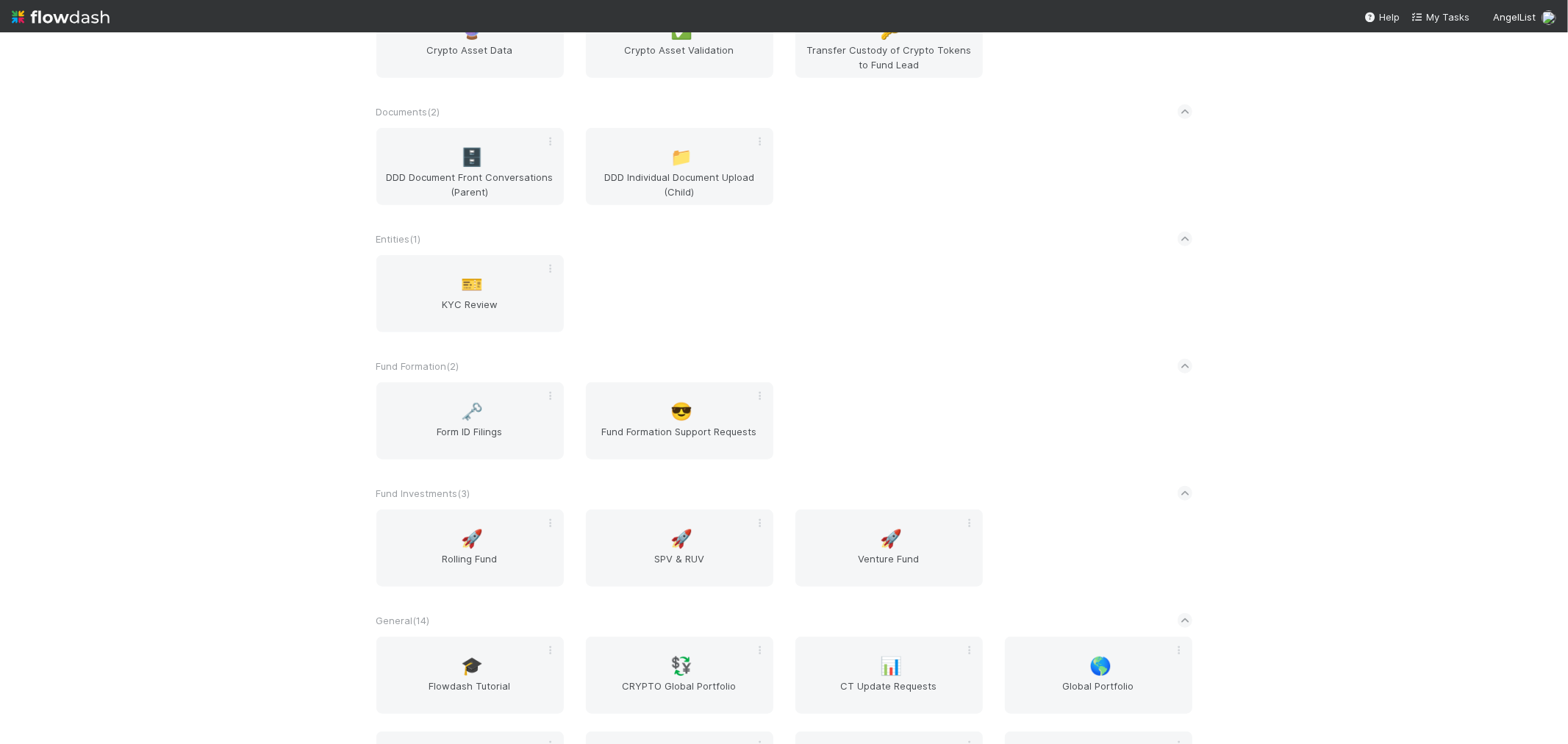
scroll to position [1062, 0]
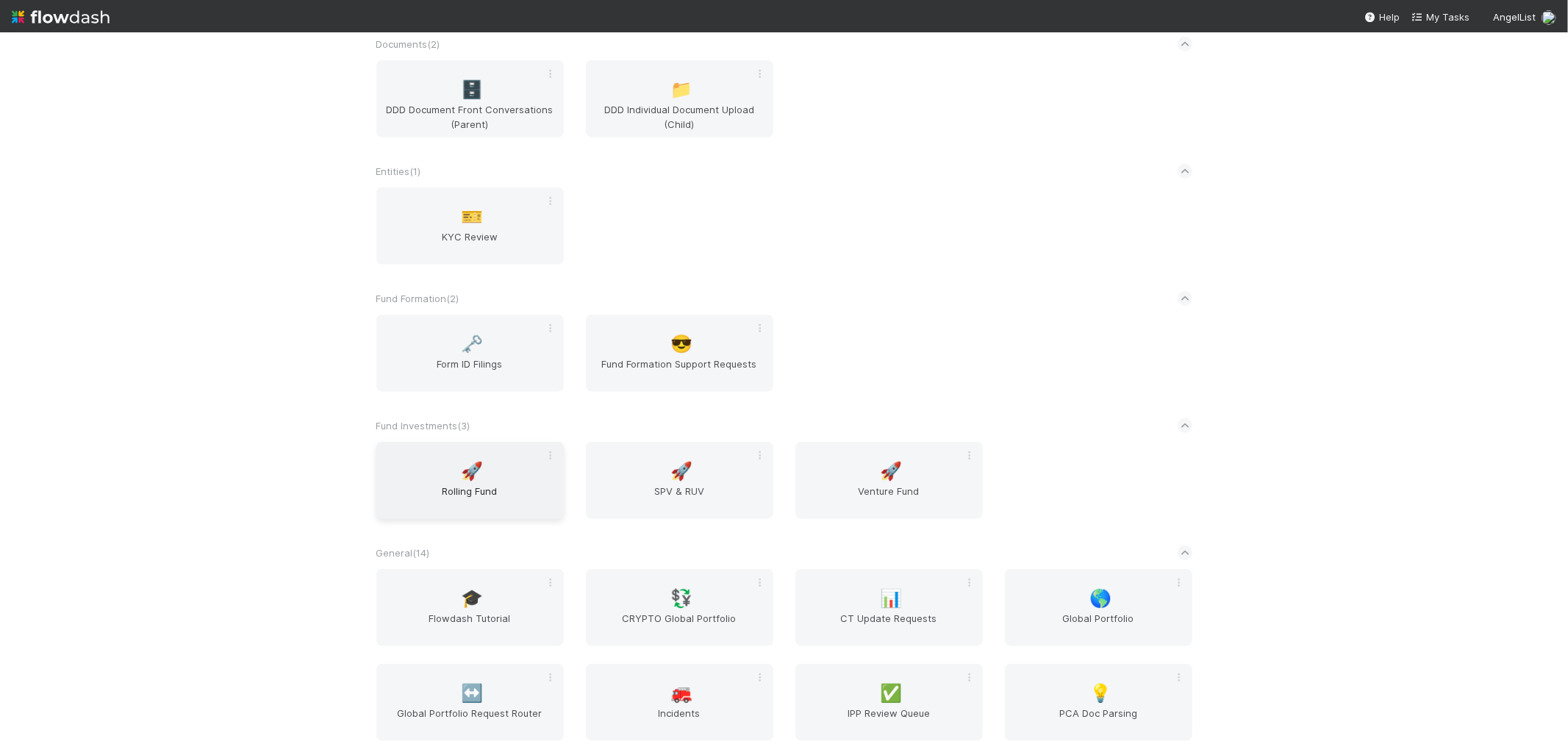
click at [489, 484] on span "Rolling Fund" at bounding box center [470, 499] width 176 height 30
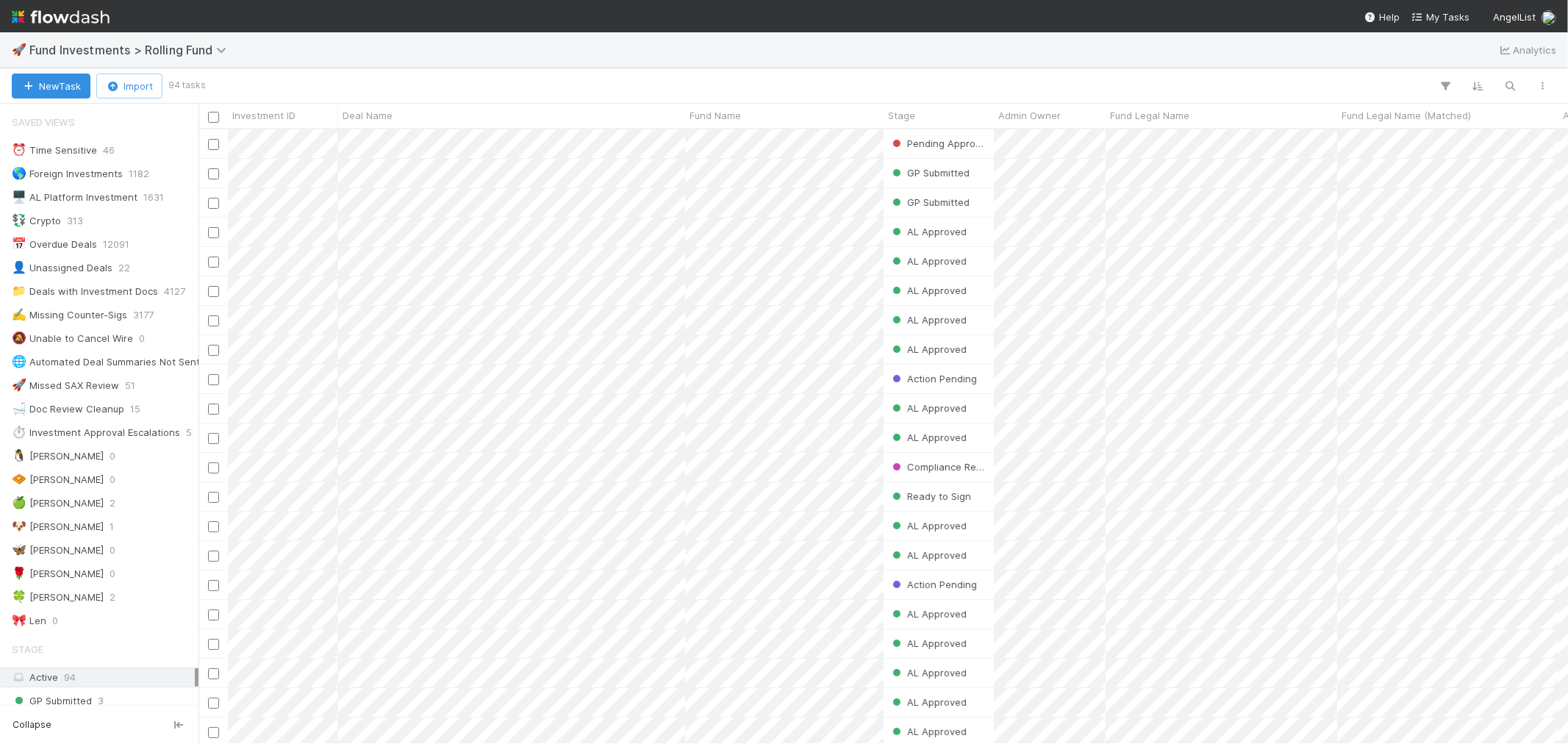
scroll to position [602, 1357]
click at [423, 43] on div "🚀 Fund Investments > Rolling Fund Analytics" at bounding box center [784, 50] width 1568 height 35
click at [176, 53] on span "Fund Investments > Rolling Fund" at bounding box center [132, 50] width 205 height 15
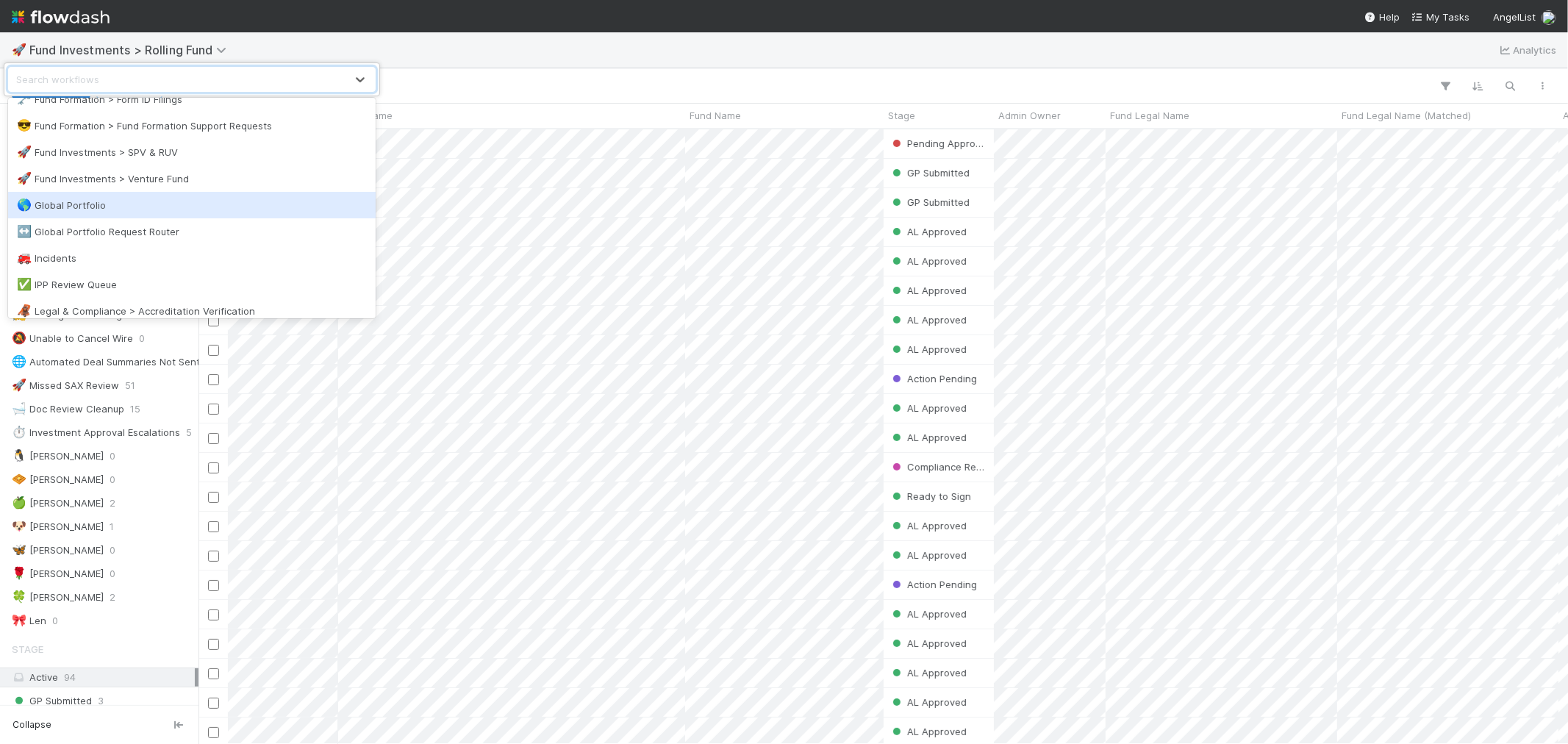
scroll to position [490, 0]
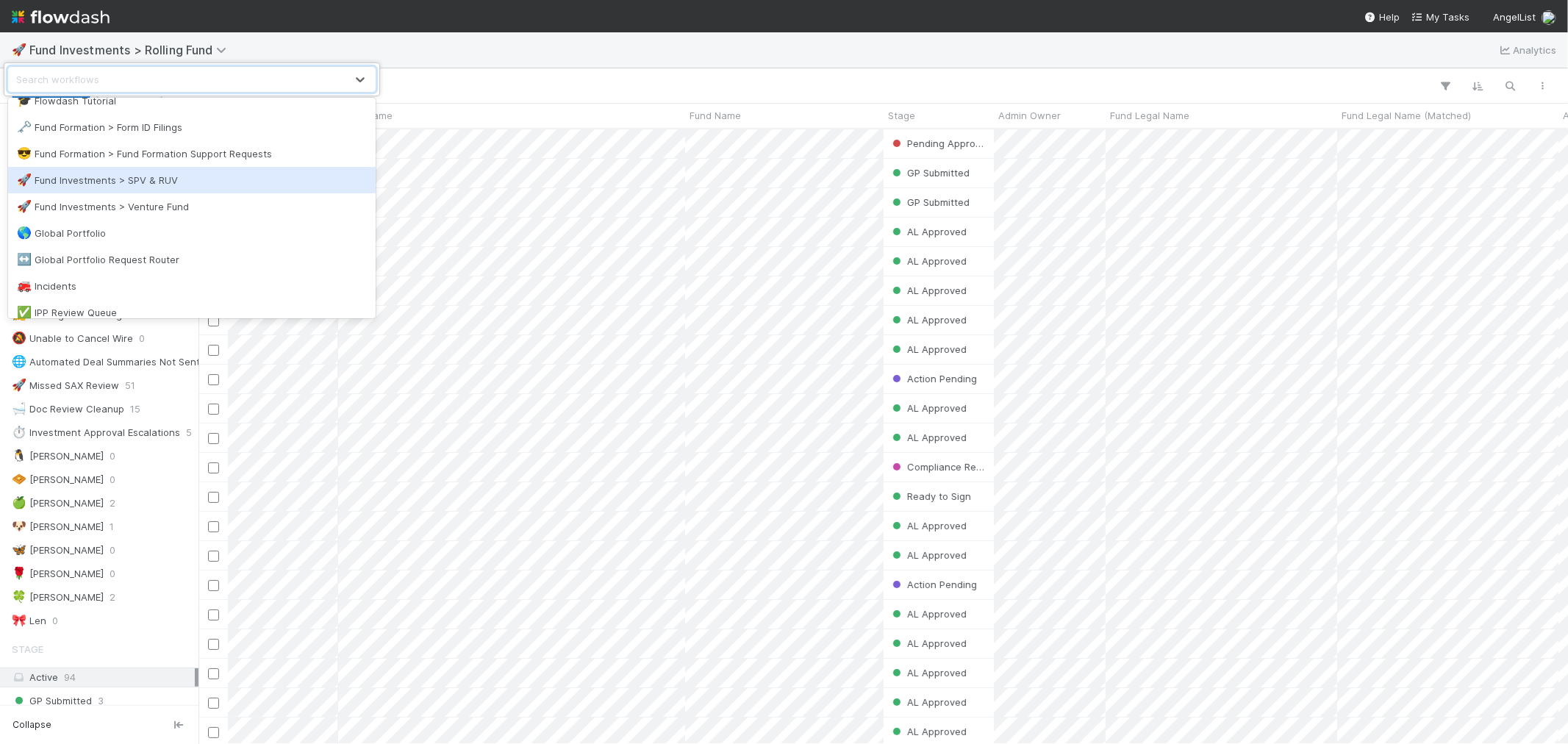
click at [130, 169] on div "🚀 Fund Investments > SPV & RUV" at bounding box center [192, 180] width 367 height 27
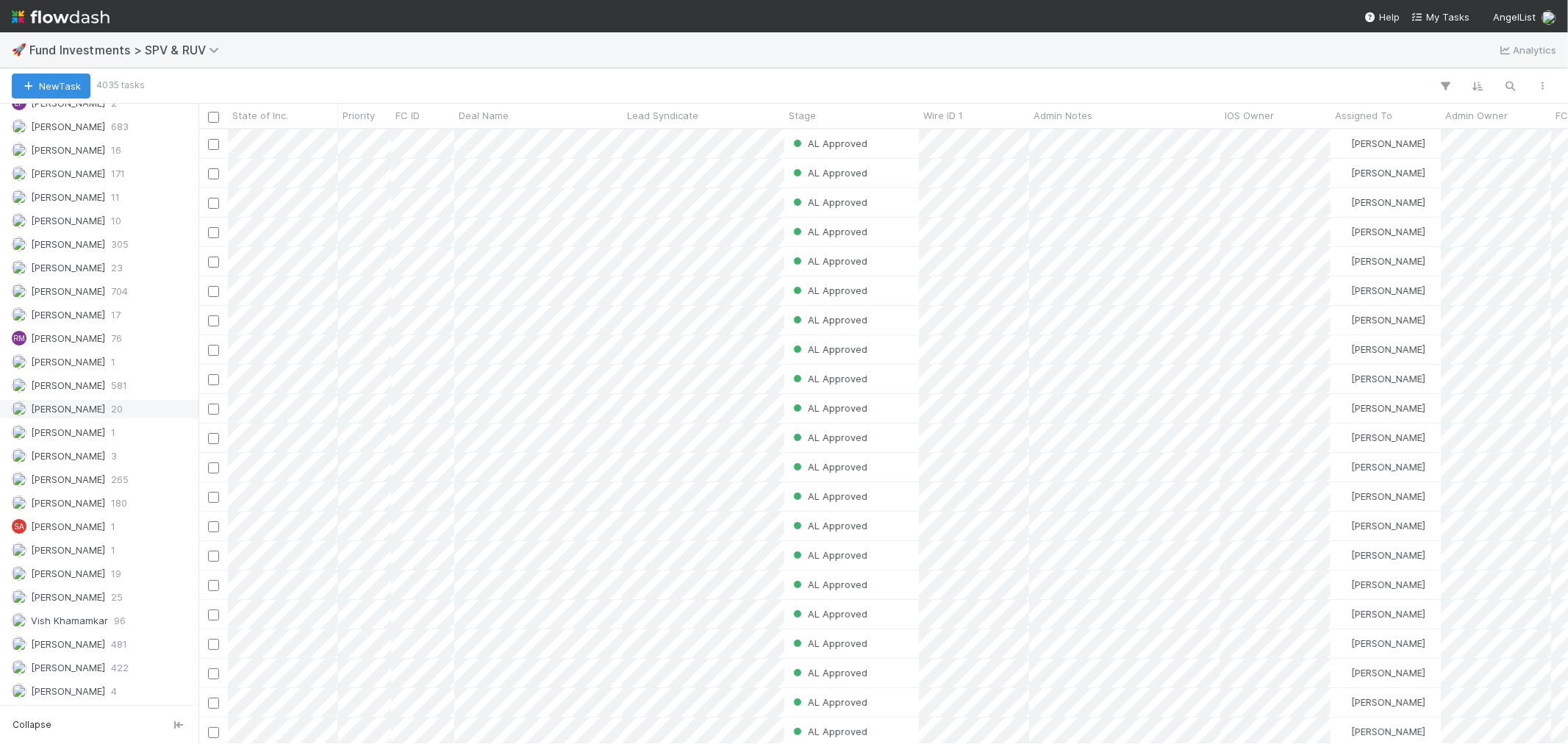
scroll to position [2203, 0]
click at [181, 50] on span "Fund Investments > SPV & RUV" at bounding box center [128, 50] width 197 height 15
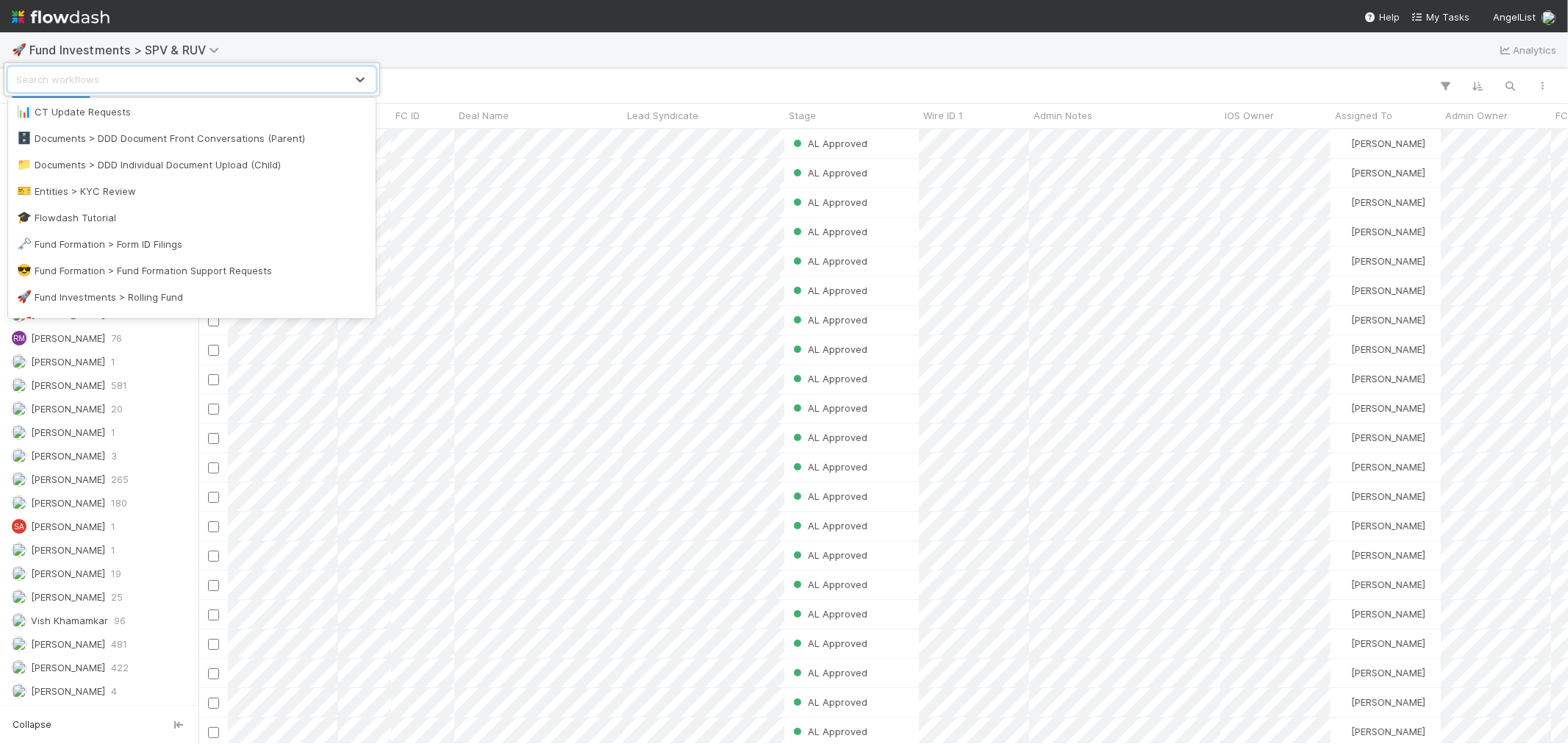
scroll to position [490, 0]
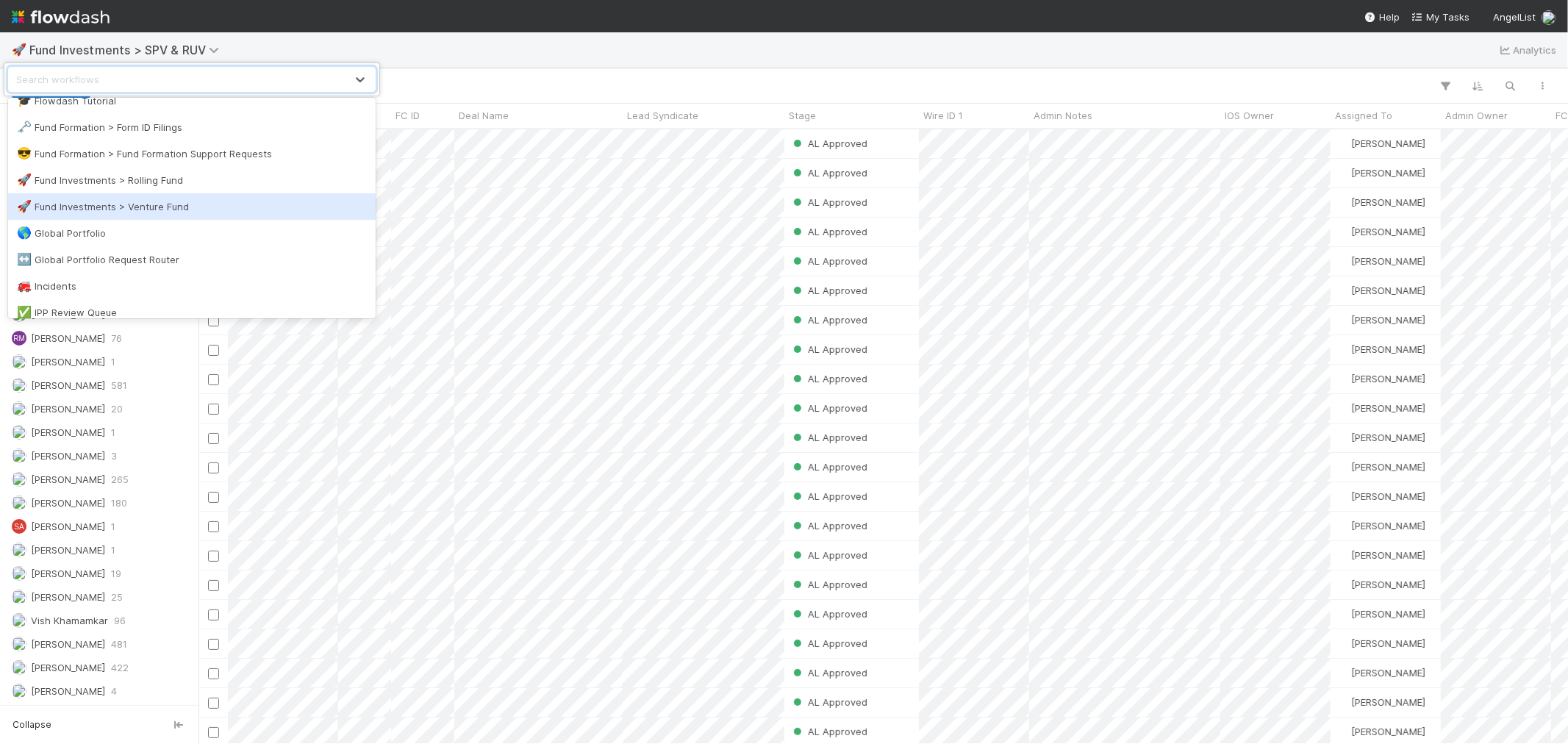
click at [148, 207] on div "🚀 Fund Investments > Venture Fund" at bounding box center [192, 206] width 350 height 15
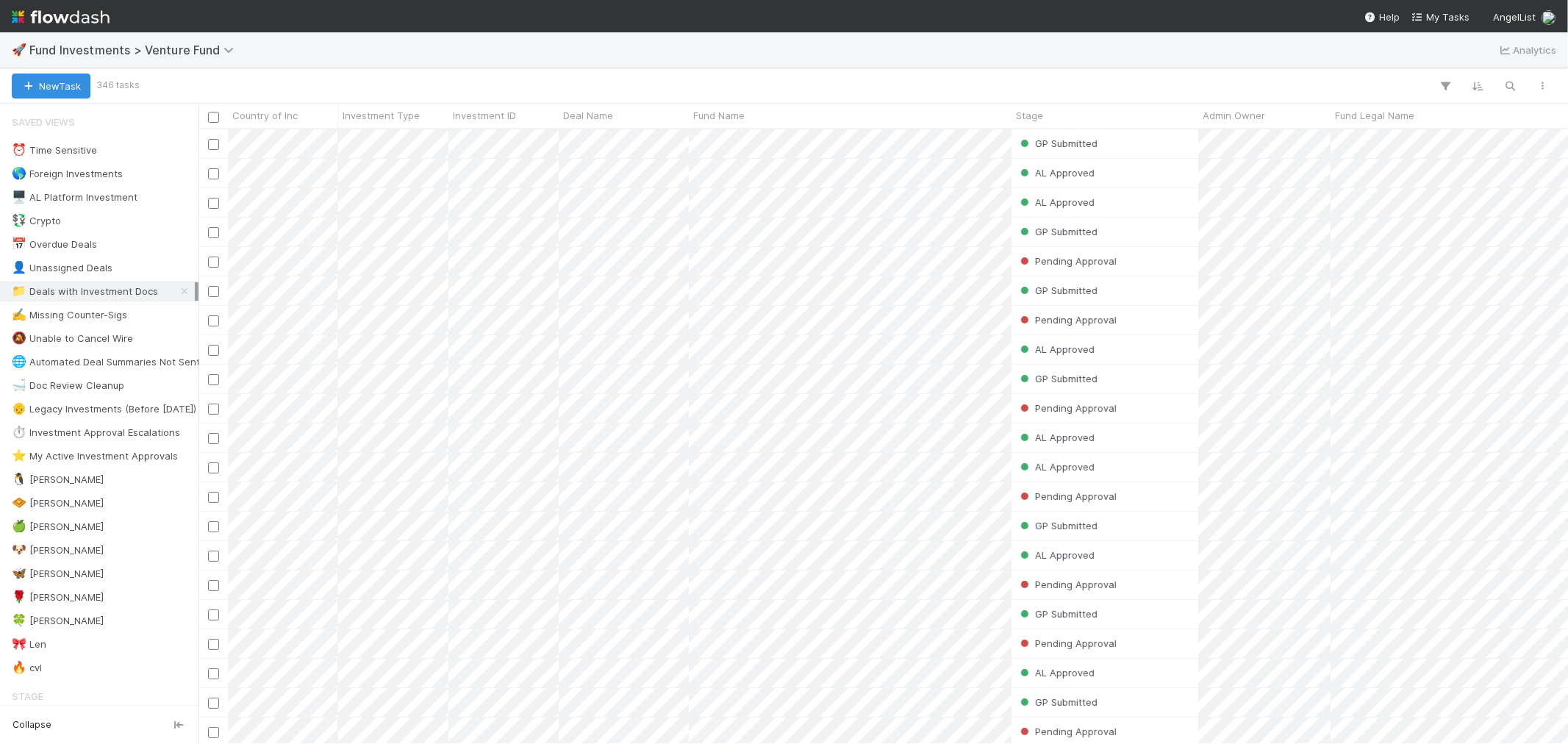
scroll to position [602, 1357]
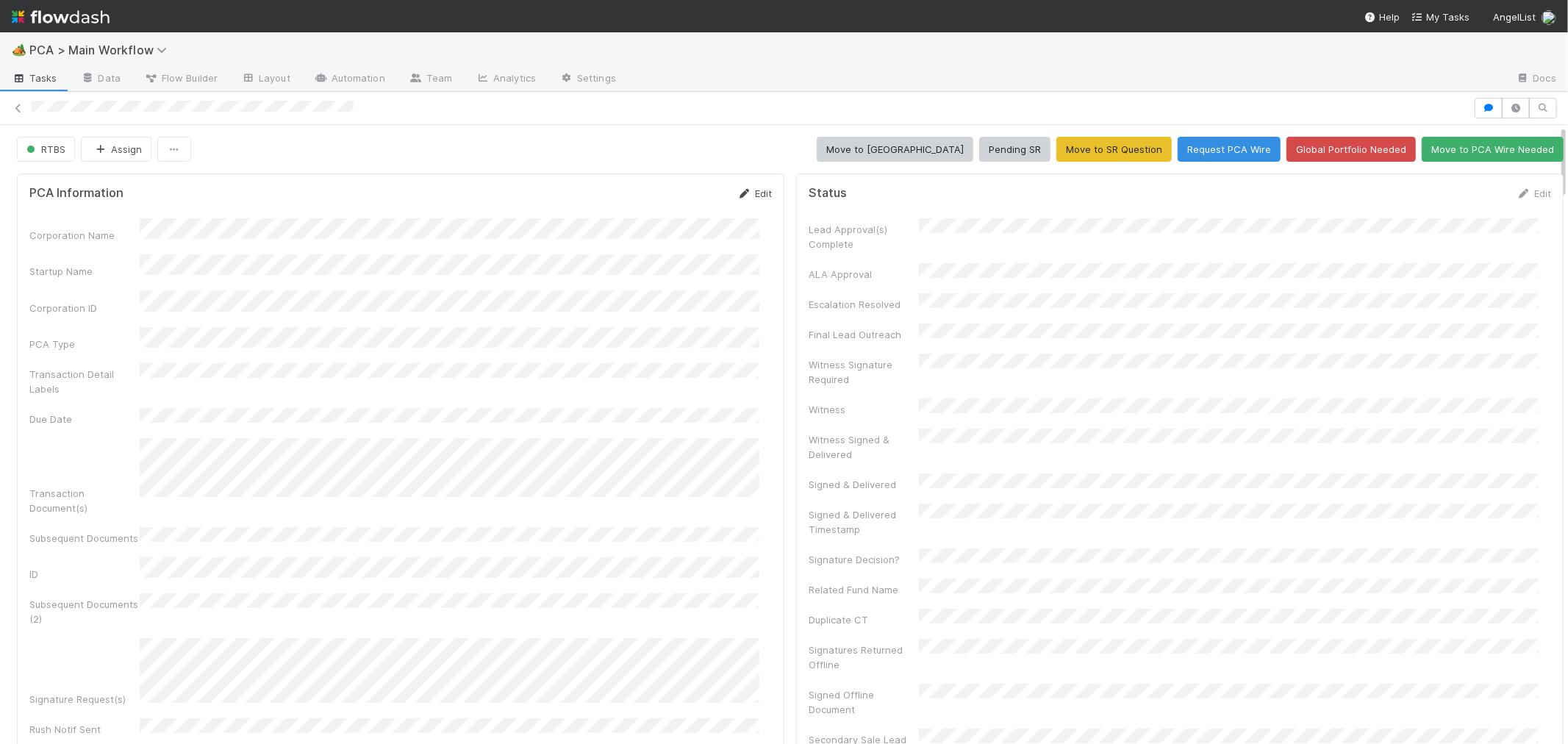
click at [748, 192] on link "Edit" at bounding box center [754, 193] width 34 height 11
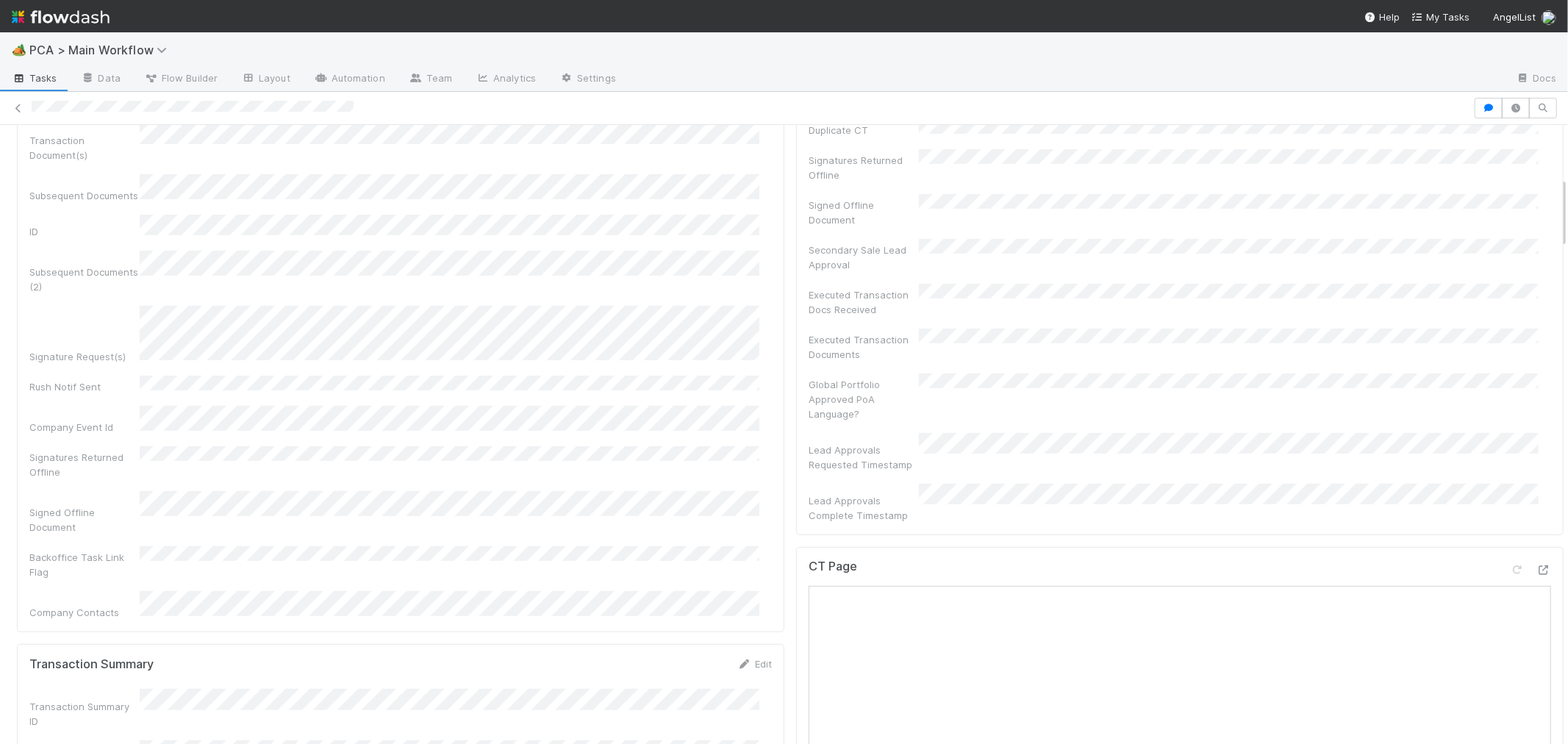
scroll to position [163, 0]
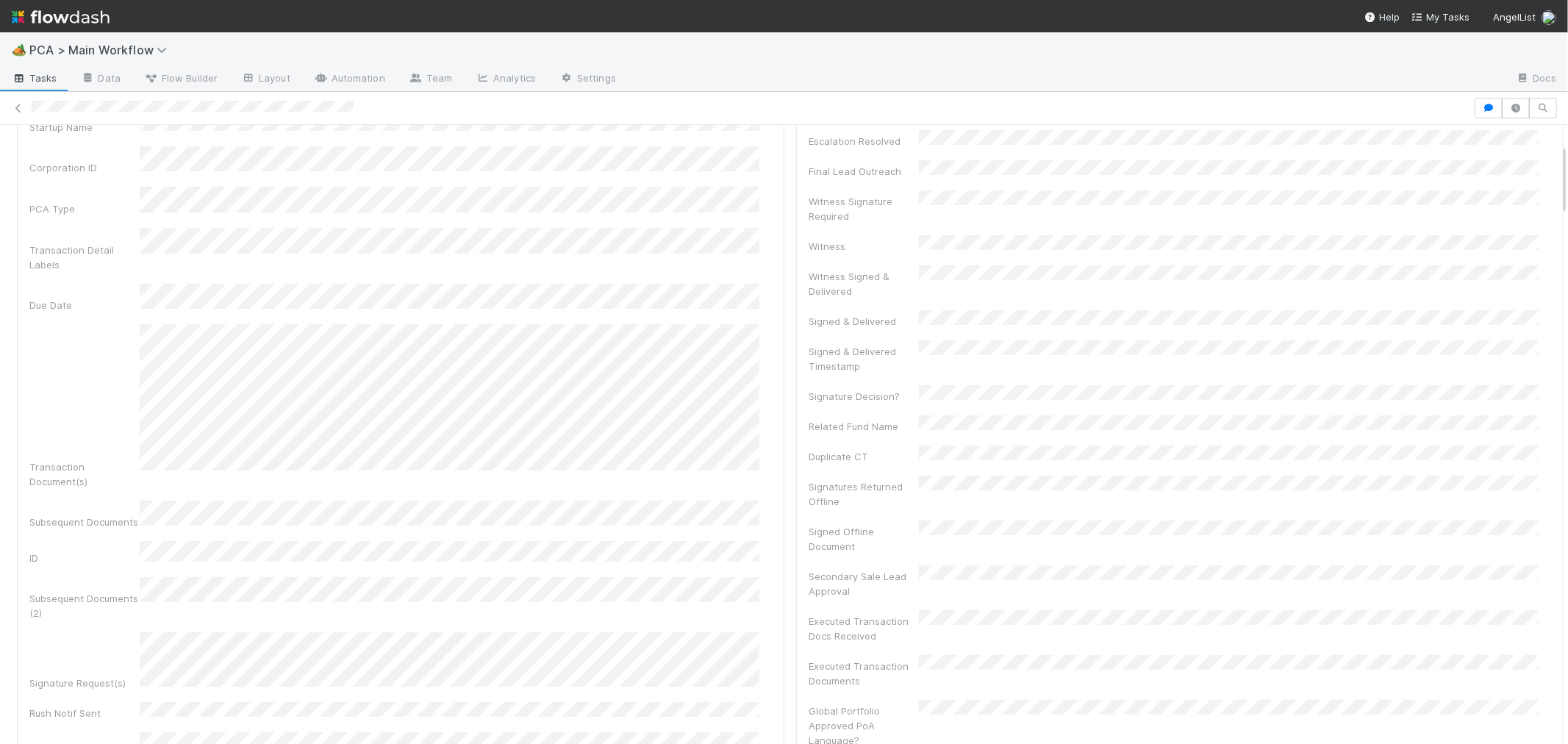
click at [111, 632] on div "Signature Request(s)" at bounding box center [401, 662] width 742 height 58
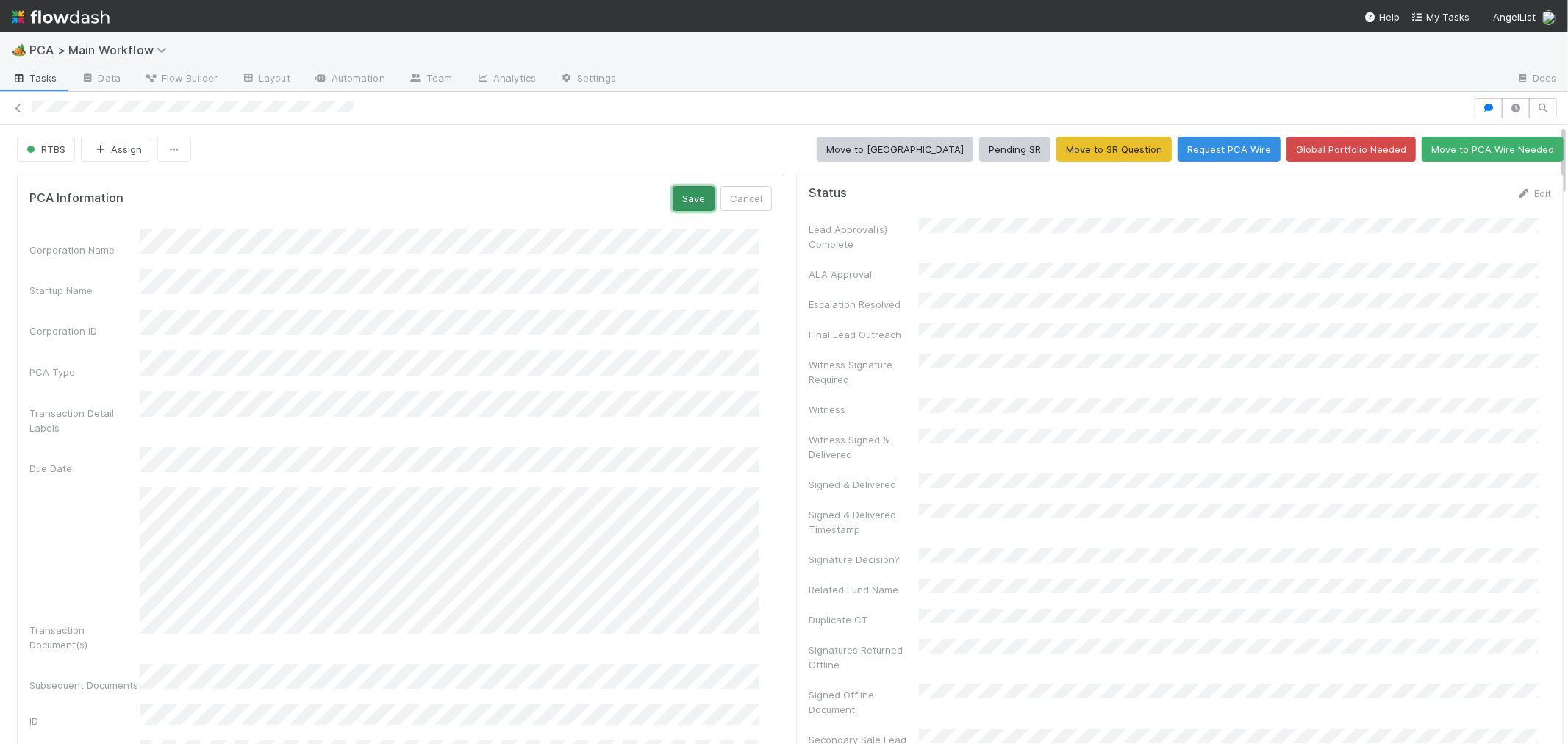
click at [689, 194] on button "Save" at bounding box center [693, 199] width 42 height 25
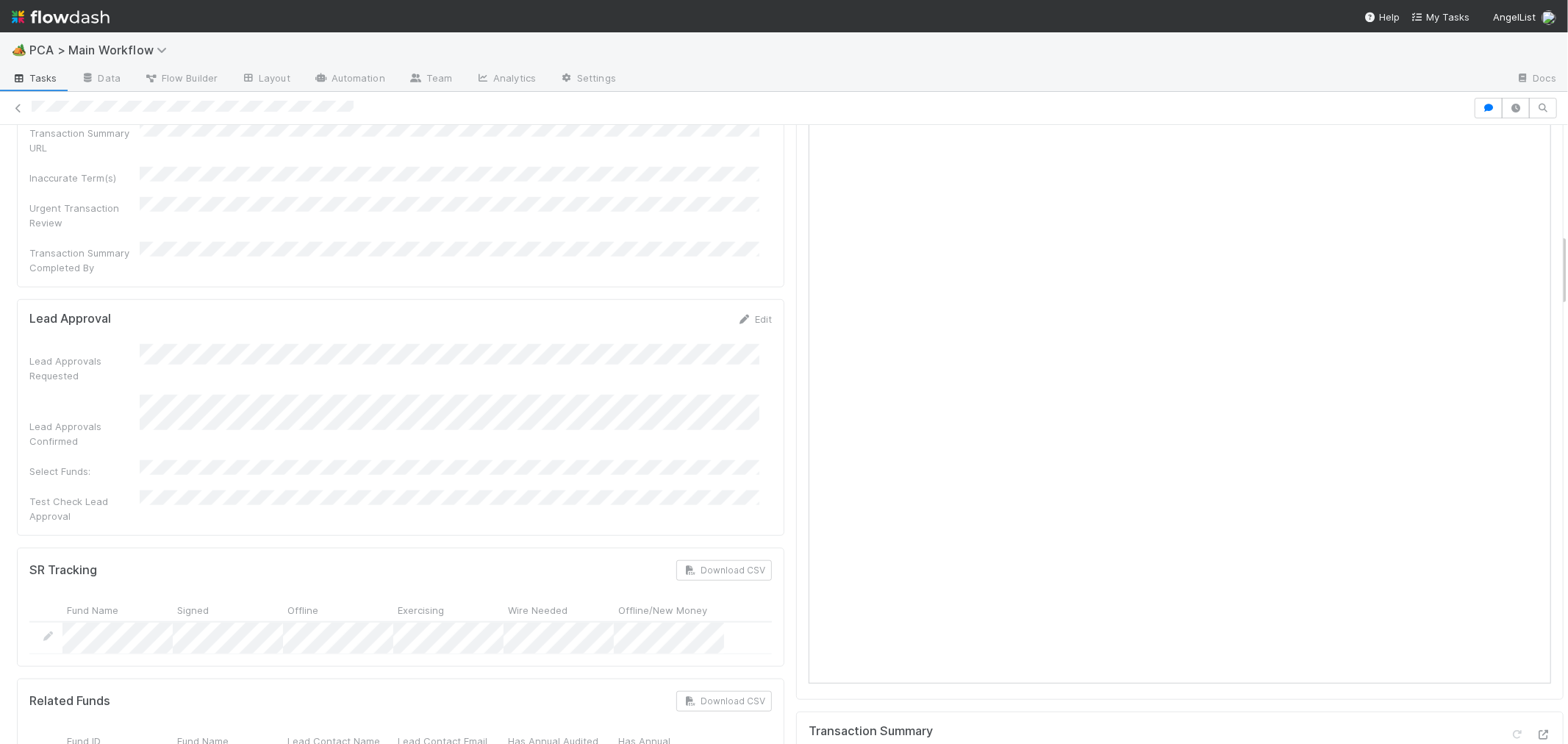
scroll to position [653, 0]
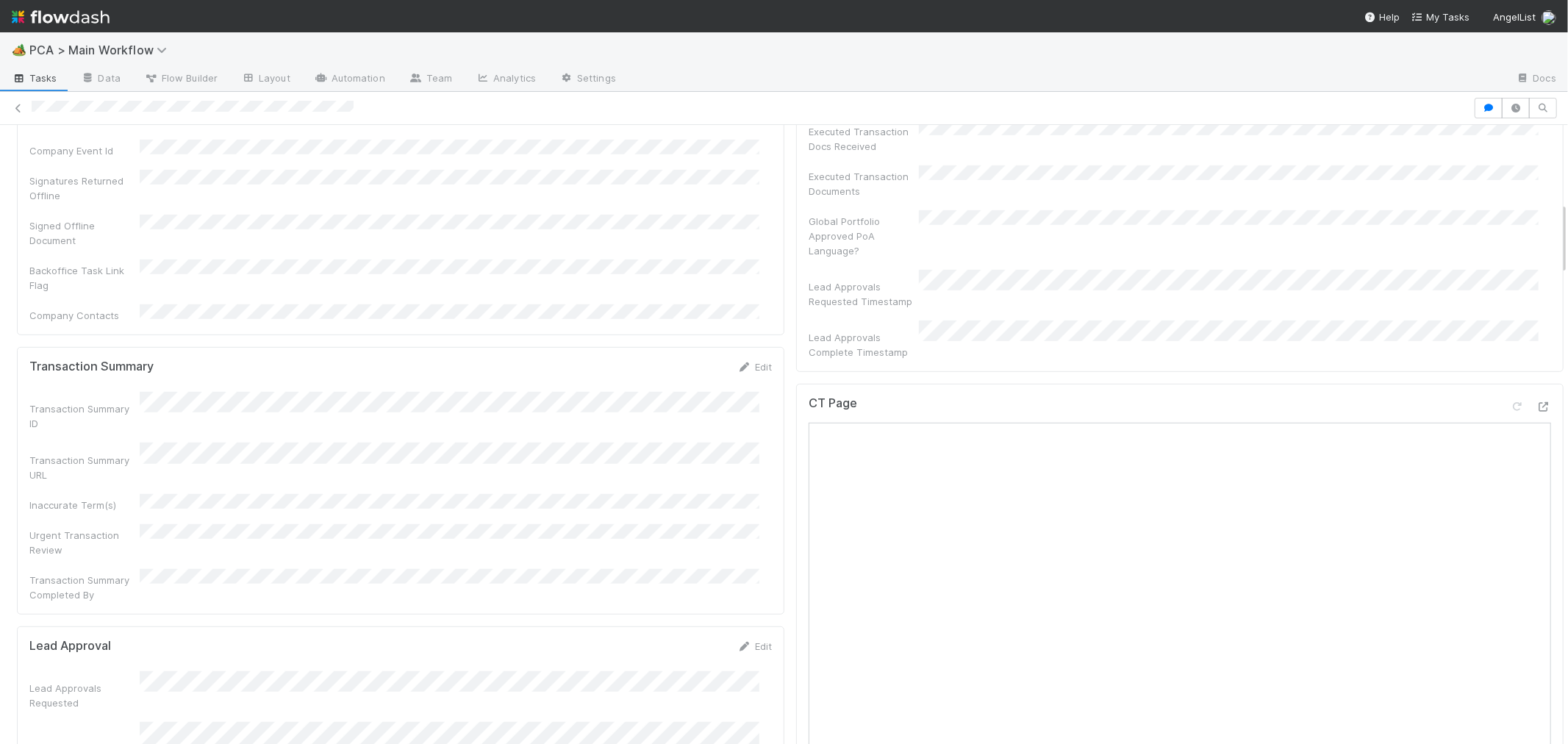
click at [320, 723] on div "Lead Approvals Confirmed" at bounding box center [401, 749] width 742 height 53
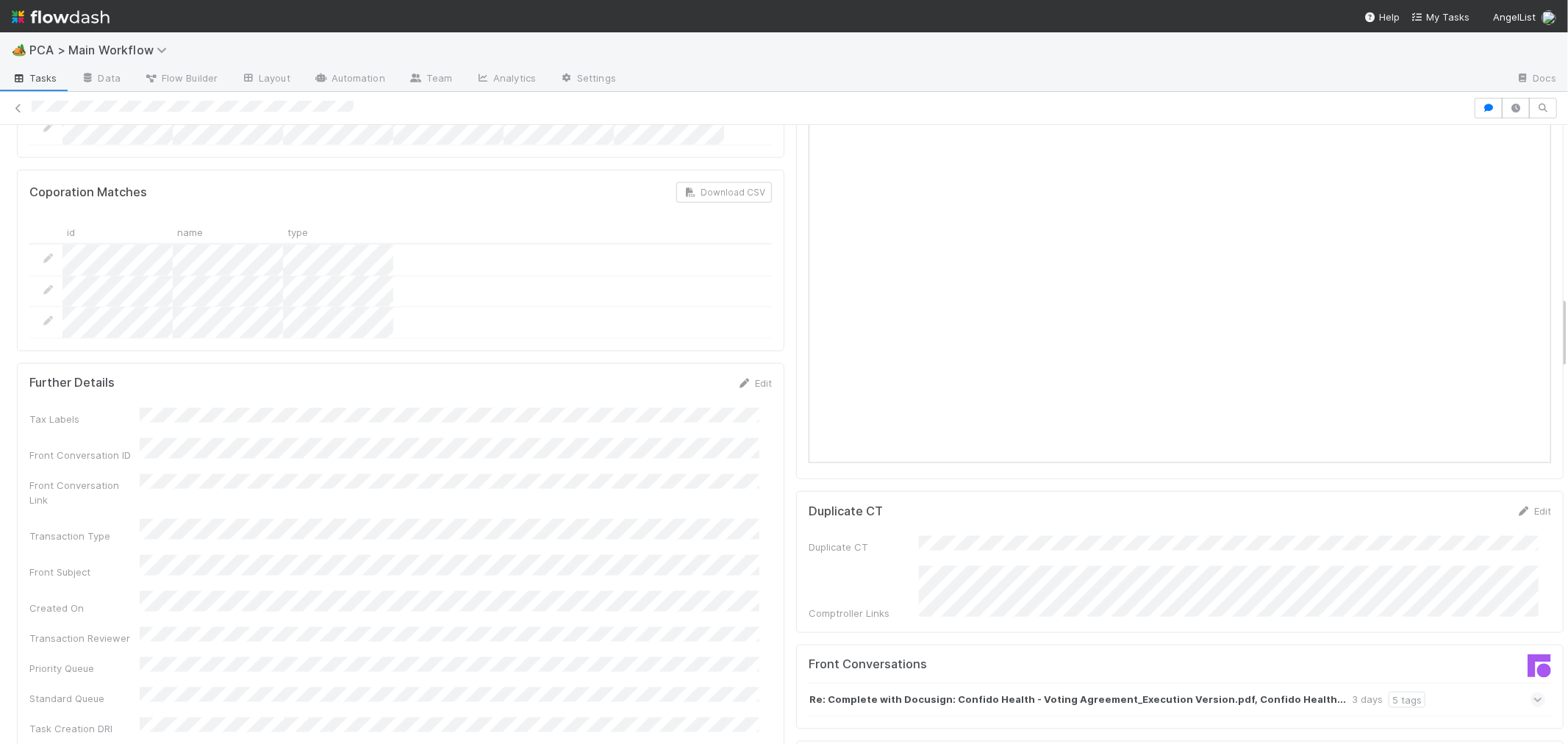
scroll to position [1797, 0]
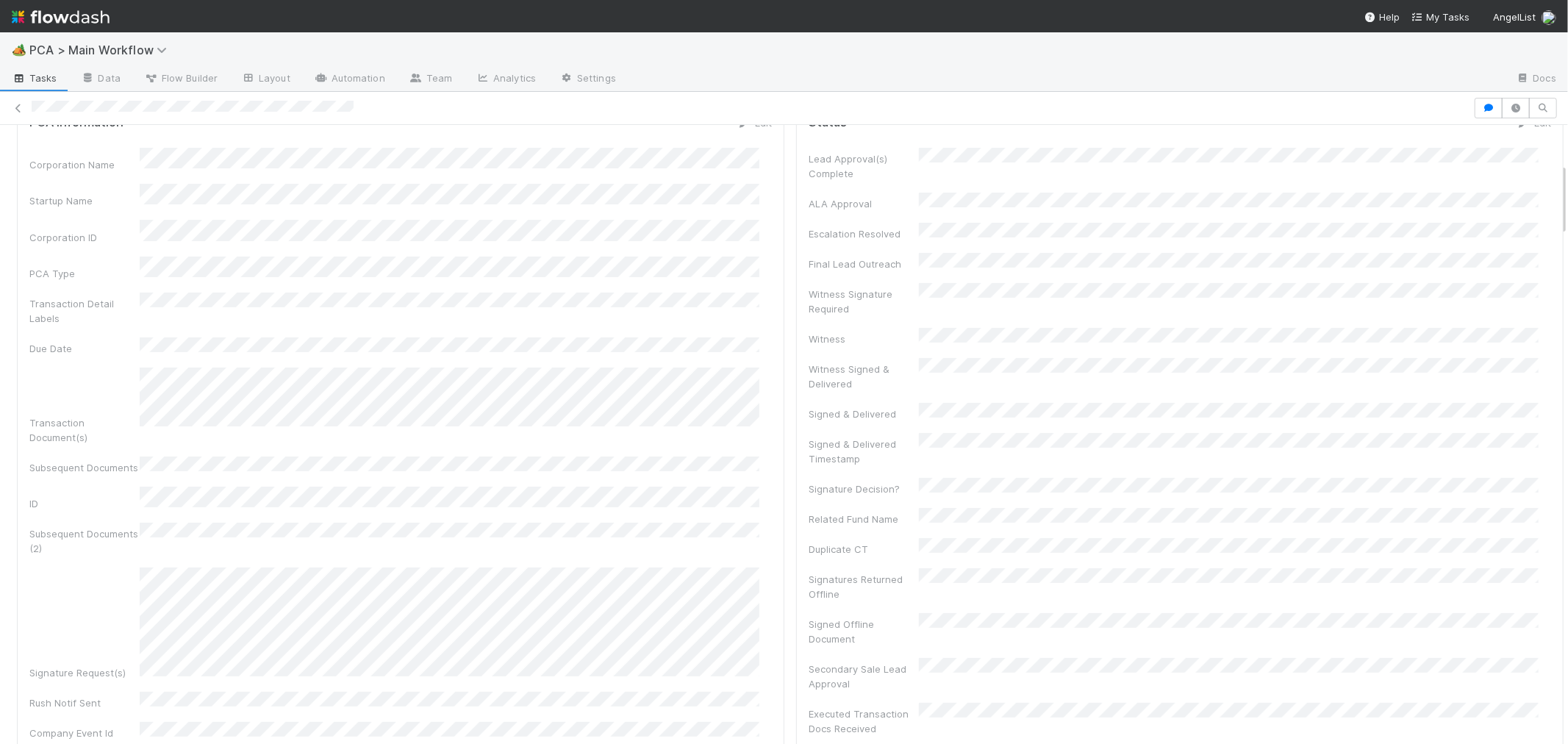
scroll to position [0, 0]
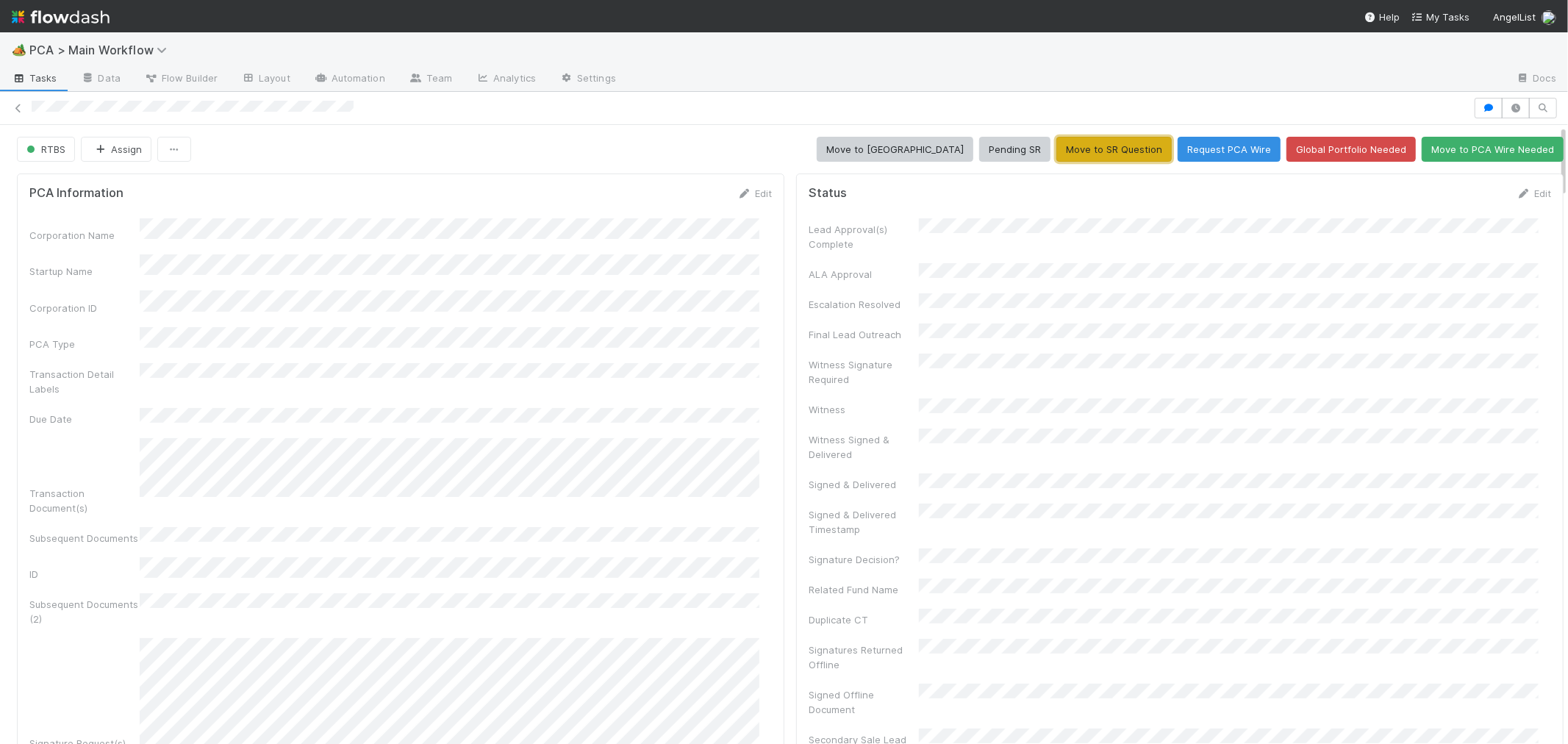
click at [1057, 150] on button "Move to SR Question" at bounding box center [1114, 149] width 115 height 25
